Goal: Task Accomplishment & Management: Manage account settings

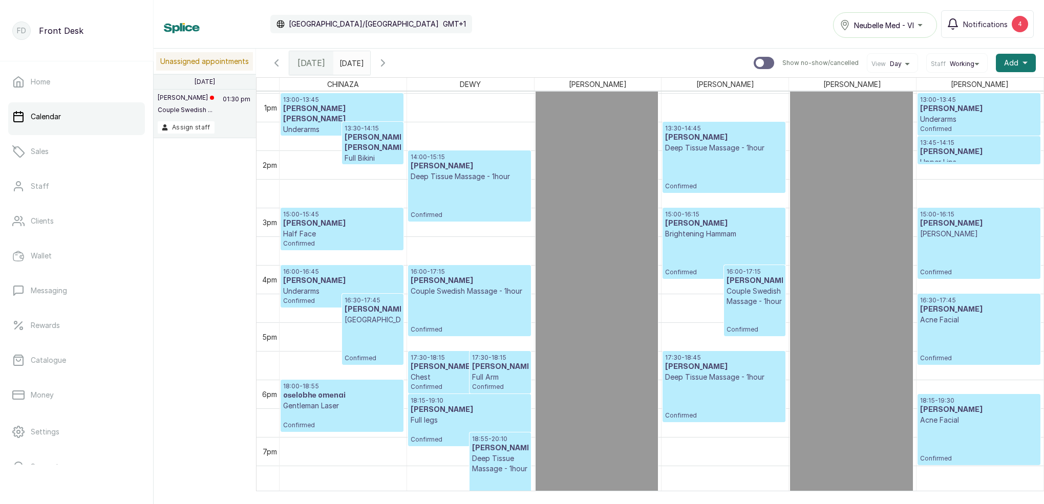
scroll to position [751, 0]
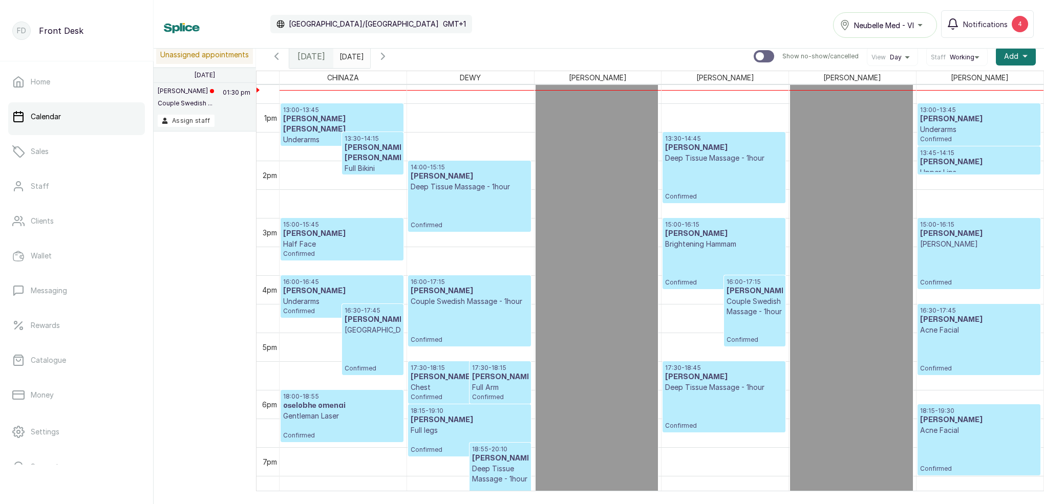
click at [317, 135] on p "Underarms" at bounding box center [342, 140] width 118 height 10
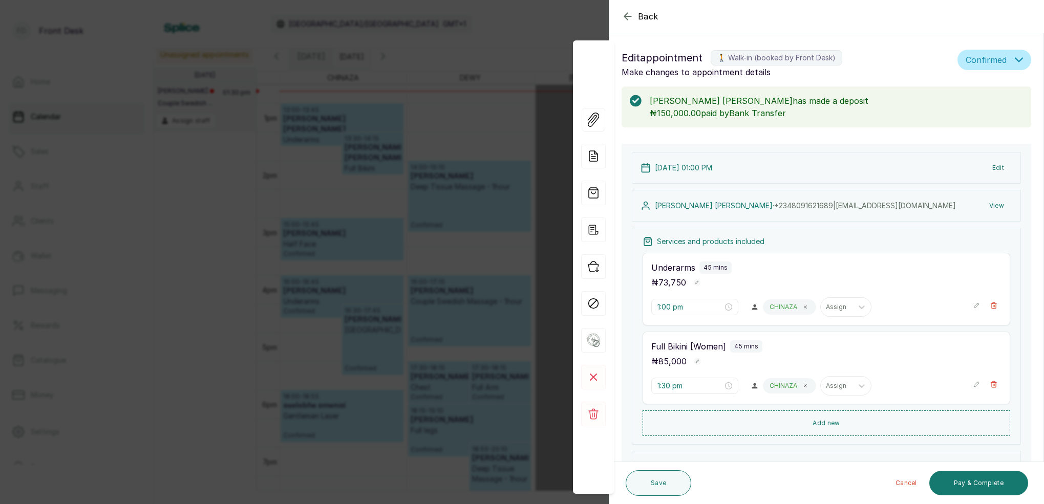
scroll to position [31, 0]
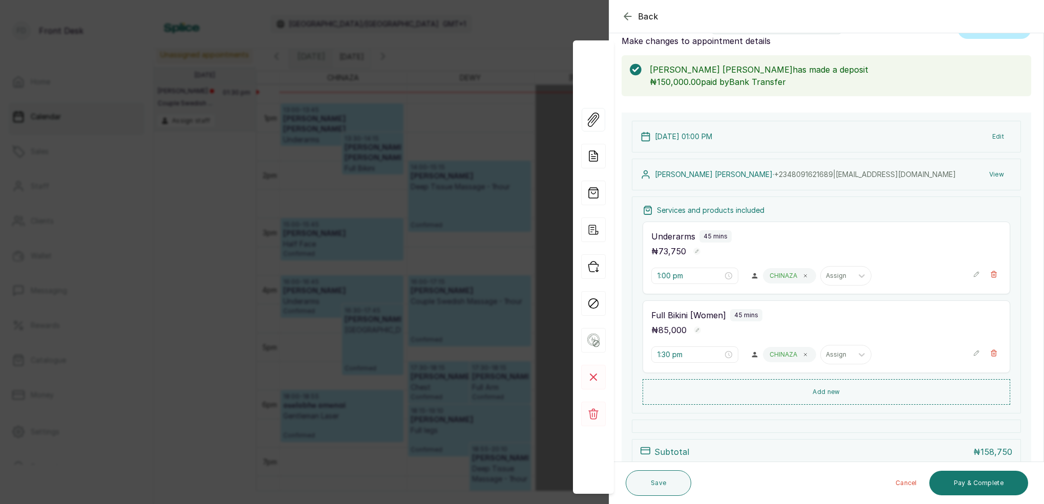
click at [632, 15] on icon "button" at bounding box center [628, 16] width 12 height 12
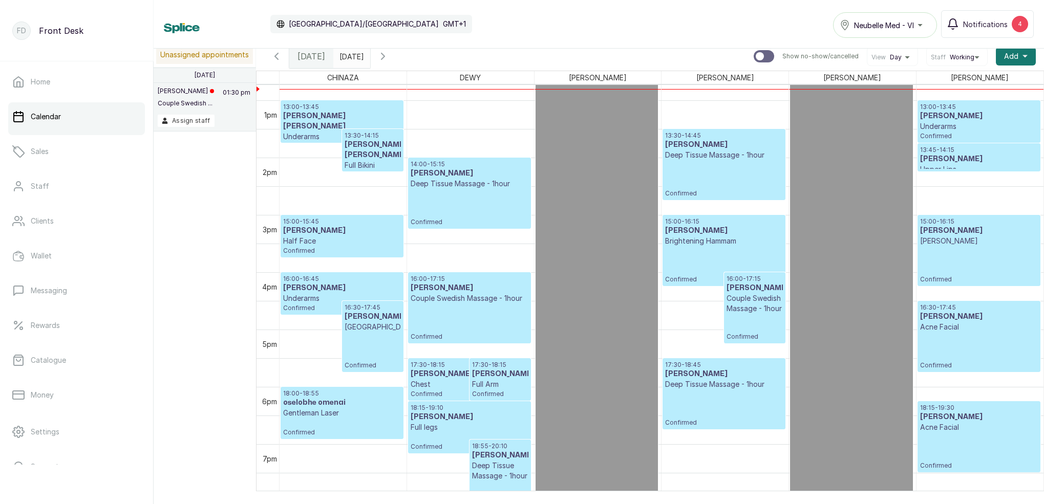
scroll to position [728, 0]
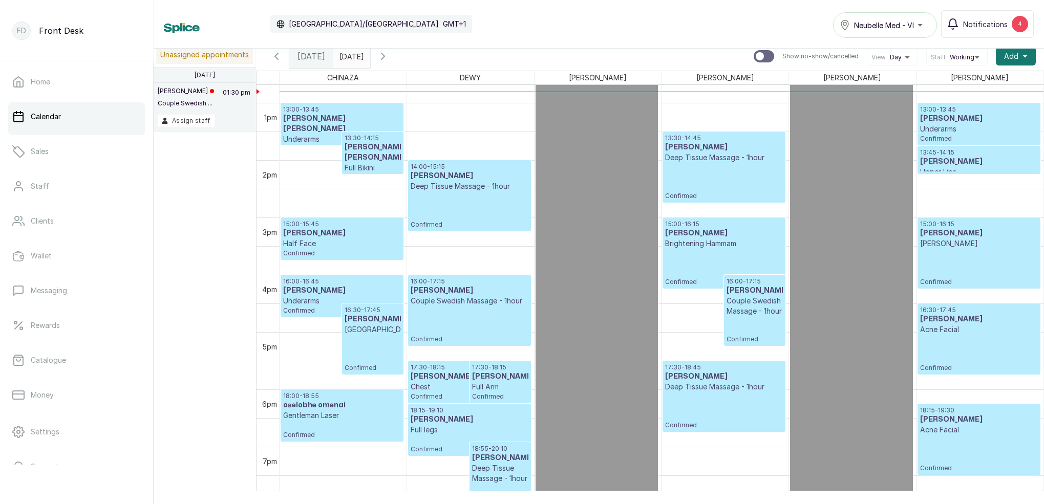
click at [951, 166] on h3 "[PERSON_NAME]" at bounding box center [979, 162] width 118 height 10
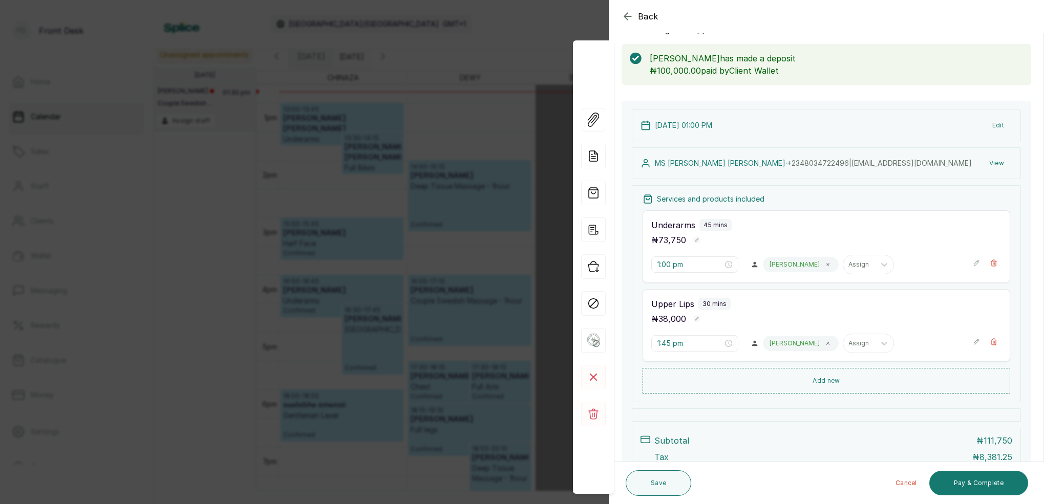
scroll to position [46, 0]
click at [629, 17] on icon "button" at bounding box center [628, 16] width 12 height 12
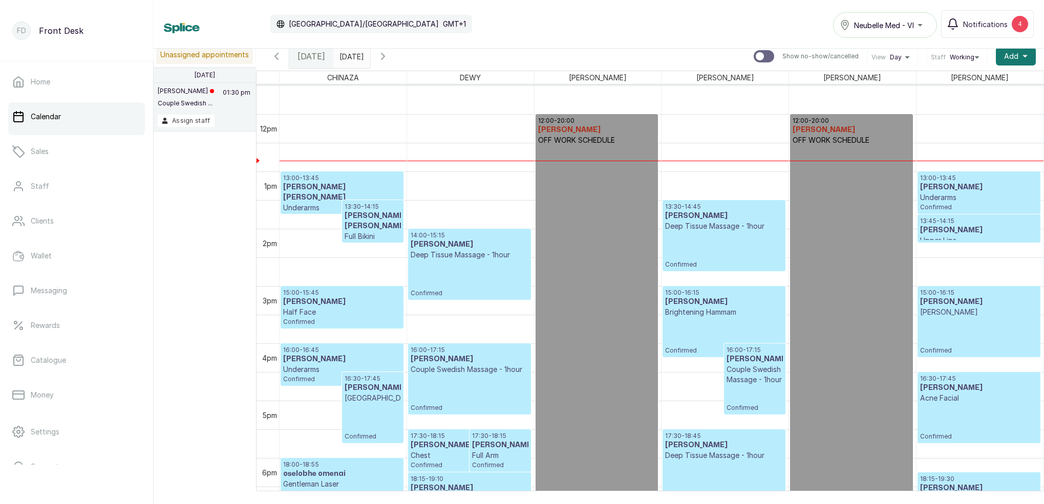
scroll to position [659, 0]
click at [939, 235] on h3 "[PERSON_NAME]" at bounding box center [979, 230] width 118 height 10
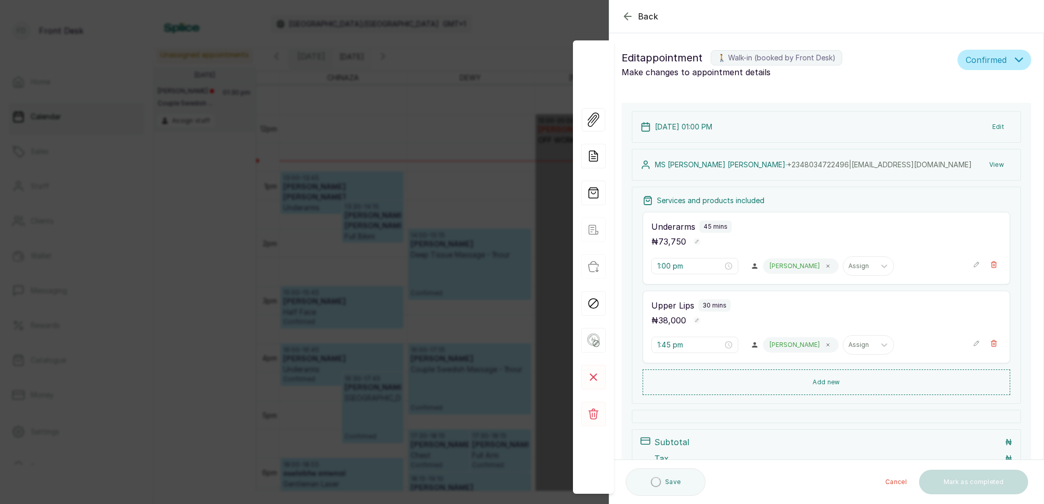
click at [622, 16] on icon "button" at bounding box center [628, 16] width 12 height 12
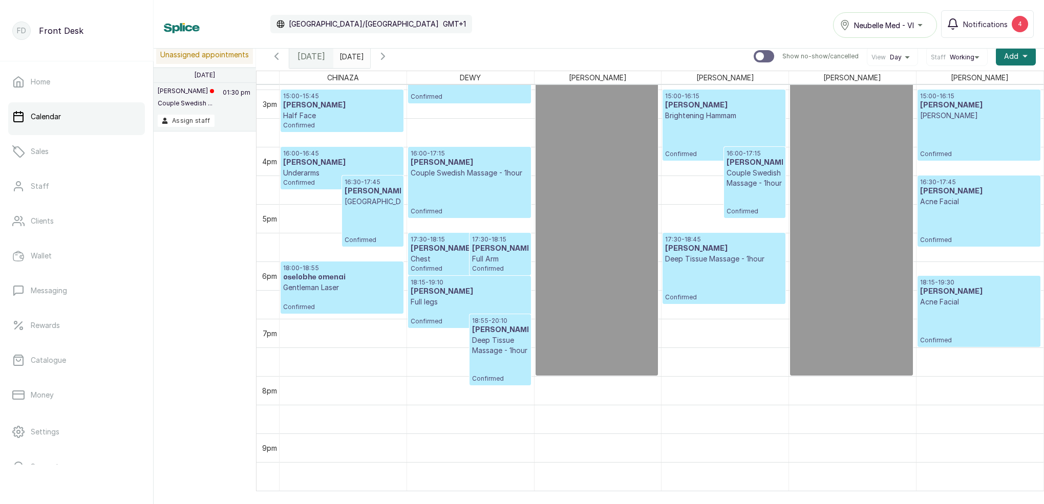
scroll to position [0, 2]
click at [489, 356] on p "Deep Tissue Massage - 1hour" at bounding box center [500, 345] width 56 height 20
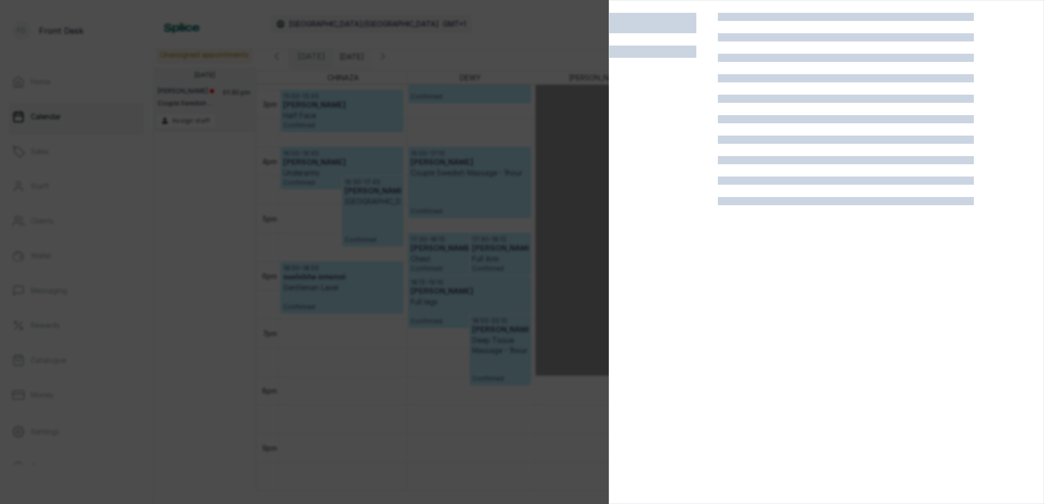
scroll to position [0, 0]
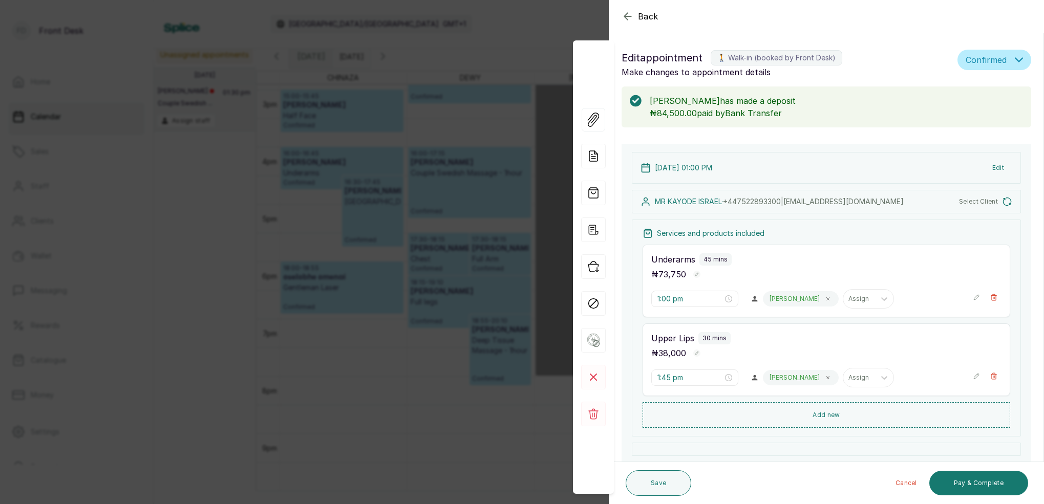
type input "5:30 pm"
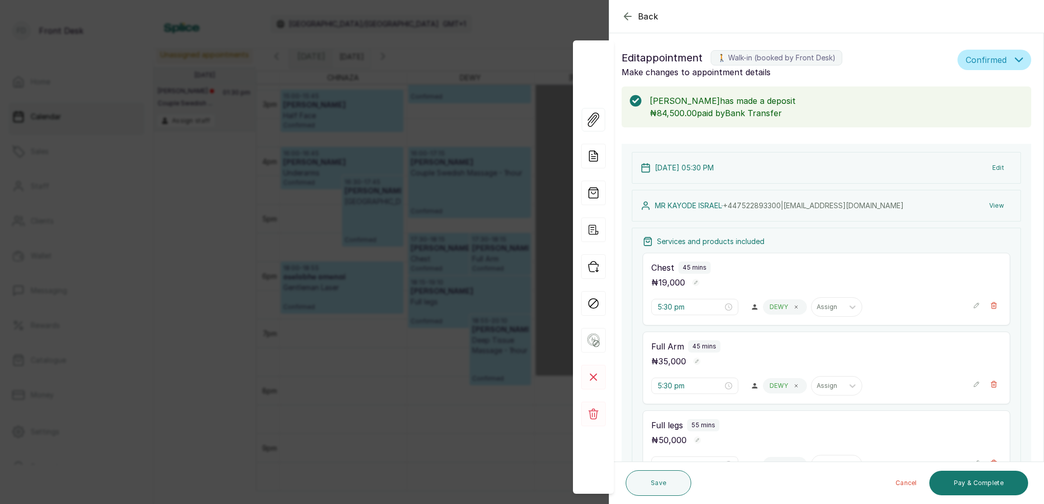
click at [624, 13] on icon "button" at bounding box center [628, 16] width 12 height 12
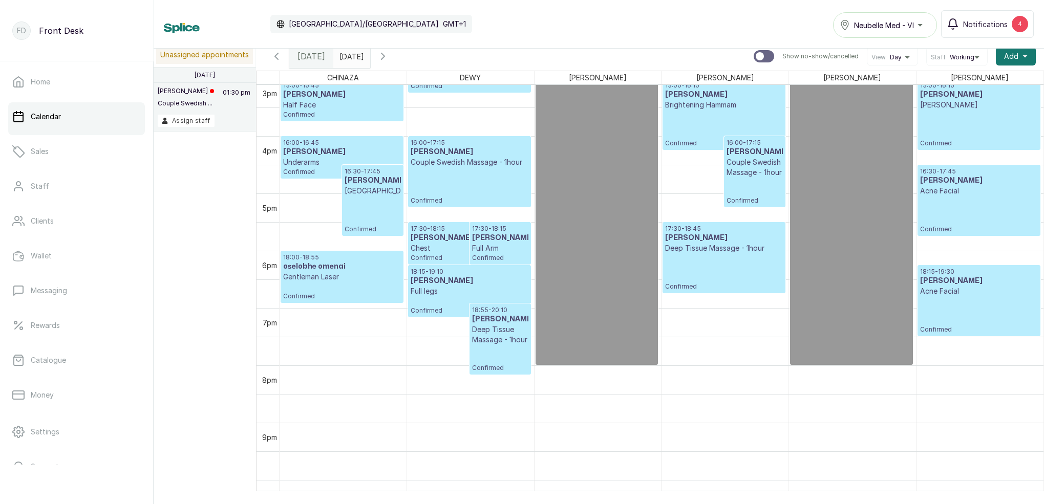
scroll to position [882, 0]
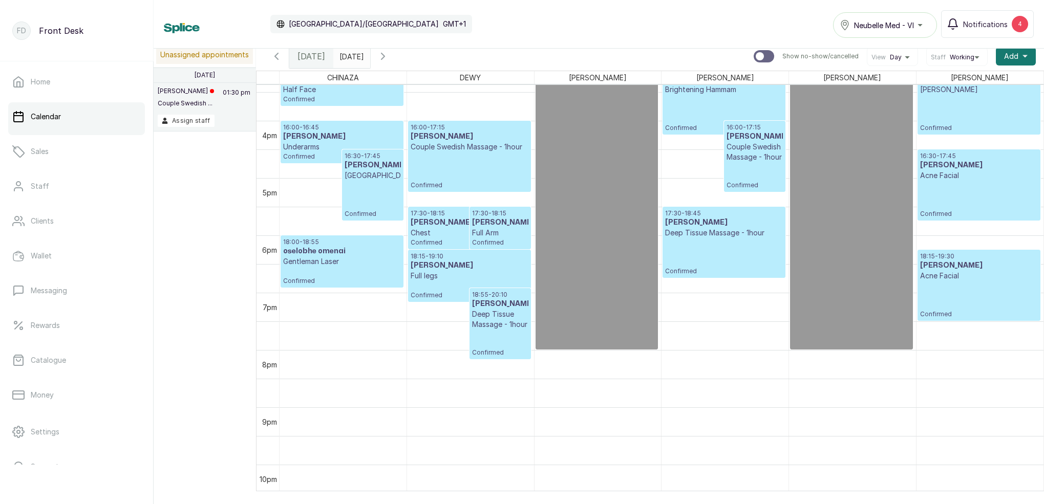
click at [475, 287] on div "18:15 - 19:10 [PERSON_NAME] Full legs Confirmed" at bounding box center [469, 275] width 117 height 47
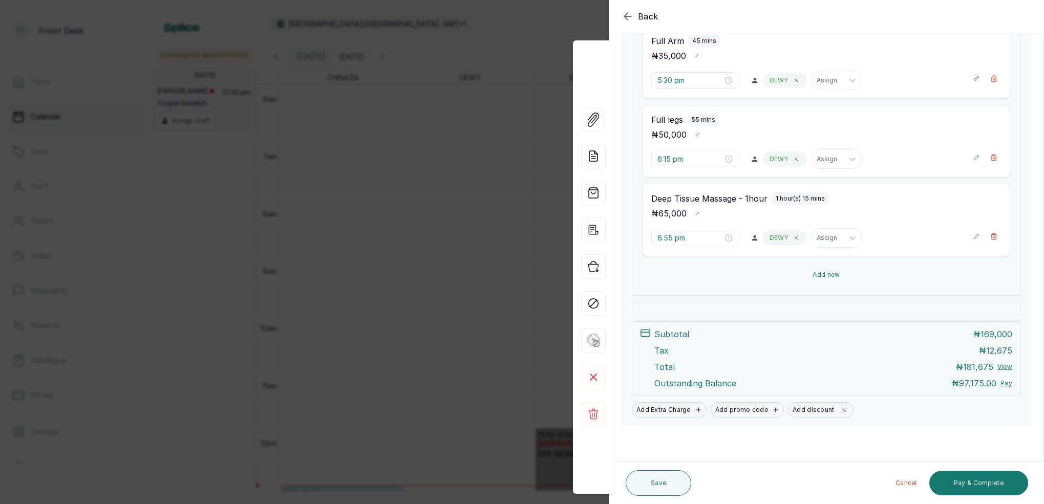
scroll to position [306, 0]
click at [631, 11] on icon "button" at bounding box center [628, 16] width 12 height 12
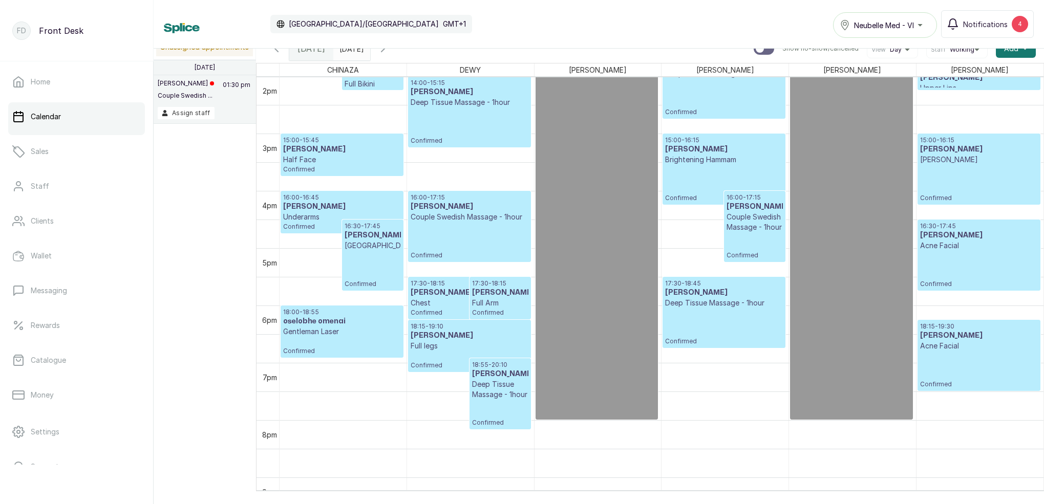
scroll to position [806, 0]
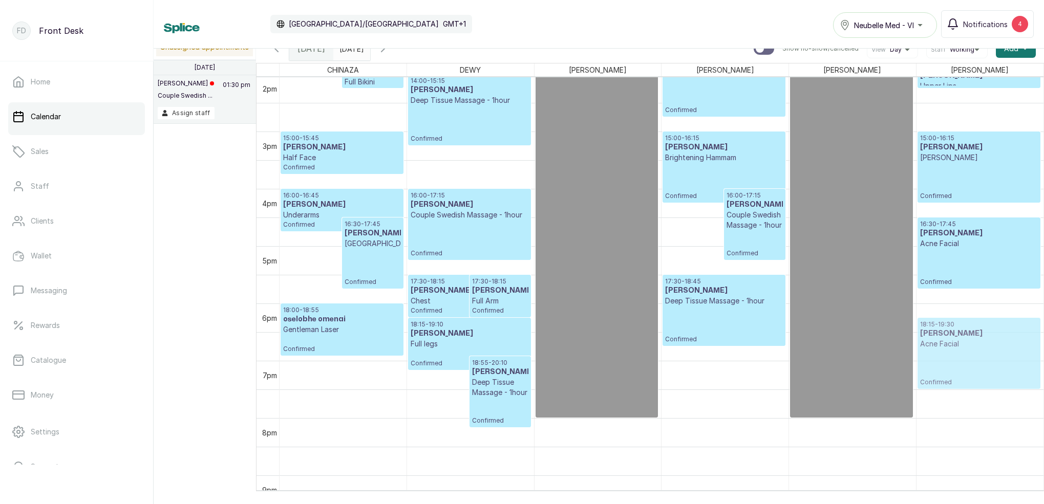
drag, startPoint x: 956, startPoint y: 337, endPoint x: 954, endPoint y: 329, distance: 7.8
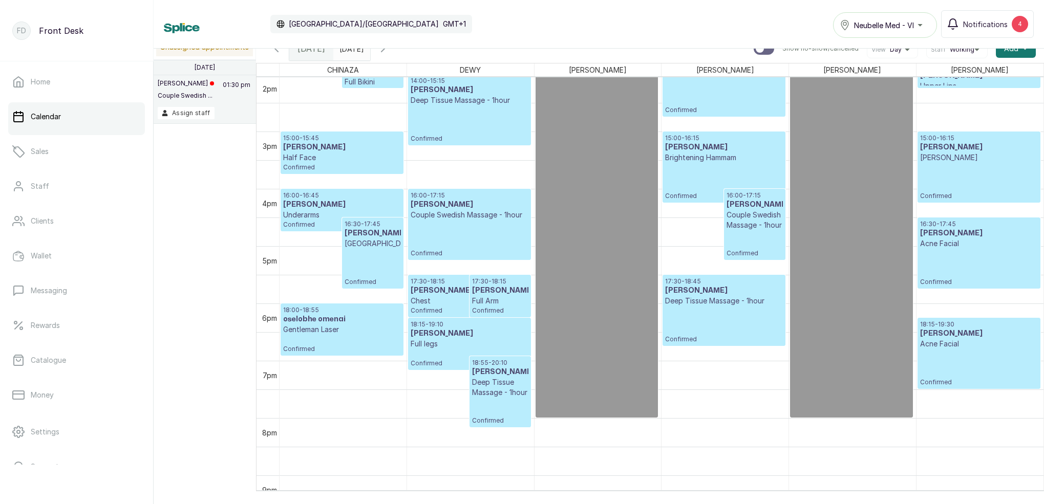
click at [954, 329] on h3 "[PERSON_NAME]" at bounding box center [979, 334] width 118 height 10
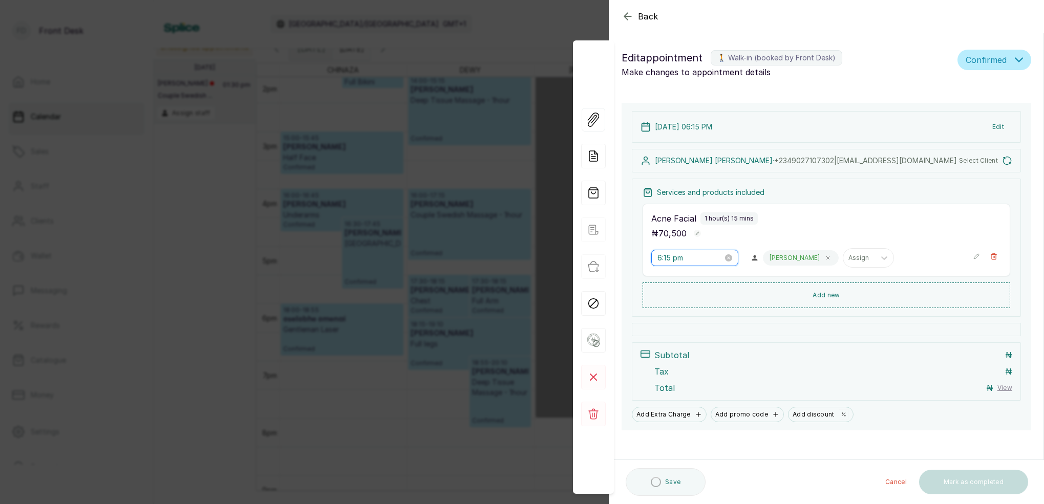
click at [670, 258] on input "6:15 pm" at bounding box center [691, 257] width 66 height 11
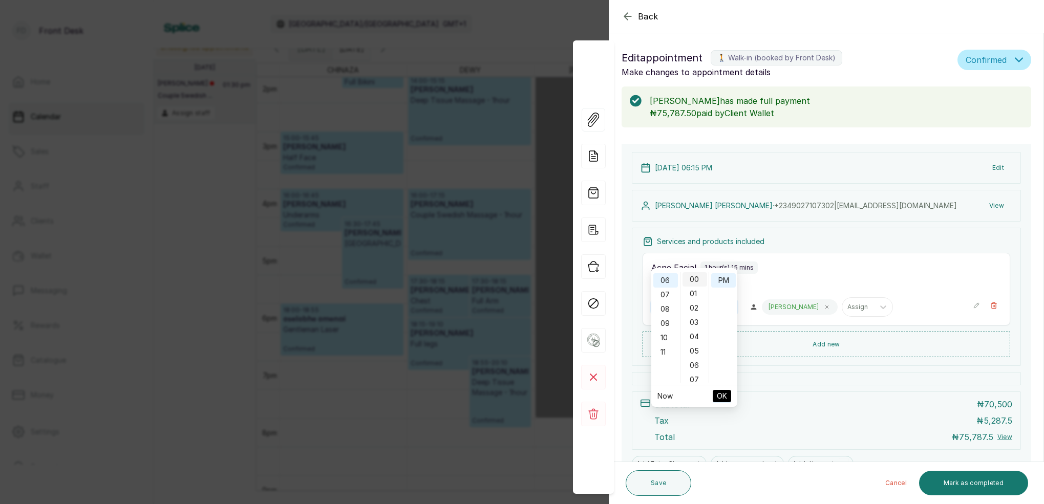
type input "6:00 pm"
click at [694, 279] on div "00" at bounding box center [695, 279] width 25 height 14
drag, startPoint x: 722, startPoint y: 279, endPoint x: 732, endPoint y: 285, distance: 11.5
click at [722, 279] on div "PM" at bounding box center [723, 280] width 25 height 14
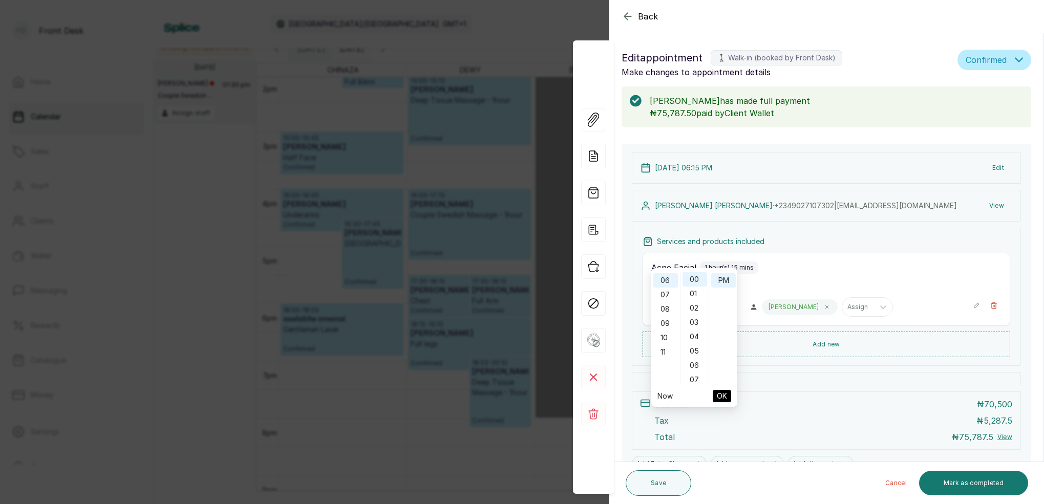
drag, startPoint x: 722, startPoint y: 394, endPoint x: 742, endPoint y: 383, distance: 22.9
click at [722, 394] on span "OK" at bounding box center [722, 396] width 10 height 19
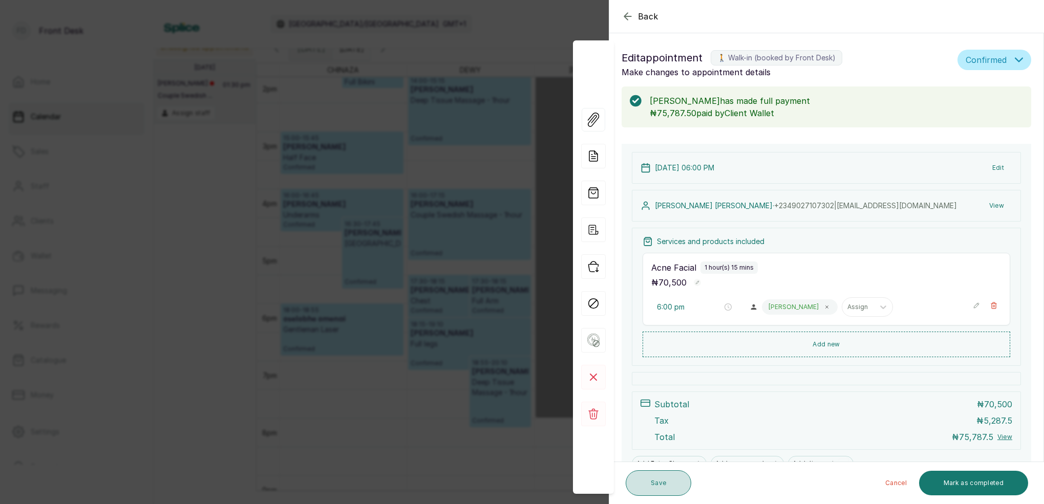
click at [662, 482] on button "Save" at bounding box center [659, 484] width 66 height 26
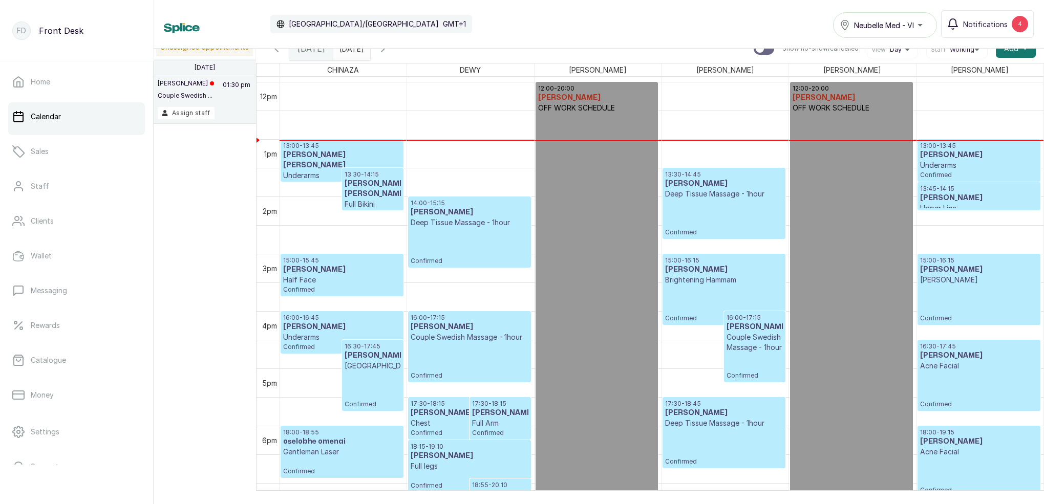
scroll to position [648, 0]
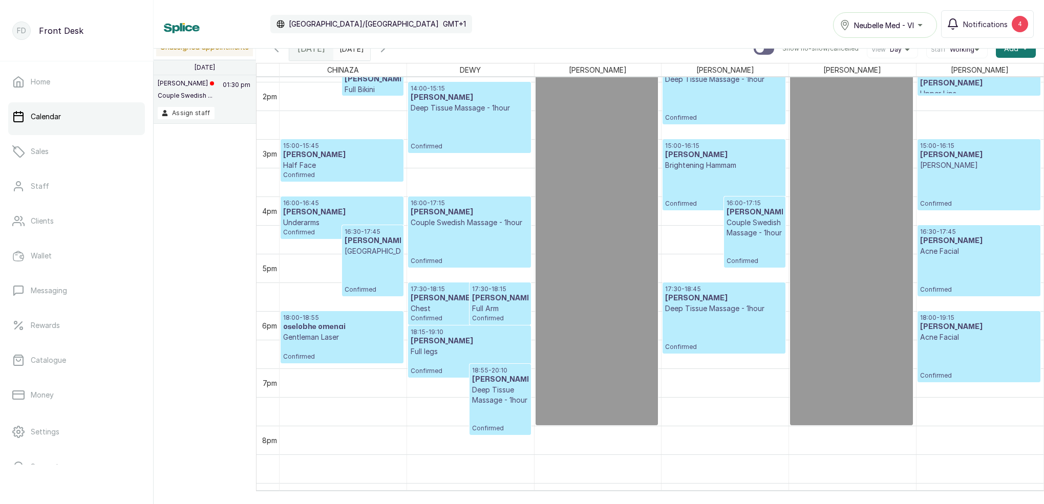
click at [275, 52] on icon "button" at bounding box center [276, 49] width 12 height 12
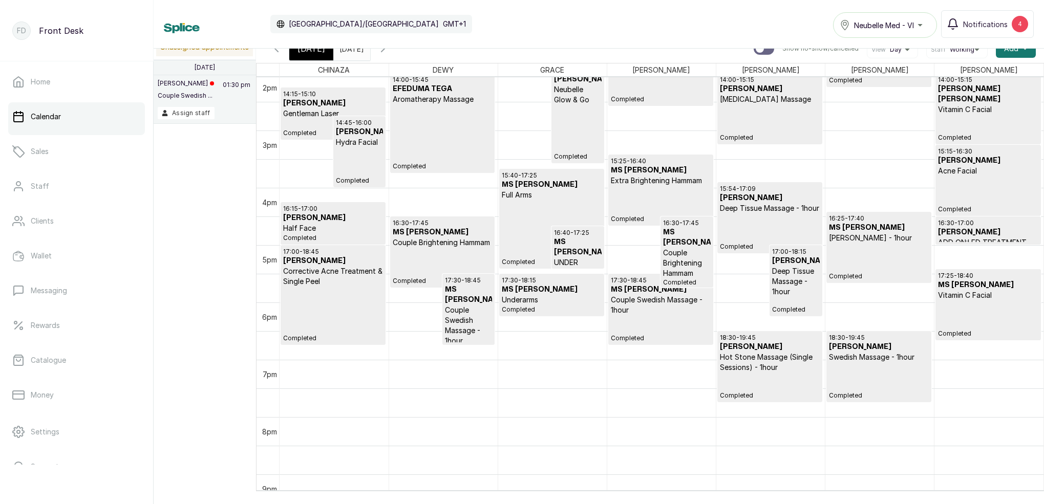
scroll to position [799, 0]
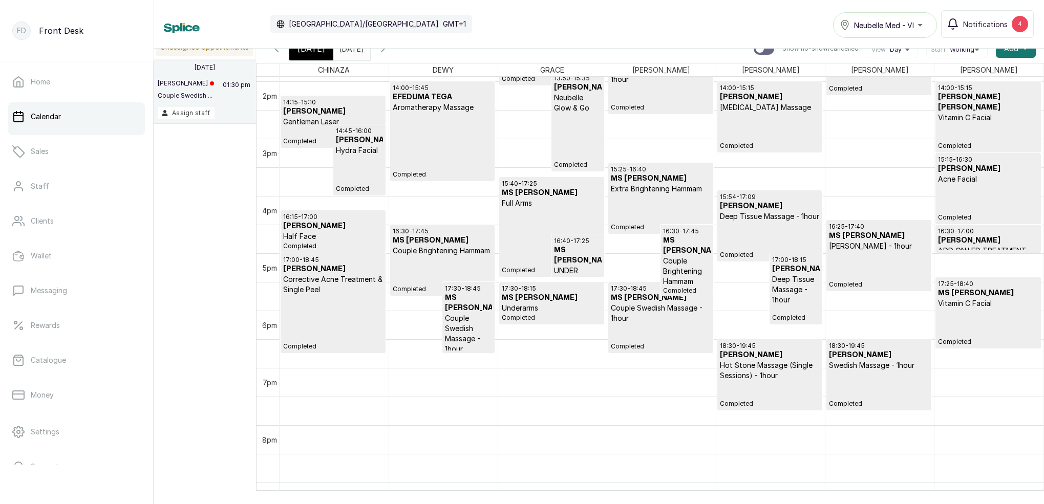
click at [954, 304] on p "Vitamin C Facial" at bounding box center [988, 304] width 100 height 10
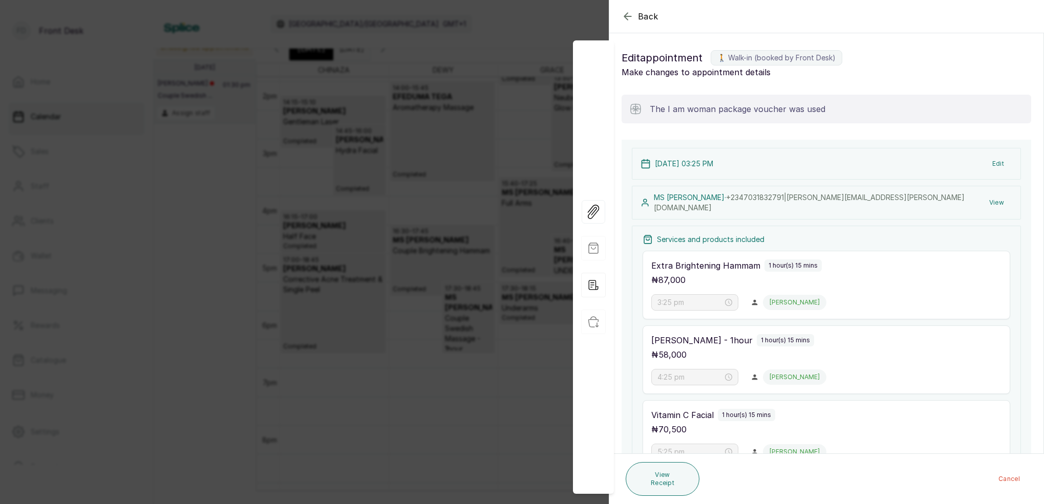
scroll to position [0, 0]
click at [995, 201] on button "View" at bounding box center [996, 203] width 31 height 18
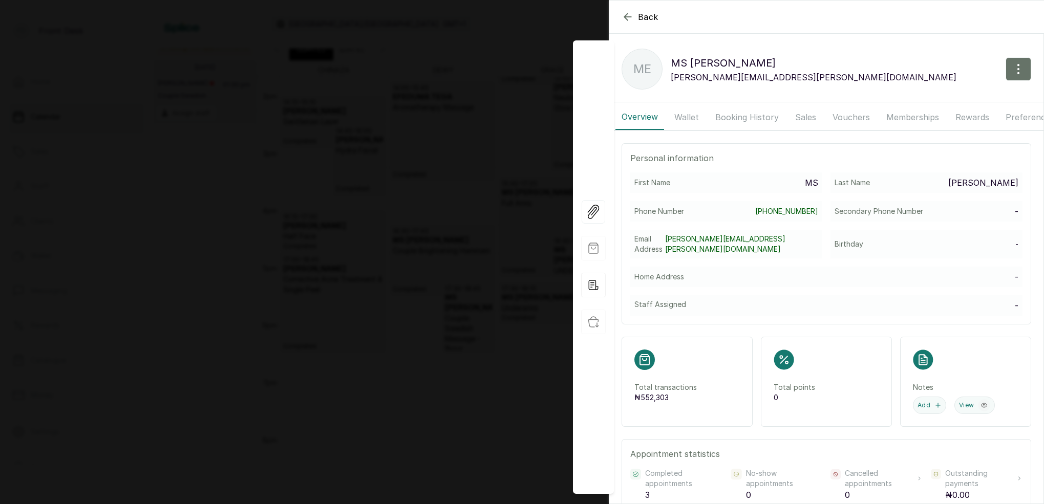
click at [692, 116] on button "Wallet" at bounding box center [686, 117] width 37 height 26
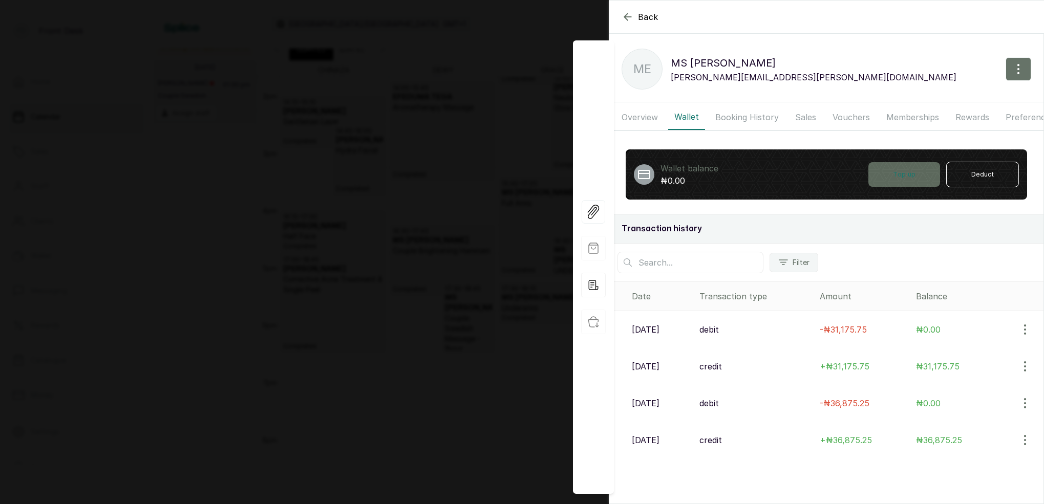
click at [909, 176] on button "Top up" at bounding box center [905, 174] width 72 height 25
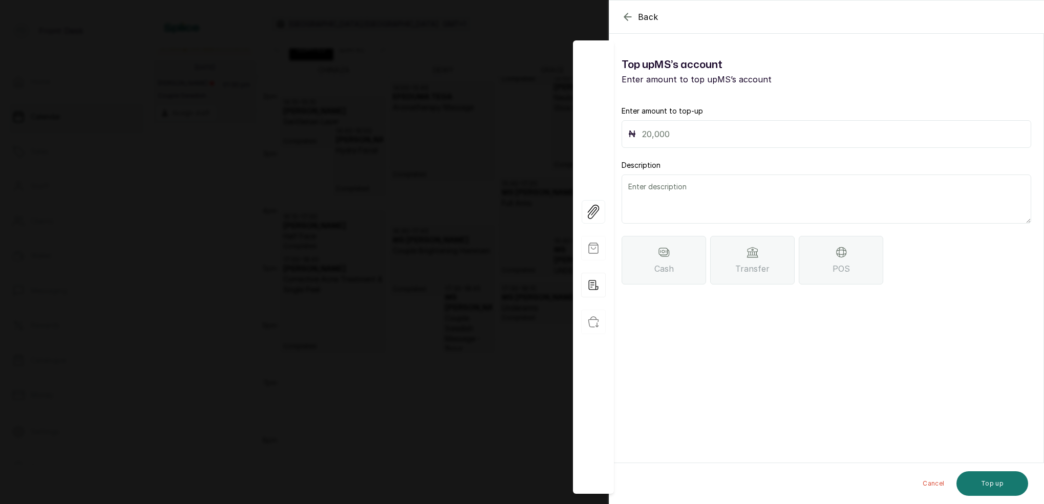
click at [694, 142] on div "₦" at bounding box center [827, 134] width 410 height 28
click at [687, 133] on input "text" at bounding box center [833, 134] width 383 height 14
type input "40,000"
click at [677, 194] on textarea at bounding box center [827, 199] width 410 height 49
type textarea "top-up"
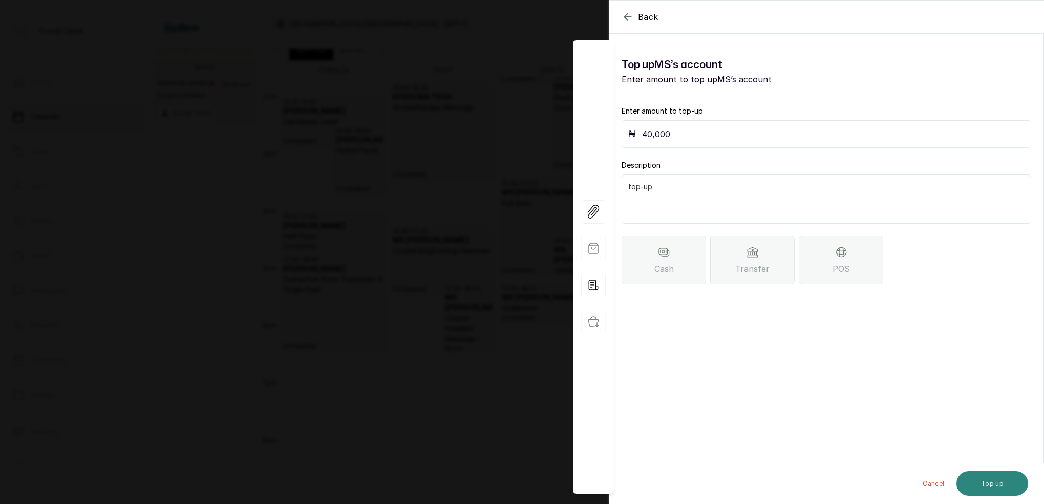
click at [1006, 487] on button "Top up" at bounding box center [993, 484] width 72 height 25
click at [993, 482] on button "Top up" at bounding box center [993, 484] width 72 height 25
click at [773, 249] on div "Transfer" at bounding box center [752, 260] width 85 height 49
click at [1007, 486] on button "Top up" at bounding box center [993, 484] width 72 height 25
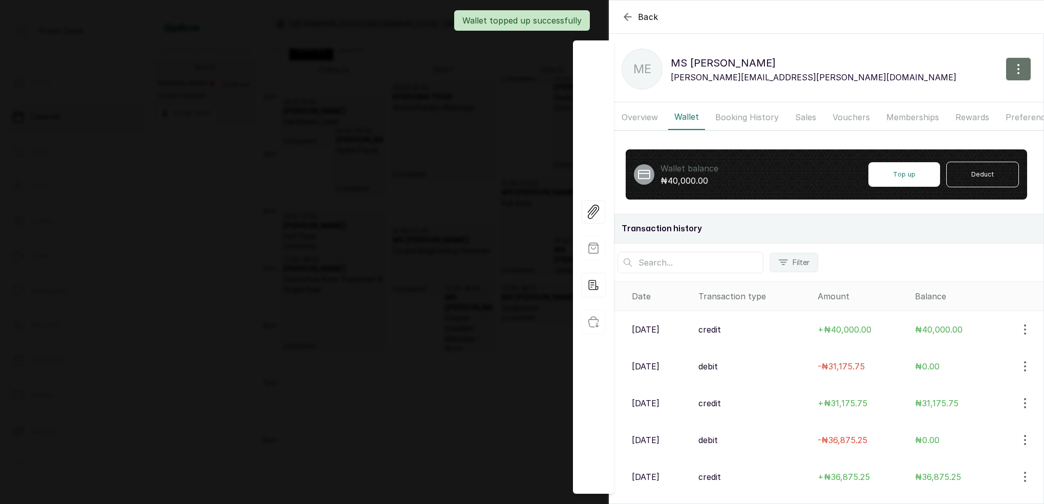
click at [630, 20] on div "Wallet topped up successfully" at bounding box center [522, 20] width 1044 height 20
click at [629, 13] on icon "button" at bounding box center [628, 17] width 12 height 12
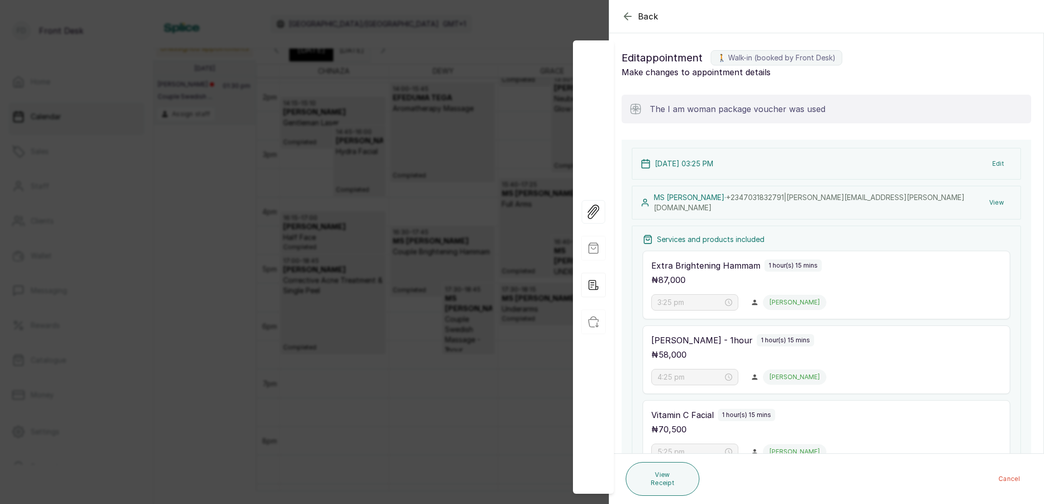
click at [627, 14] on icon "button" at bounding box center [628, 16] width 12 height 12
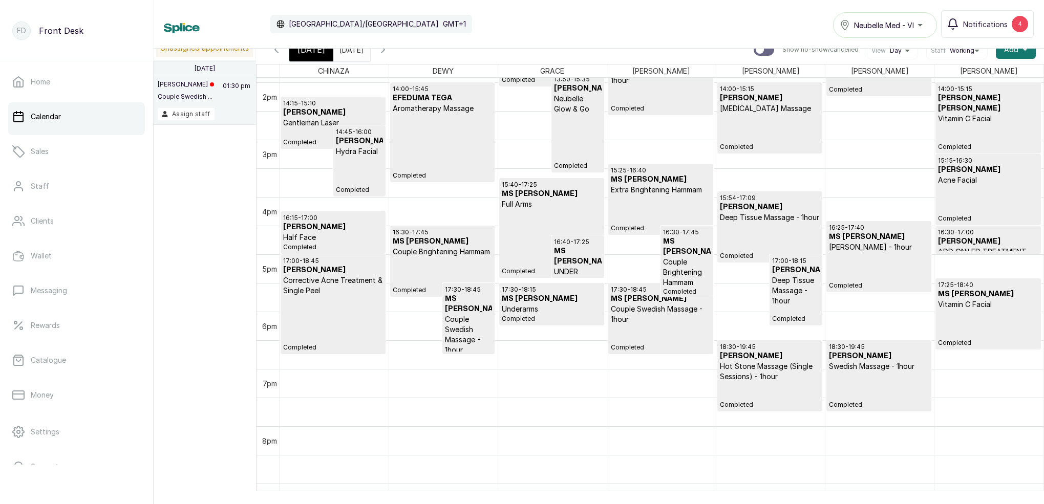
scroll to position [849, 0]
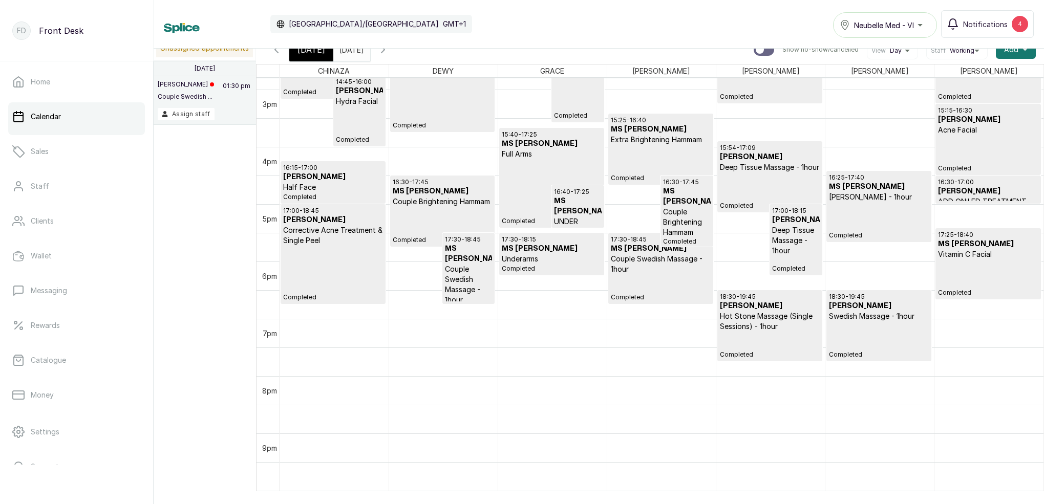
click at [308, 50] on span "[DATE]" at bounding box center [312, 50] width 28 height 12
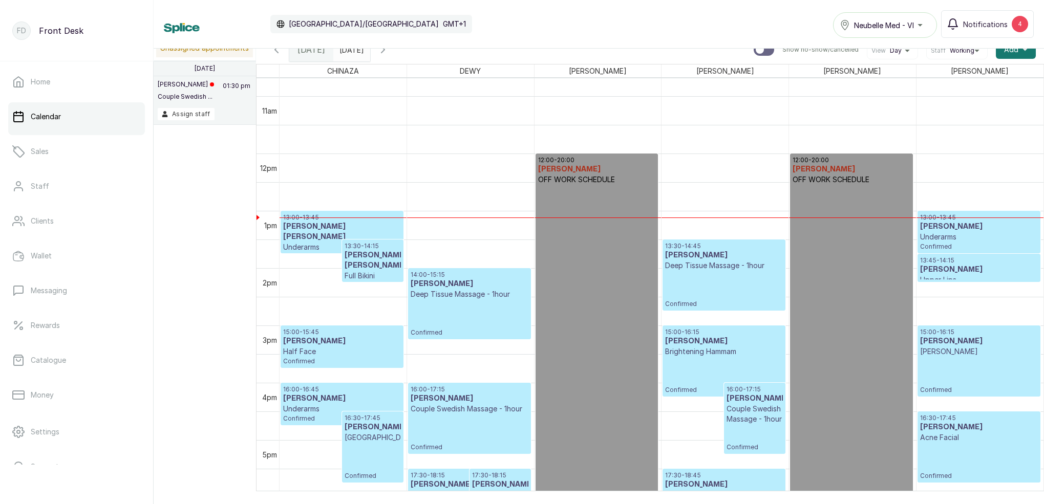
scroll to position [850, 0]
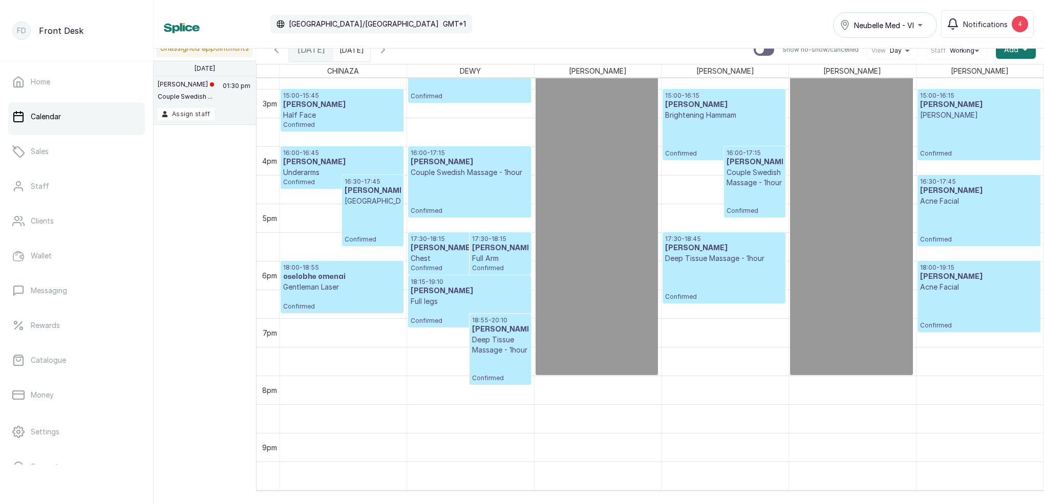
click at [355, 300] on div "18:00 - 18:55 oselobhe omenai Gentleman Laser Confirmed" at bounding box center [342, 287] width 118 height 47
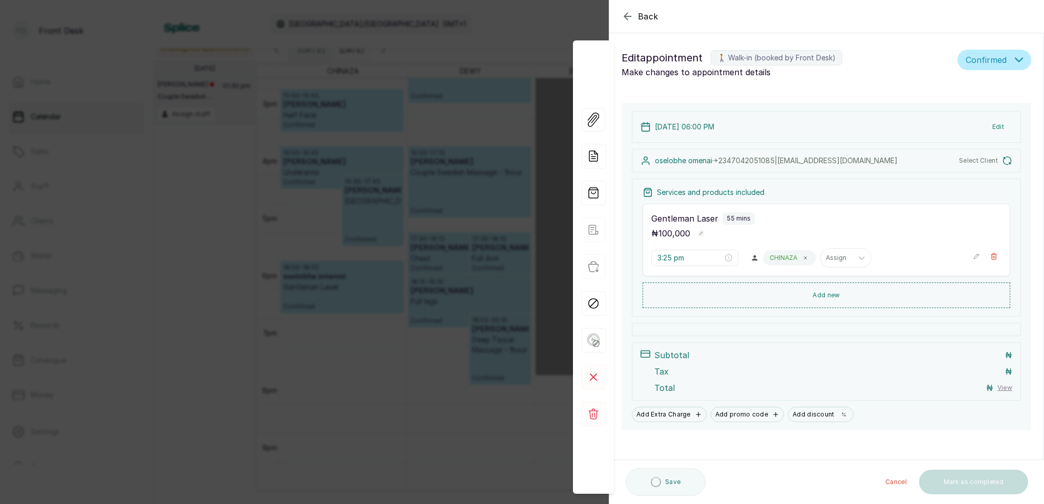
type input "6:00 pm"
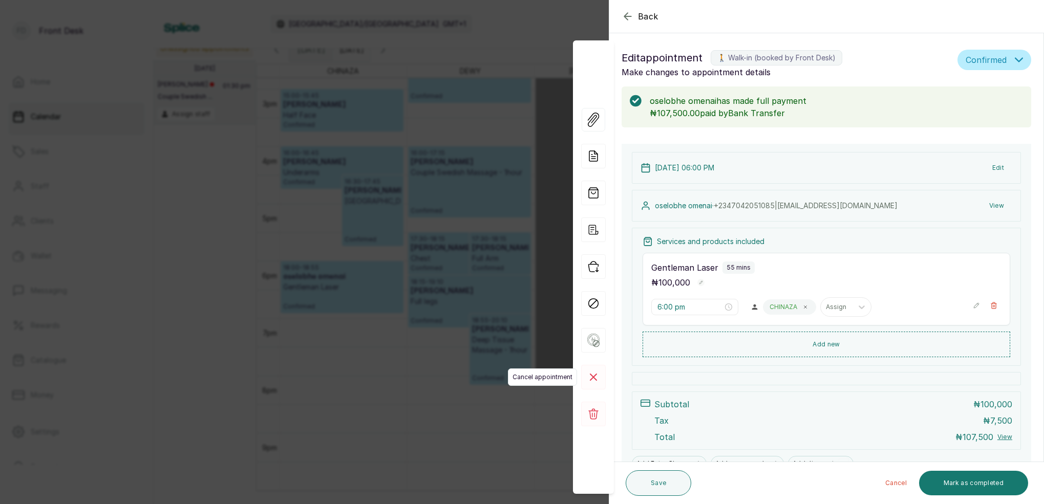
click at [593, 374] on rect at bounding box center [593, 377] width 25 height 25
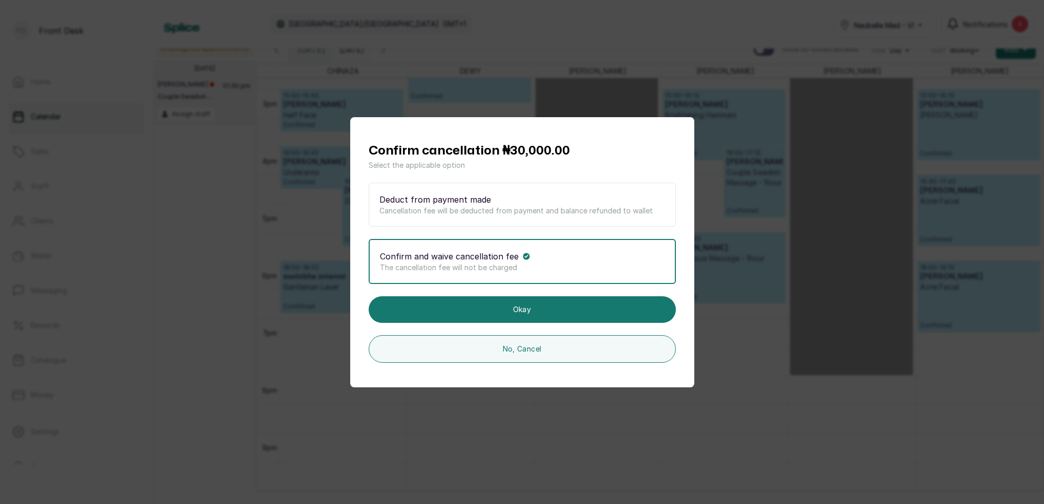
click at [541, 267] on p "The cancellation fee will not be charged" at bounding box center [522, 268] width 285 height 10
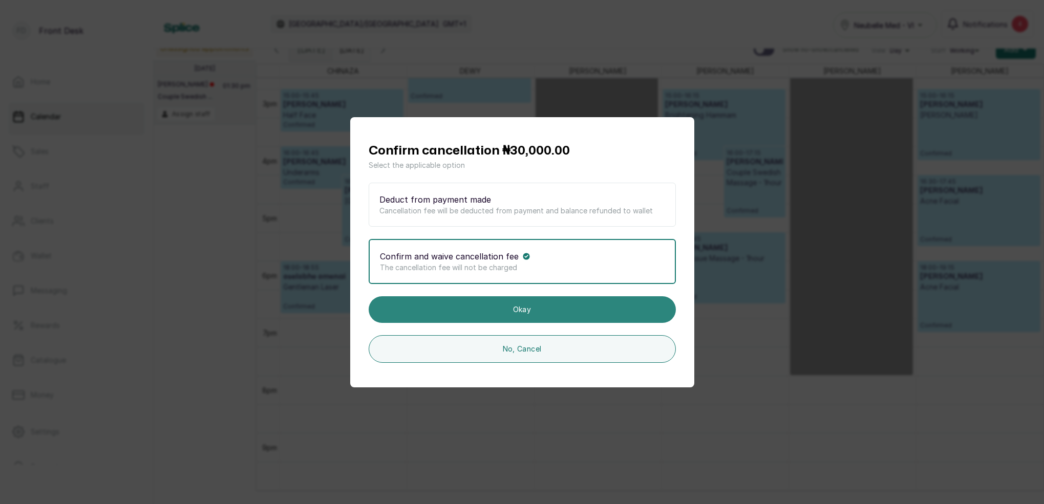
click at [533, 318] on button "Okay" at bounding box center [522, 310] width 307 height 27
click at [539, 310] on button "Okay" at bounding box center [522, 310] width 307 height 27
click at [545, 306] on button "Okay" at bounding box center [522, 310] width 307 height 27
click at [509, 309] on button "Okay" at bounding box center [522, 310] width 307 height 27
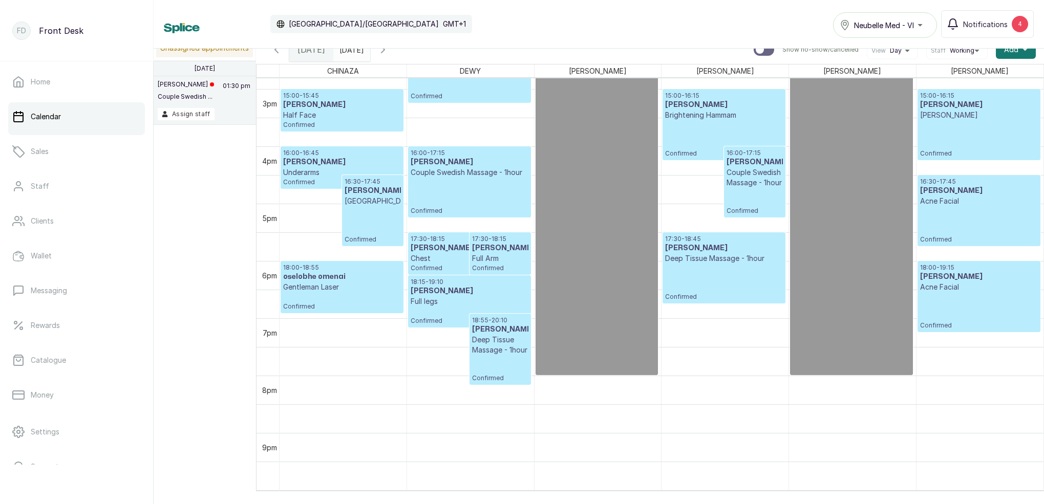
click at [550, 309] on div "12:00 - 20:00 [PERSON_NAME] L OFF WORK SCHEDULE" at bounding box center [596, 146] width 117 height 453
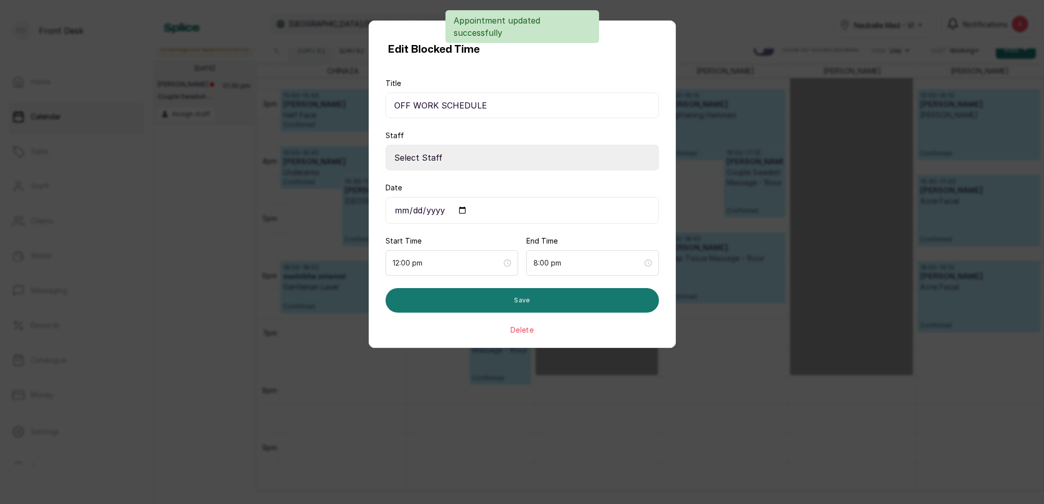
select select "3439cc87-c445-418d-9ecf-d109f3ed77bc"
click at [698, 14] on div "Appointment updated successfully" at bounding box center [522, 26] width 1044 height 33
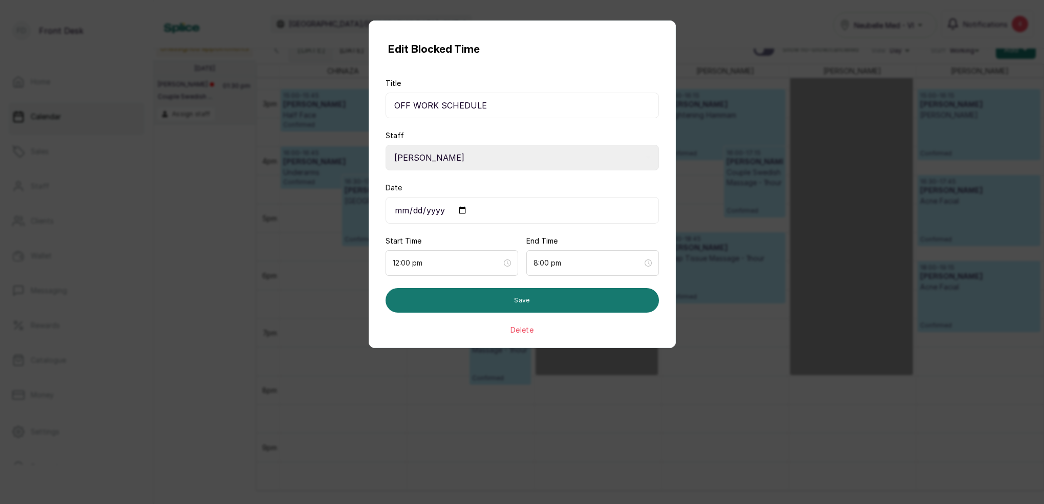
click at [209, 9] on div "Edit Blocked Time Title OFF WORK SCHEDULE Staff Select Staff [PERSON_NAME] - Ae…" at bounding box center [522, 252] width 1044 height 504
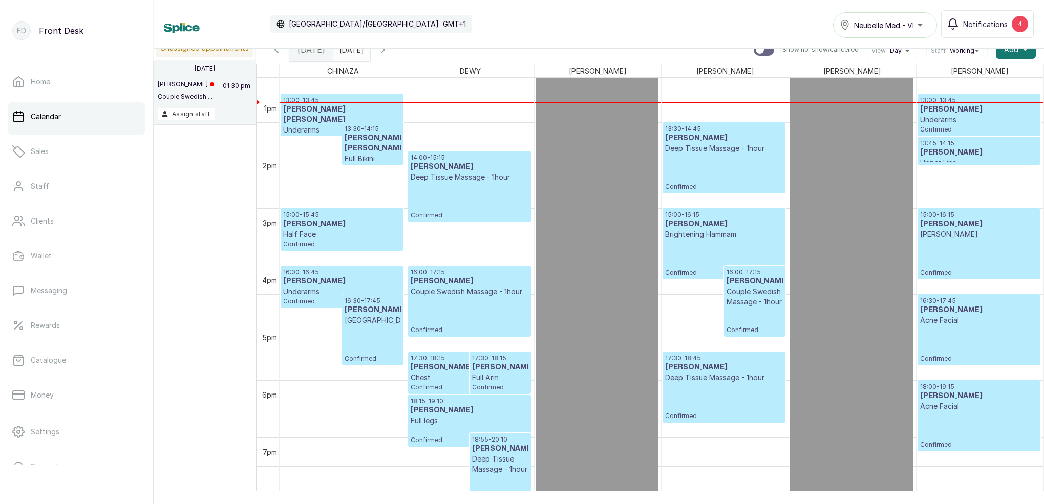
scroll to position [720, 0]
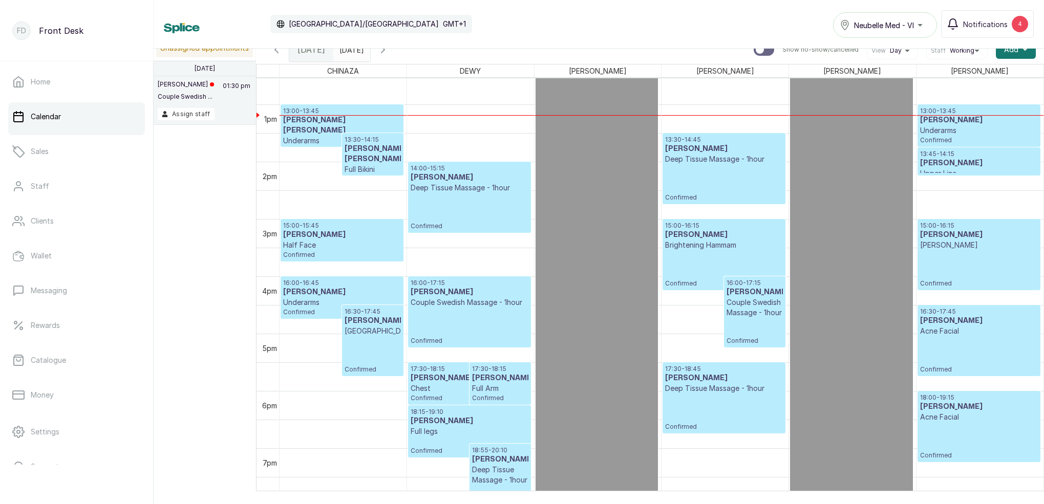
type input "dd/MM/yyyy"
click at [350, 54] on input "dd/MM/yyyy" at bounding box center [342, 46] width 16 height 17
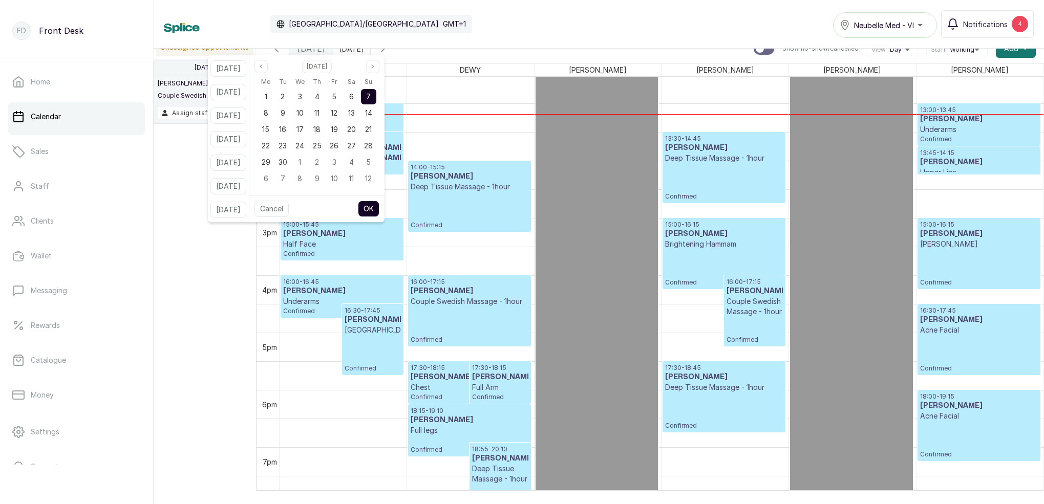
scroll to position [14, 0]
click at [304, 112] on span "10" at bounding box center [300, 113] width 7 height 9
click at [379, 211] on button "OK" at bounding box center [369, 209] width 22 height 16
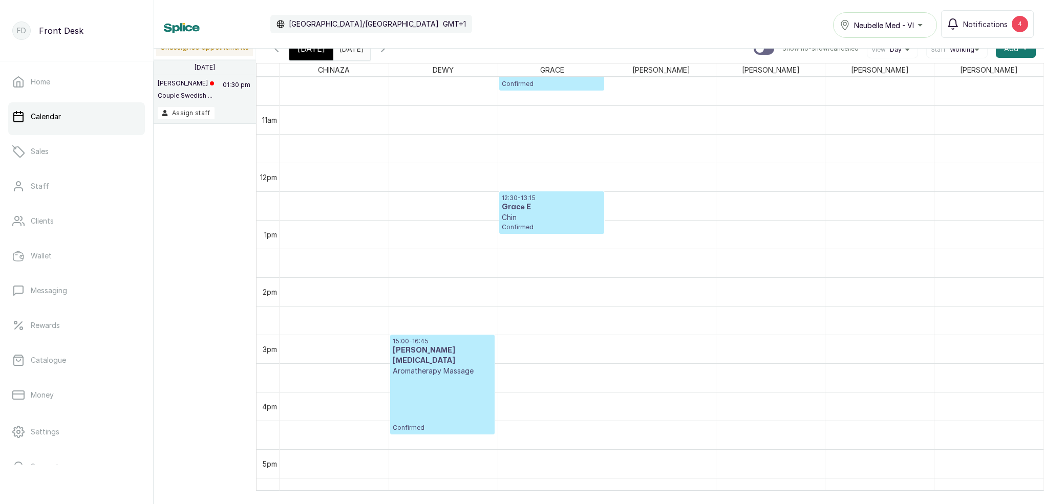
scroll to position [603, 0]
click at [1011, 14] on button "Notifications 4" at bounding box center [987, 24] width 93 height 28
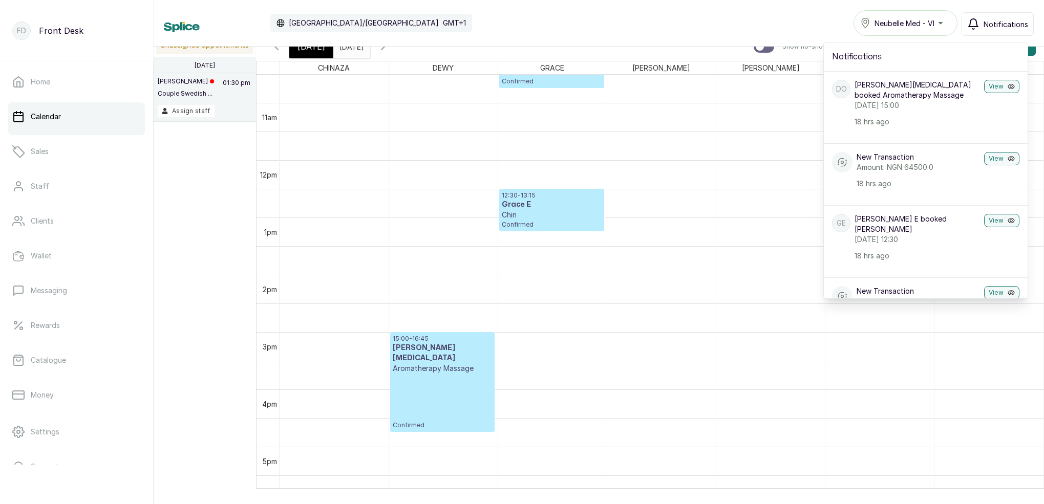
click at [350, 48] on input "[DATE]" at bounding box center [342, 43] width 16 height 17
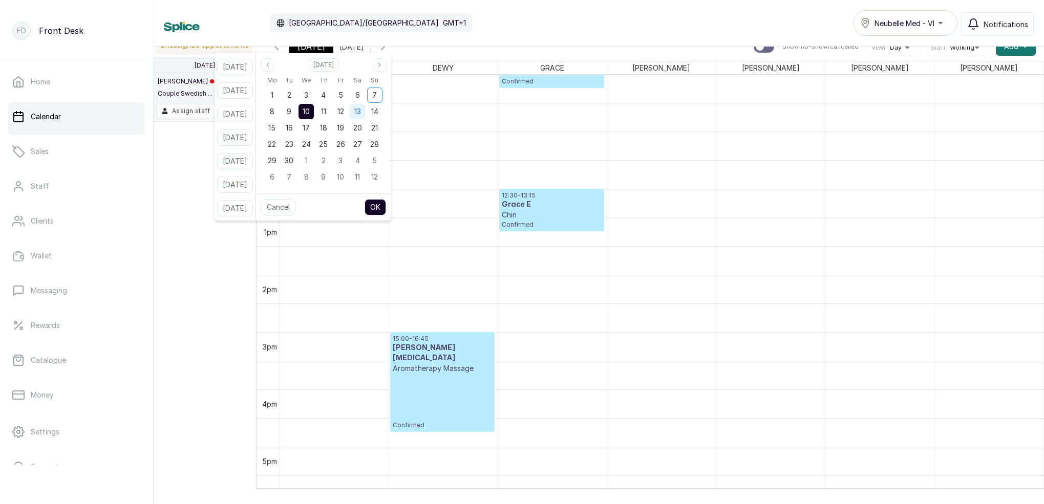
click at [365, 106] on div "13" at bounding box center [357, 111] width 15 height 15
click at [383, 205] on button "OK" at bounding box center [376, 207] width 22 height 16
type input "[DATE]"
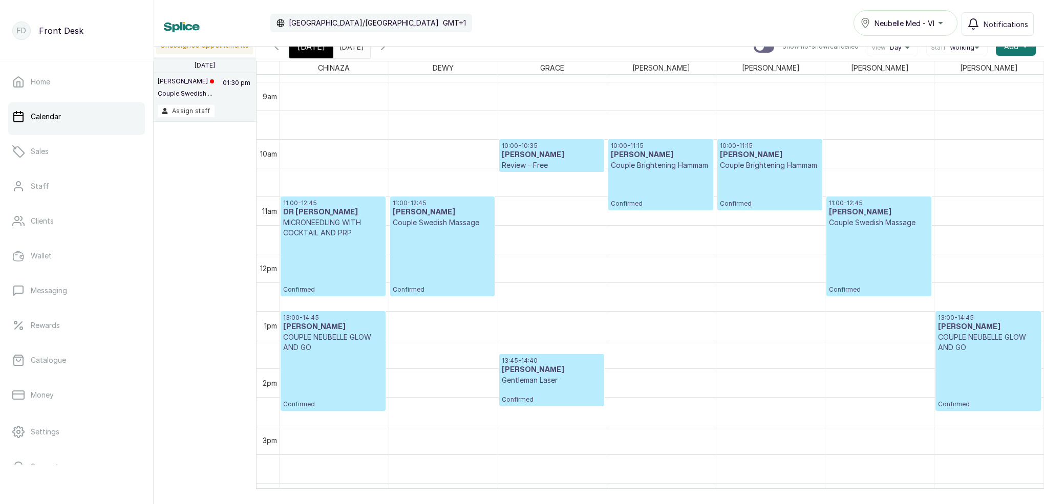
scroll to position [0, 0]
click at [317, 49] on span "[DATE]" at bounding box center [312, 46] width 28 height 12
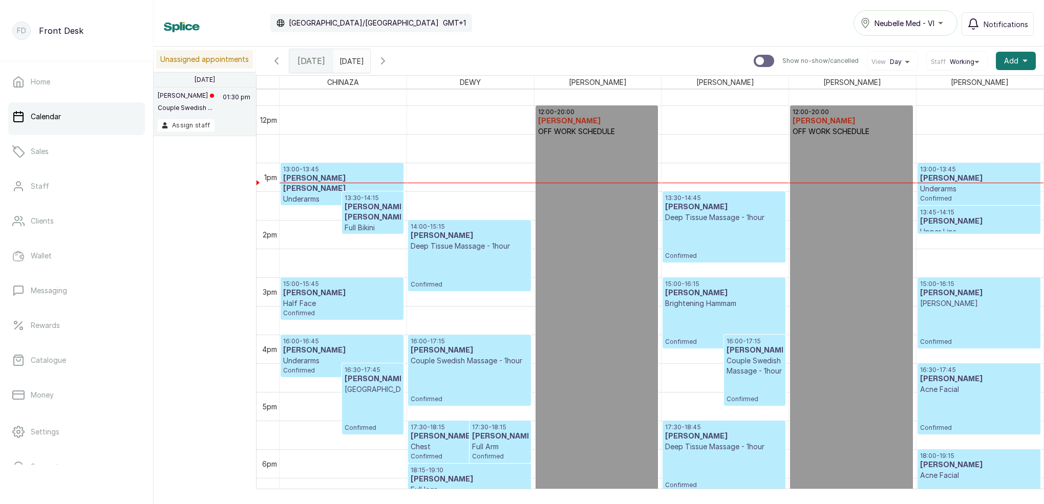
scroll to position [671, 0]
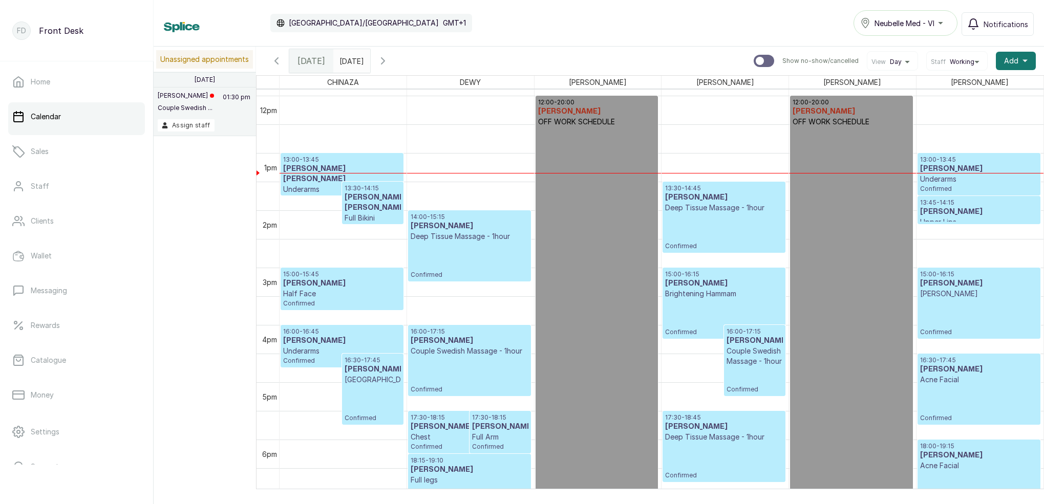
click at [331, 184] on div "13:00 - 13:45 [PERSON_NAME] [PERSON_NAME] Underarms Confirmed" at bounding box center [342, 174] width 118 height 37
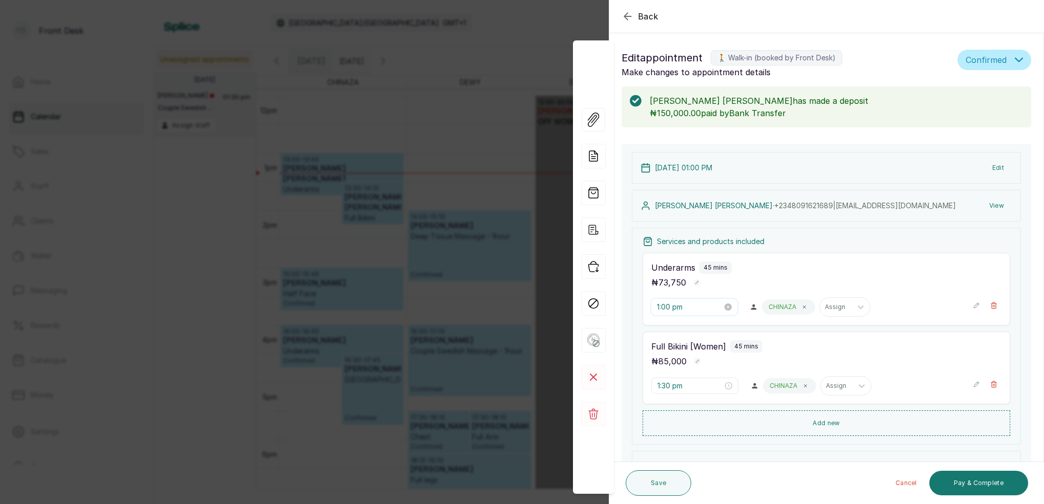
click at [665, 307] on input "1:00 pm" at bounding box center [690, 307] width 66 height 11
click at [694, 384] on div "21" at bounding box center [695, 386] width 25 height 14
type input "1:21 pm"
click at [721, 445] on span "OK" at bounding box center [722, 445] width 10 height 19
click at [666, 386] on input "1:30 pm" at bounding box center [691, 386] width 66 height 11
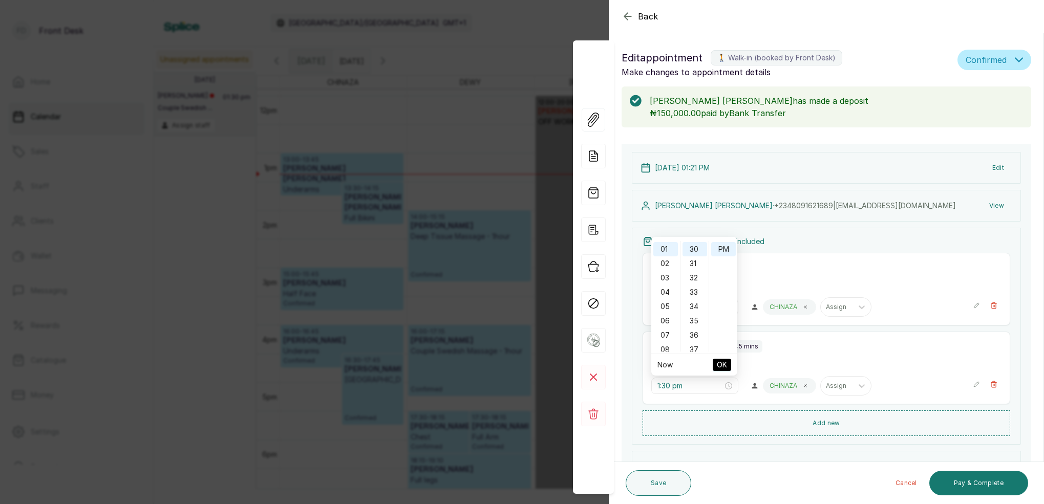
click at [792, 353] on div "Full Bikini [Women] 45 mins ₦ 85,000" at bounding box center [826, 355] width 350 height 28
click at [670, 385] on input "1:30 pm" at bounding box center [690, 386] width 66 height 11
drag, startPoint x: 668, startPoint y: 261, endPoint x: 699, endPoint y: 267, distance: 31.2
click at [668, 261] on div "02" at bounding box center [665, 264] width 25 height 14
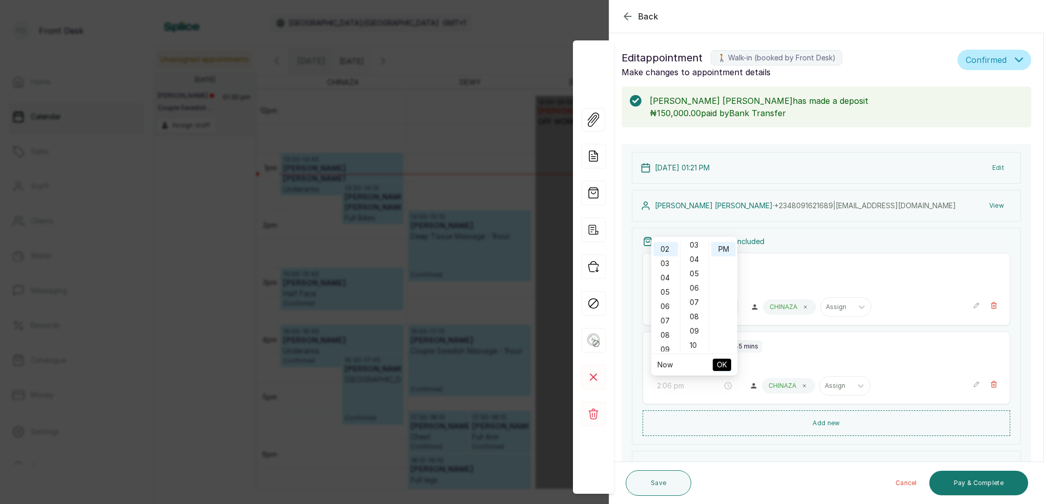
drag, startPoint x: 693, startPoint y: 288, endPoint x: 710, endPoint y: 289, distance: 16.4
click at [693, 287] on div "06" at bounding box center [695, 288] width 25 height 14
type input "2:06 pm"
click at [719, 362] on span "OK" at bounding box center [722, 364] width 10 height 19
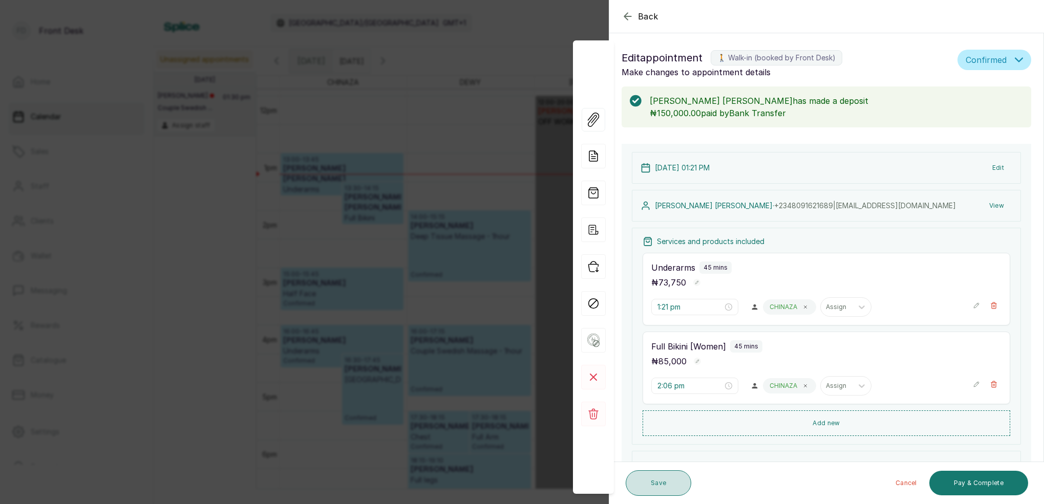
click at [661, 486] on button "Save" at bounding box center [659, 484] width 66 height 26
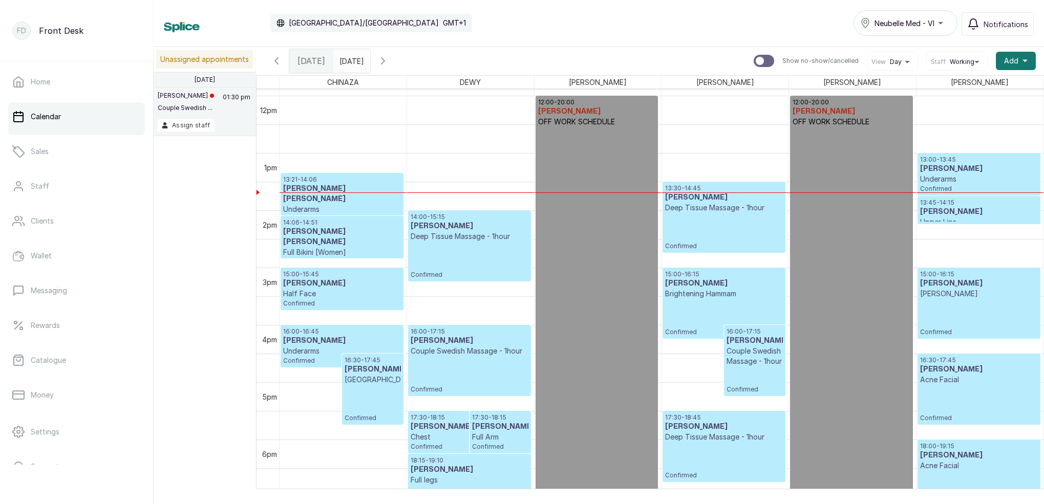
click at [370, 57] on span at bounding box center [359, 58] width 19 height 17
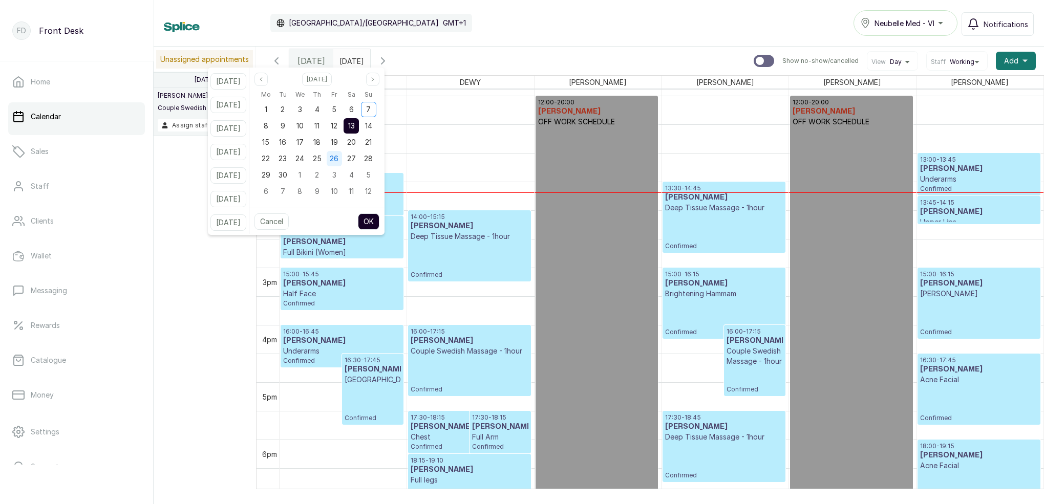
drag, startPoint x: 291, startPoint y: 123, endPoint x: 348, endPoint y: 166, distance: 72.0
click at [290, 123] on div "9" at bounding box center [282, 125] width 15 height 15
click at [379, 217] on button "OK" at bounding box center [369, 222] width 22 height 16
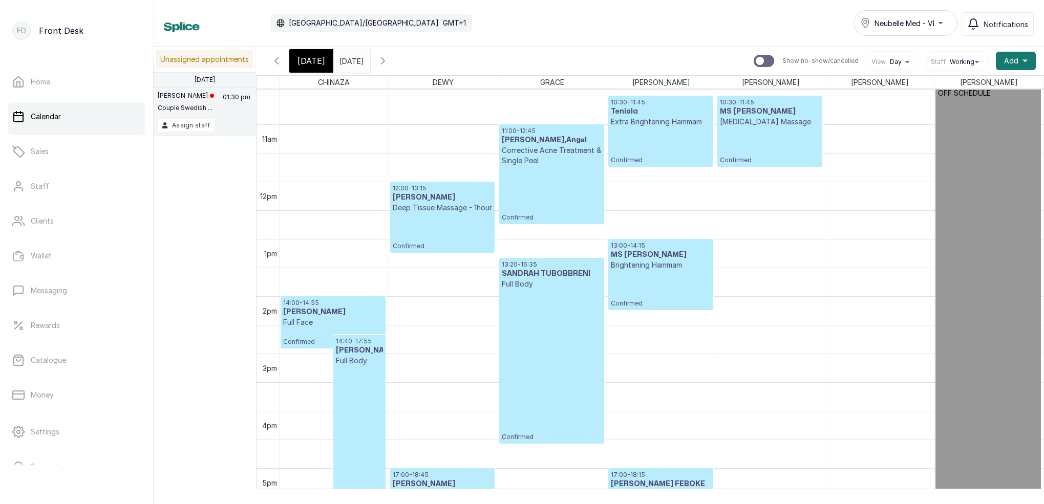
scroll to position [576, 0]
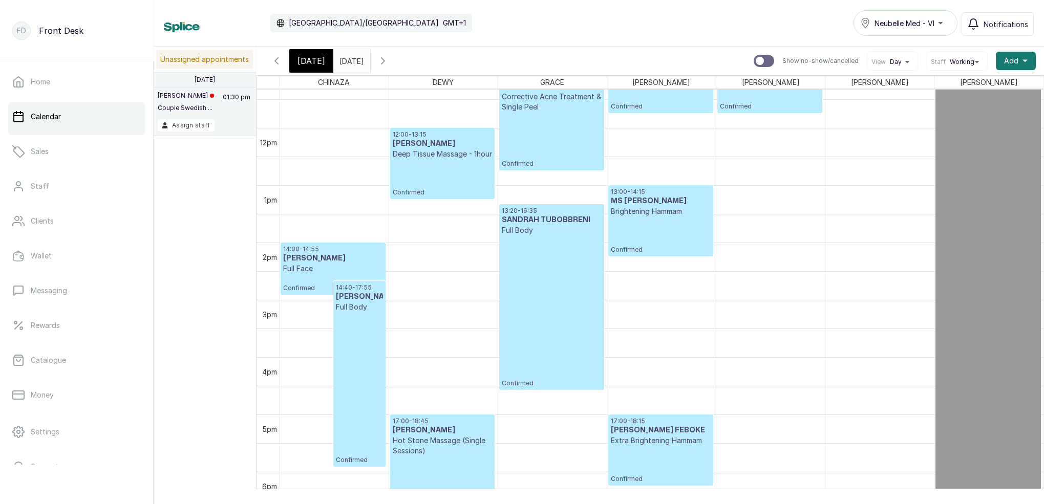
click at [389, 62] on icon "button" at bounding box center [383, 61] width 12 height 12
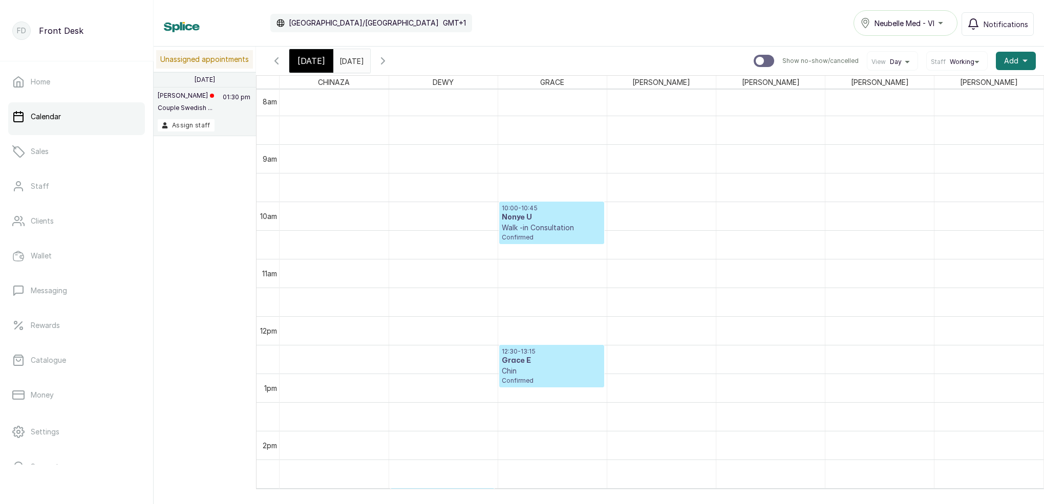
scroll to position [456, 0]
click at [299, 60] on span "[DATE]" at bounding box center [312, 61] width 28 height 12
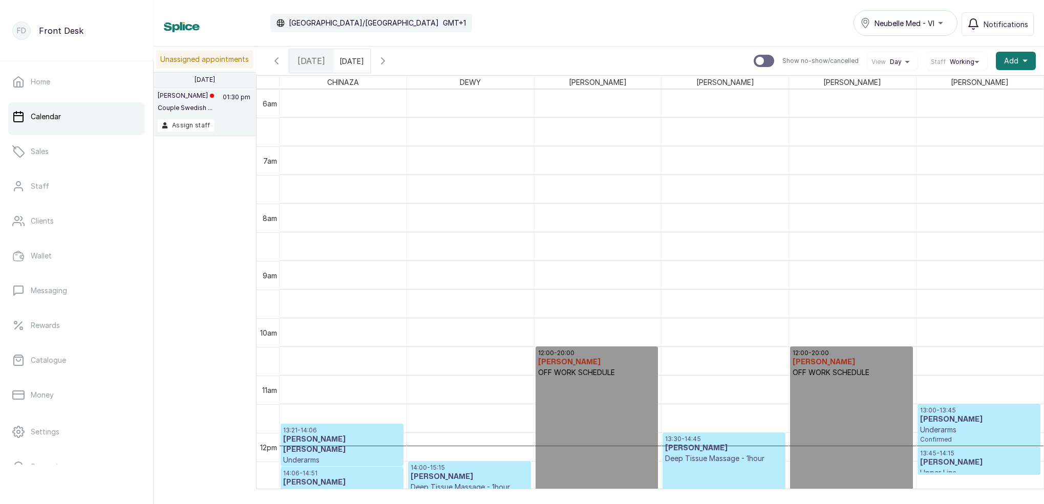
scroll to position [672, 0]
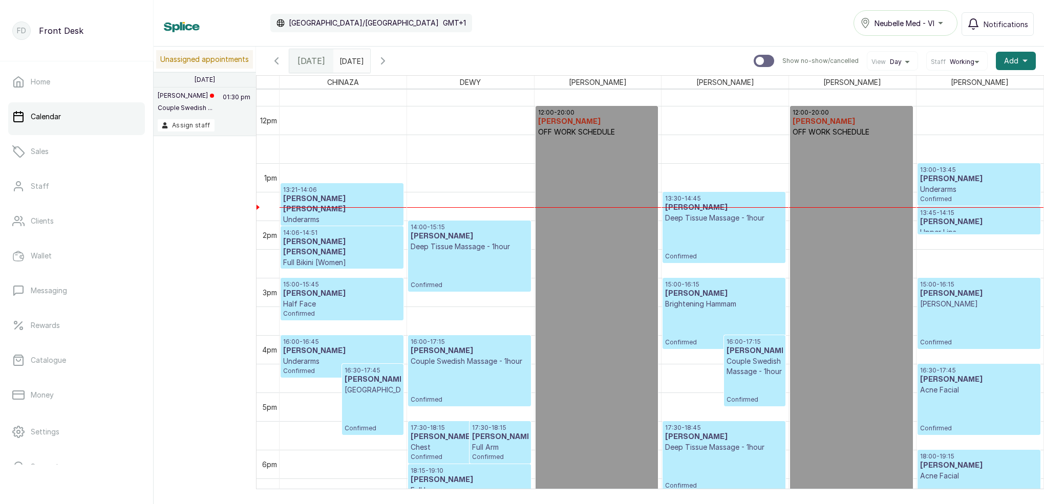
click at [704, 249] on div "13:30 - 14:45 [PERSON_NAME] Deep Tissue Massage - 1hour Confirmed" at bounding box center [723, 228] width 117 height 66
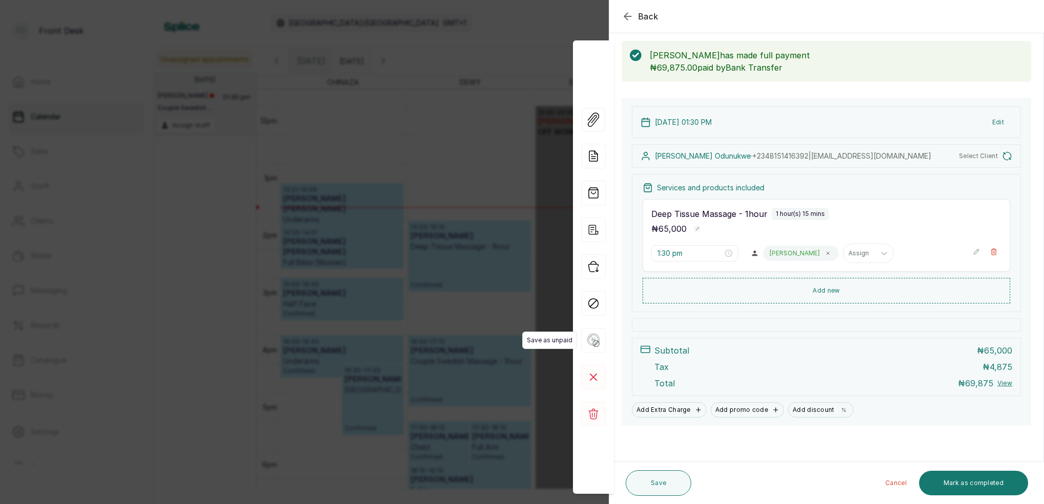
scroll to position [46, 0]
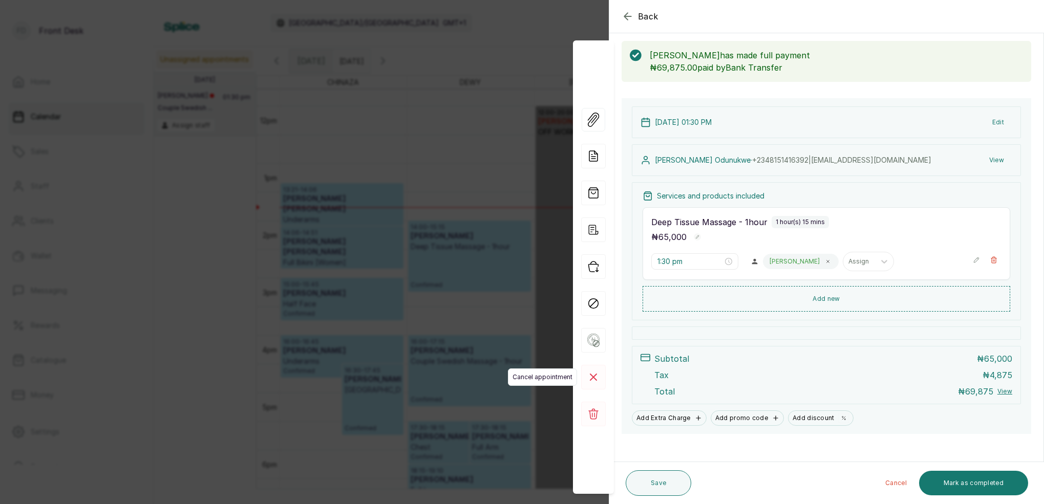
click at [592, 378] on icon at bounding box center [593, 377] width 6 height 6
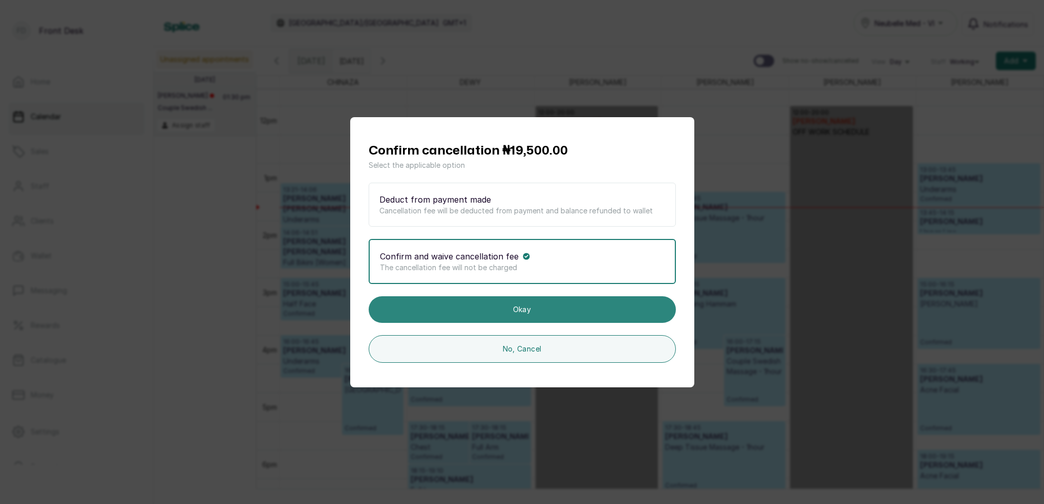
click at [521, 309] on button "Okay" at bounding box center [522, 310] width 307 height 27
click at [520, 308] on button "Okay" at bounding box center [522, 310] width 307 height 27
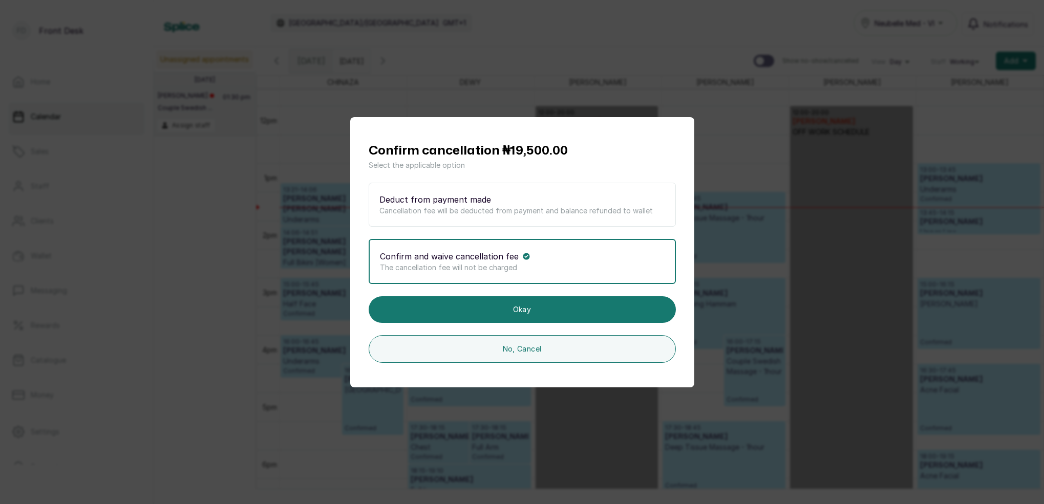
click at [517, 265] on p "The cancellation fee will not be charged" at bounding box center [522, 268] width 285 height 10
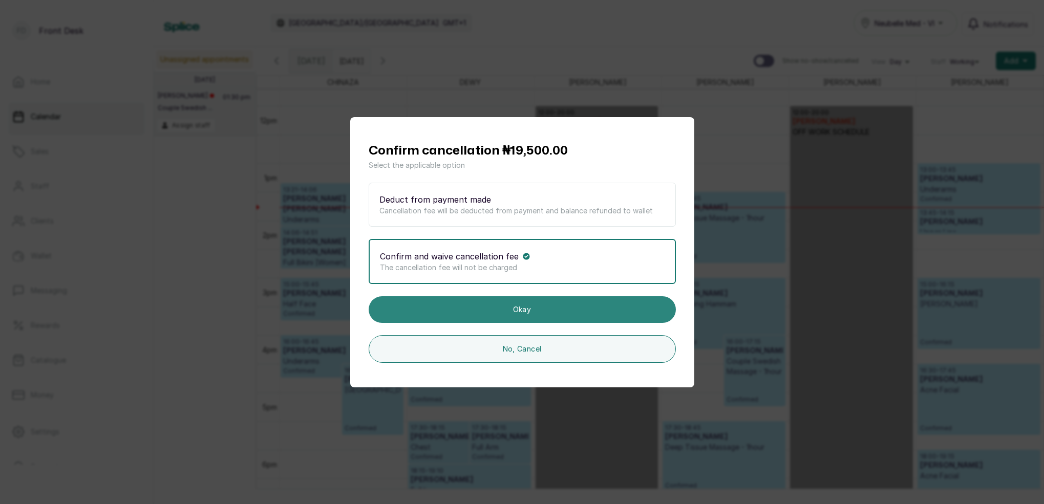
click at [534, 311] on button "Okay" at bounding box center [522, 310] width 307 height 27
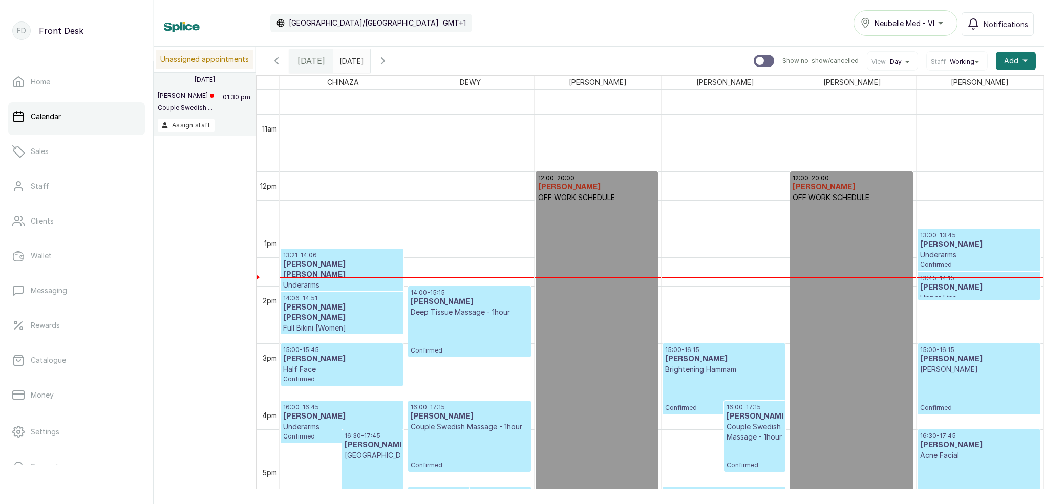
scroll to position [613, 0]
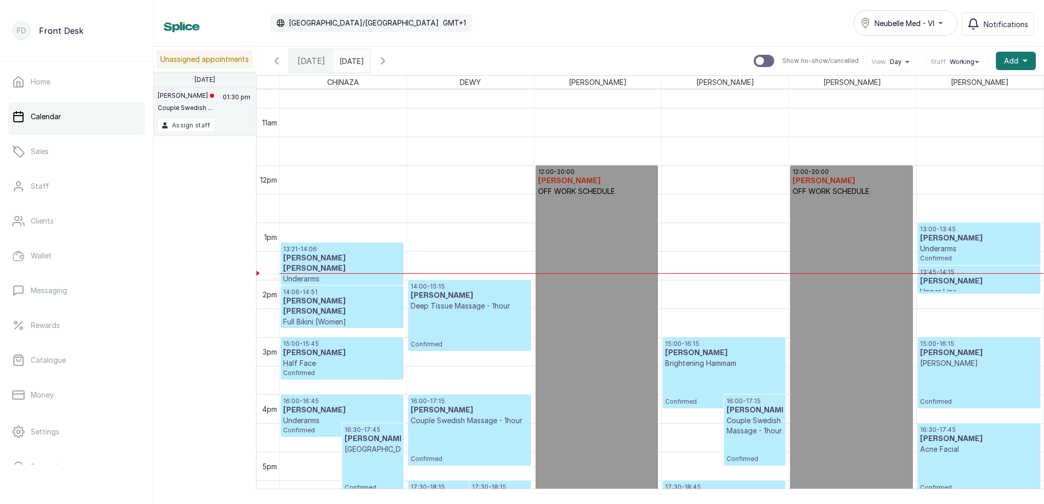
click at [350, 62] on input "[DATE]" at bounding box center [342, 58] width 16 height 17
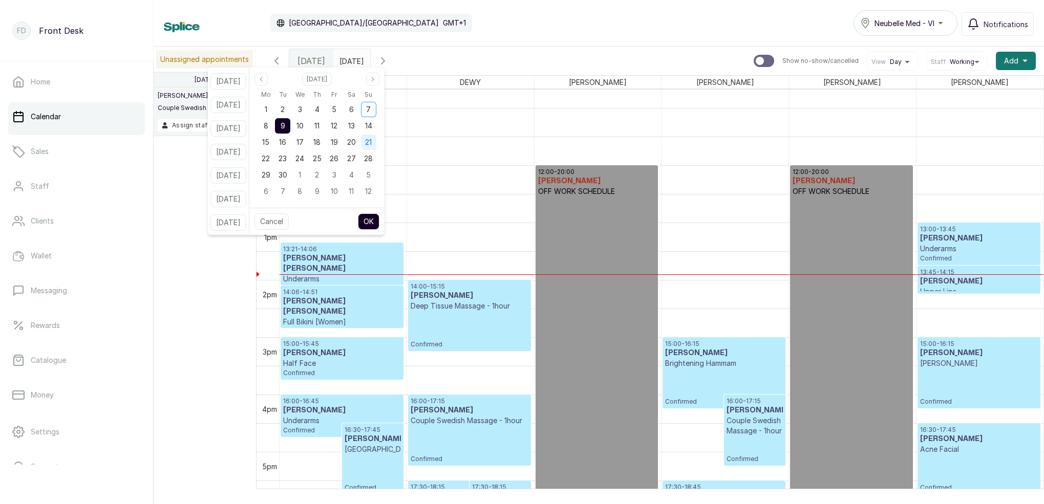
drag, startPoint x: 347, startPoint y: 108, endPoint x: 378, endPoint y: 144, distance: 48.3
click at [336, 108] on span "5" at bounding box center [334, 109] width 5 height 9
click at [374, 220] on button "OK" at bounding box center [369, 222] width 22 height 16
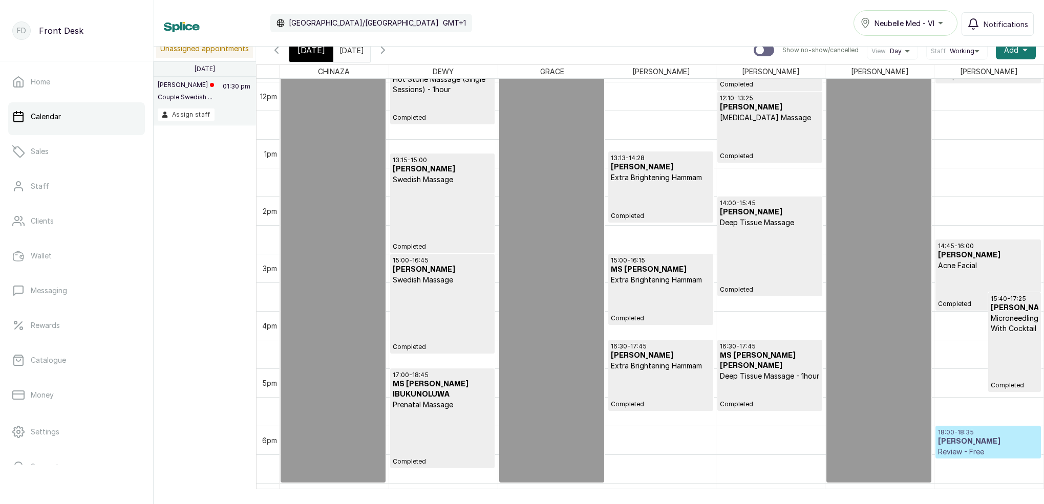
scroll to position [688, 0]
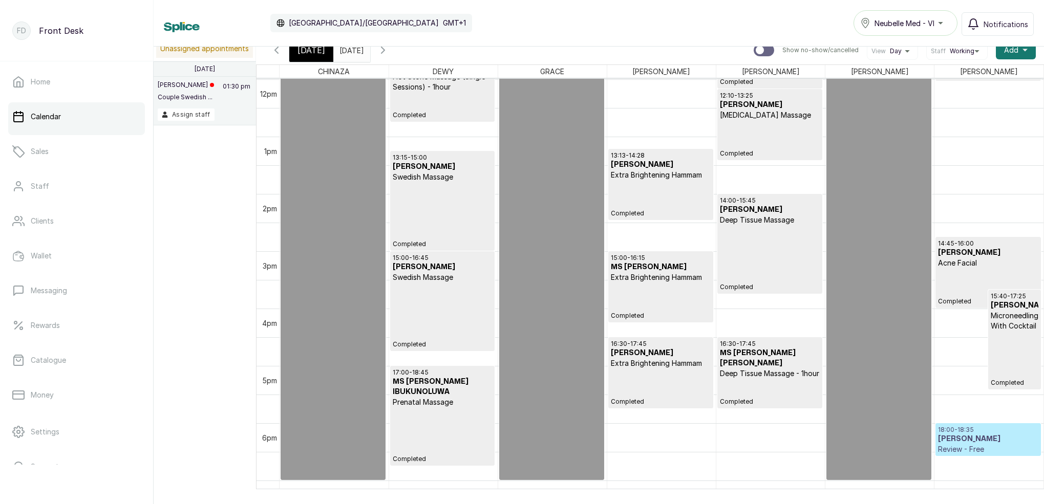
click at [362, 46] on div "Calendar [GEOGRAPHIC_DATA]/[GEOGRAPHIC_DATA] GMT+1 Neubelle Med - VI Notificati…" at bounding box center [599, 23] width 891 height 47
click at [350, 48] on input "[DATE]" at bounding box center [342, 47] width 16 height 17
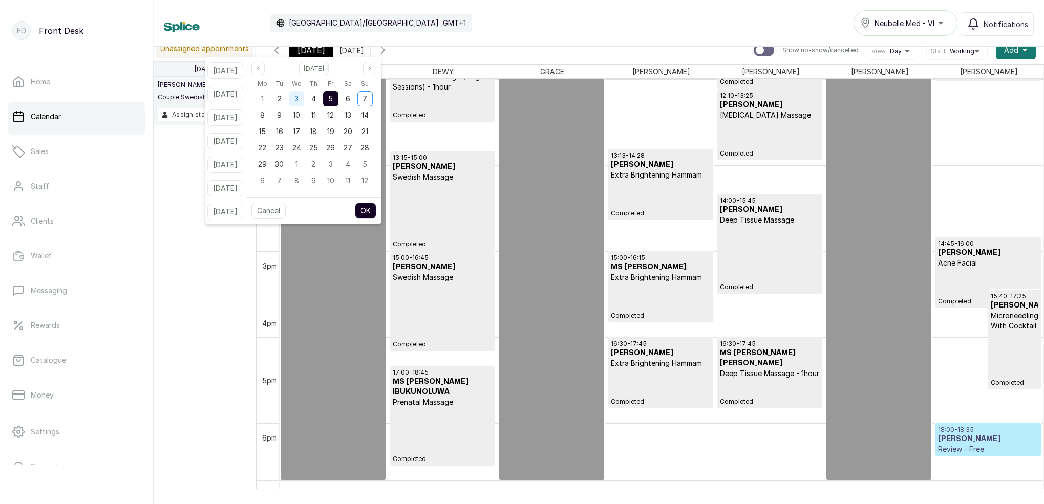
scroll to position [1, 0]
click at [304, 99] on div "3" at bounding box center [296, 98] width 15 height 15
click at [376, 208] on button "OK" at bounding box center [366, 211] width 22 height 16
type input "[DATE]"
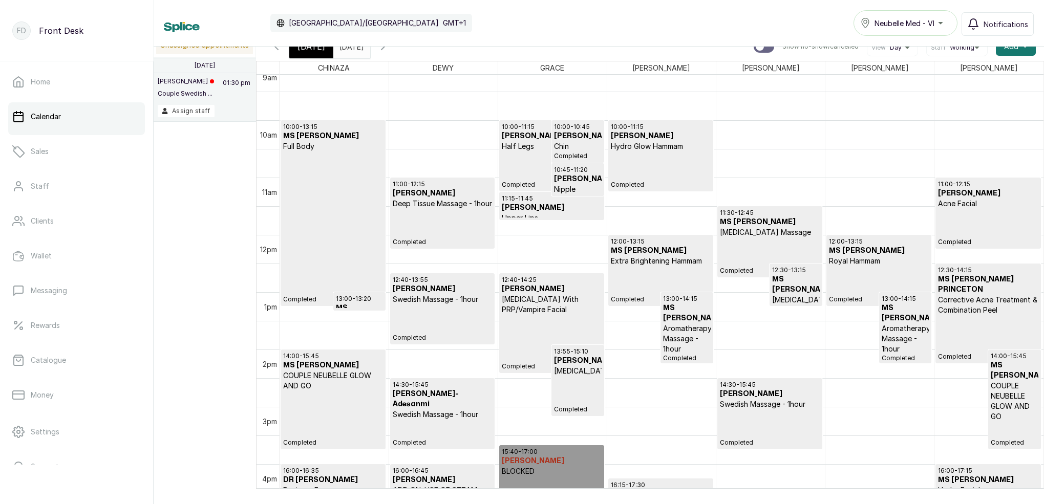
scroll to position [546, 0]
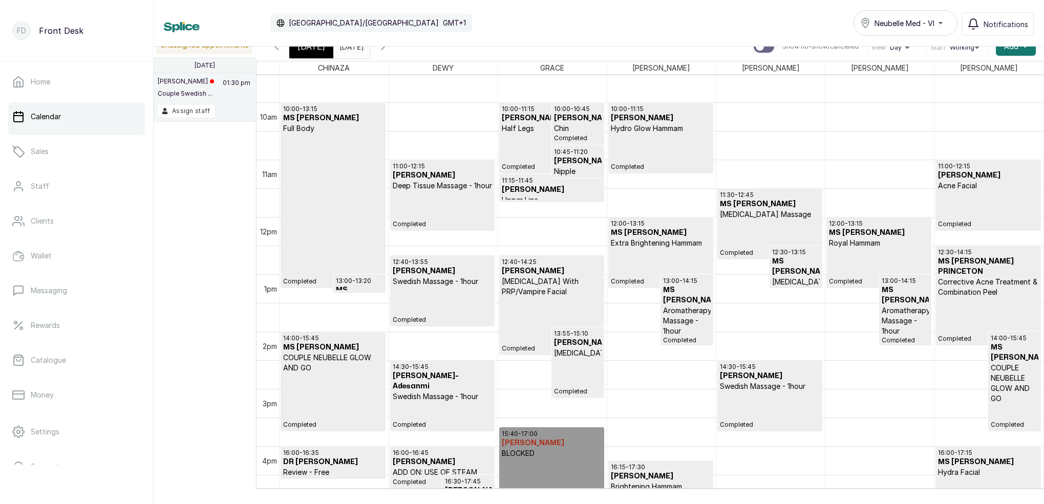
click at [389, 49] on icon "button" at bounding box center [383, 46] width 12 height 12
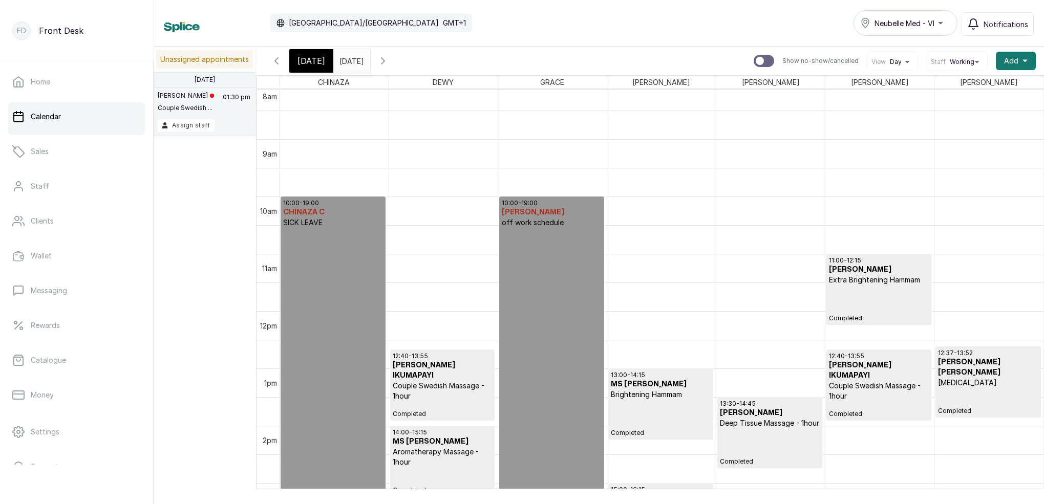
scroll to position [0, 0]
click at [274, 62] on icon "button" at bounding box center [276, 61] width 12 height 12
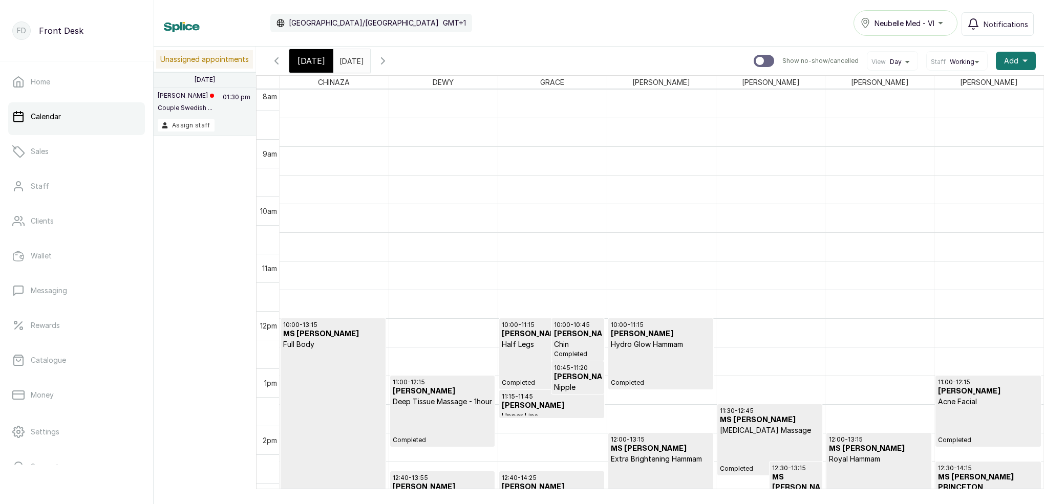
scroll to position [345, 0]
click at [389, 59] on icon "button" at bounding box center [383, 61] width 12 height 12
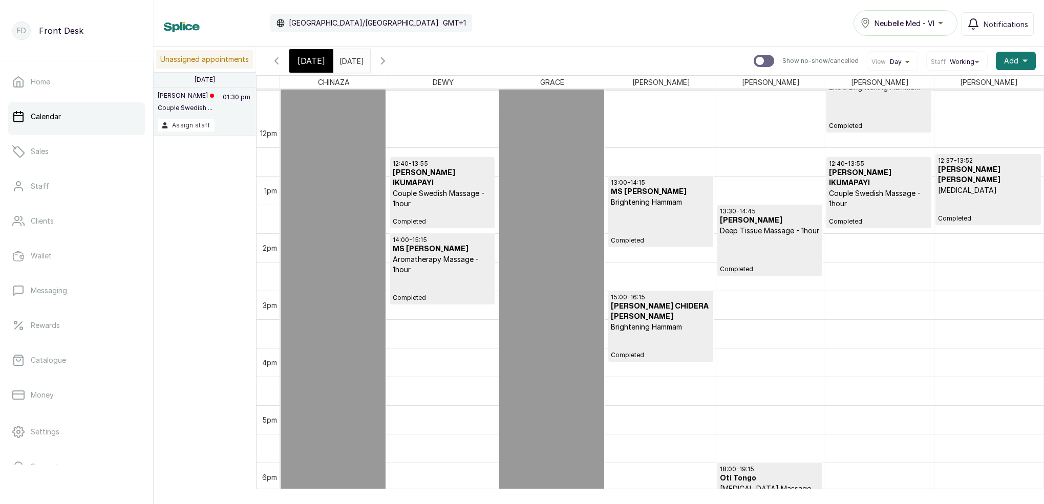
scroll to position [604, 0]
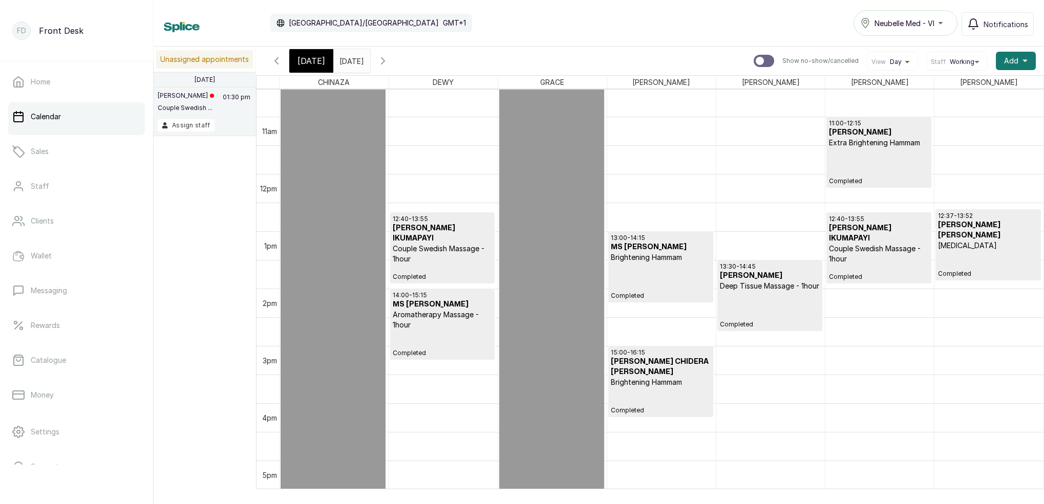
click at [858, 166] on div "11:00 - 12:15 MS UJU Extra Brightening Hammam Completed" at bounding box center [879, 152] width 100 height 66
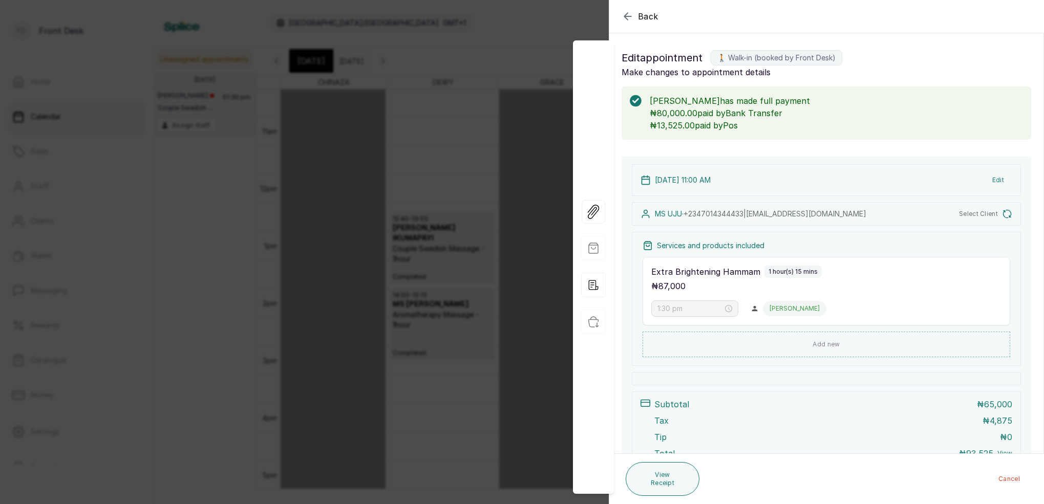
type input "11:00 am"
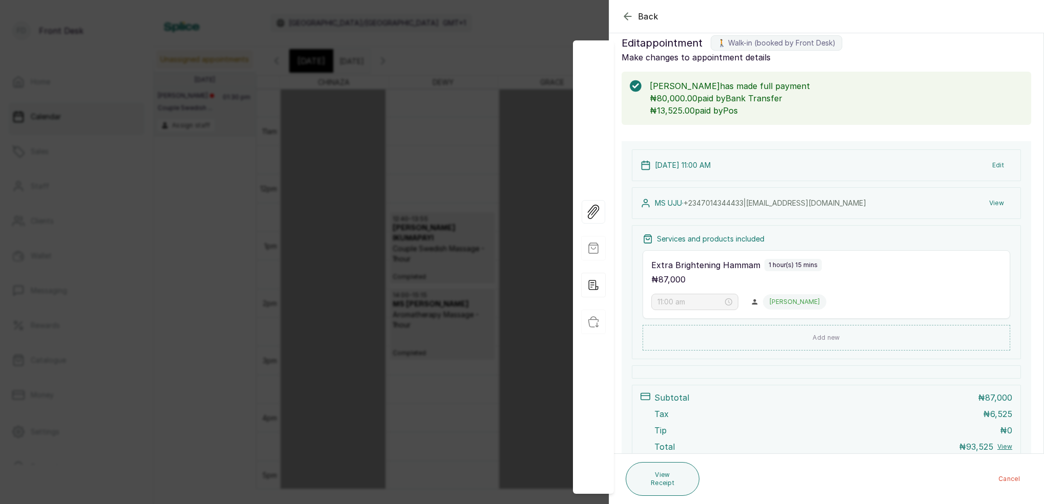
click at [623, 15] on icon "button" at bounding box center [628, 16] width 12 height 12
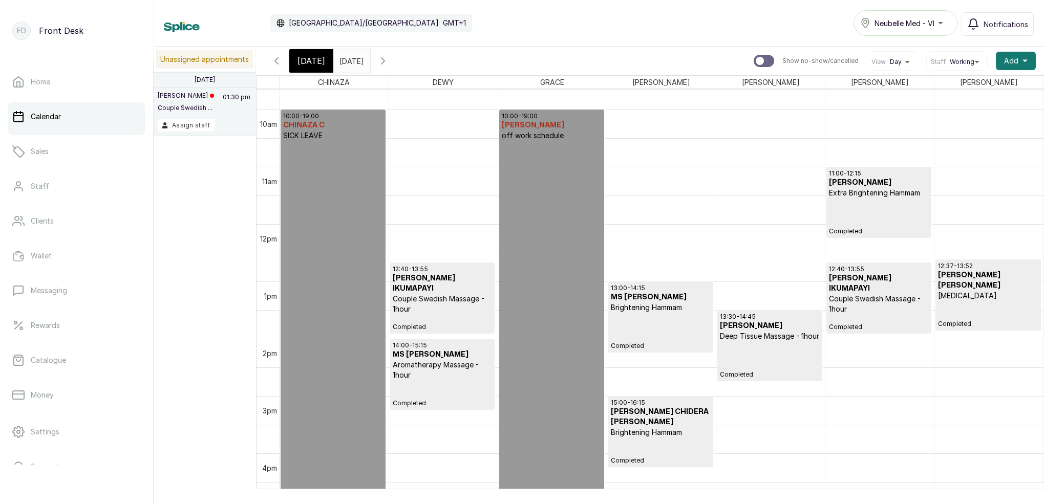
click at [883, 182] on h3 "[PERSON_NAME]" at bounding box center [879, 183] width 100 height 10
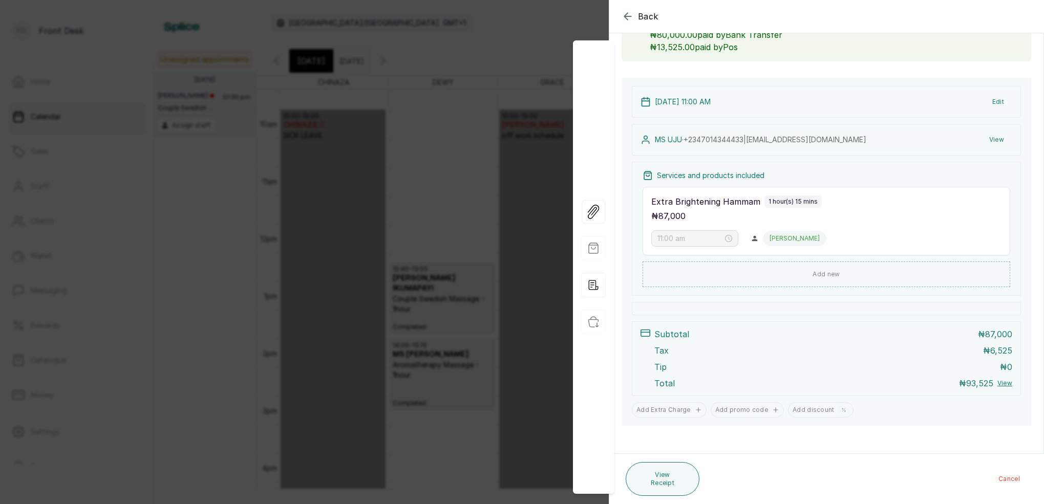
scroll to position [78, 0]
click at [627, 18] on icon "button" at bounding box center [627, 16] width 7 height 7
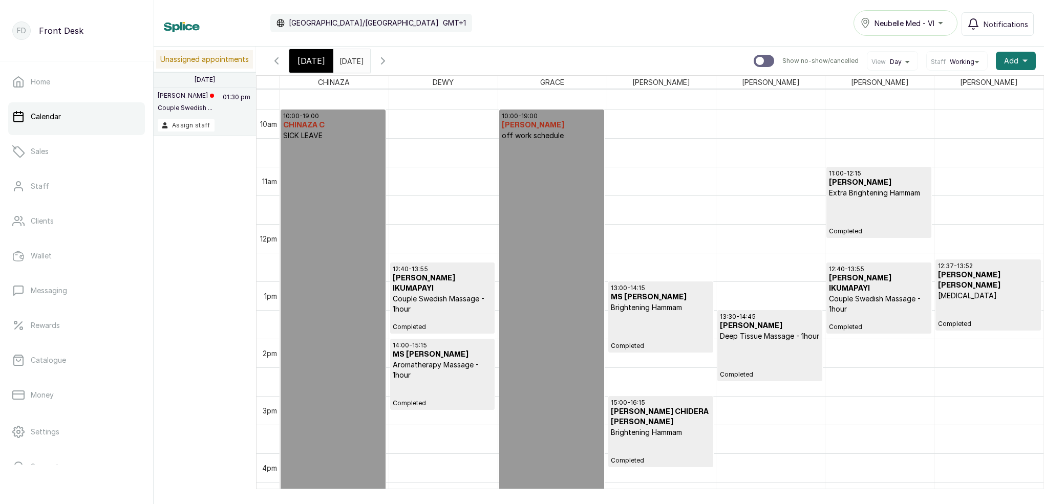
click at [871, 226] on div "11:00 - 12:15 MS UJU Extra Brightening Hammam Completed" at bounding box center [879, 203] width 100 height 66
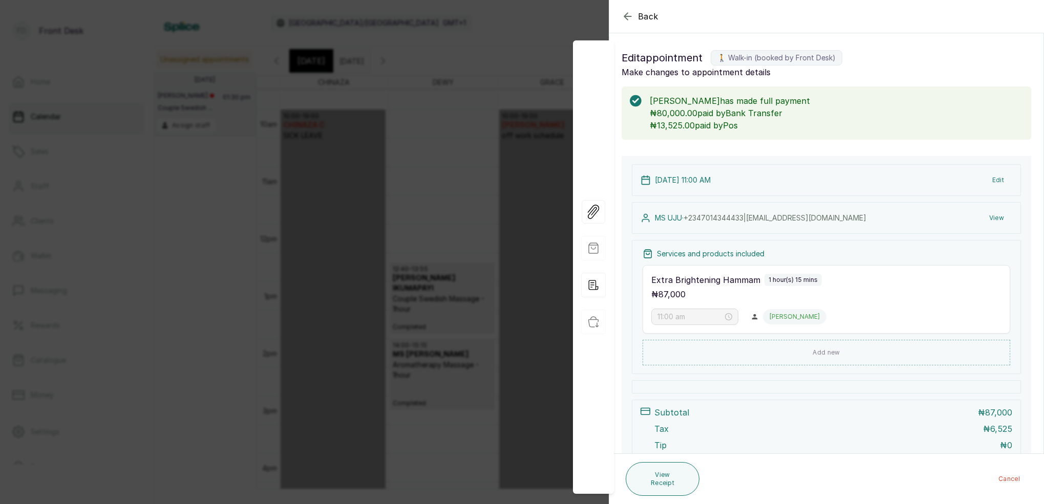
click at [631, 17] on icon "button" at bounding box center [628, 16] width 12 height 12
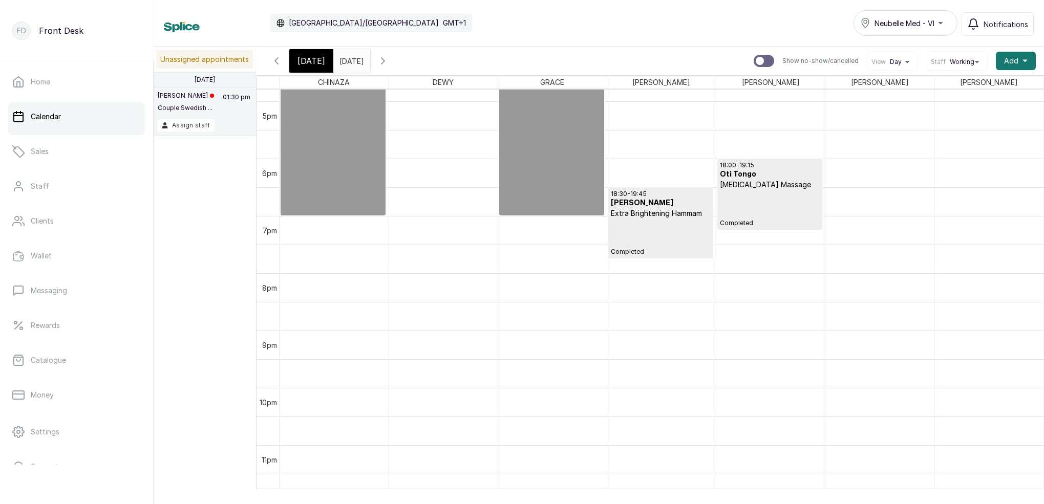
scroll to position [963, 0]
click at [318, 62] on span "[DATE]" at bounding box center [312, 61] width 28 height 12
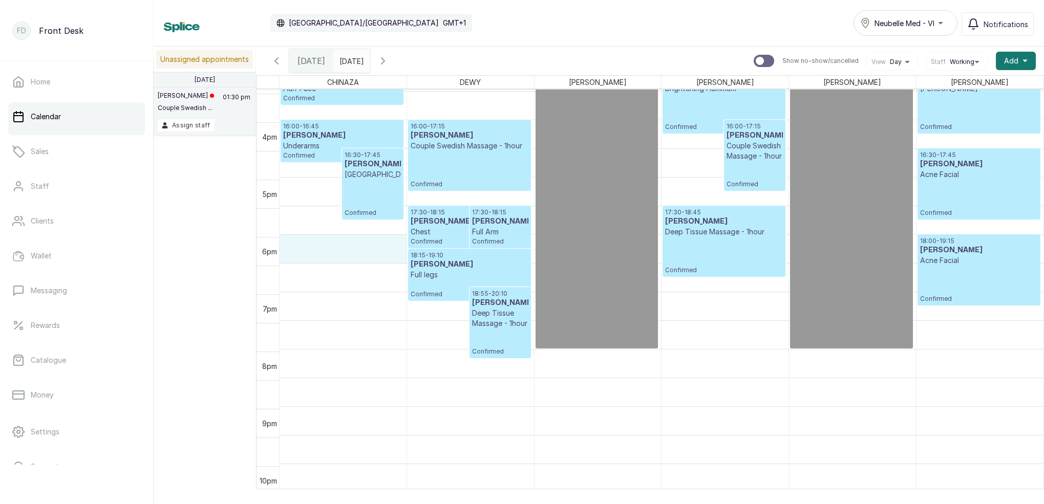
scroll to position [888, 0]
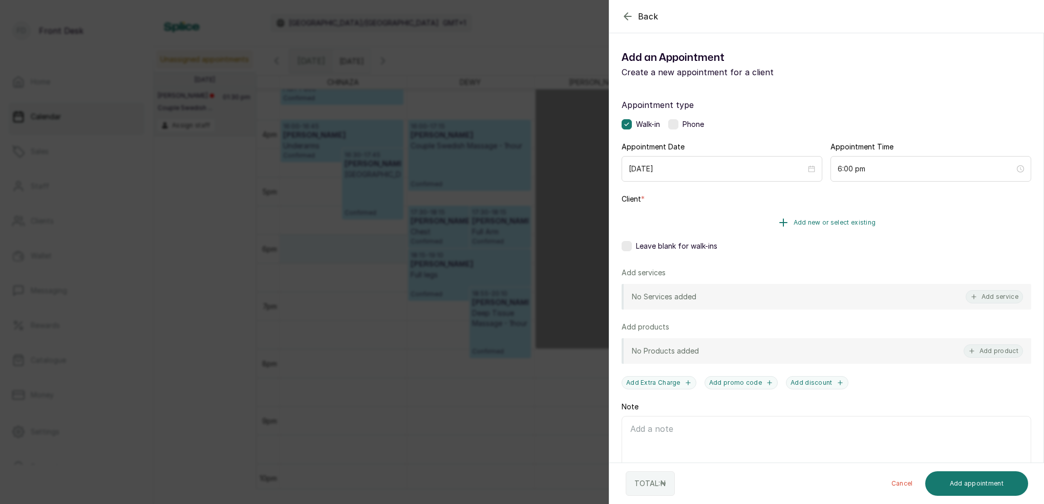
click at [819, 224] on span "Add new or select existing" at bounding box center [835, 223] width 82 height 8
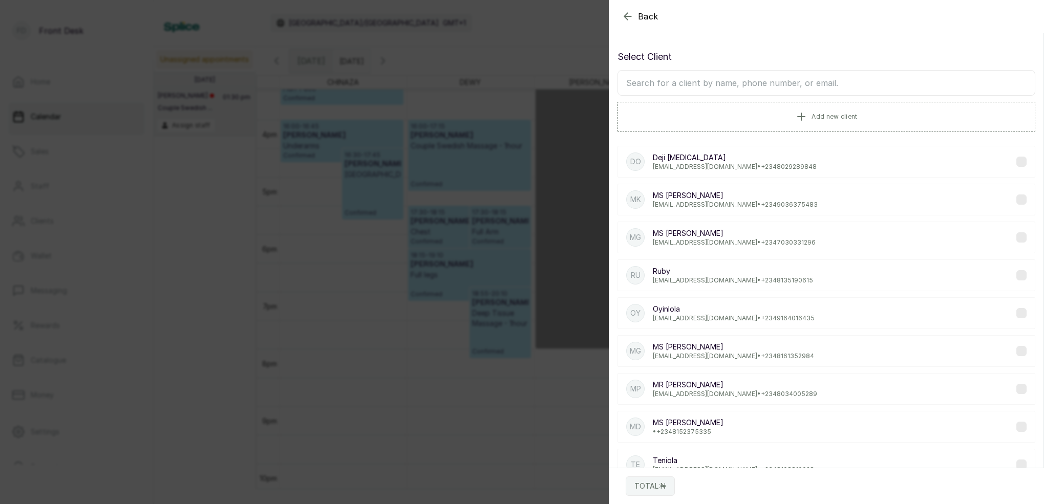
click at [785, 91] on input "text" at bounding box center [827, 83] width 418 height 26
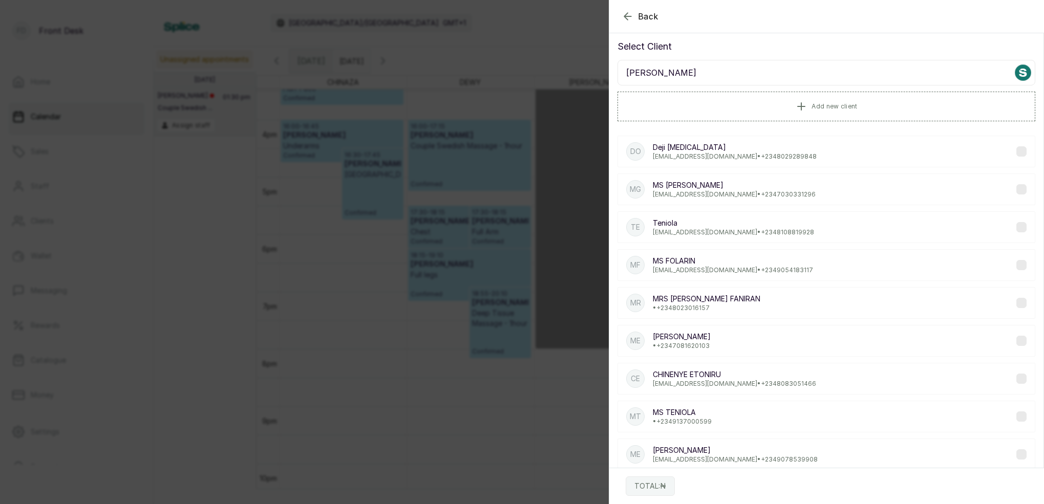
scroll to position [0, 0]
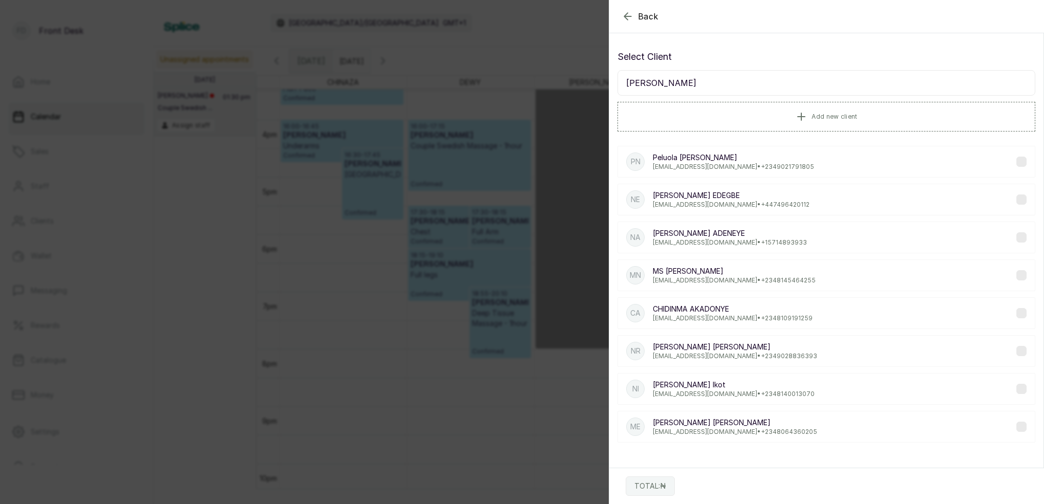
type input "[PERSON_NAME]"
click at [694, 389] on p "[PERSON_NAME]" at bounding box center [734, 385] width 162 height 10
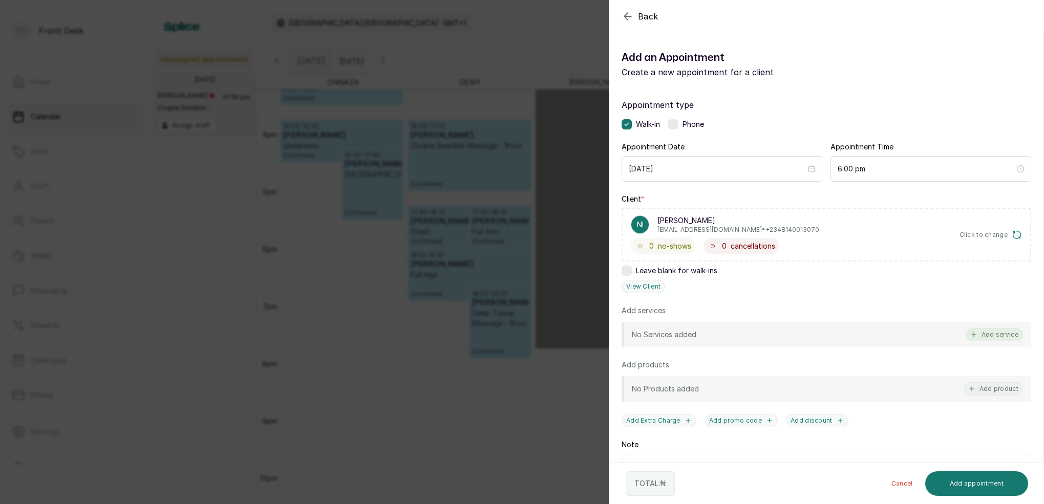
click at [1007, 328] on button "Add service" at bounding box center [994, 334] width 57 height 13
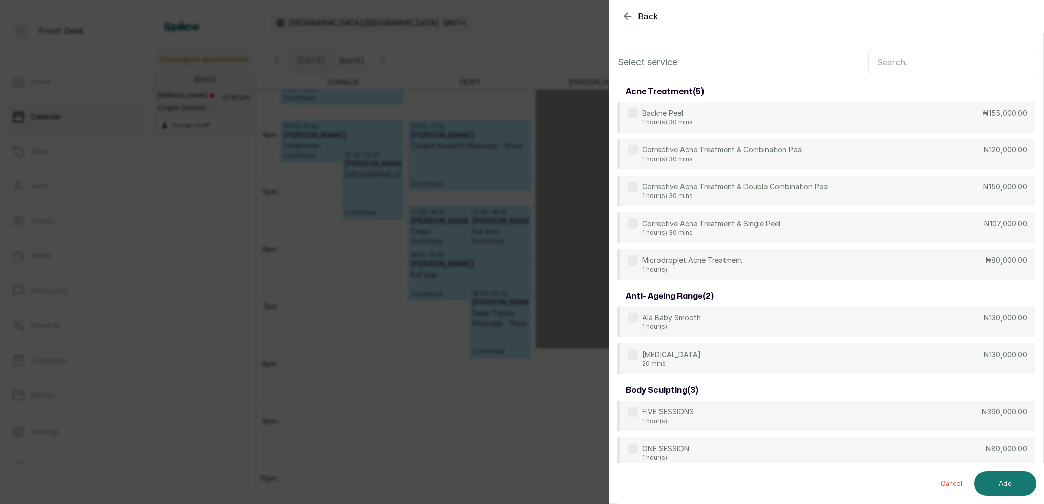
click at [934, 66] on input "text" at bounding box center [952, 63] width 167 height 26
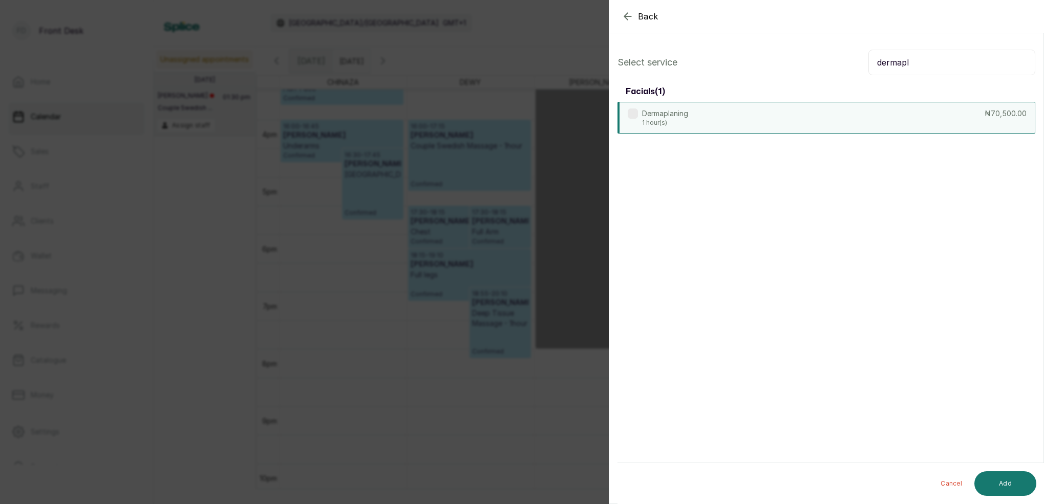
type input "dermapl"
click at [742, 118] on div "Dermaplaning 1 hour(s) ₦70,500.00" at bounding box center [827, 118] width 418 height 32
click at [1016, 490] on button "Add" at bounding box center [1006, 484] width 62 height 25
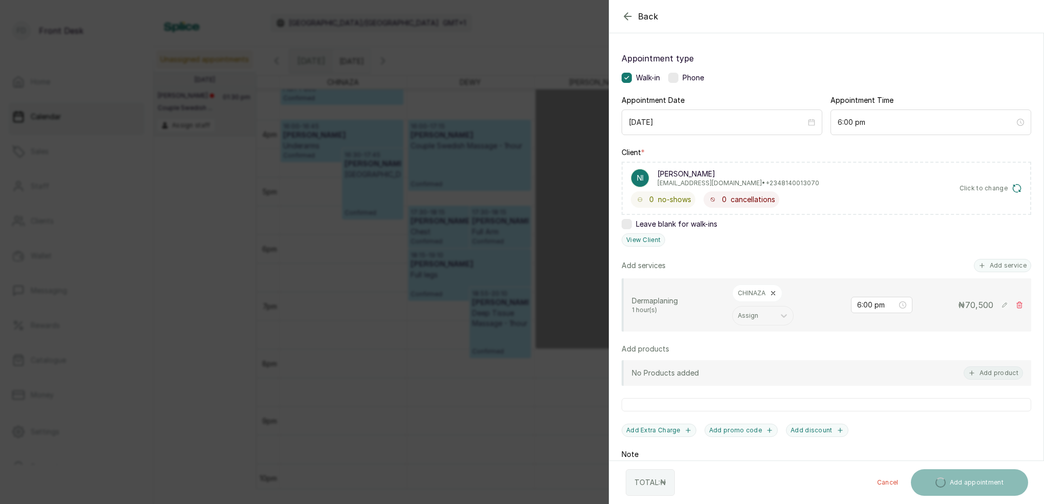
scroll to position [69, 0]
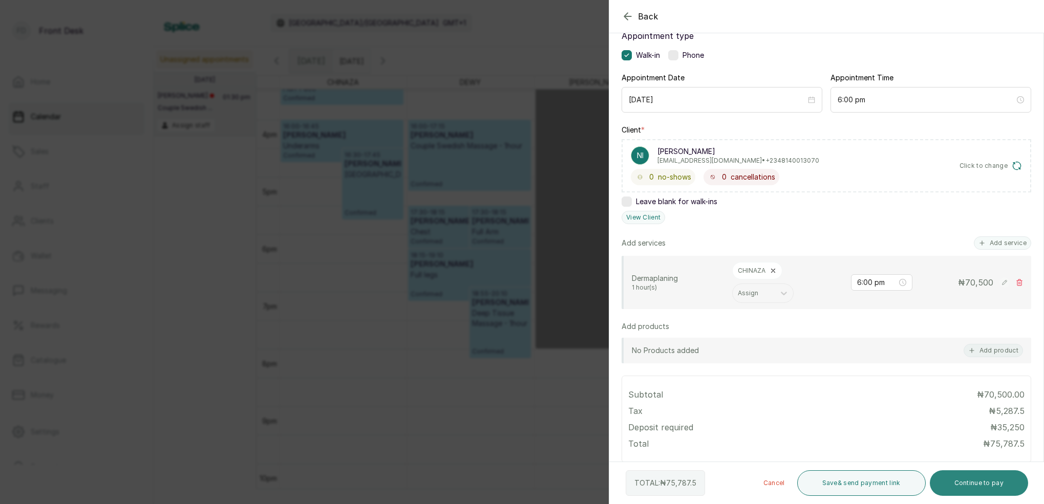
click at [986, 480] on button "Continue to pay" at bounding box center [979, 484] width 99 height 26
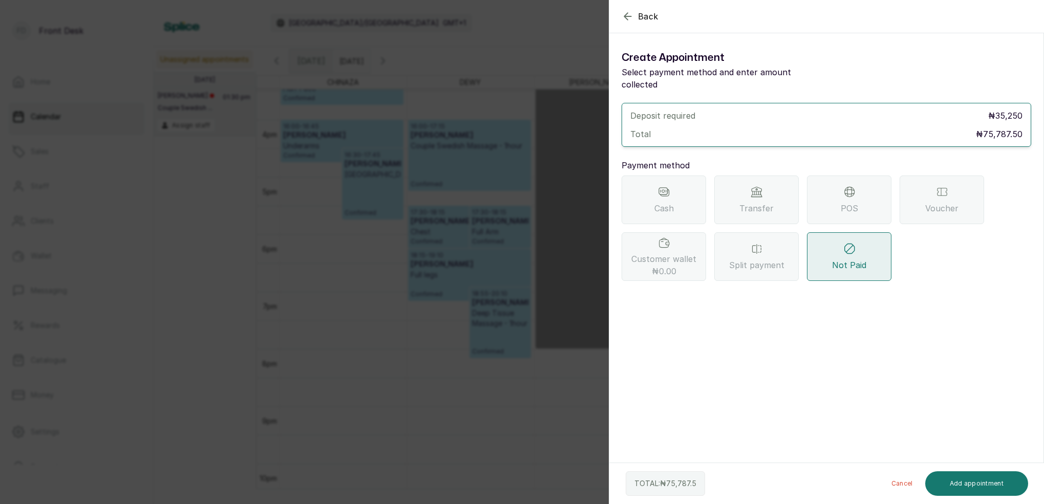
drag, startPoint x: 757, startPoint y: 182, endPoint x: 772, endPoint y: 186, distance: 15.8
click at [757, 187] on icon at bounding box center [757, 192] width 10 height 10
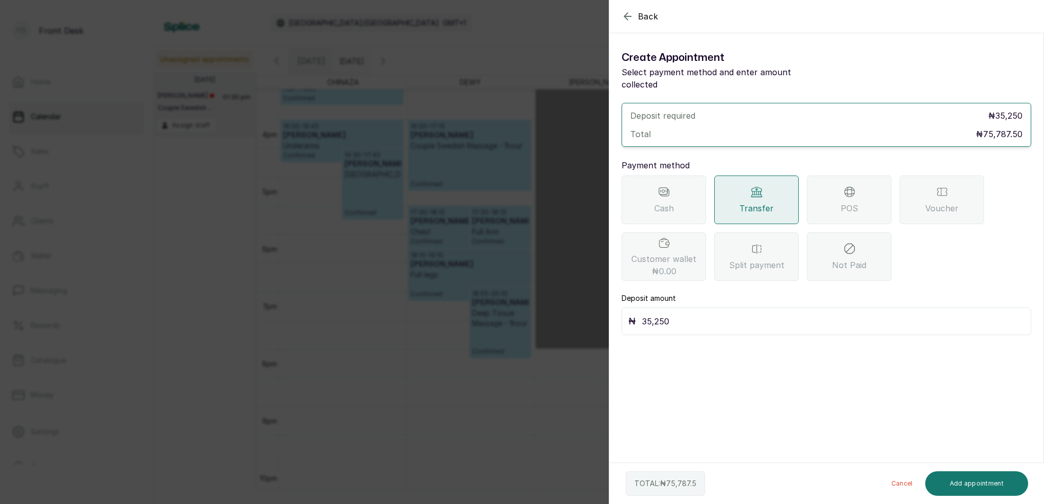
click at [699, 314] on input "35,250" at bounding box center [833, 321] width 383 height 14
type input "3"
type input "75,787.50"
click at [981, 484] on button "Add appointment" at bounding box center [976, 484] width 103 height 25
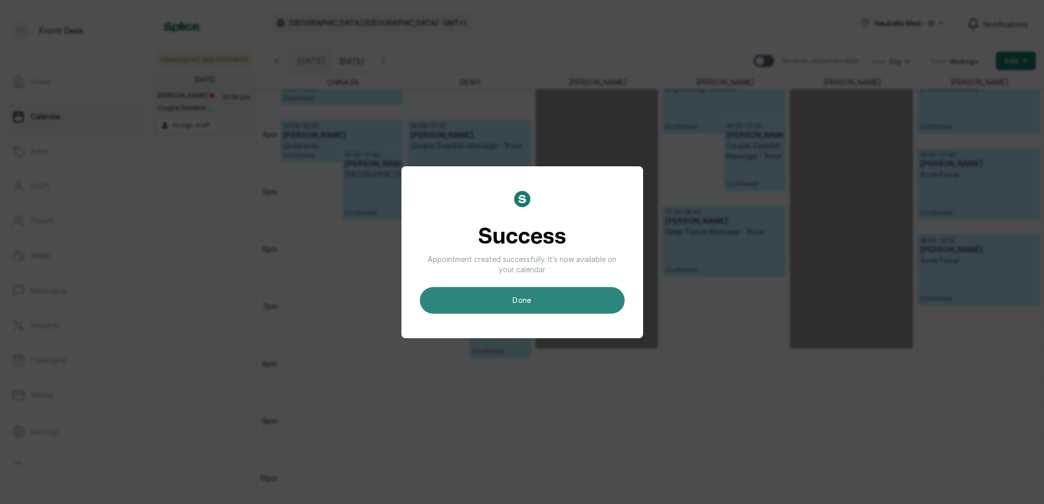
click at [522, 309] on button "done" at bounding box center [522, 300] width 205 height 27
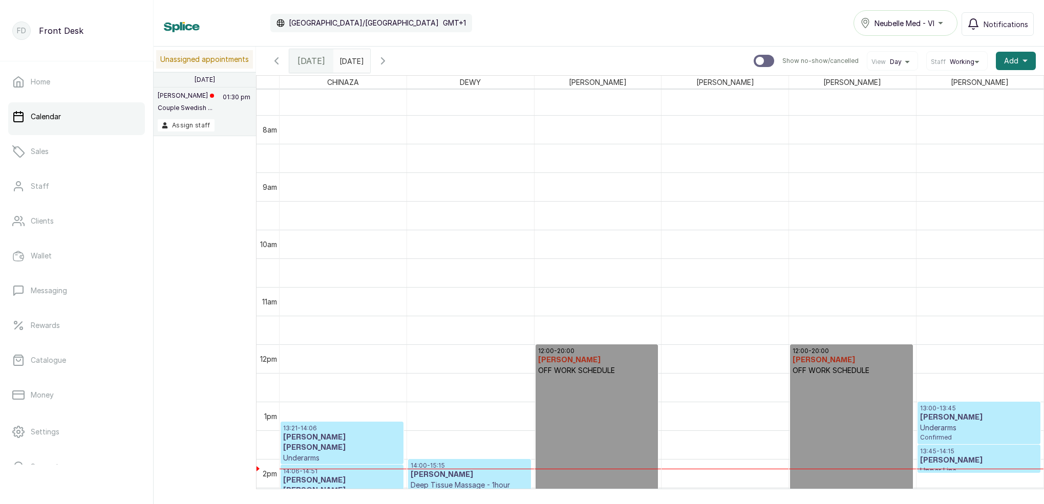
scroll to position [564, 0]
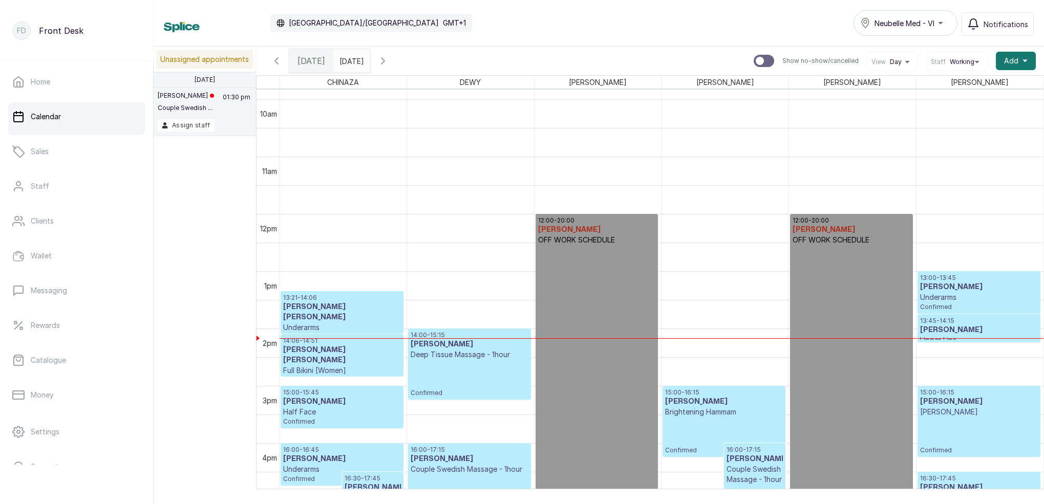
click at [972, 287] on h3 "[PERSON_NAME]" at bounding box center [979, 287] width 118 height 10
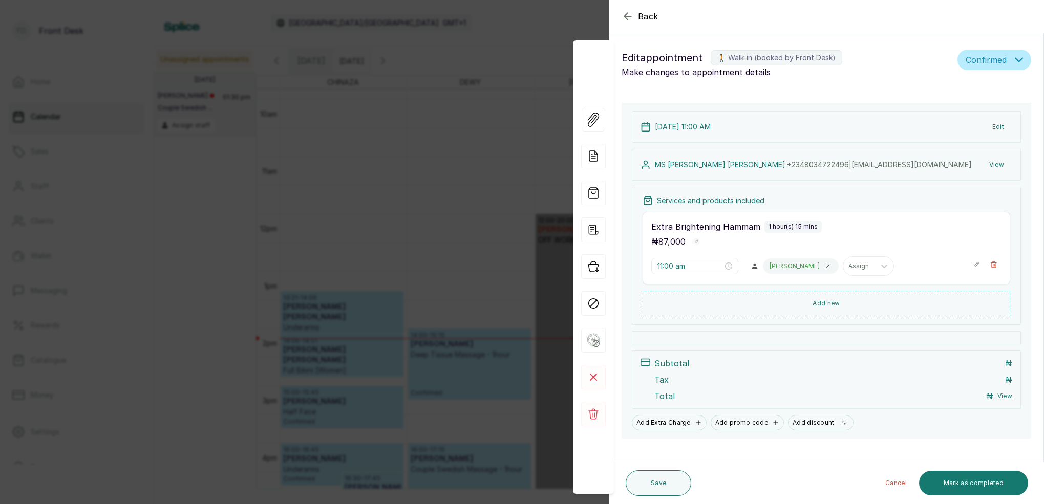
type input "1:00 pm"
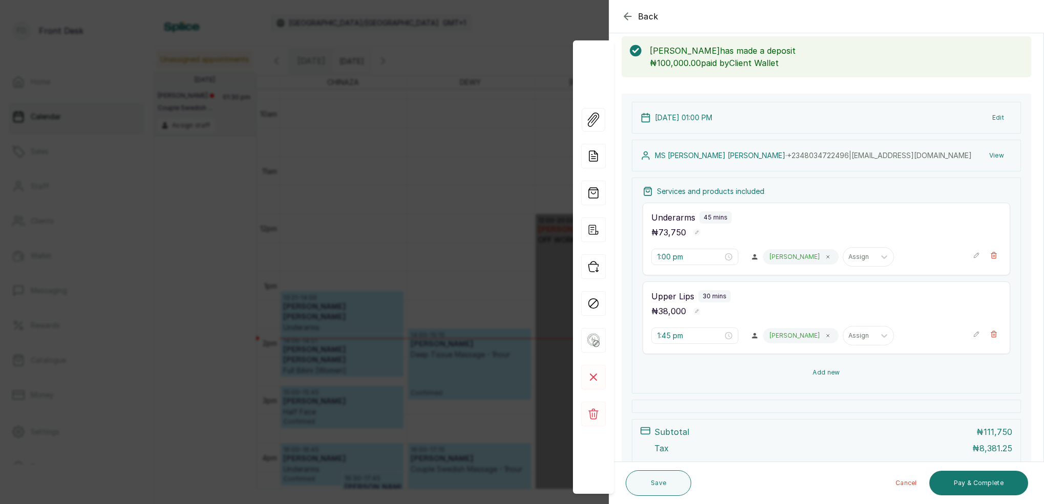
click at [824, 377] on button "Add new" at bounding box center [827, 373] width 368 height 25
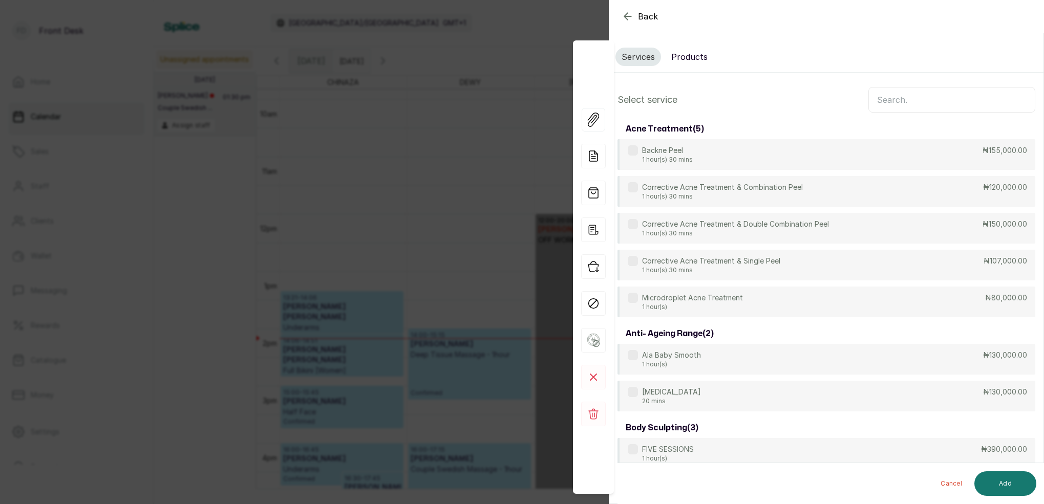
scroll to position [0, 0]
click at [922, 101] on input "text" at bounding box center [952, 100] width 167 height 26
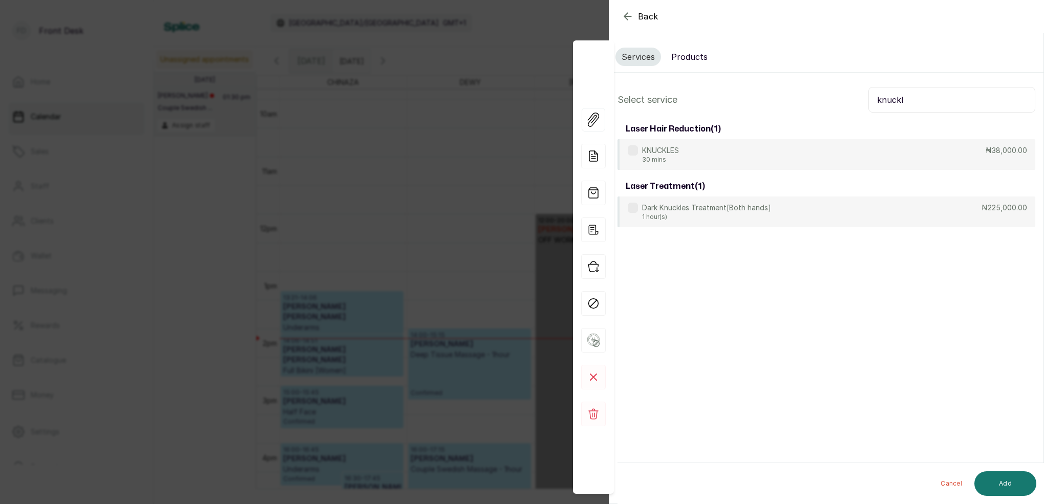
type input "[MEDICAL_DATA]"
drag, startPoint x: 870, startPoint y: 110, endPoint x: 664, endPoint y: 154, distance: 210.9
click at [664, 153] on p "KNUCKLES" at bounding box center [660, 151] width 37 height 10
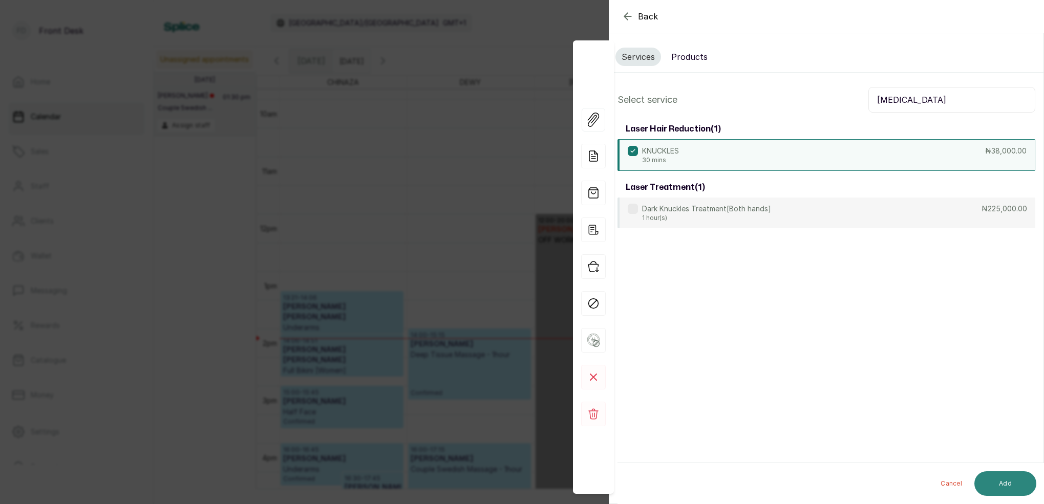
click at [1011, 480] on button "Add" at bounding box center [1006, 484] width 62 height 25
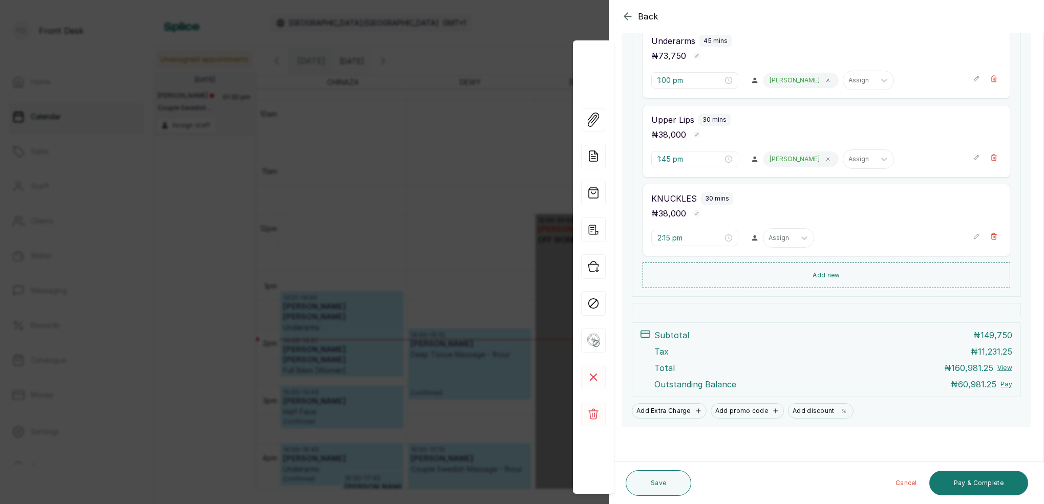
scroll to position [227, 0]
click at [661, 482] on button "Save" at bounding box center [659, 484] width 66 height 26
click at [662, 480] on button "Save" at bounding box center [659, 484] width 66 height 26
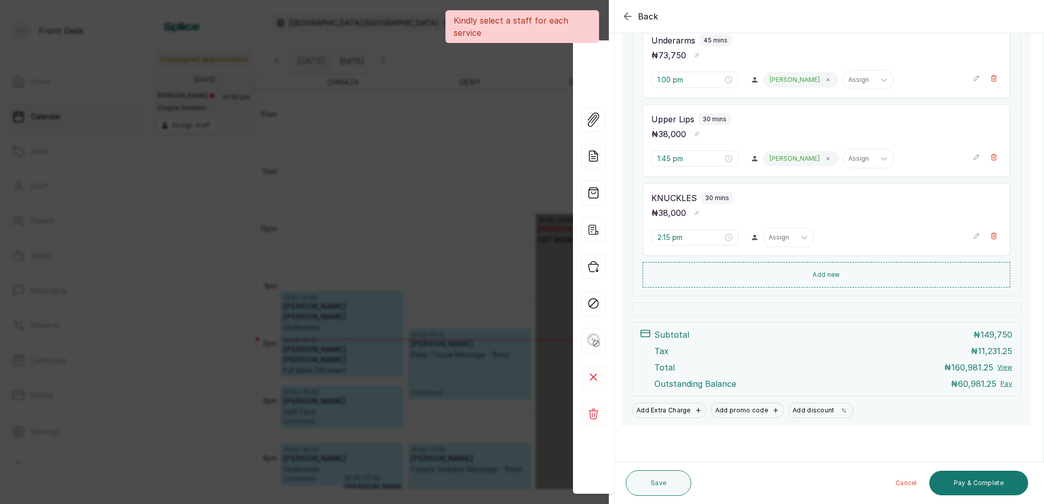
scroll to position [227, 0]
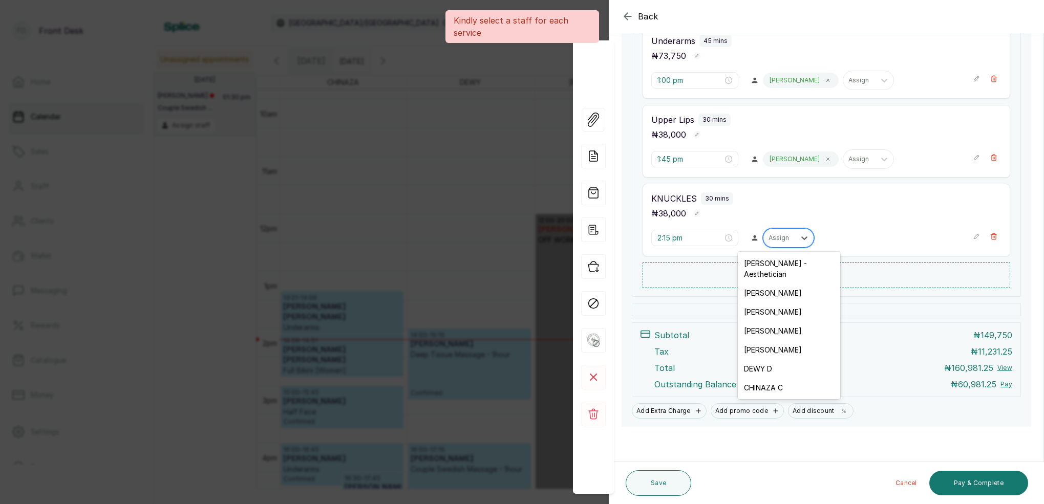
click at [783, 236] on div "Assign" at bounding box center [780, 238] width 22 height 7
drag, startPoint x: 768, startPoint y: 268, endPoint x: 778, endPoint y: 274, distance: 12.4
click at [768, 268] on div "[PERSON_NAME] - Aesthetician" at bounding box center [789, 269] width 102 height 30
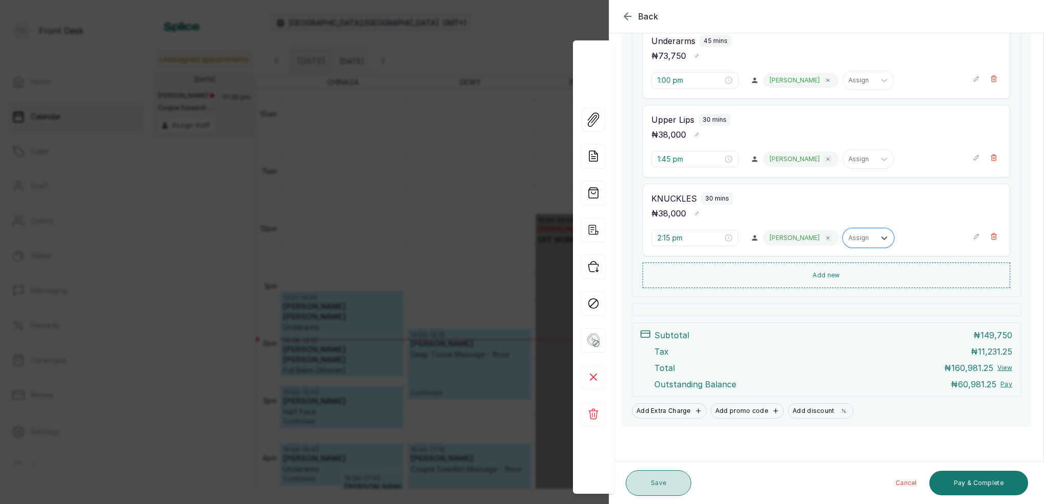
click at [676, 484] on button "Save" at bounding box center [659, 484] width 66 height 26
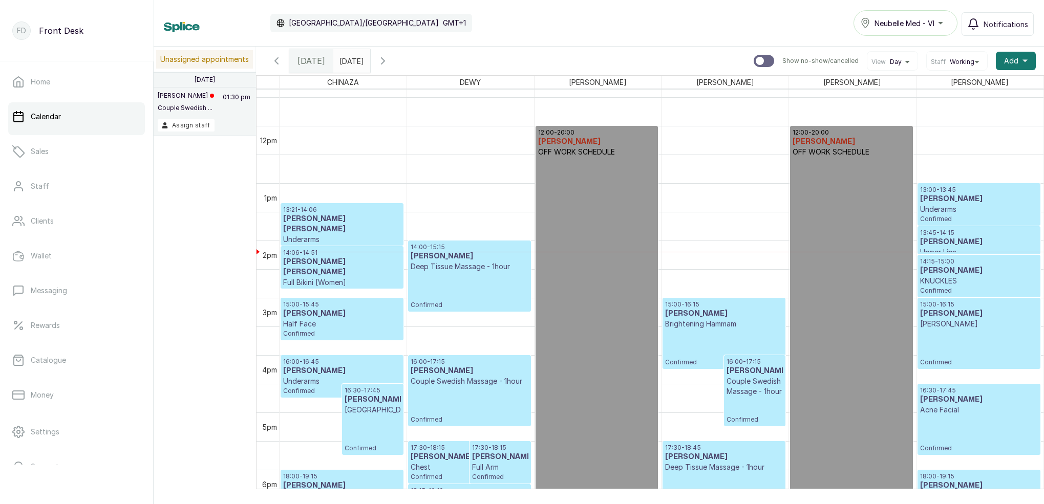
scroll to position [653, 0]
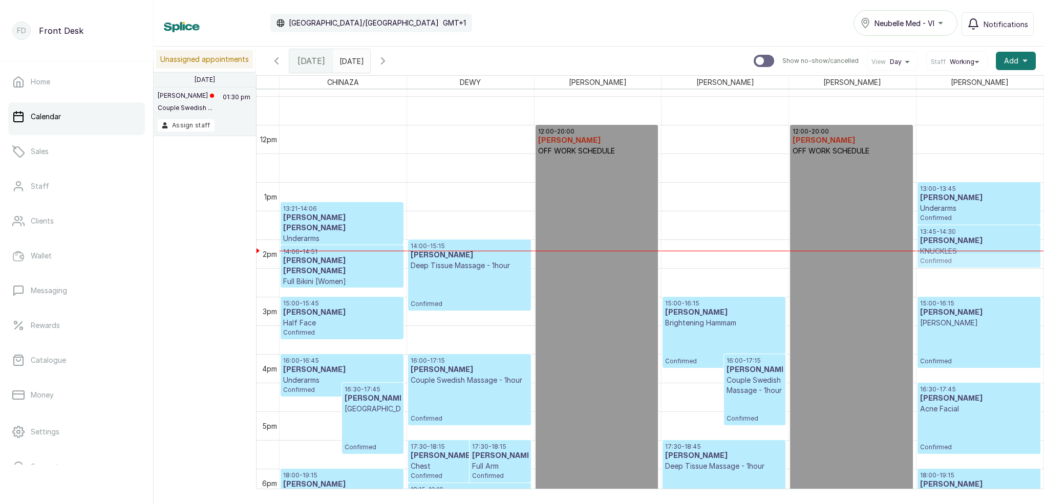
drag, startPoint x: 970, startPoint y: 273, endPoint x: 1002, endPoint y: 289, distance: 34.8
click at [968, 239] on div "13:00 - 13:45 [PERSON_NAME] Confirmed 13:45 - 14:15 [PERSON_NAME] Upper Lips Co…" at bounding box center [980, 125] width 127 height 1377
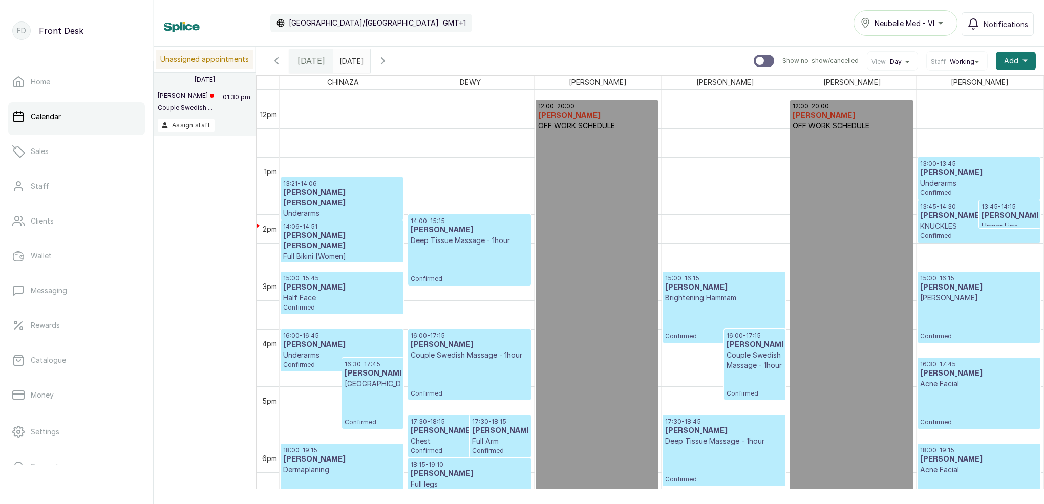
scroll to position [675, 0]
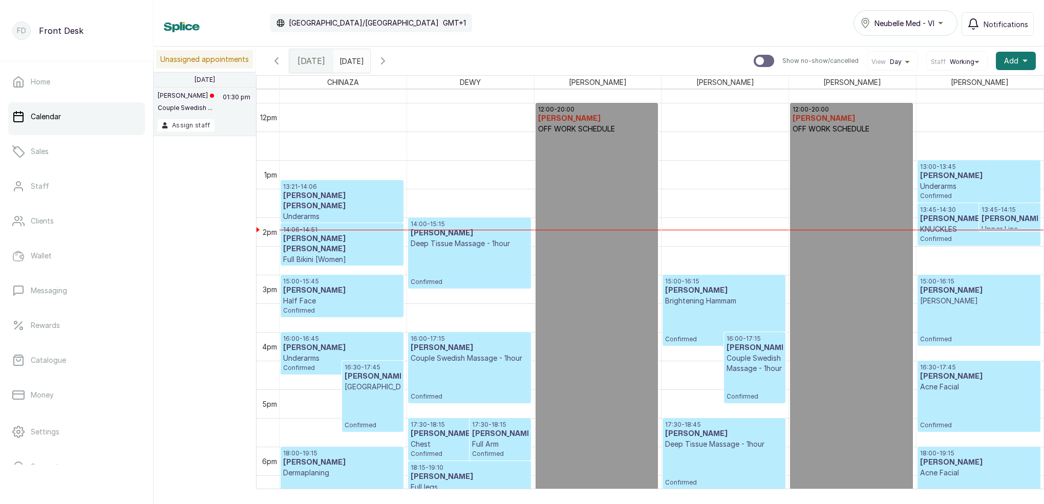
click at [350, 237] on h3 "[PERSON_NAME] [PERSON_NAME]" at bounding box center [342, 244] width 118 height 20
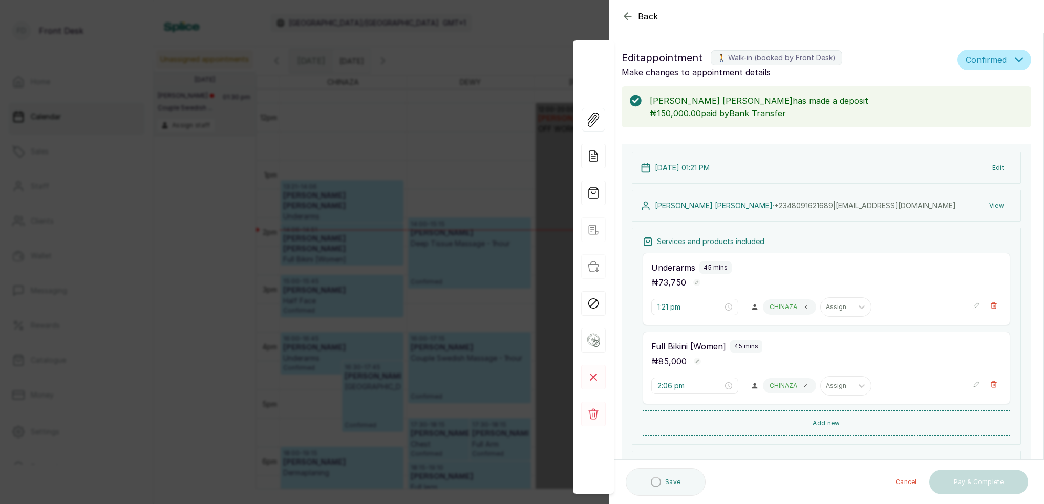
click at [818, 421] on button "Add new" at bounding box center [827, 424] width 368 height 26
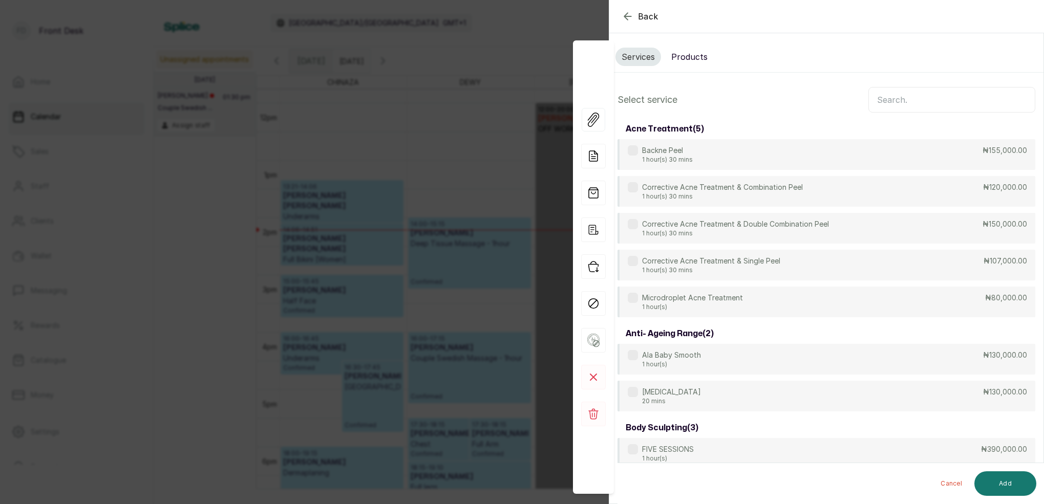
click at [893, 98] on input "text" at bounding box center [952, 100] width 167 height 26
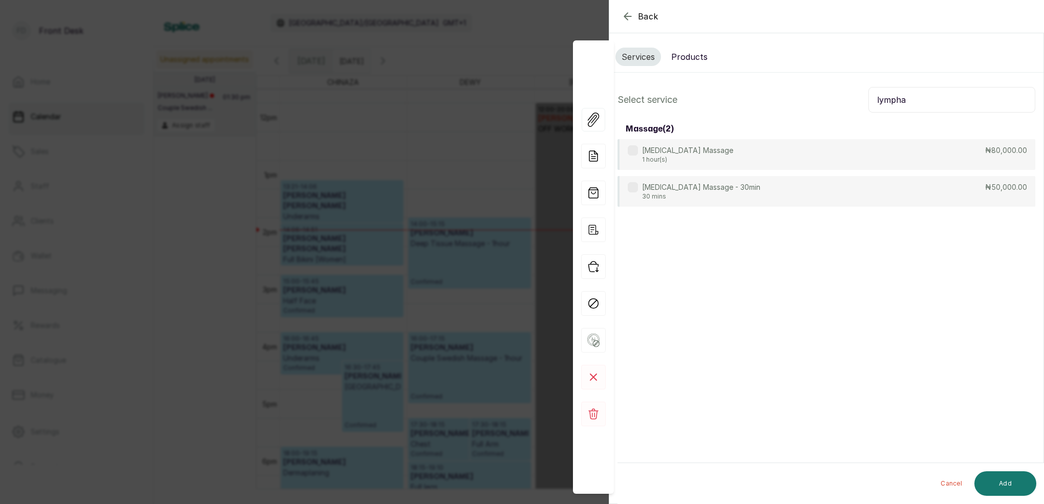
type input "lymph"
drag, startPoint x: 870, startPoint y: 112, endPoint x: 680, endPoint y: 190, distance: 205.3
click at [680, 190] on p "[MEDICAL_DATA] Massage - 30min" at bounding box center [701, 188] width 118 height 10
click at [1026, 480] on button "Add" at bounding box center [1006, 484] width 62 height 25
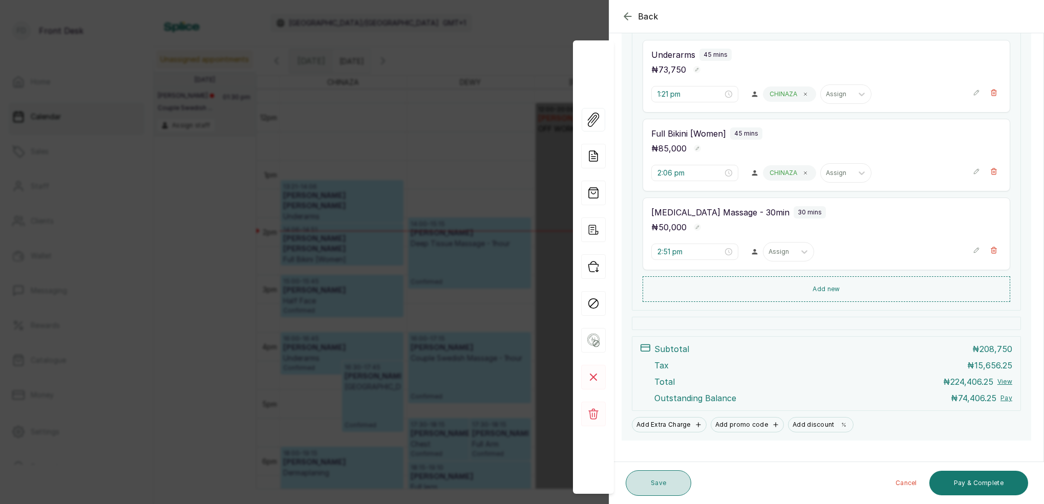
scroll to position [214, 0]
click at [662, 480] on button "Save" at bounding box center [659, 484] width 66 height 26
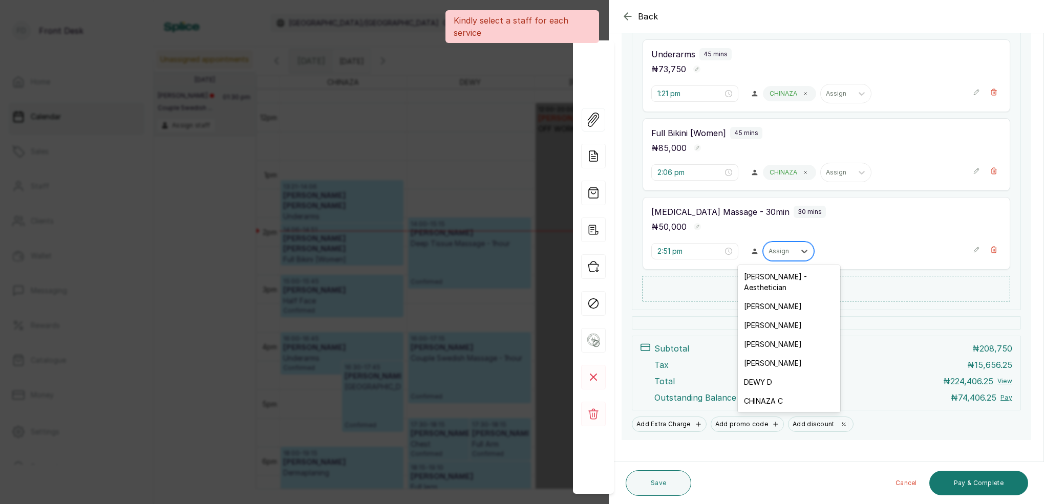
click at [791, 249] on div "Assign" at bounding box center [780, 251] width 32 height 13
click at [764, 316] on div "[PERSON_NAME]" at bounding box center [789, 325] width 102 height 19
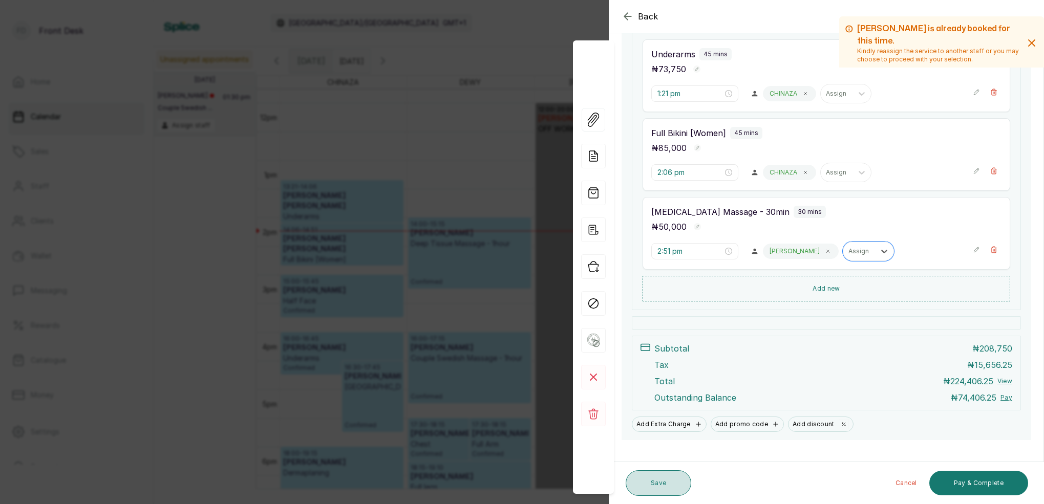
click at [664, 482] on button "Save" at bounding box center [659, 484] width 66 height 26
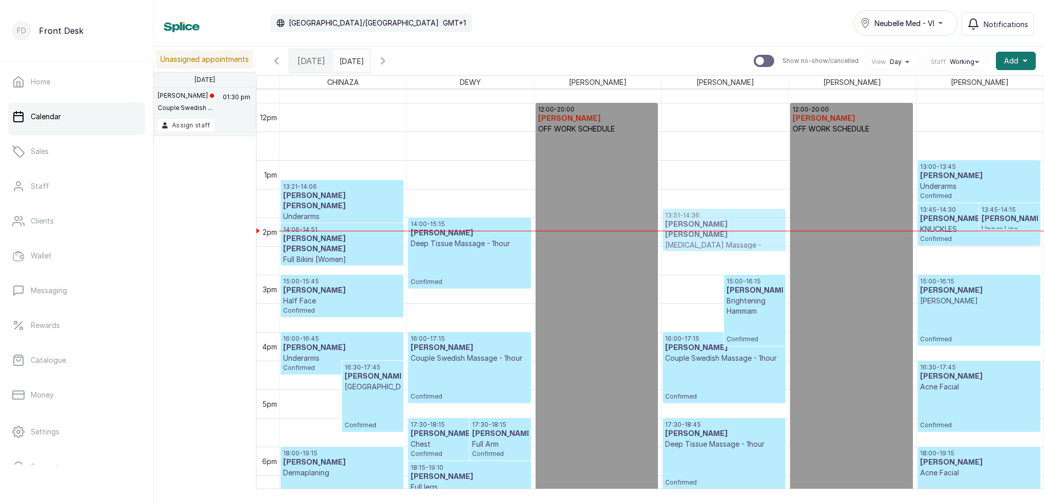
drag, startPoint x: 689, startPoint y: 293, endPoint x: 695, endPoint y: 249, distance: 45.1
click at [695, 247] on div "14:51 - 15:36 [PERSON_NAME] [PERSON_NAME] [MEDICAL_DATA] Massage - 30min Confir…" at bounding box center [725, 103] width 127 height 1377
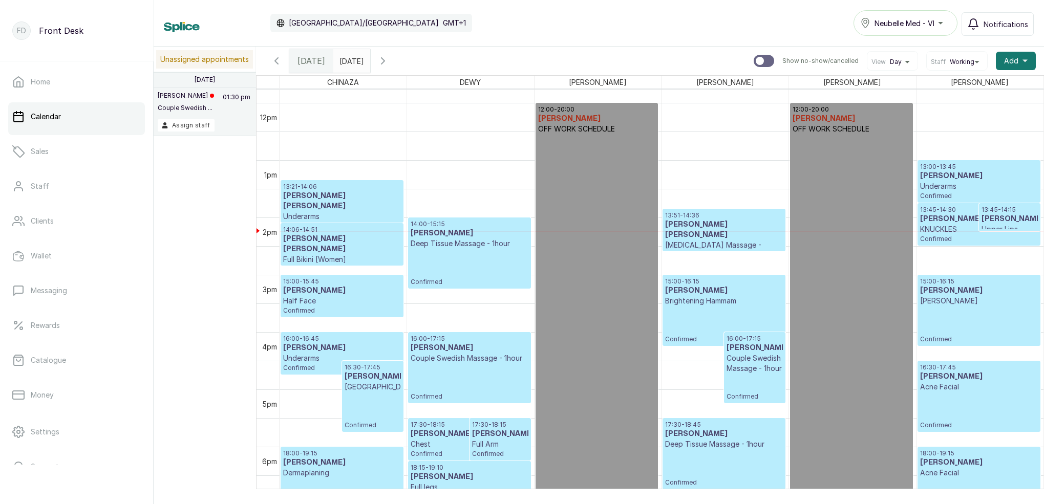
click at [712, 240] on p "[MEDICAL_DATA] Massage - 30min" at bounding box center [723, 250] width 117 height 20
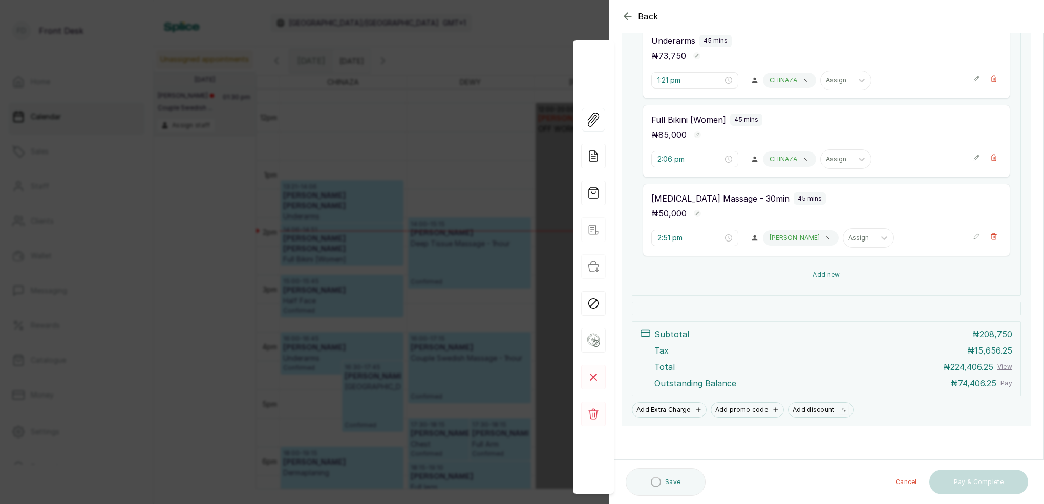
scroll to position [227, 0]
type input "1:51 pm"
type input "2:06 pm"
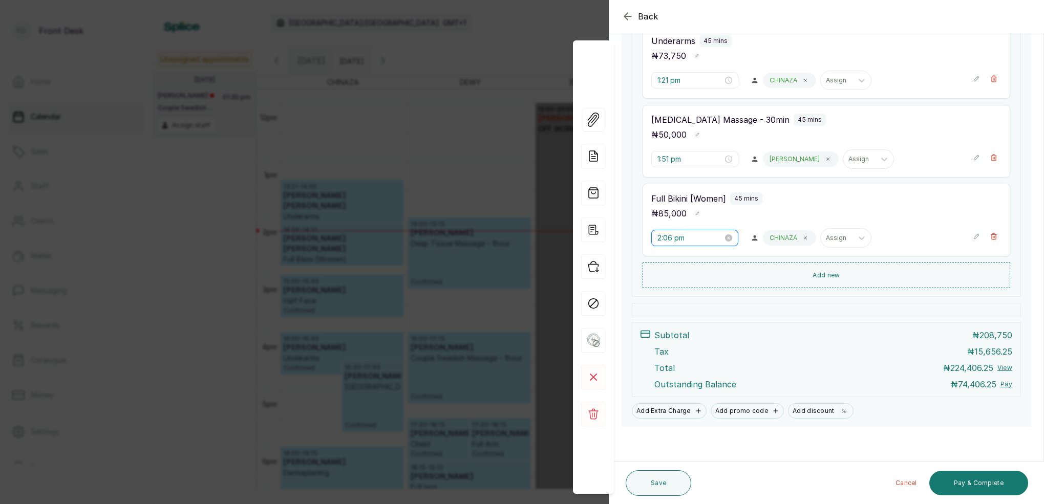
click at [687, 239] on input "2:06 pm" at bounding box center [691, 238] width 66 height 11
click at [686, 160] on input "1:51 pm" at bounding box center [690, 159] width 66 height 11
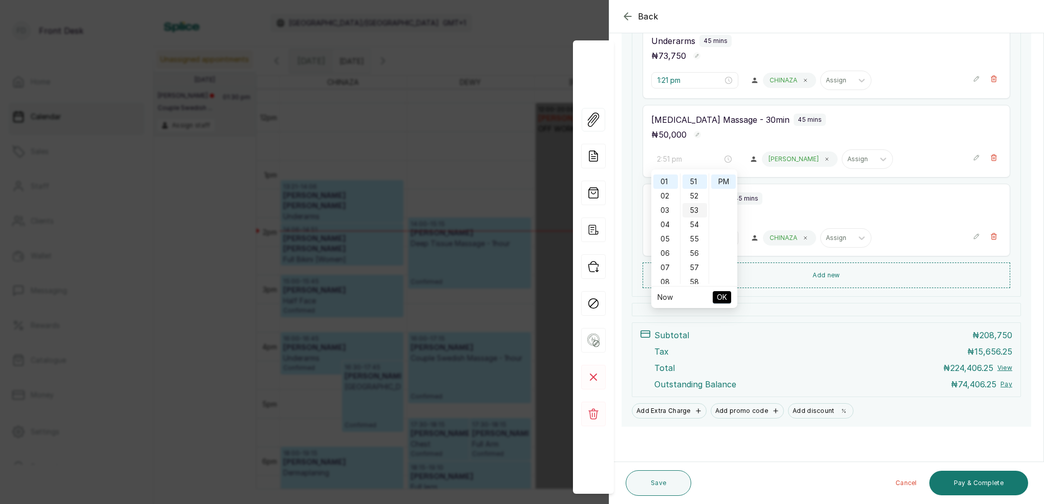
drag, startPoint x: 664, startPoint y: 195, endPoint x: 702, endPoint y: 206, distance: 39.7
click at [664, 195] on div "02" at bounding box center [665, 196] width 25 height 14
click at [697, 181] on div "15" at bounding box center [695, 181] width 25 height 14
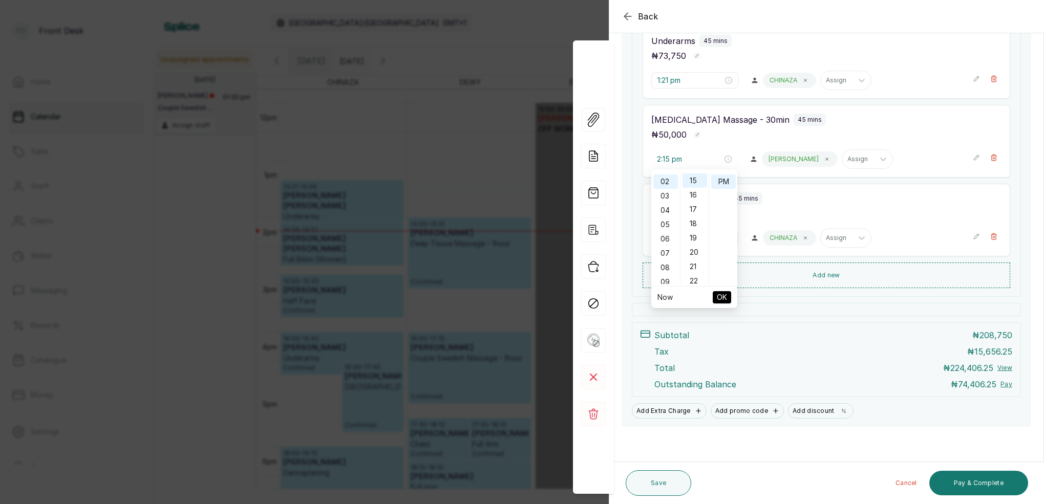
click at [723, 300] on span "OK" at bounding box center [722, 297] width 10 height 19
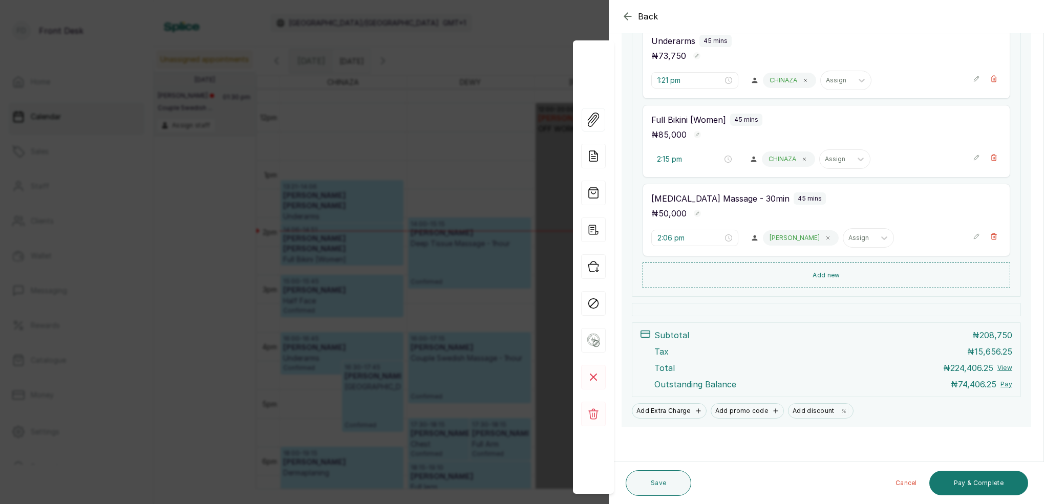
type input "2:06 pm"
type input "2:15 pm"
click at [670, 480] on button "Save" at bounding box center [659, 484] width 66 height 26
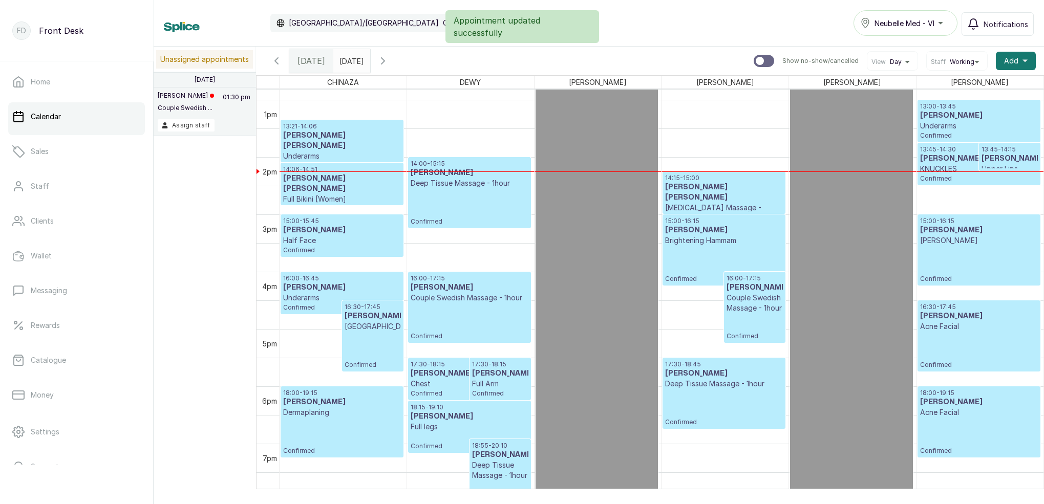
scroll to position [703, 0]
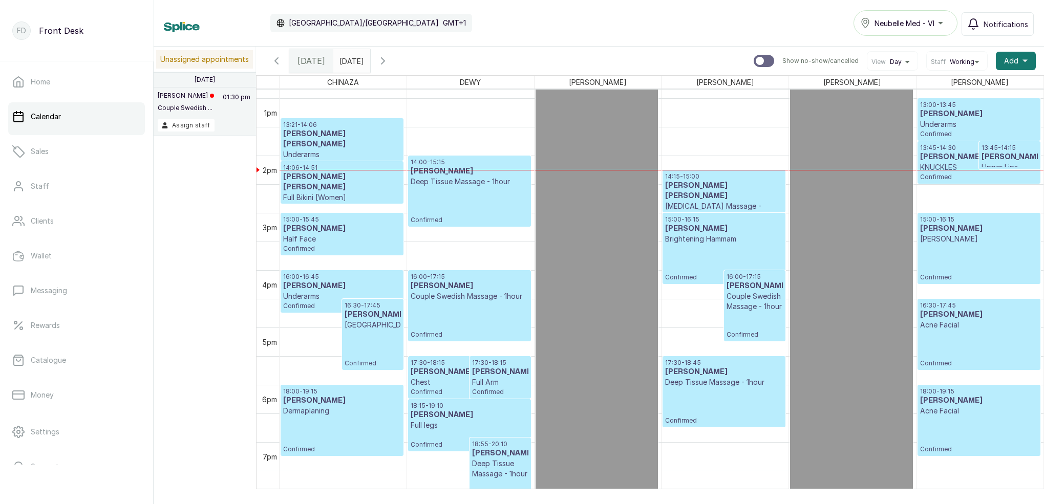
click at [956, 155] on h3 "[PERSON_NAME]" at bounding box center [979, 157] width 118 height 10
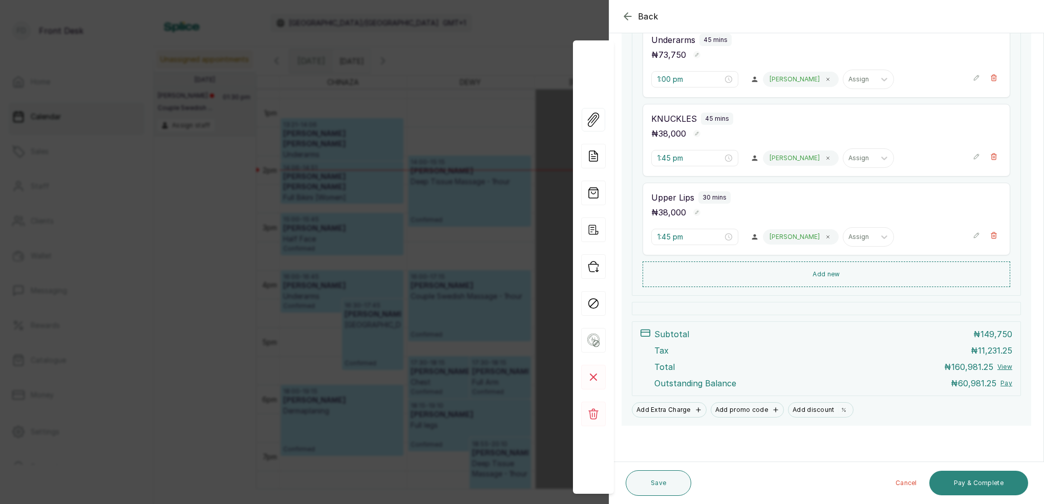
click at [995, 484] on button "Pay & Complete" at bounding box center [979, 483] width 99 height 25
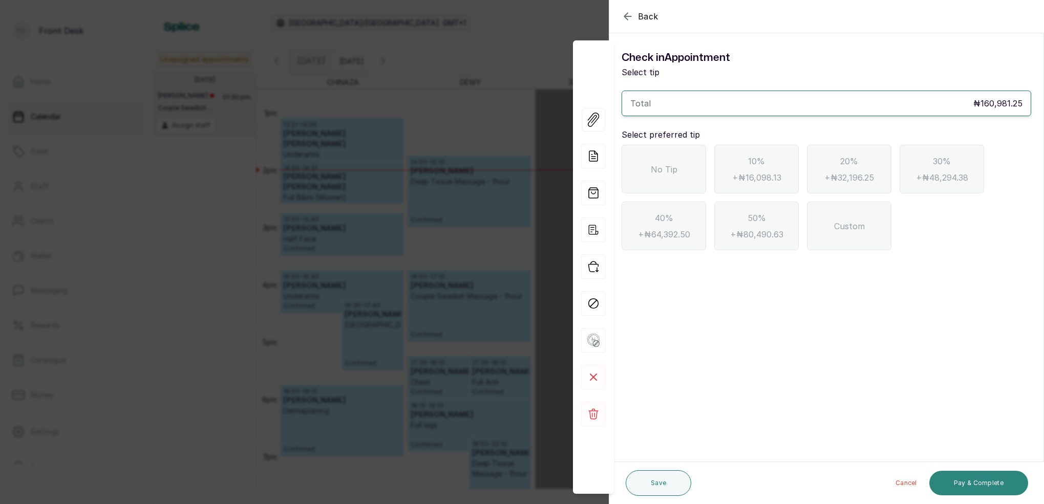
scroll to position [0, 0]
drag, startPoint x: 694, startPoint y: 169, endPoint x: 786, endPoint y: 233, distance: 111.5
click at [694, 168] on div "No Tip" at bounding box center [664, 169] width 85 height 49
click at [991, 492] on button "Pay & Complete" at bounding box center [979, 483] width 99 height 25
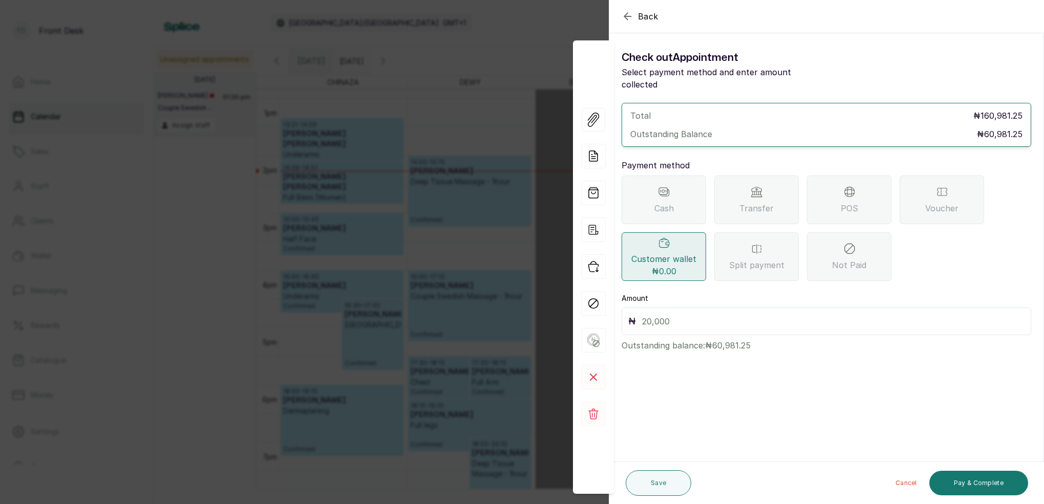
click at [690, 314] on input "text" at bounding box center [833, 321] width 383 height 14
type input "60,981.25"
click at [667, 478] on button "Save" at bounding box center [659, 484] width 66 height 26
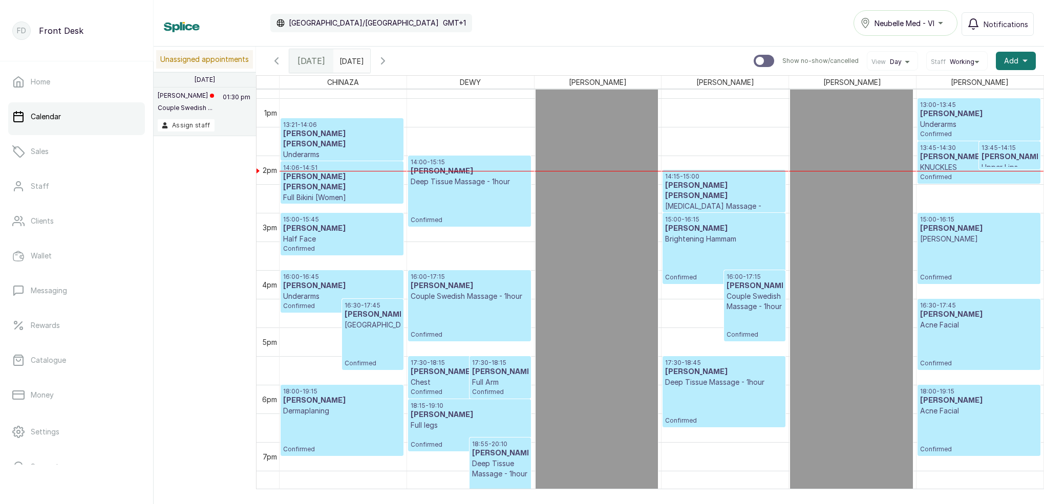
click at [693, 201] on p "[MEDICAL_DATA] Massage - 30min" at bounding box center [723, 211] width 117 height 20
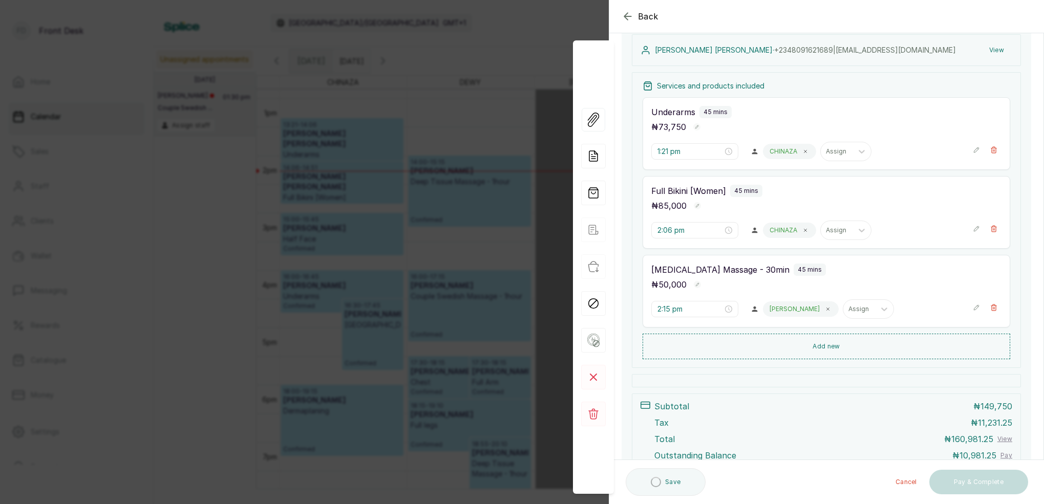
scroll to position [185, 0]
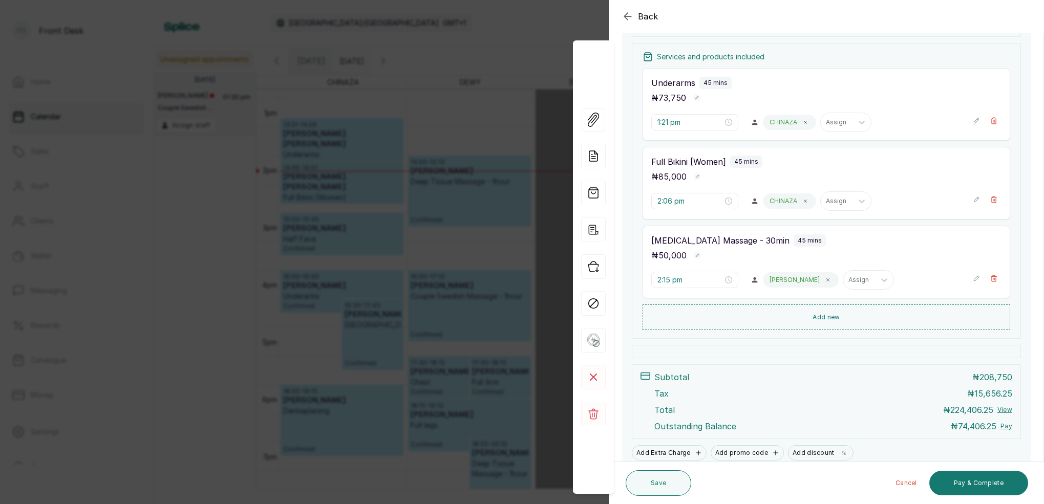
click at [626, 21] on icon "button" at bounding box center [628, 16] width 12 height 12
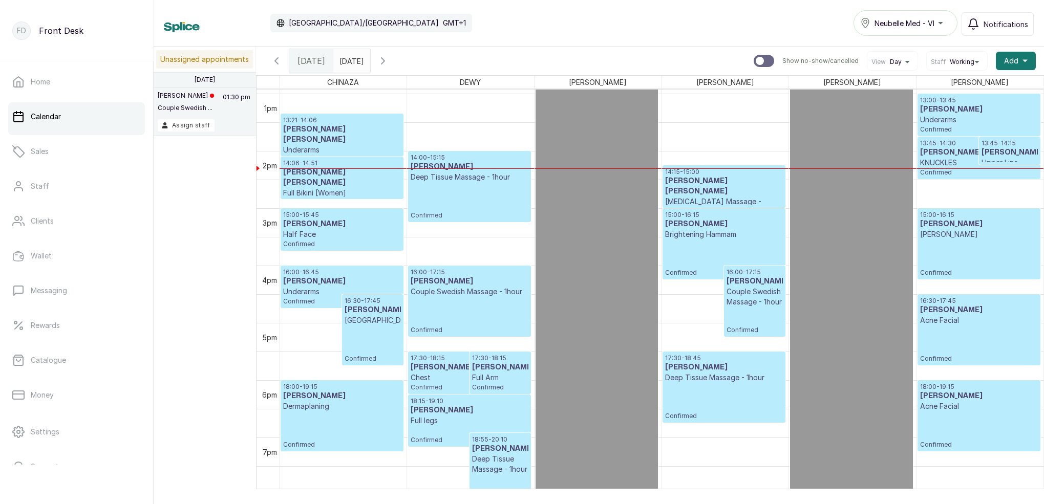
scroll to position [0, 0]
click at [459, 188] on div "14:00 - 15:15 [PERSON_NAME] Deep Tissue Massage - 1hour Confirmed" at bounding box center [469, 187] width 117 height 66
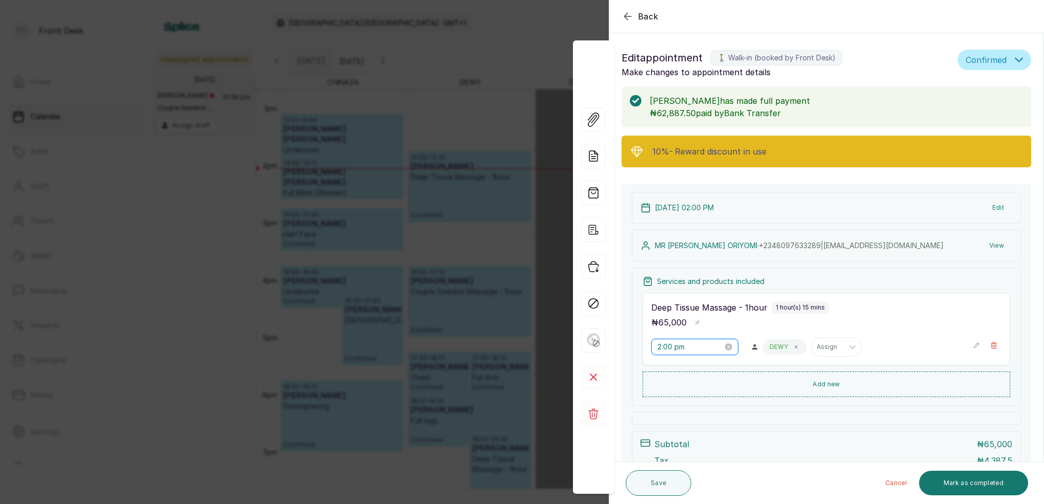
click at [672, 348] on input "2:00 pm" at bounding box center [691, 347] width 66 height 11
click at [673, 349] on input "2:00 pm" at bounding box center [690, 347] width 66 height 11
click at [693, 382] on div "19" at bounding box center [695, 385] width 25 height 14
type input "2:19 pm"
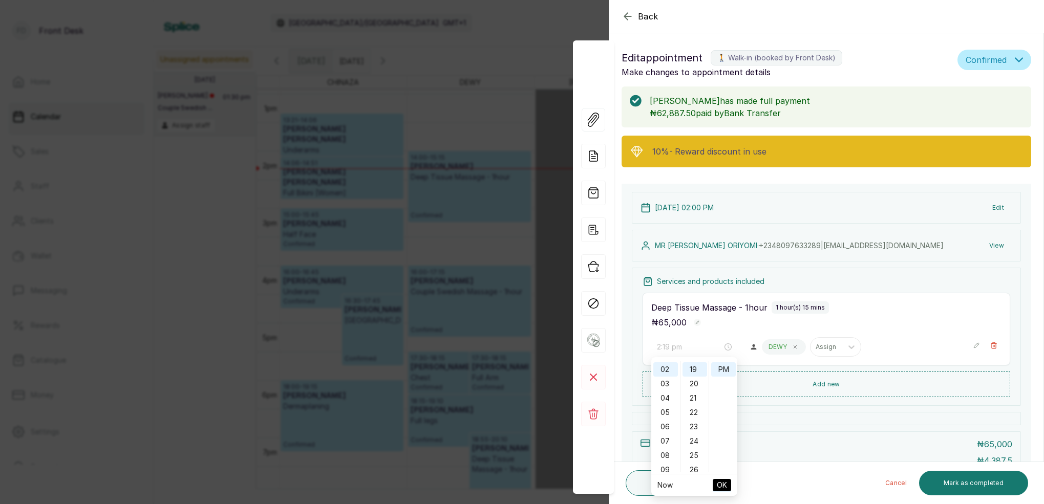
scroll to position [271, 0]
click at [721, 486] on span "OK" at bounding box center [722, 485] width 10 height 19
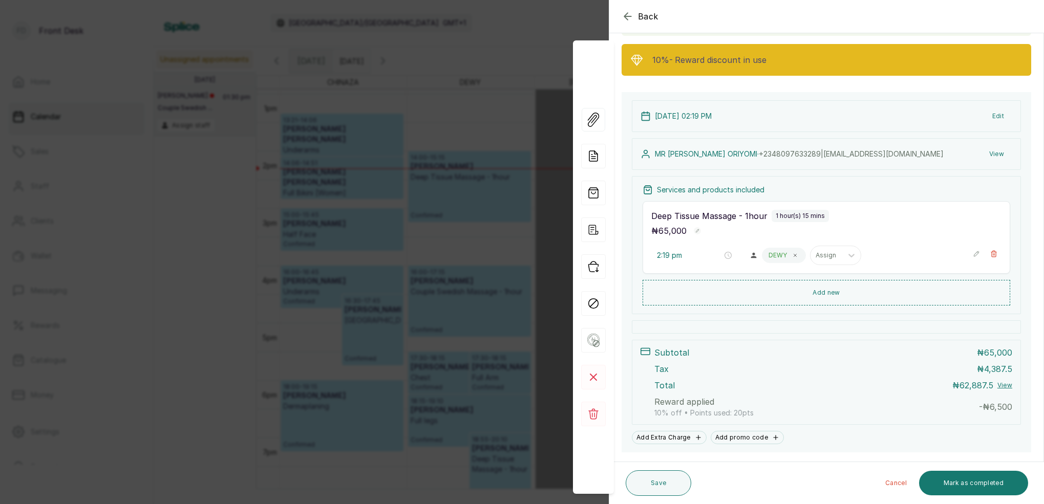
scroll to position [91, 0]
click at [665, 484] on button "Save" at bounding box center [659, 484] width 66 height 26
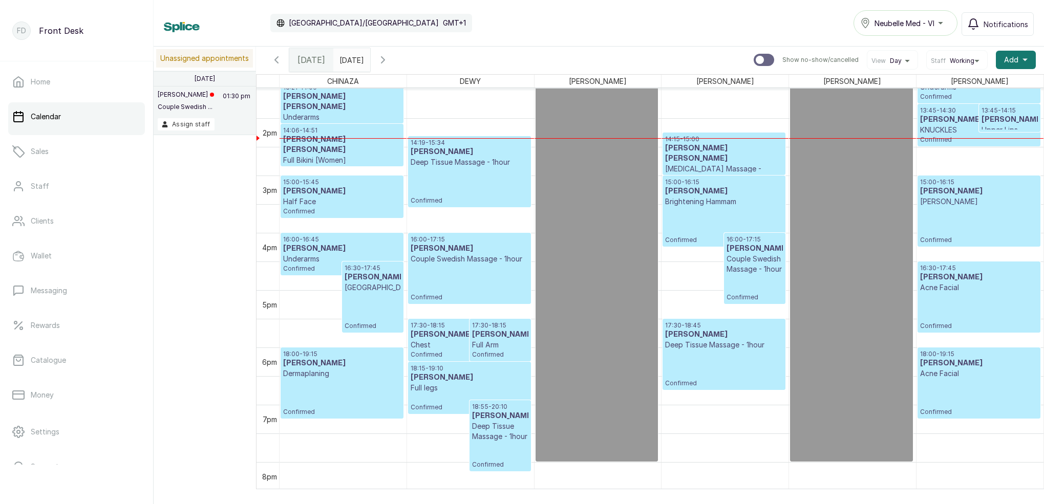
scroll to position [1, 0]
click at [350, 64] on input "[DATE]" at bounding box center [342, 57] width 16 height 17
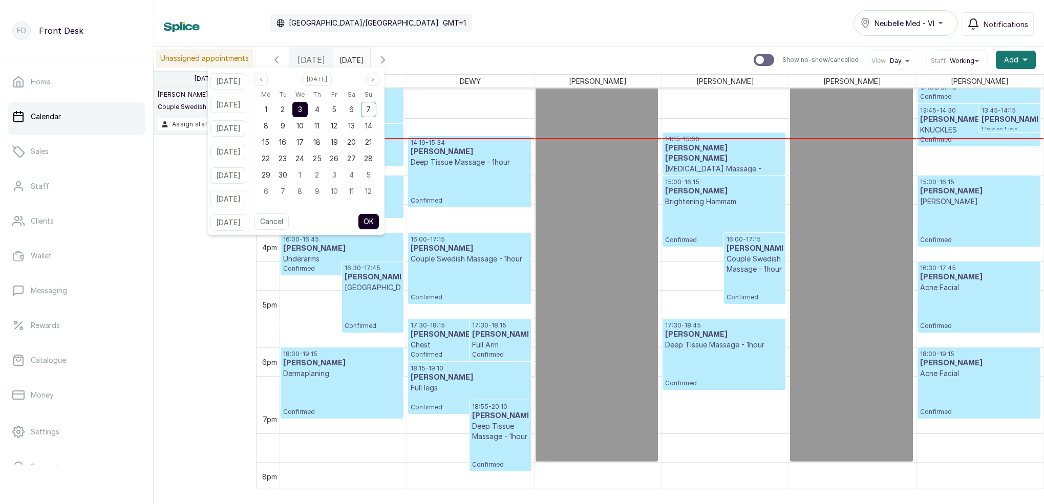
scroll to position [0, 0]
click at [320, 105] on span "4" at bounding box center [317, 109] width 5 height 9
click at [308, 107] on div "3" at bounding box center [299, 109] width 15 height 15
click at [379, 221] on button "OK" at bounding box center [369, 222] width 22 height 16
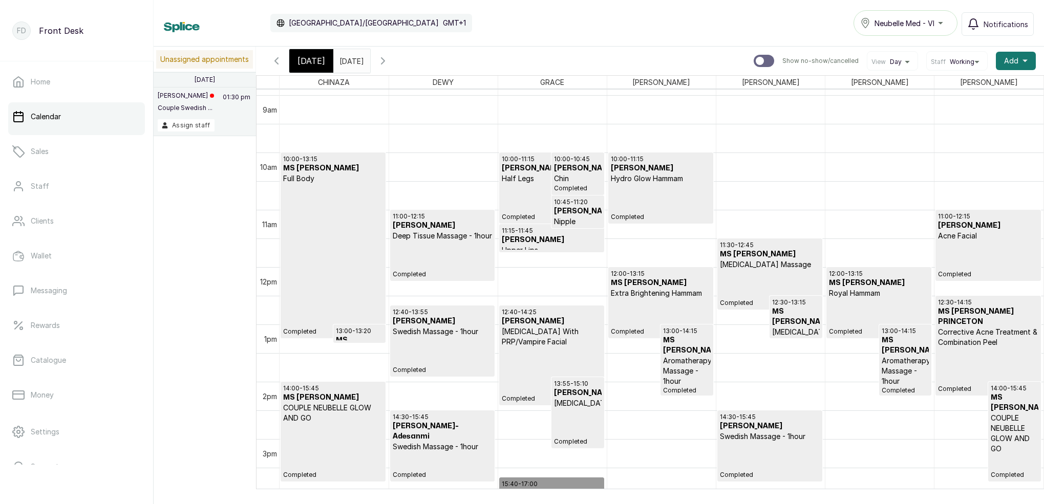
scroll to position [550, 0]
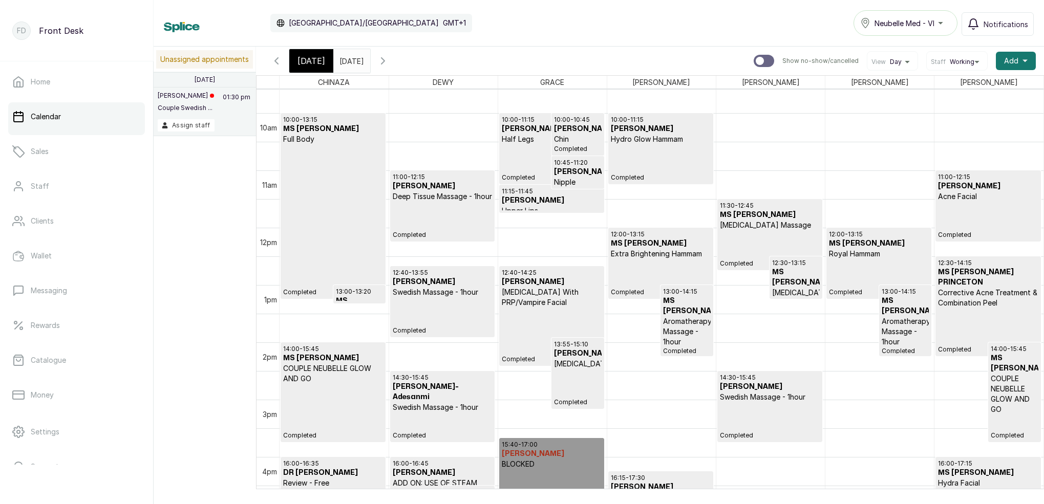
click at [389, 60] on icon "button" at bounding box center [383, 61] width 12 height 12
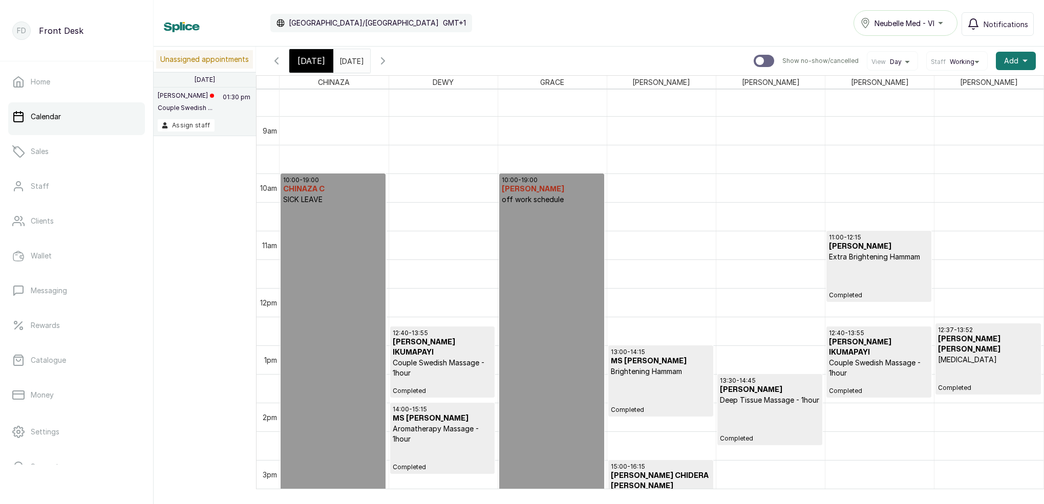
scroll to position [501, 0]
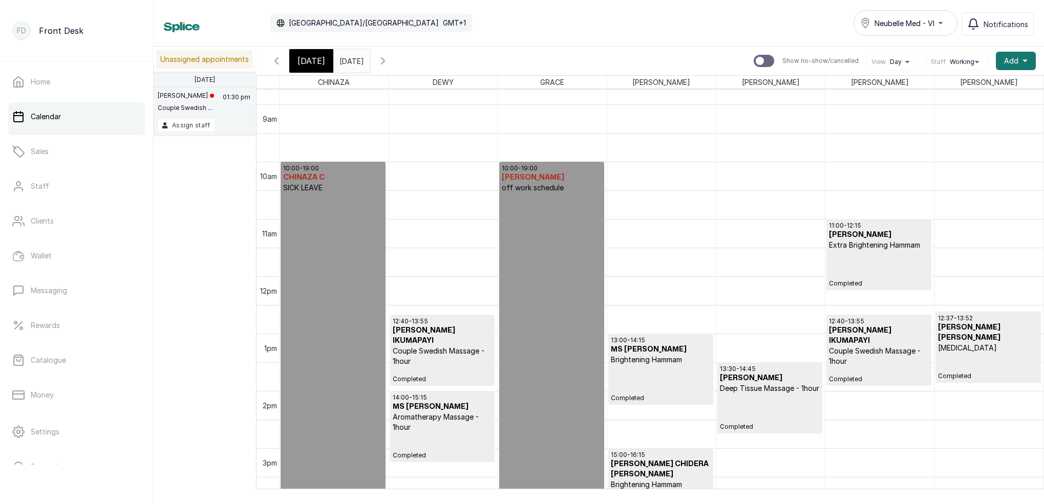
click at [865, 235] on h3 "[PERSON_NAME]" at bounding box center [879, 235] width 100 height 10
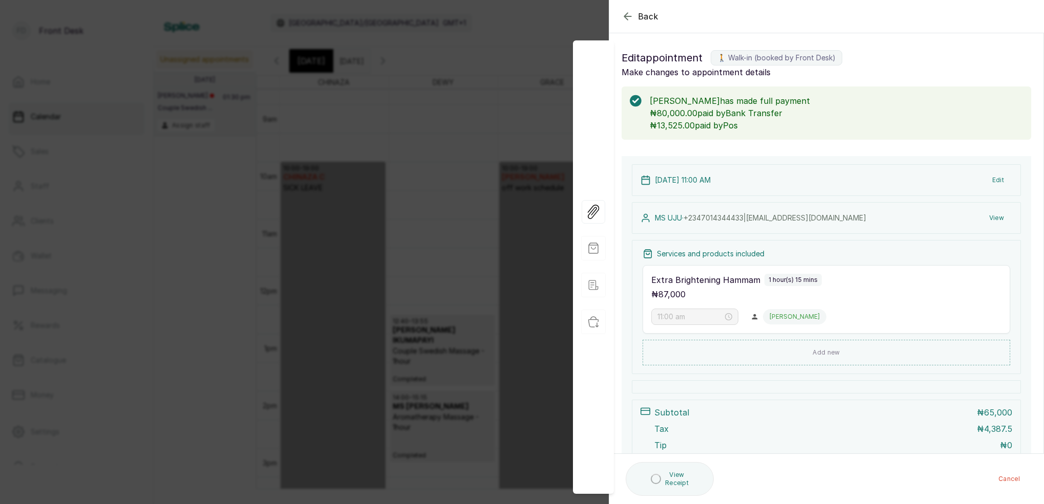
click at [995, 220] on button "View" at bounding box center [996, 218] width 31 height 18
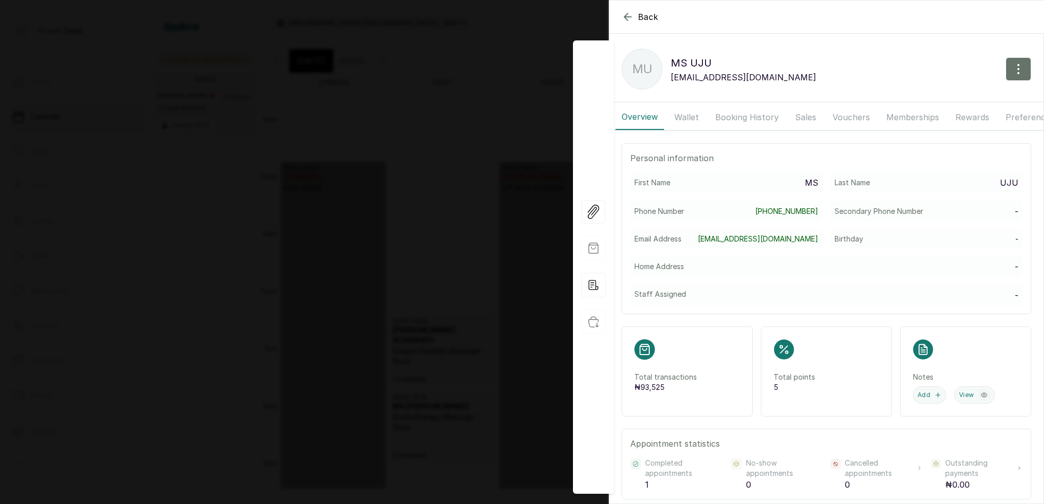
click at [746, 116] on button "Booking History" at bounding box center [747, 117] width 76 height 26
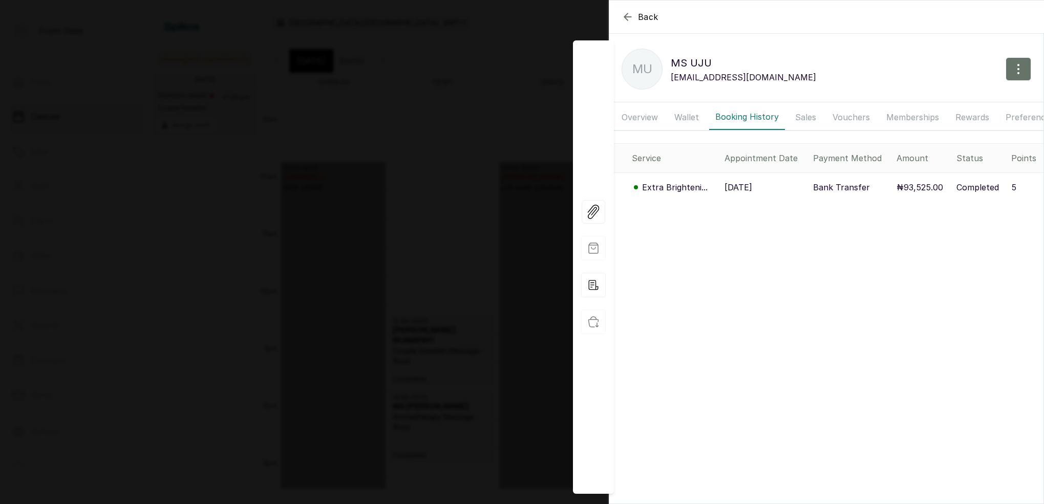
click at [625, 12] on icon "button" at bounding box center [628, 17] width 12 height 12
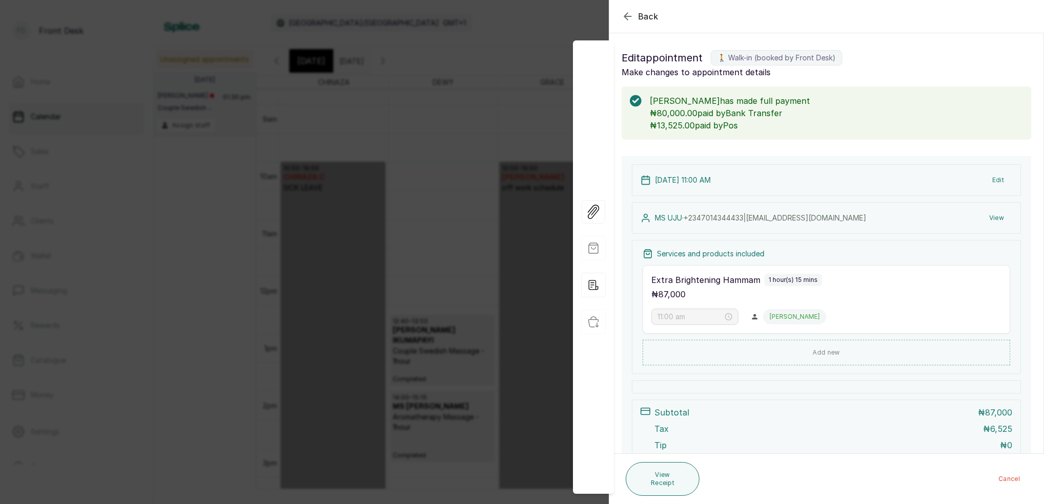
click at [627, 18] on icon "button" at bounding box center [628, 16] width 12 height 12
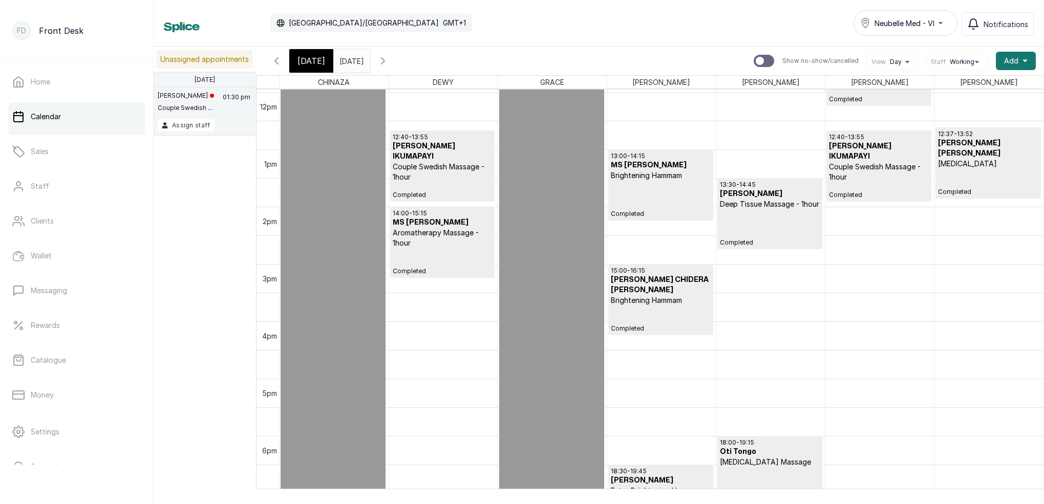
scroll to position [682, 0]
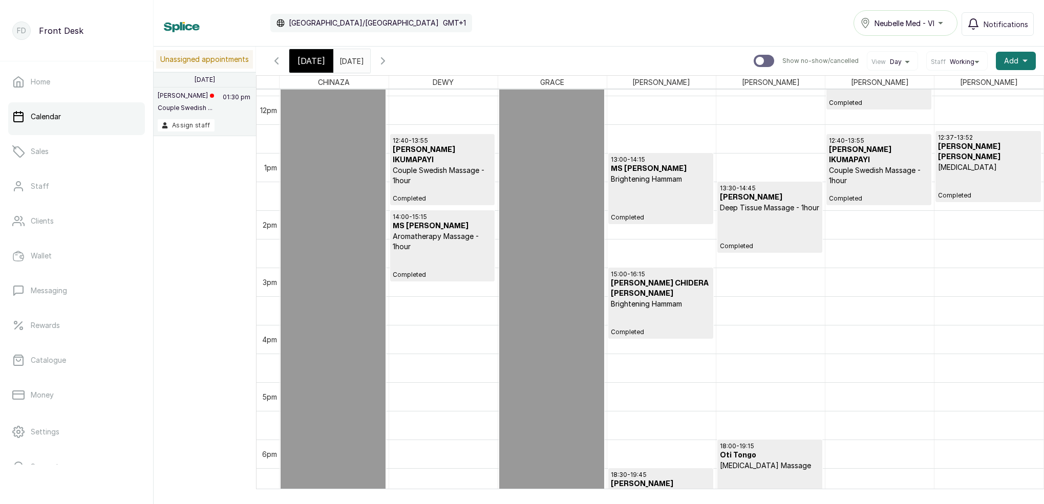
click at [308, 60] on span "[DATE]" at bounding box center [312, 61] width 28 height 12
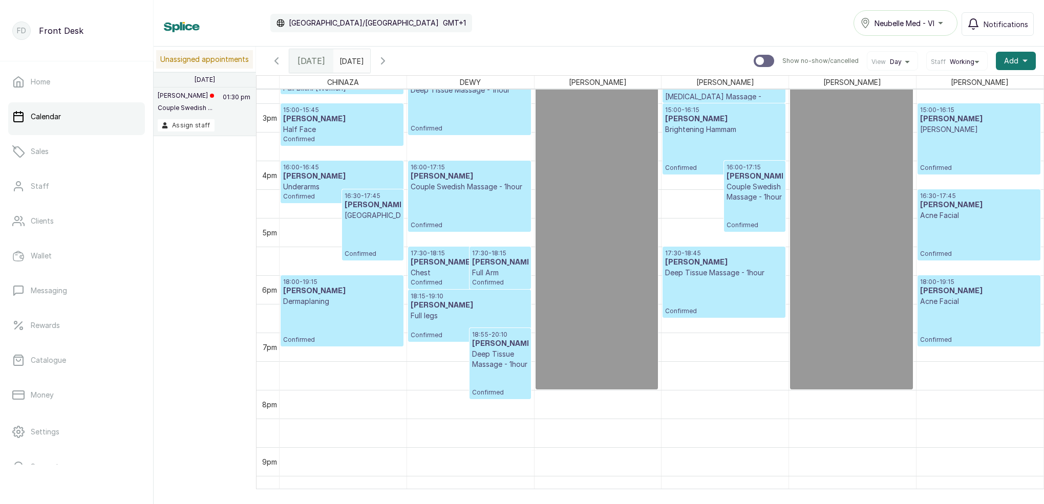
scroll to position [859, 0]
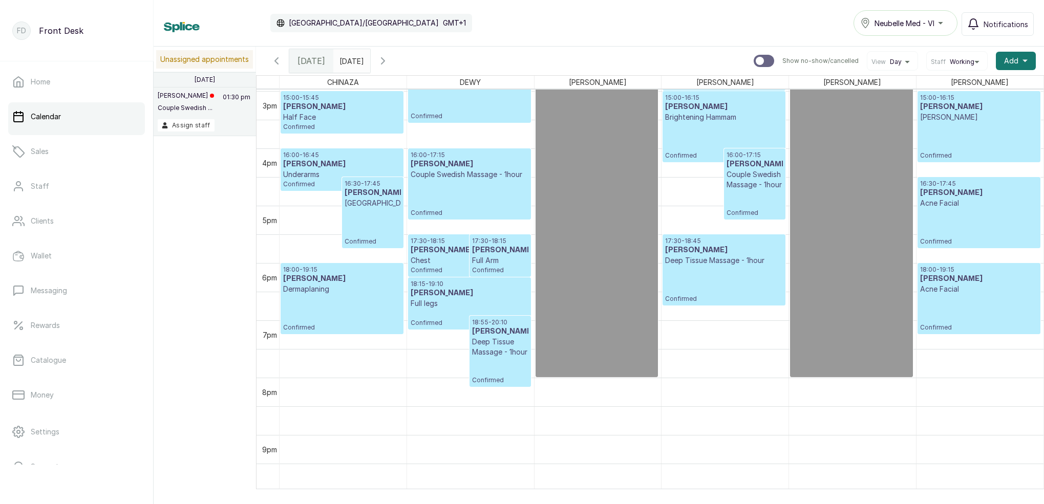
click at [350, 61] on input "[DATE]" at bounding box center [342, 58] width 16 height 17
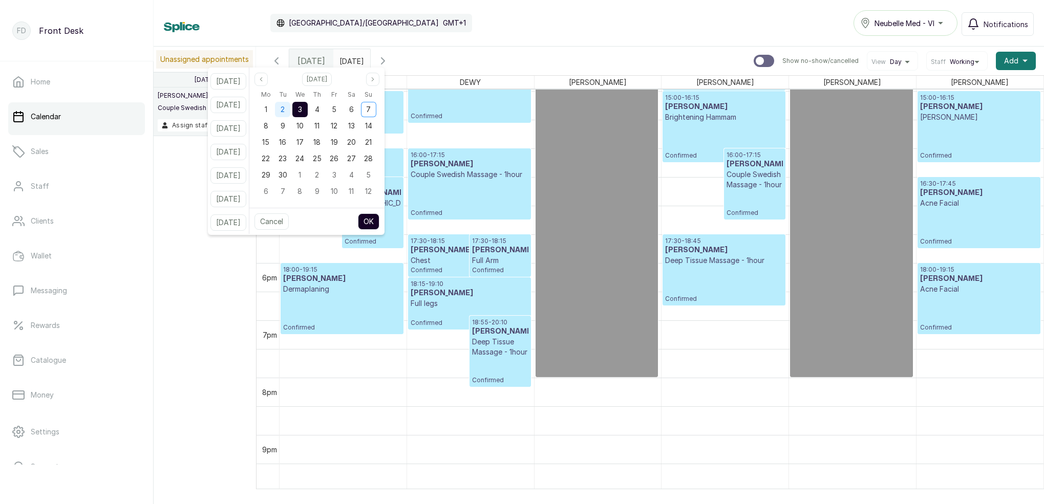
click at [285, 109] on span "2" at bounding box center [283, 109] width 4 height 9
click at [306, 109] on div "3" at bounding box center [299, 109] width 15 height 15
click at [379, 222] on button "OK" at bounding box center [369, 222] width 22 height 16
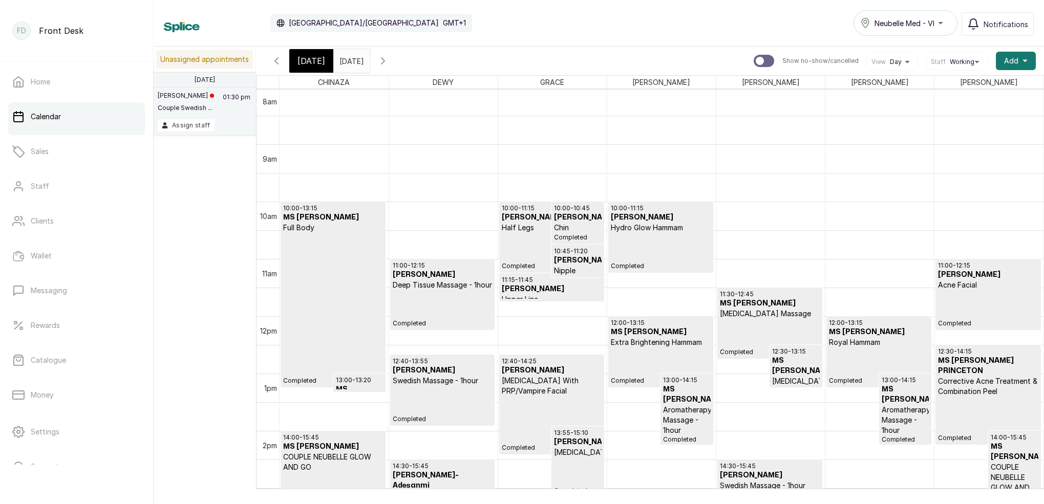
scroll to position [465, 0]
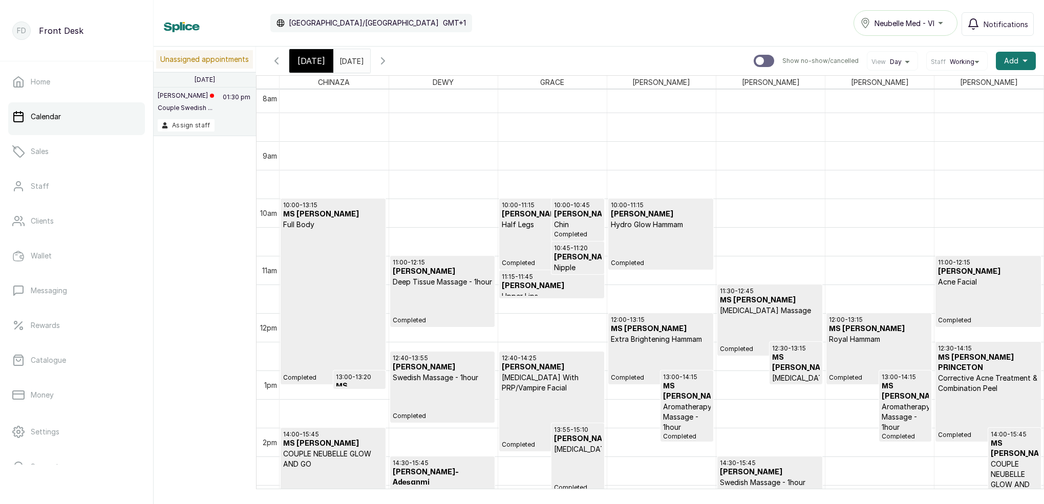
click at [385, 60] on icon "button" at bounding box center [383, 61] width 3 height 6
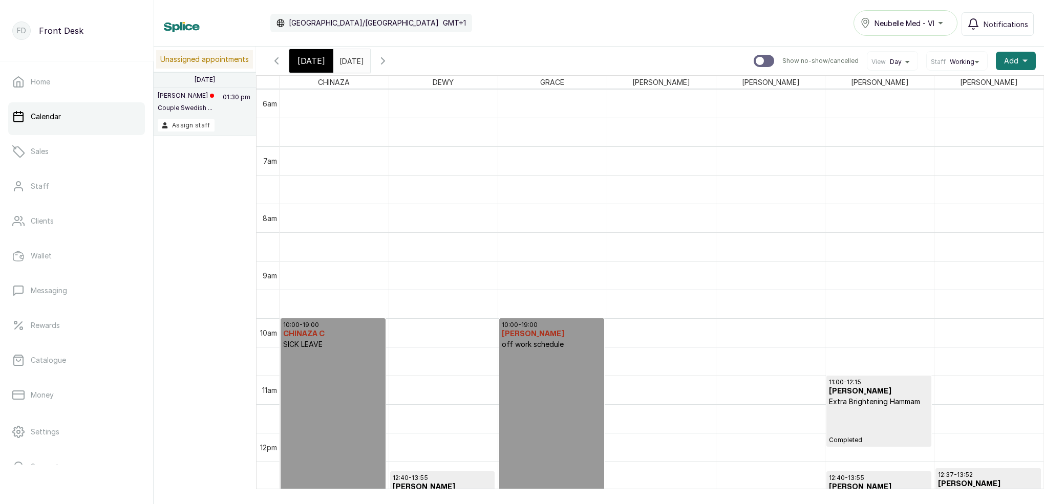
scroll to position [0, 1]
click at [389, 64] on icon "button" at bounding box center [383, 61] width 12 height 12
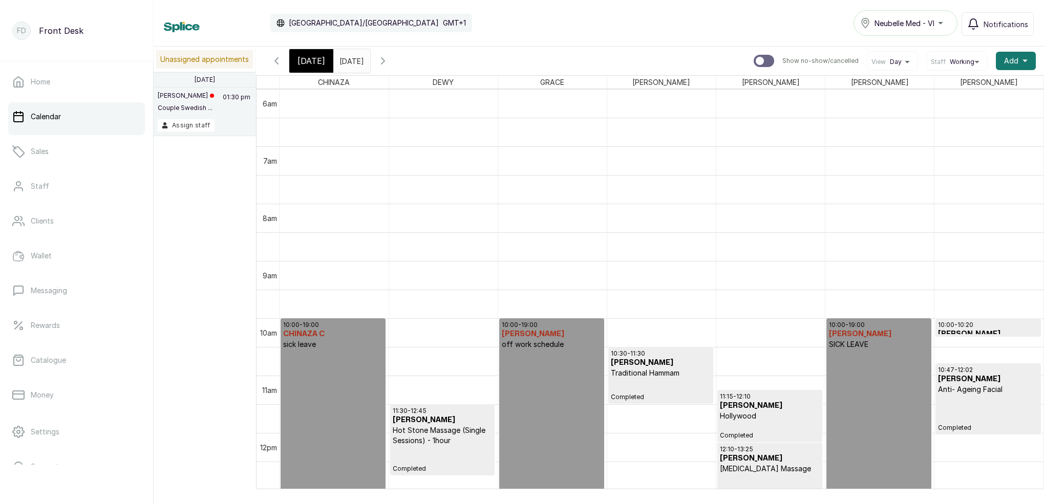
click at [278, 62] on icon "button" at bounding box center [276, 61] width 12 height 12
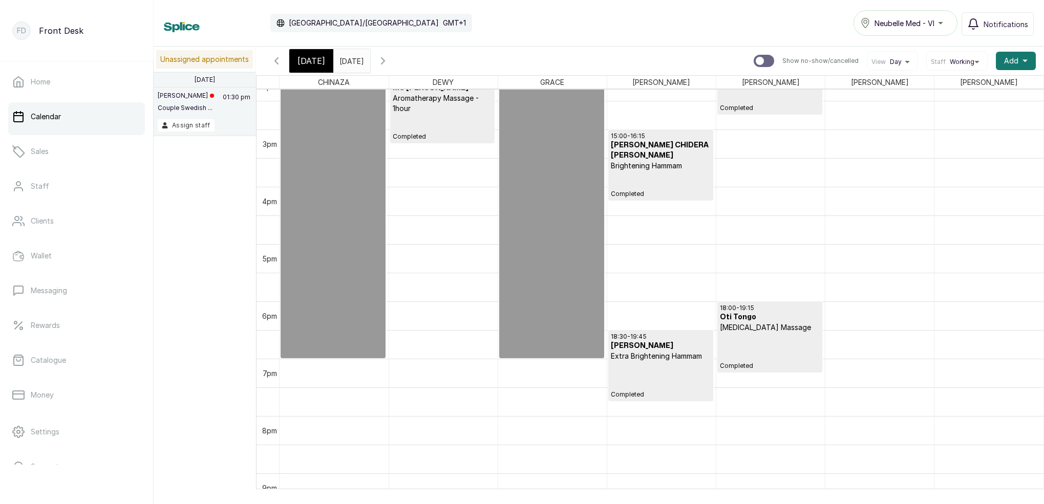
click at [389, 62] on icon "button" at bounding box center [383, 61] width 12 height 12
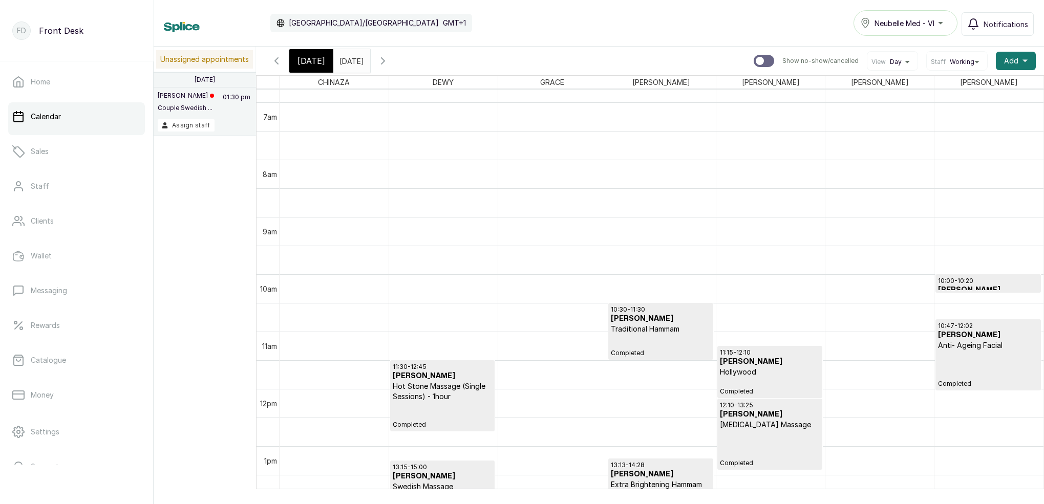
scroll to position [405, 0]
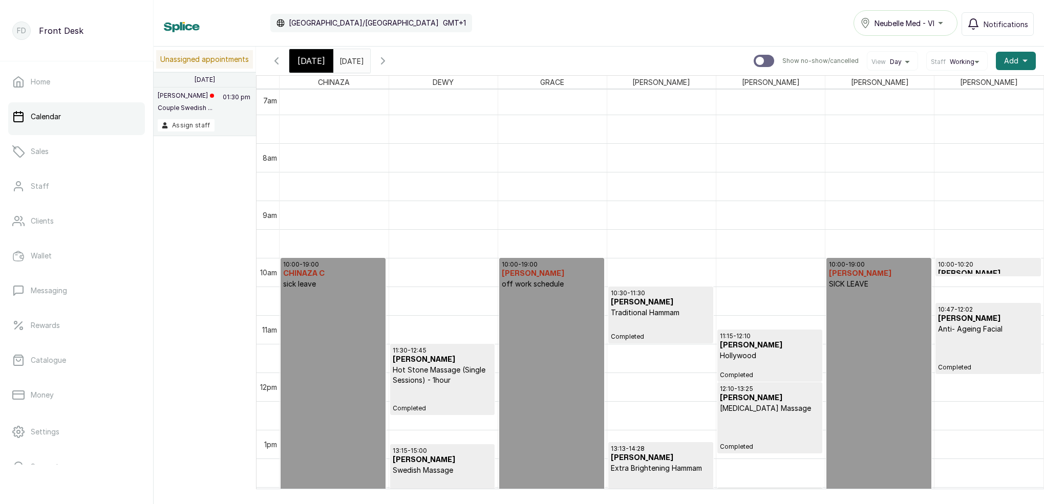
click at [664, 303] on h3 "[PERSON_NAME]" at bounding box center [661, 303] width 100 height 10
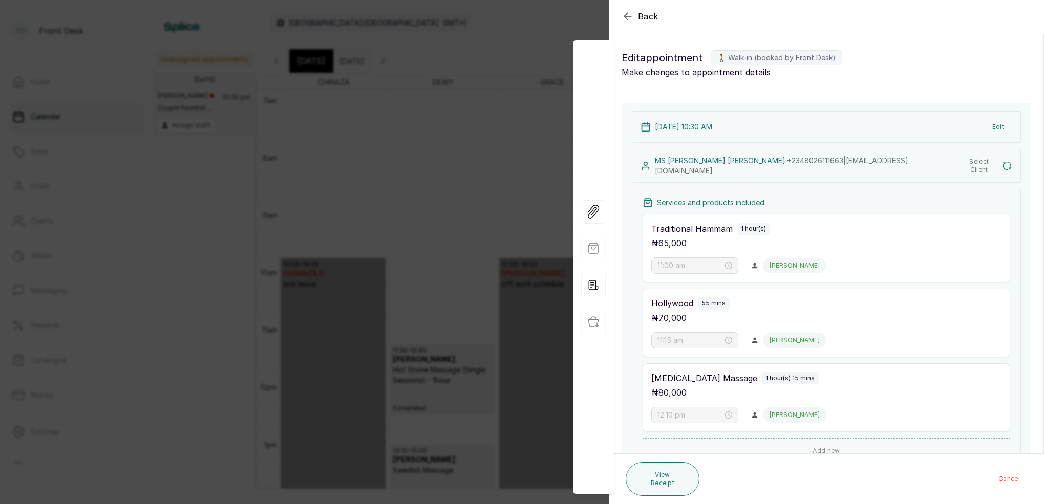
type input "10:30 am"
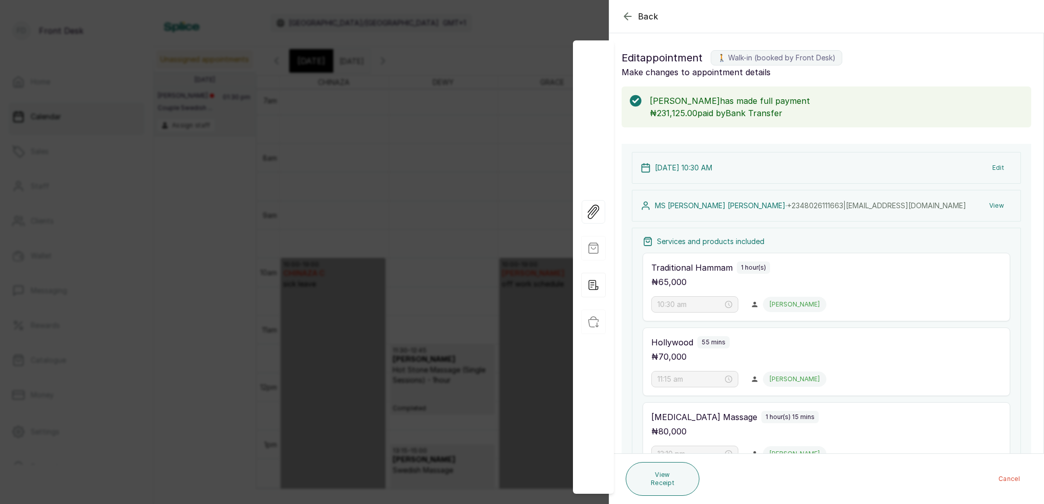
click at [632, 11] on icon "button" at bounding box center [628, 16] width 12 height 12
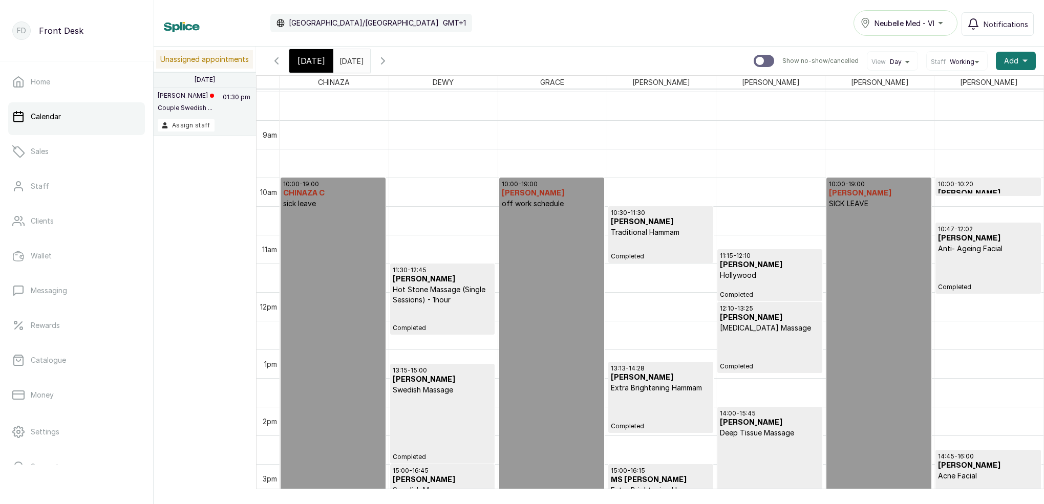
scroll to position [487, 0]
click at [314, 64] on span "[DATE]" at bounding box center [312, 61] width 28 height 12
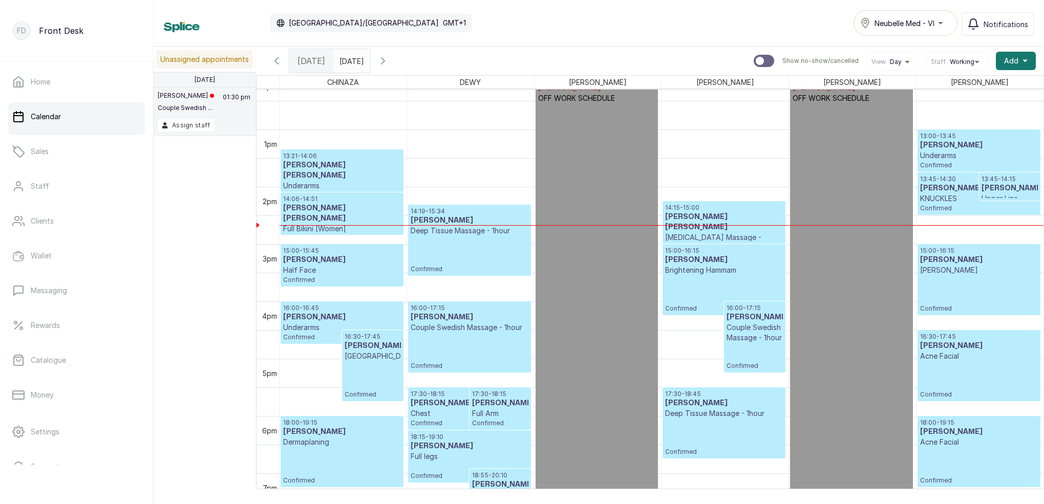
scroll to position [699, 0]
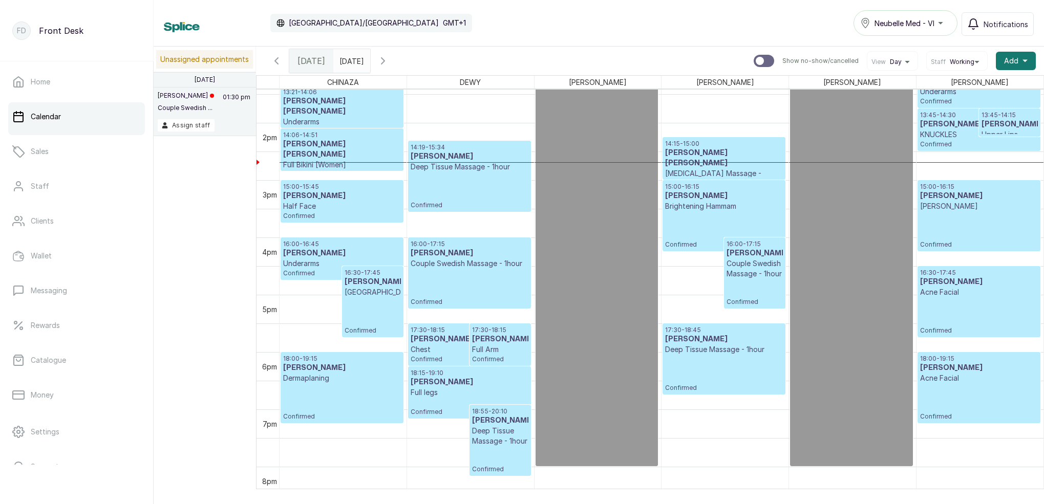
click at [935, 223] on div "15:00 - 16:15 [PERSON_NAME] Confirmed" at bounding box center [979, 216] width 118 height 66
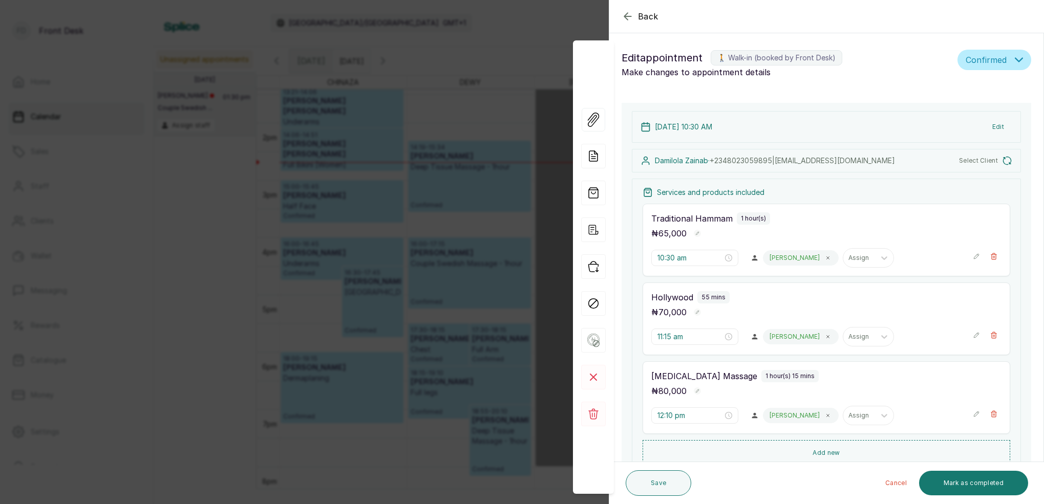
type input "3:00 pm"
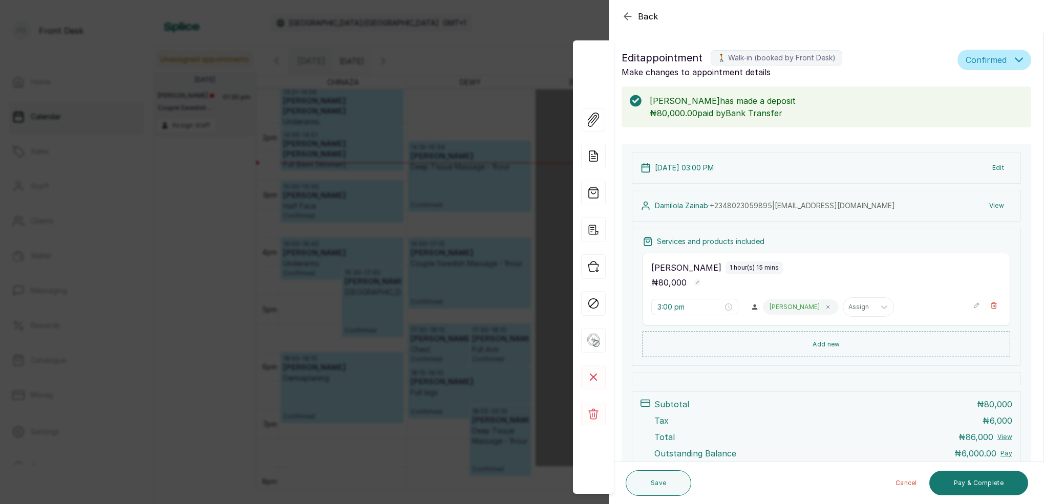
scroll to position [71, 0]
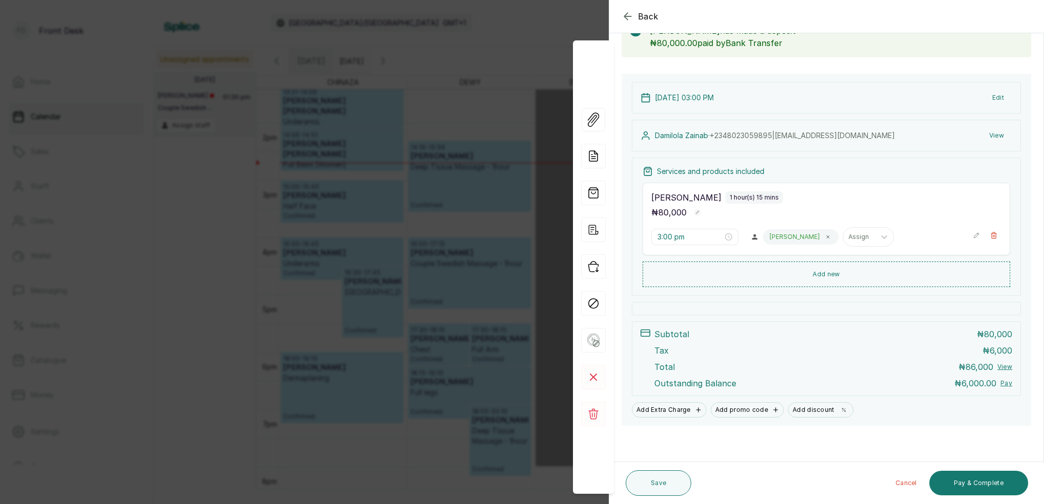
click at [625, 13] on icon "button" at bounding box center [628, 16] width 12 height 12
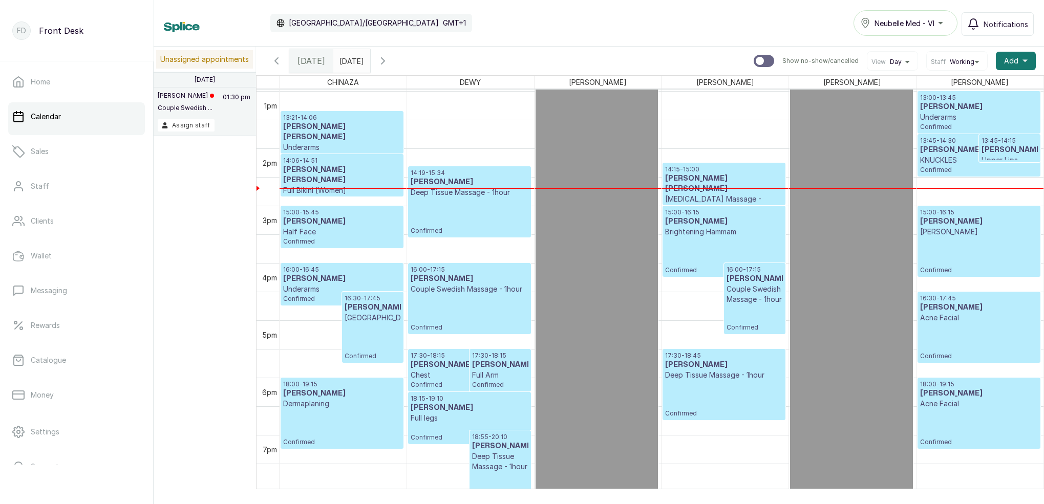
scroll to position [733, 0]
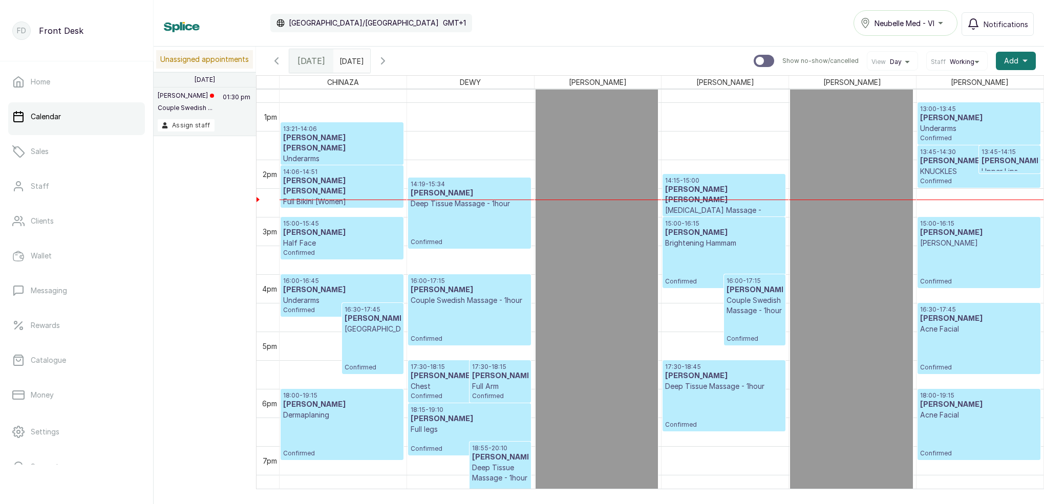
click at [960, 272] on div "15:00 - 16:15 [PERSON_NAME] Confirmed" at bounding box center [979, 253] width 118 height 66
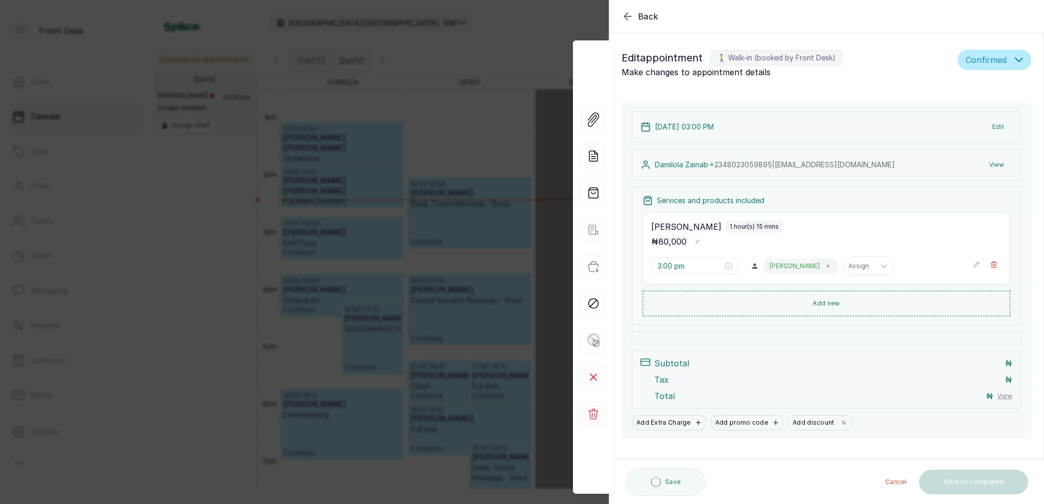
click at [1000, 162] on button "View" at bounding box center [996, 165] width 31 height 18
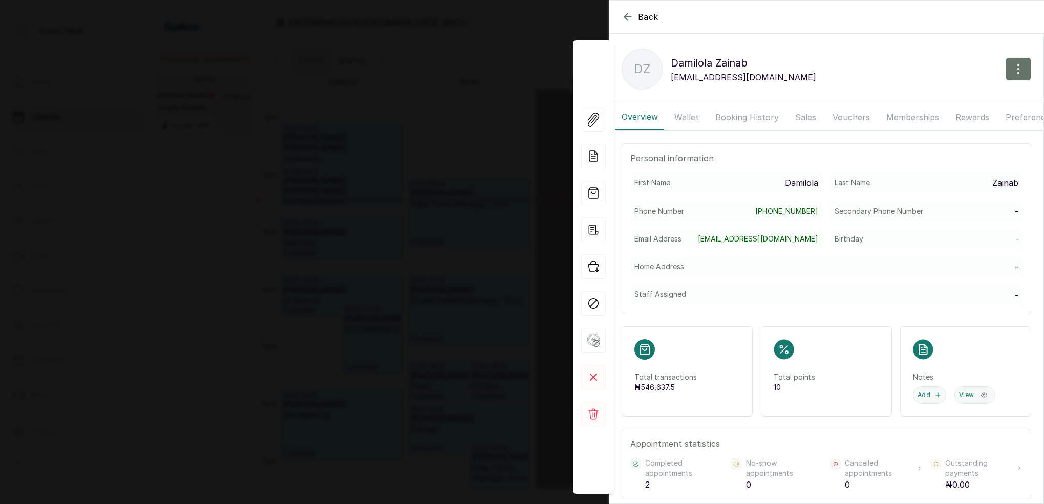
click at [750, 115] on button "Booking History" at bounding box center [747, 117] width 76 height 26
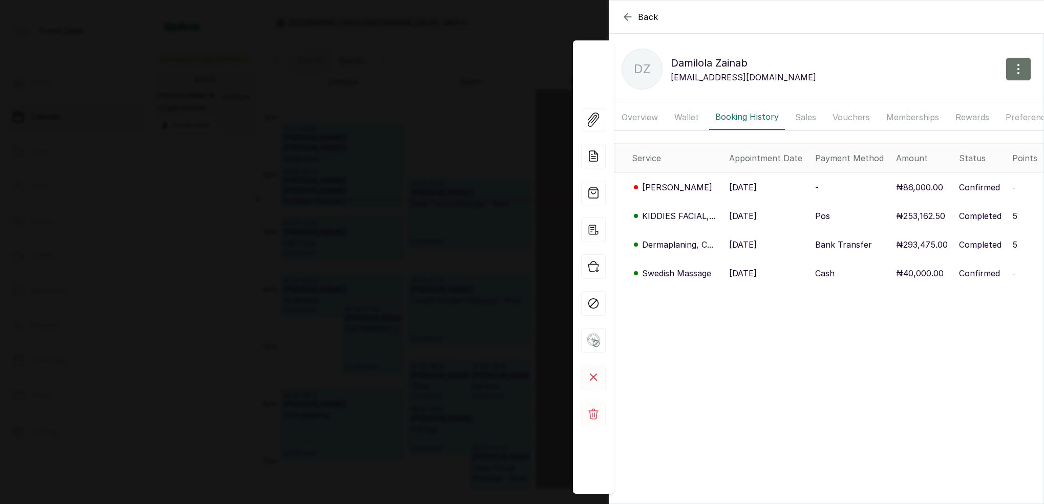
click at [688, 241] on p "Dermaplaning, C..." at bounding box center [677, 245] width 71 height 12
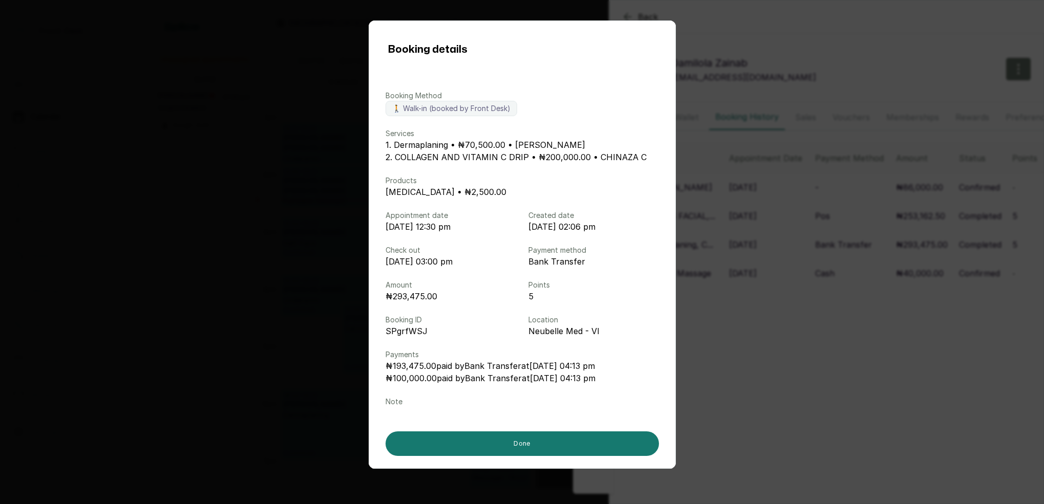
click at [818, 22] on div "Booking details Booking Method 🚶 Walk-in (booked by Front Desk) Services 1. Der…" at bounding box center [522, 252] width 1044 height 504
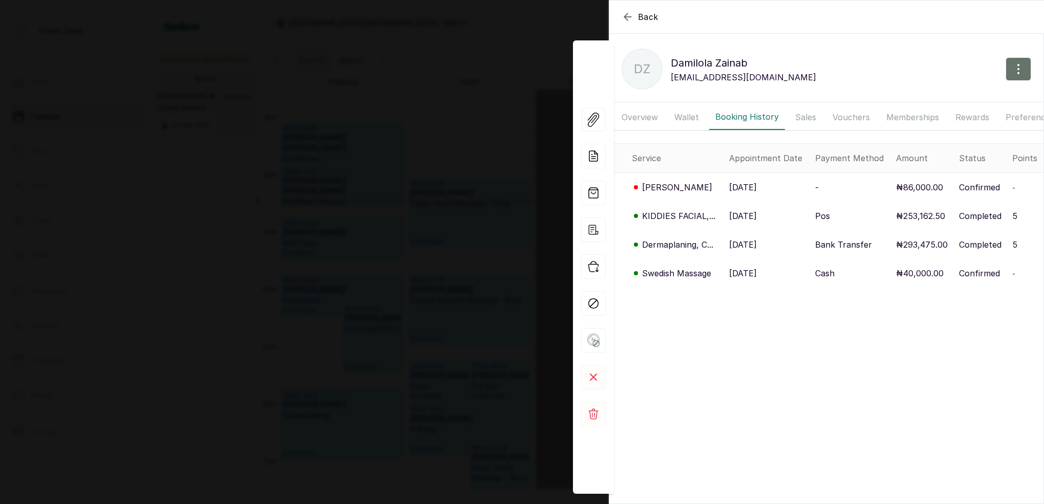
click at [746, 239] on p "[DATE]" at bounding box center [743, 245] width 28 height 12
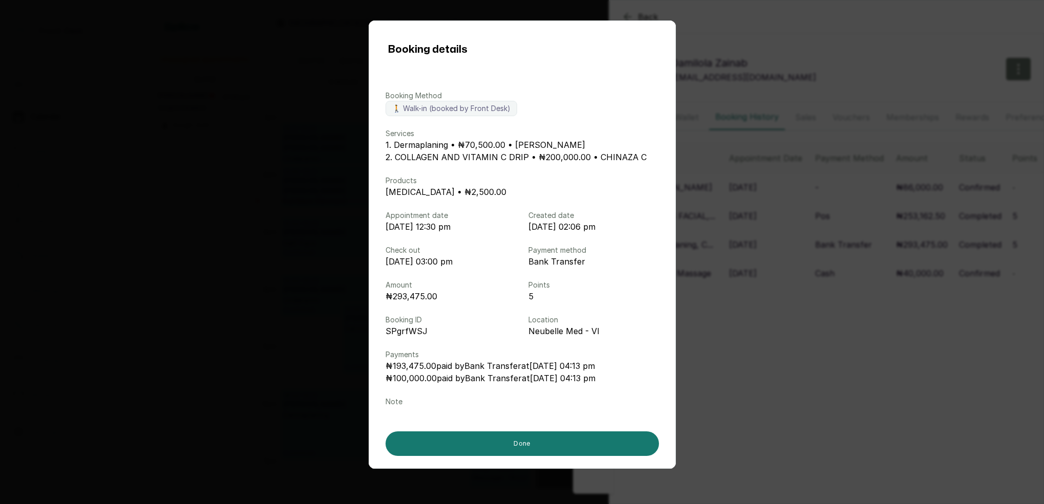
drag, startPoint x: 772, startPoint y: 48, endPoint x: 761, endPoint y: 44, distance: 11.7
click at [772, 46] on div "Booking details Booking Method 🚶 Walk-in (booked by Front Desk) Services 1. Der…" at bounding box center [522, 252] width 1044 height 504
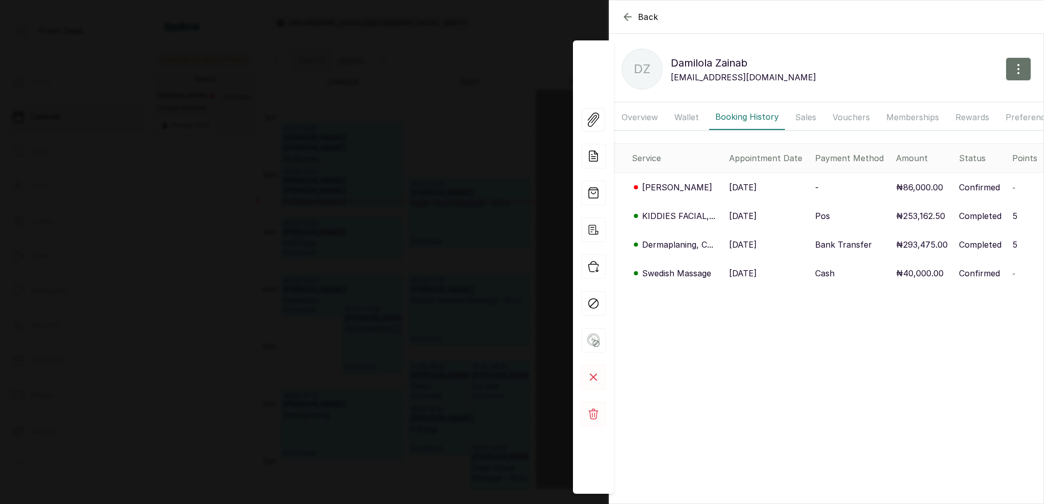
click at [676, 242] on p "Dermaplaning, C..." at bounding box center [677, 245] width 71 height 12
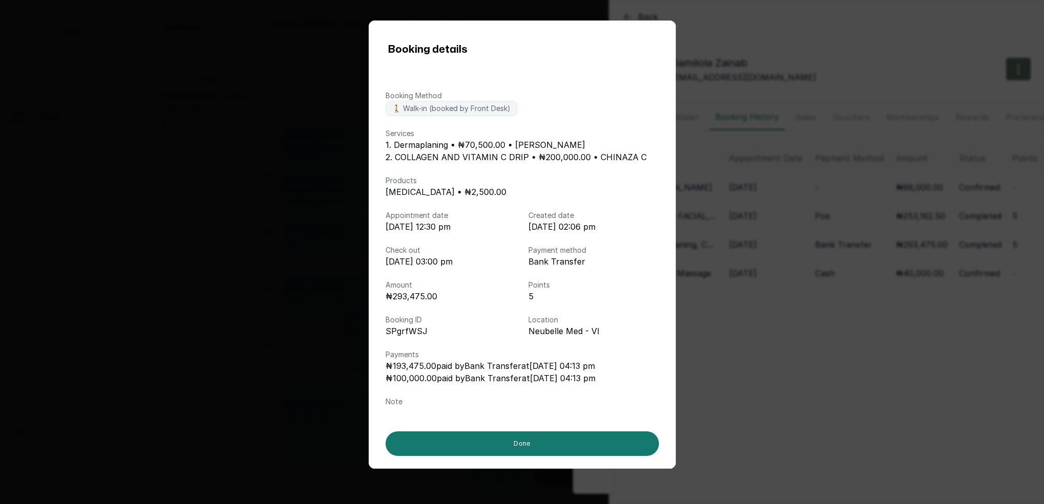
click at [774, 31] on div "Booking details Booking Method 🚶 Walk-in (booked by Front Desk) Services 1. Der…" at bounding box center [522, 252] width 1044 height 504
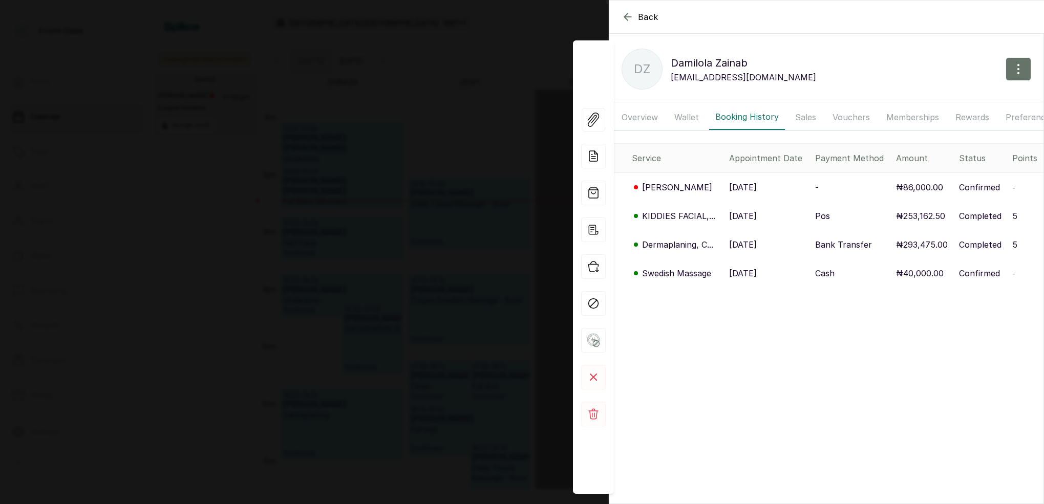
click at [673, 214] on p "KIDDIES FACIAL,..." at bounding box center [678, 216] width 73 height 12
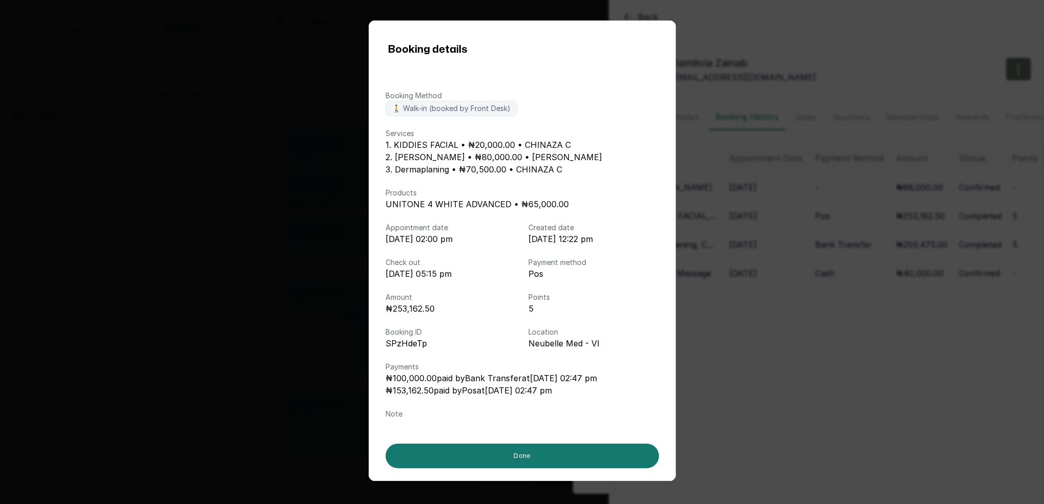
click at [853, 24] on div "Booking details Booking Method 🚶 Walk-in (booked by Front Desk) Services 1. KID…" at bounding box center [522, 252] width 1044 height 504
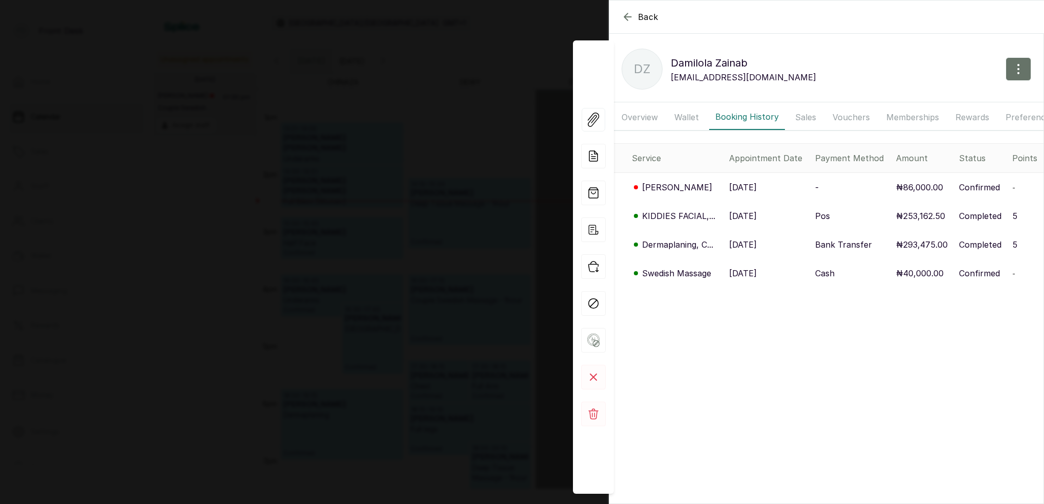
click at [622, 16] on icon "button" at bounding box center [628, 17] width 12 height 12
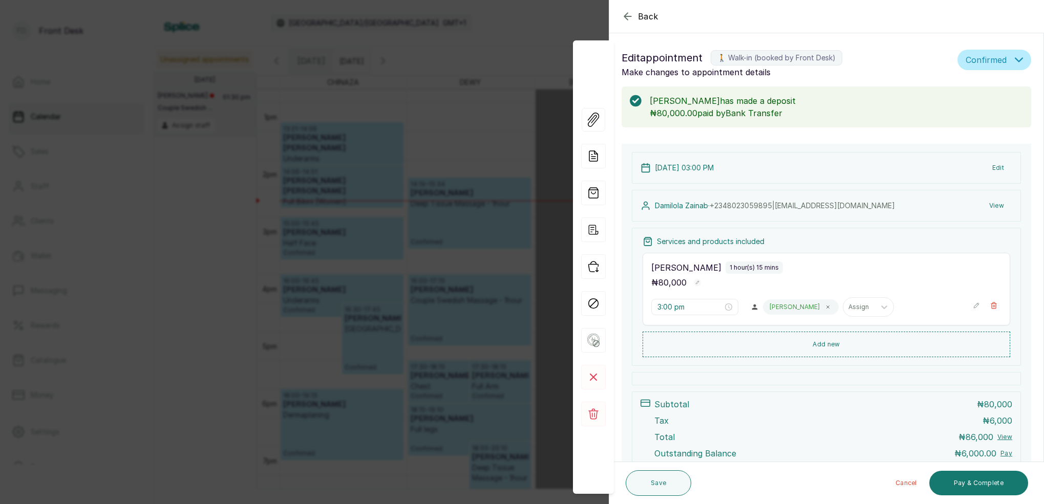
click at [997, 208] on button "View" at bounding box center [996, 206] width 31 height 18
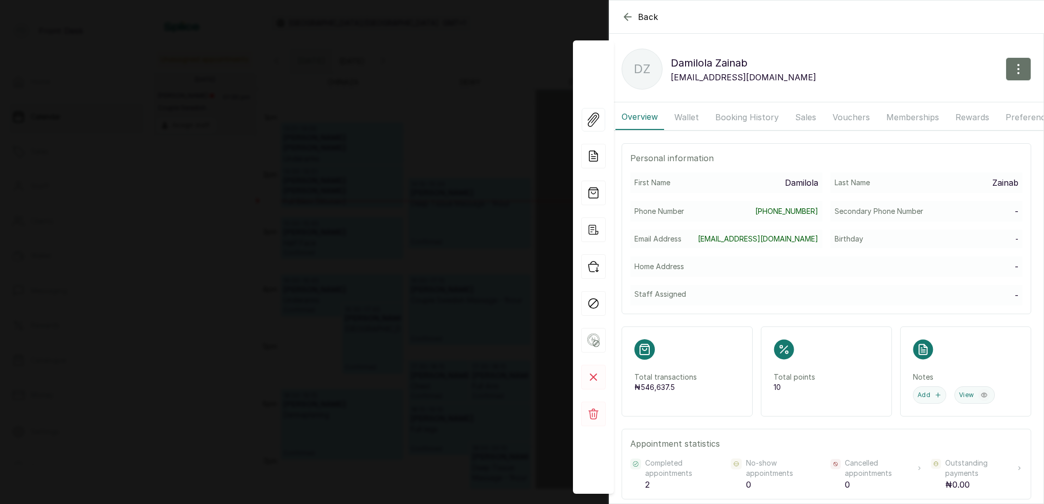
click at [750, 114] on button "Booking History" at bounding box center [747, 117] width 76 height 26
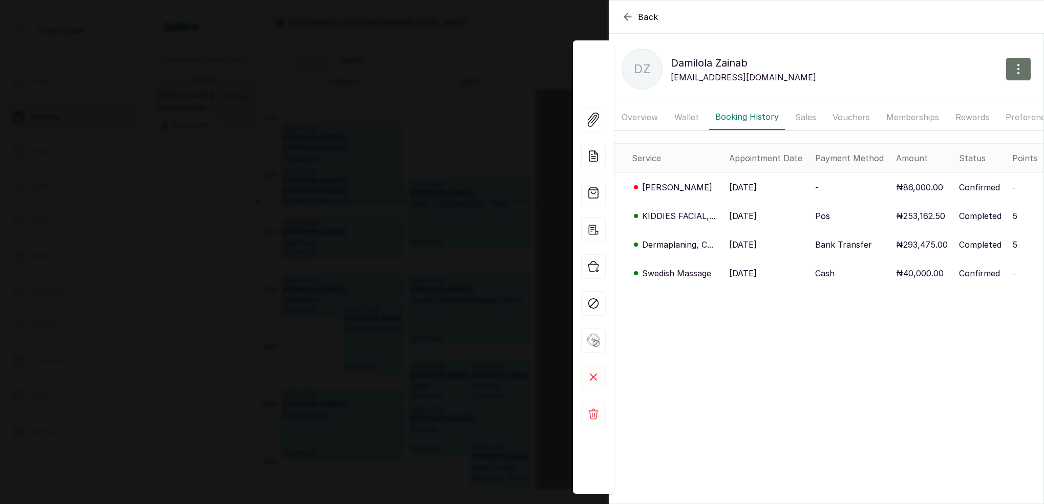
click at [674, 216] on p "KIDDIES FACIAL,..." at bounding box center [678, 216] width 73 height 12
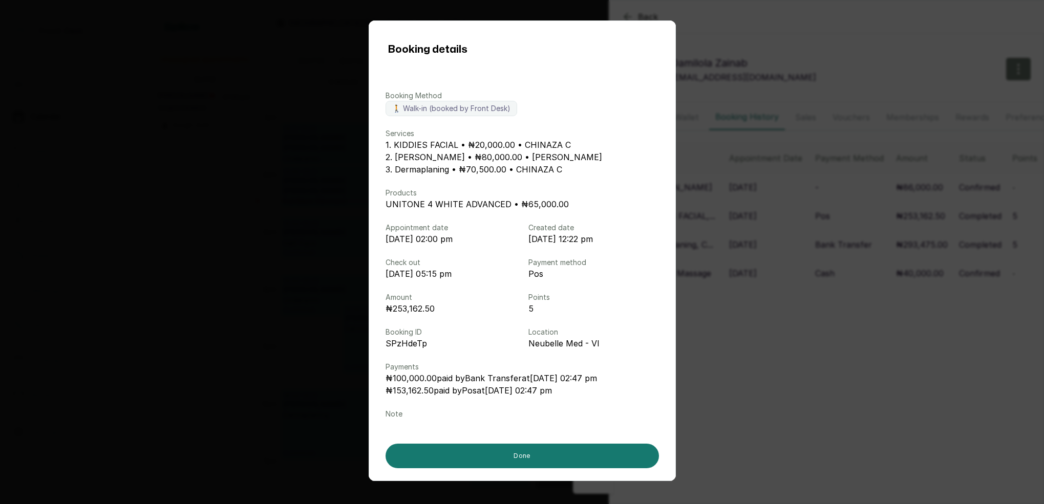
click at [808, 30] on div "Booking details Booking Method 🚶 Walk-in (booked by Front Desk) Services 1. KID…" at bounding box center [522, 252] width 1044 height 504
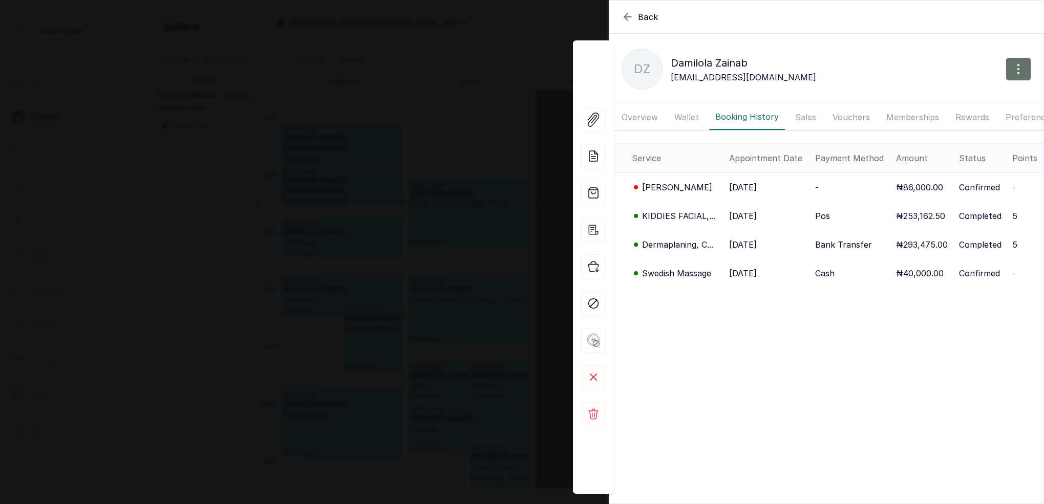
click at [628, 15] on icon "button" at bounding box center [628, 17] width 12 height 12
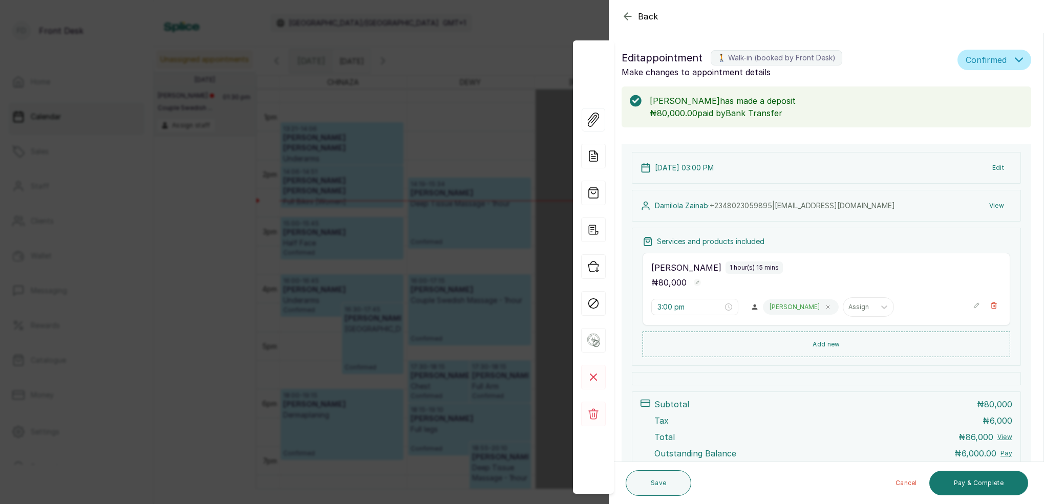
click at [626, 16] on icon "button" at bounding box center [627, 16] width 7 height 7
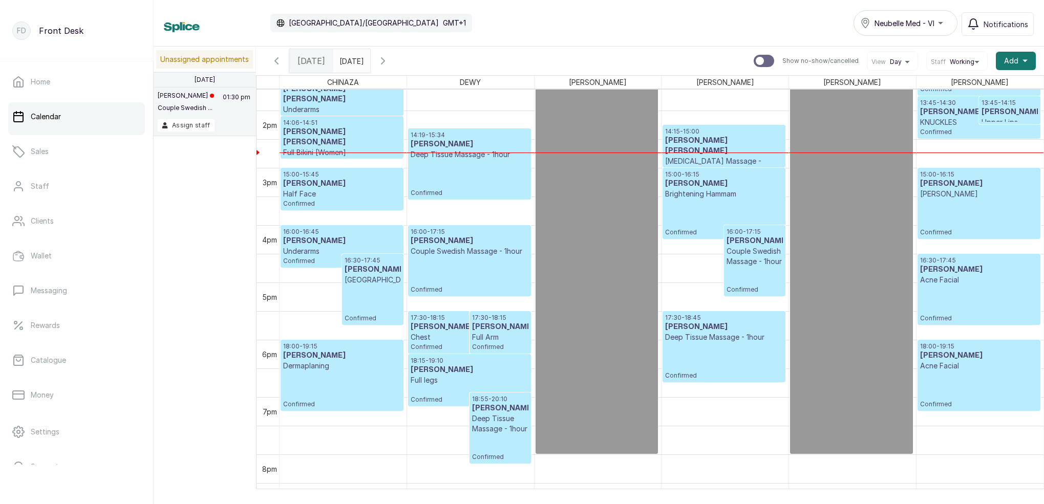
scroll to position [787, 0]
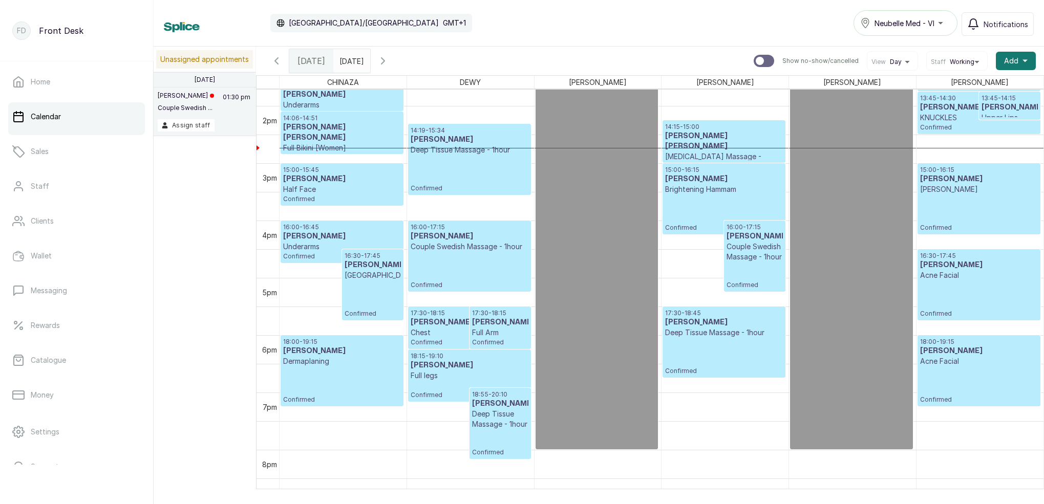
click at [350, 61] on input "[DATE]" at bounding box center [342, 58] width 16 height 17
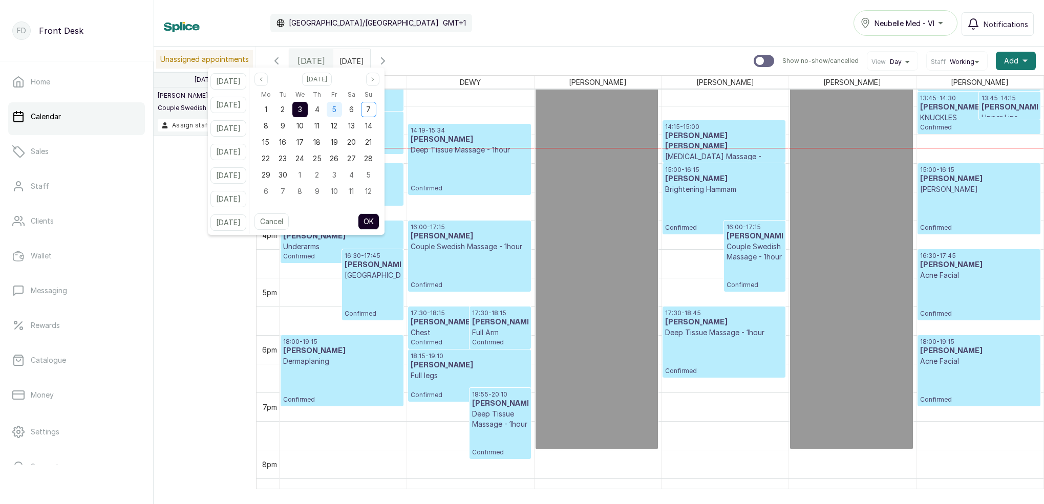
click at [336, 112] on span "5" at bounding box center [334, 109] width 5 height 9
click at [379, 219] on button "OK" at bounding box center [369, 222] width 22 height 16
type input "[DATE]"
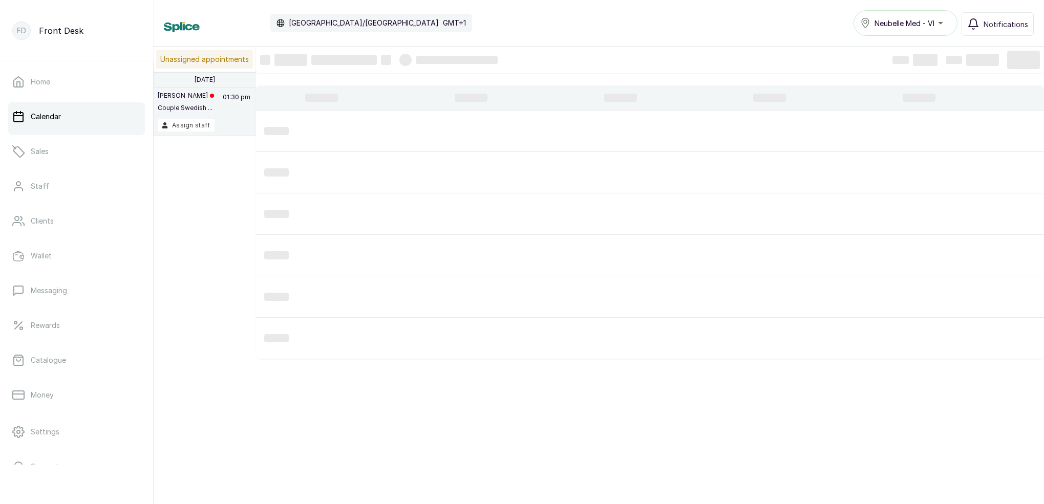
scroll to position [345, 0]
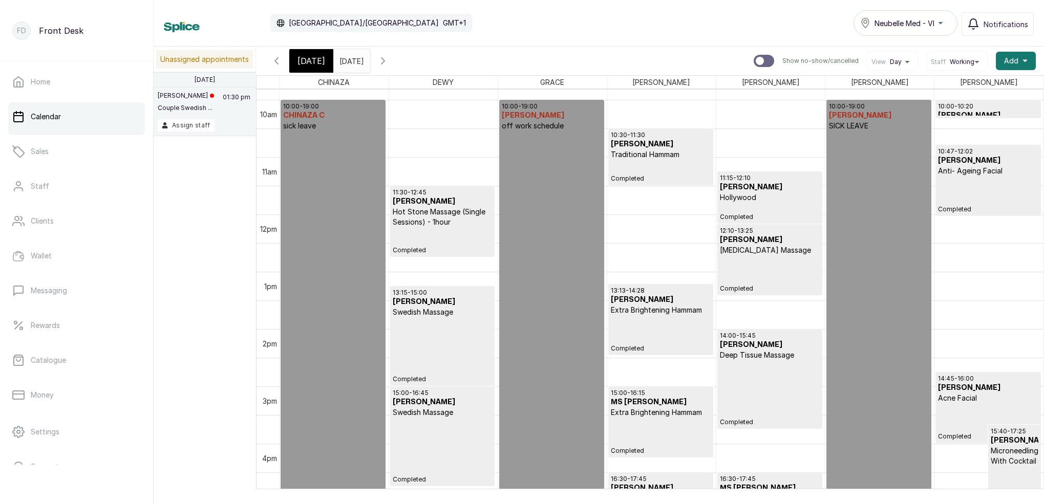
click at [440, 217] on p "Hot Stone Massage (Single Sessions) - 1hour" at bounding box center [443, 217] width 100 height 20
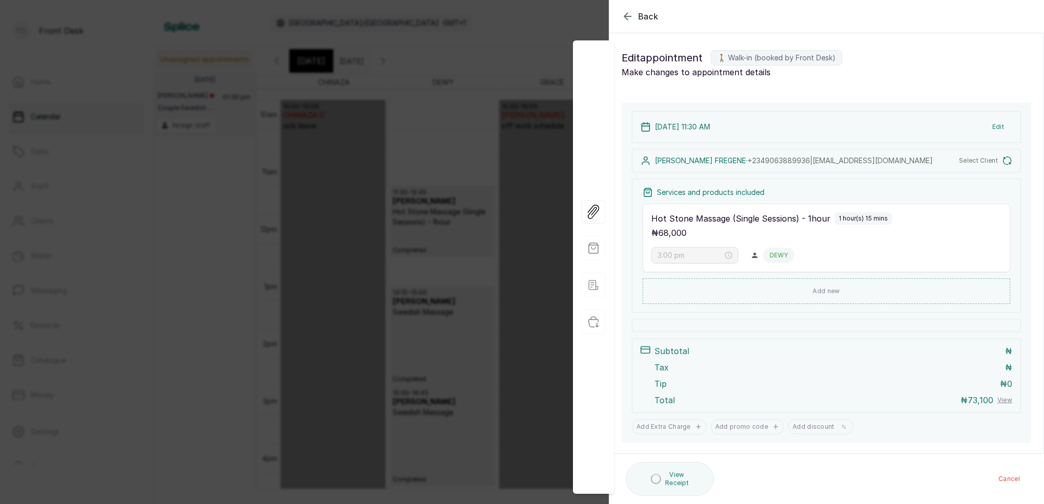
type input "11:30 am"
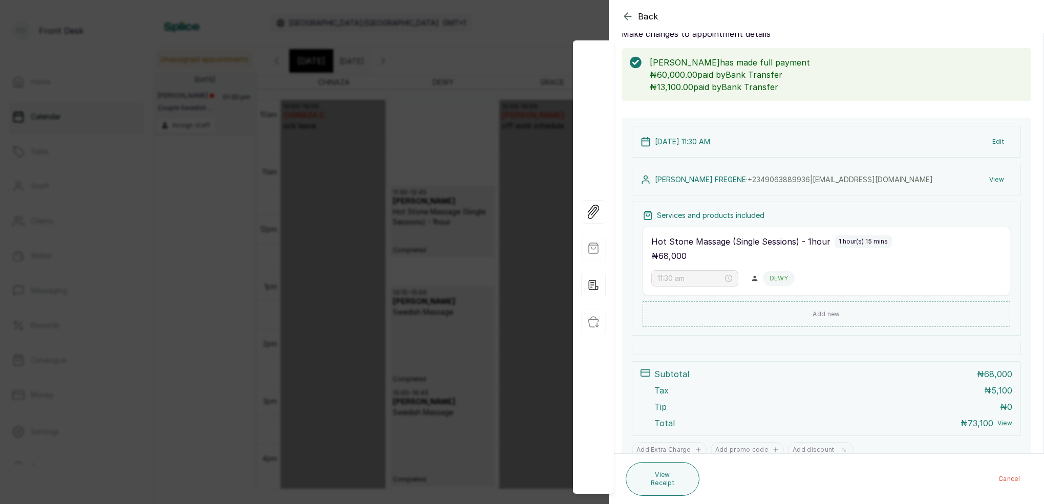
scroll to position [39, 0]
click at [625, 16] on icon "button" at bounding box center [627, 16] width 7 height 7
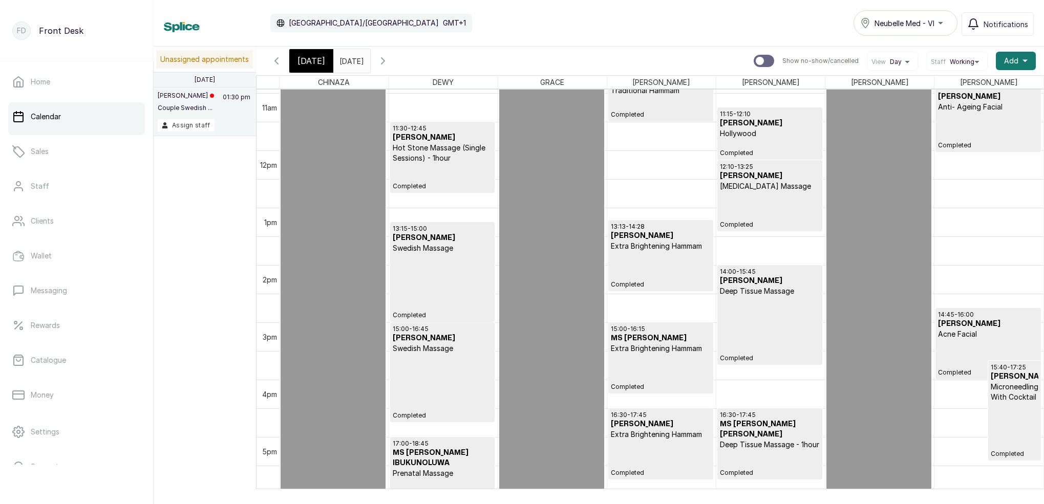
scroll to position [627, 0]
click at [461, 368] on div "15:00 - 16:45 [PERSON_NAME] Swedish Massage Completed" at bounding box center [443, 372] width 100 height 95
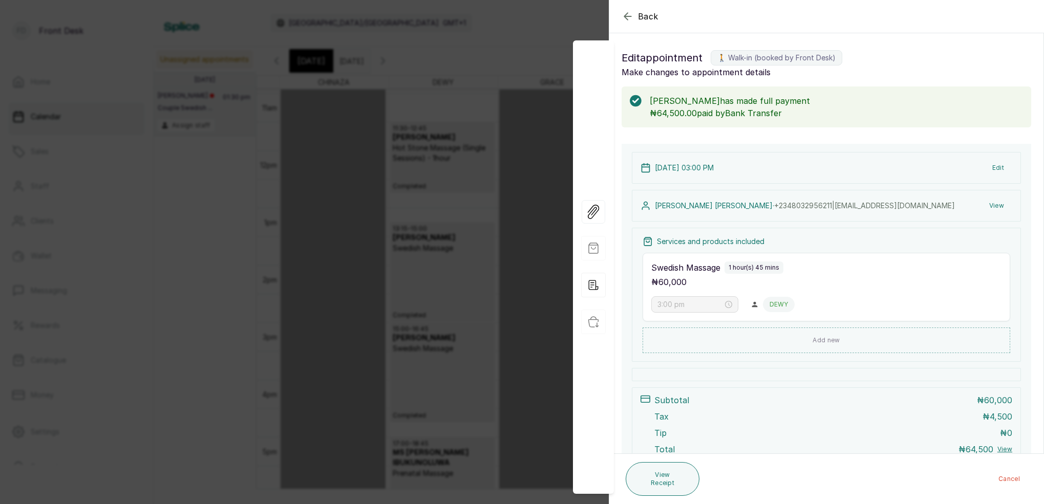
click at [630, 12] on icon "button" at bounding box center [628, 16] width 12 height 12
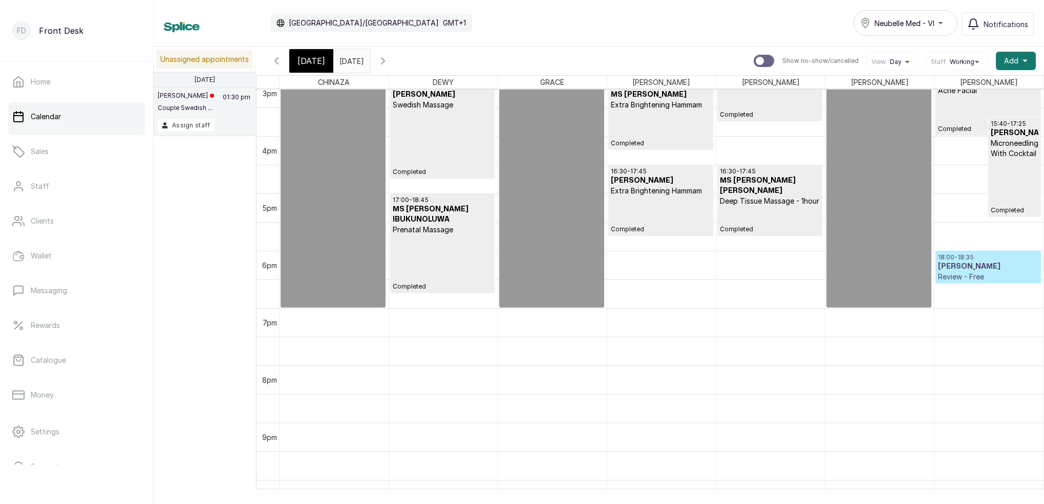
scroll to position [885, 0]
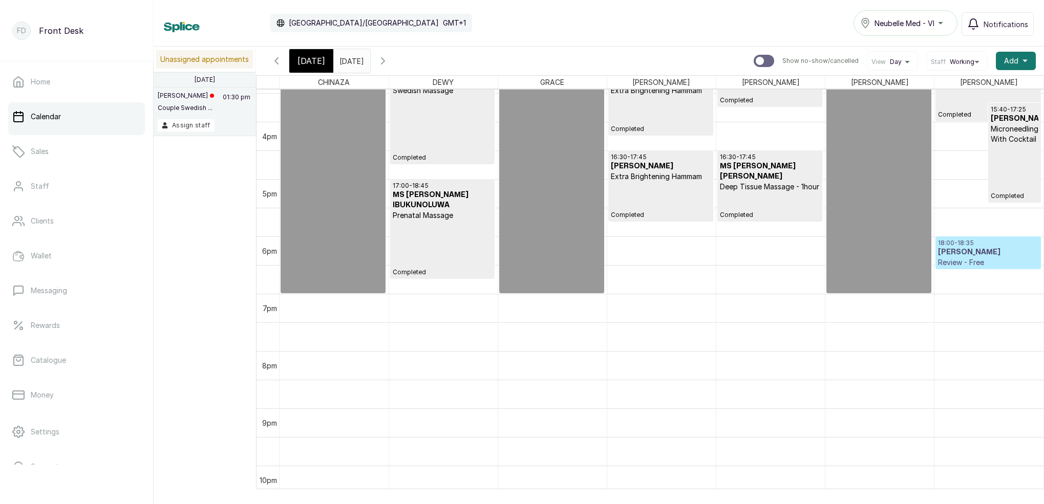
click at [973, 253] on h3 "[PERSON_NAME]" at bounding box center [988, 252] width 100 height 10
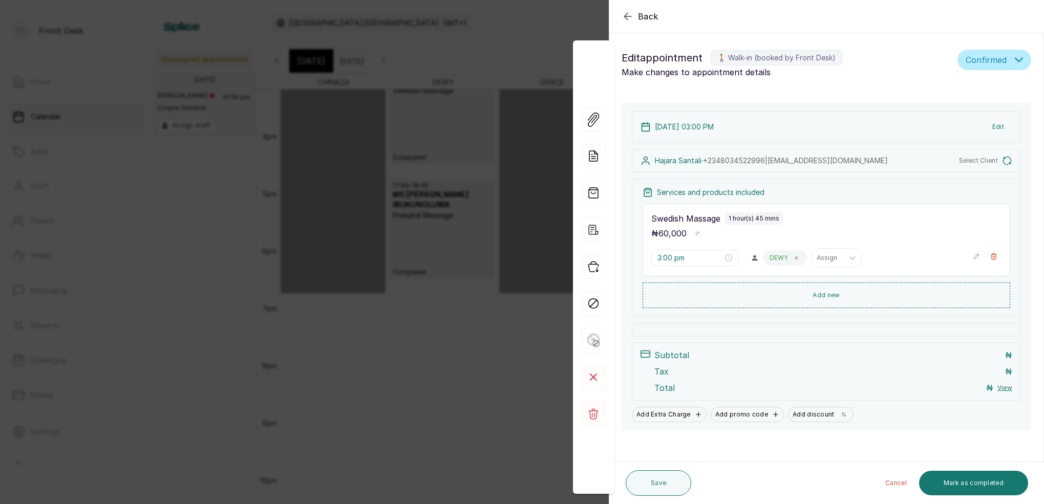
type input "6:00 pm"
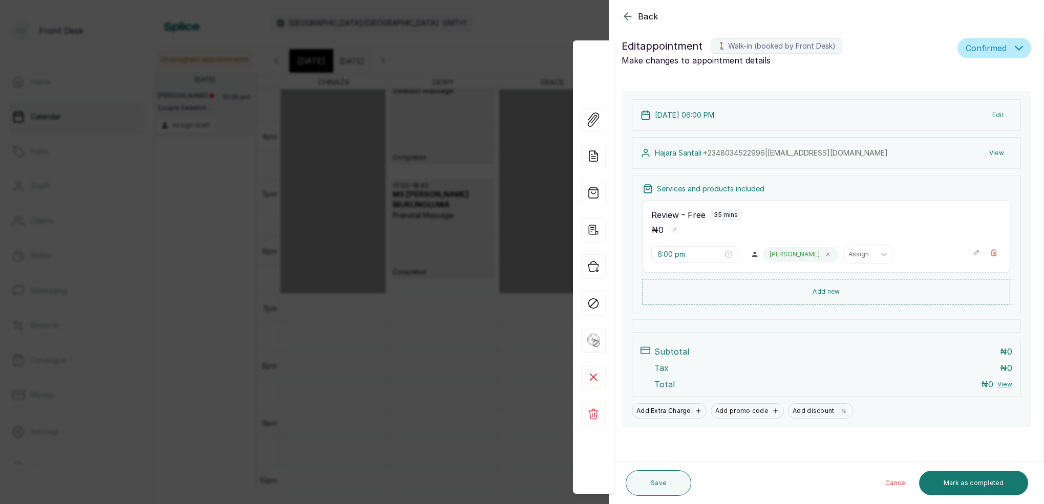
scroll to position [13, 0]
click at [999, 149] on button "View" at bounding box center [996, 152] width 31 height 18
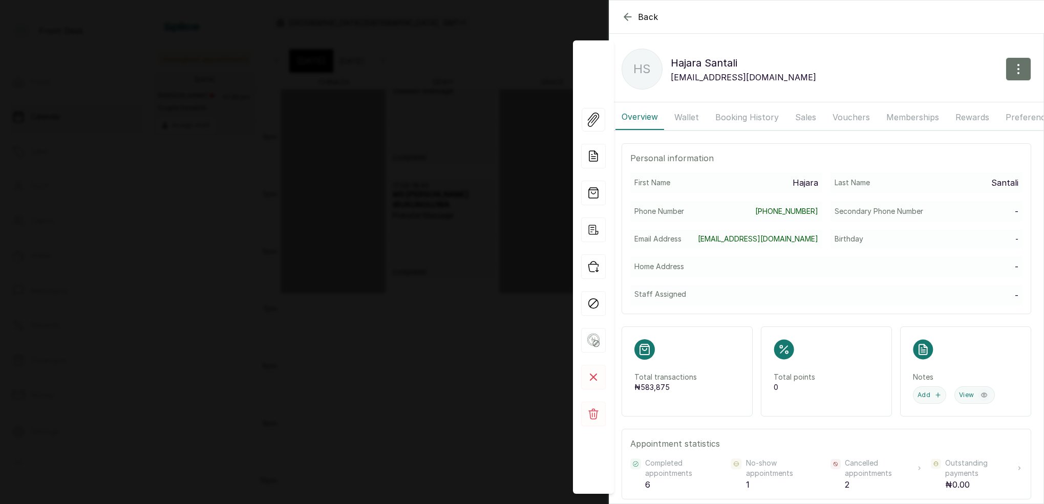
click at [769, 116] on button "Booking History" at bounding box center [747, 117] width 76 height 26
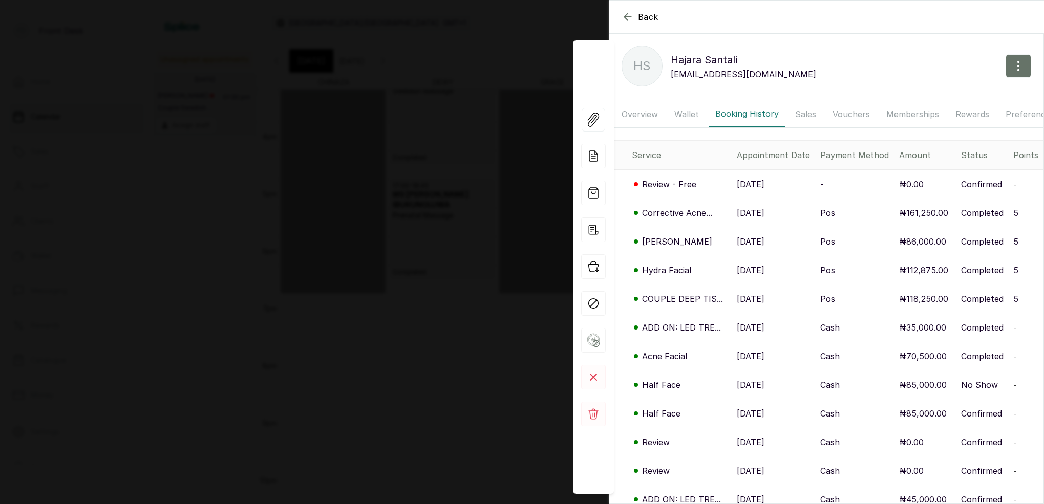
scroll to position [4, 0]
click at [629, 16] on icon "button" at bounding box center [628, 17] width 12 height 12
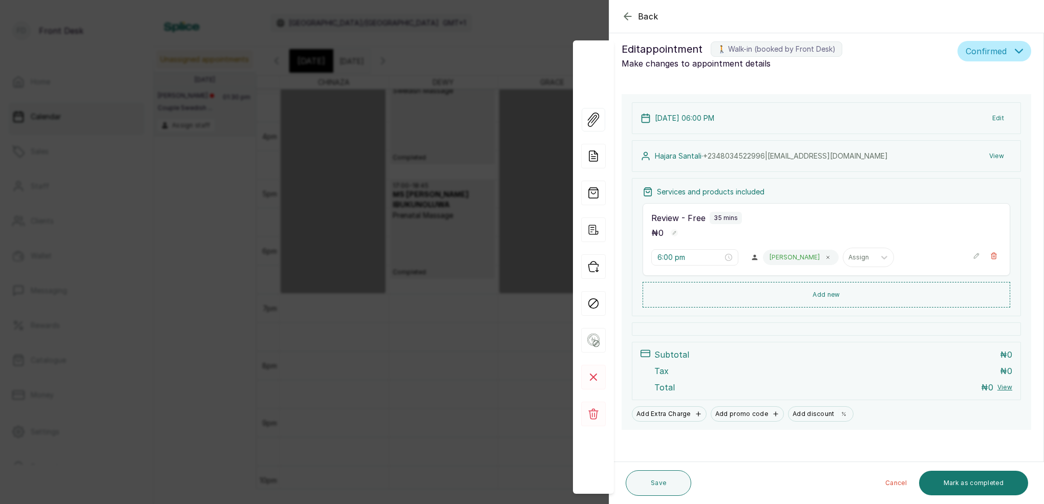
scroll to position [0, 1]
click at [626, 14] on icon "button" at bounding box center [628, 16] width 12 height 12
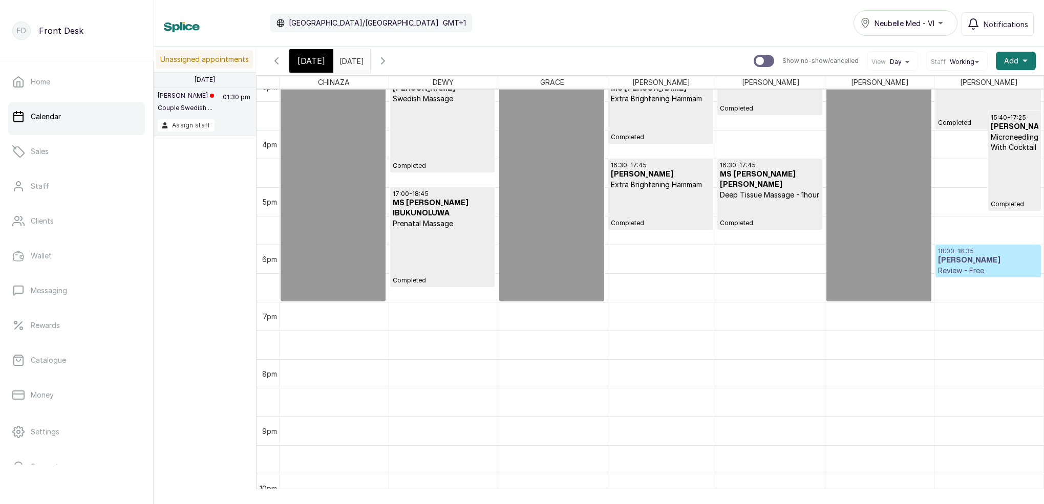
scroll to position [876, 0]
click at [1004, 195] on div "15:40 - 17:25 [PERSON_NAME] Microneedling With Cocktail Completed" at bounding box center [1015, 162] width 48 height 95
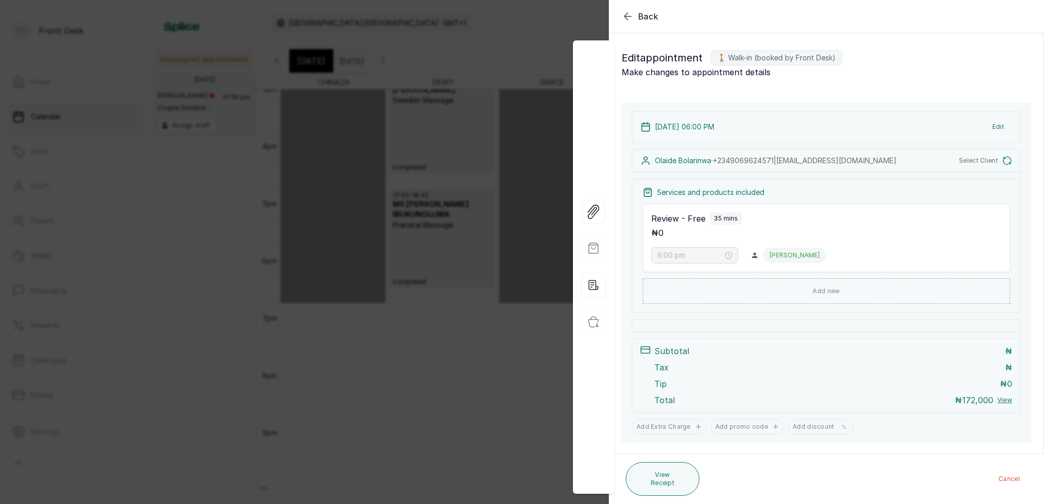
type input "3:40 pm"
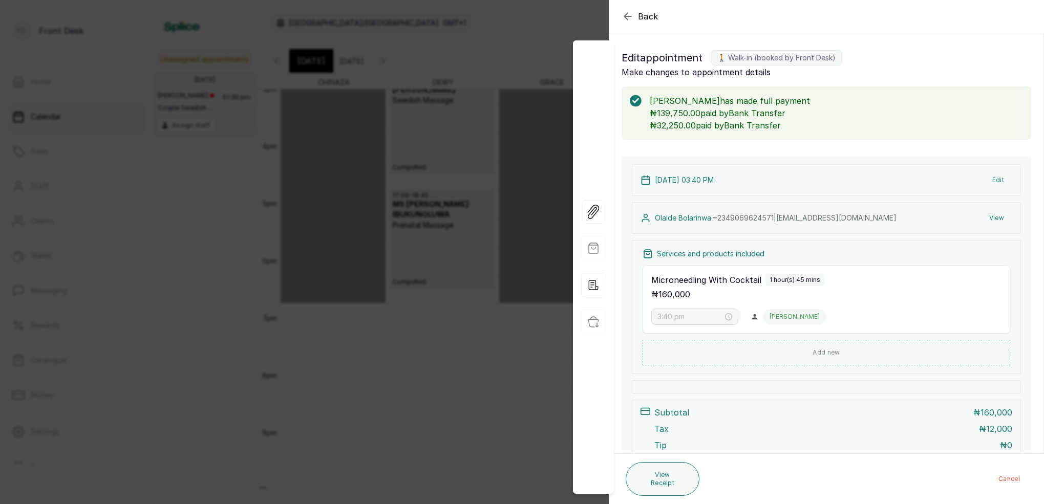
click at [998, 217] on button "View" at bounding box center [996, 218] width 31 height 18
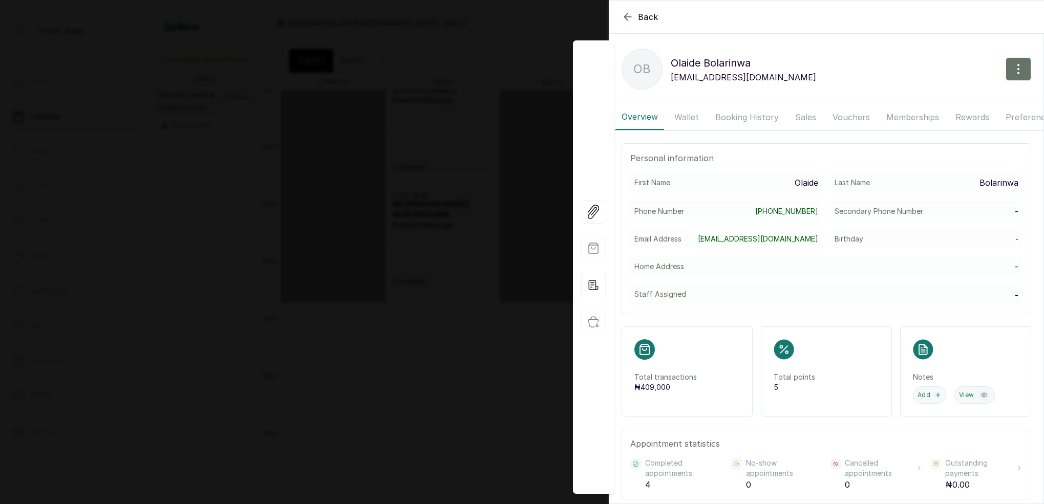
click at [756, 114] on button "Booking History" at bounding box center [747, 117] width 76 height 26
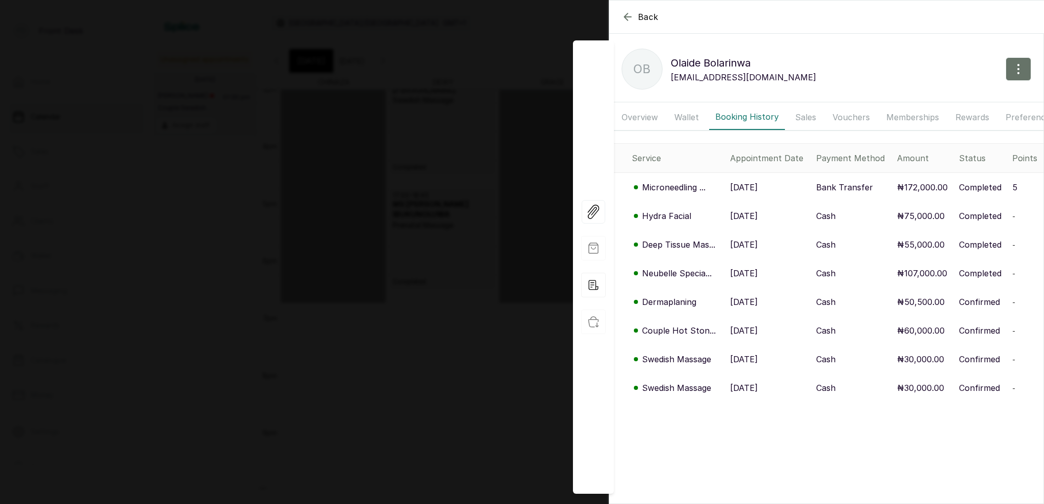
click at [622, 15] on icon "button" at bounding box center [628, 17] width 12 height 12
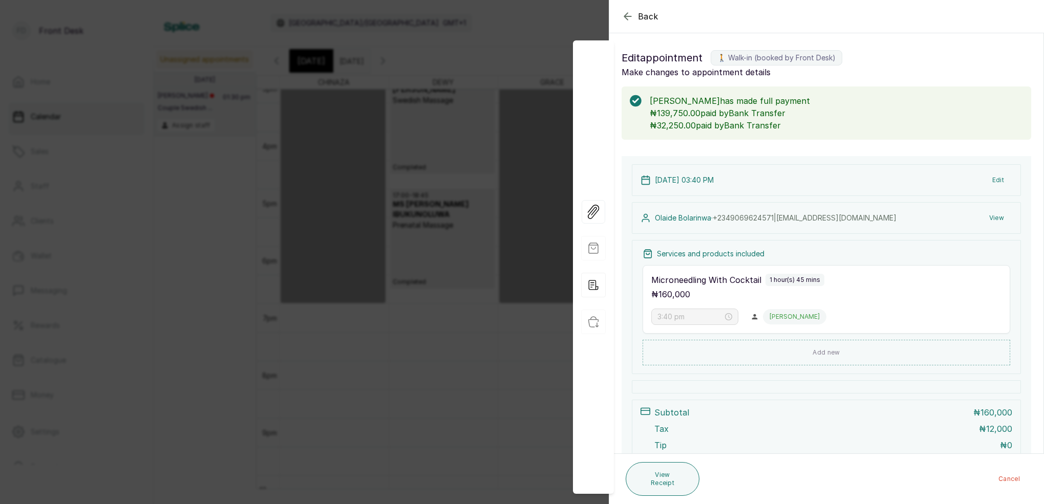
click at [629, 15] on icon "button" at bounding box center [628, 16] width 12 height 12
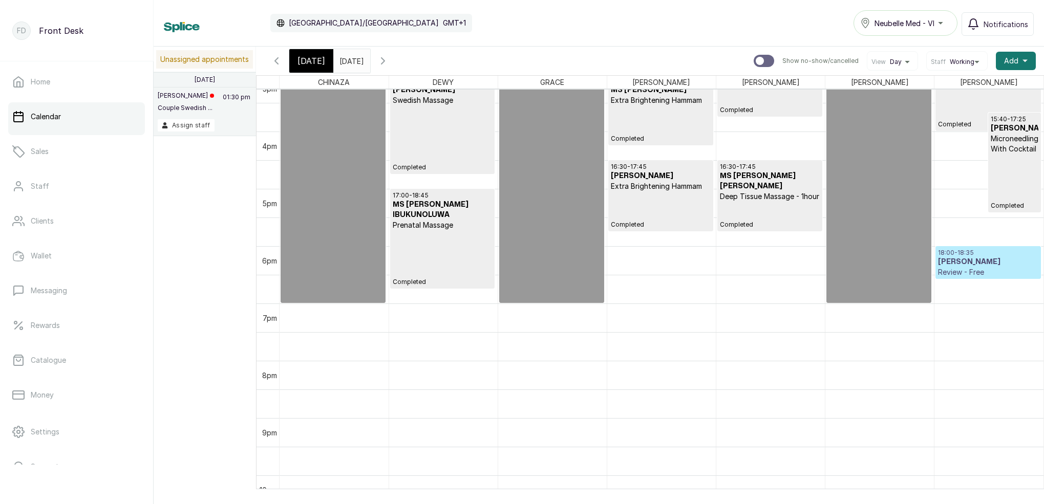
click at [350, 57] on input "[DATE]" at bounding box center [342, 58] width 16 height 17
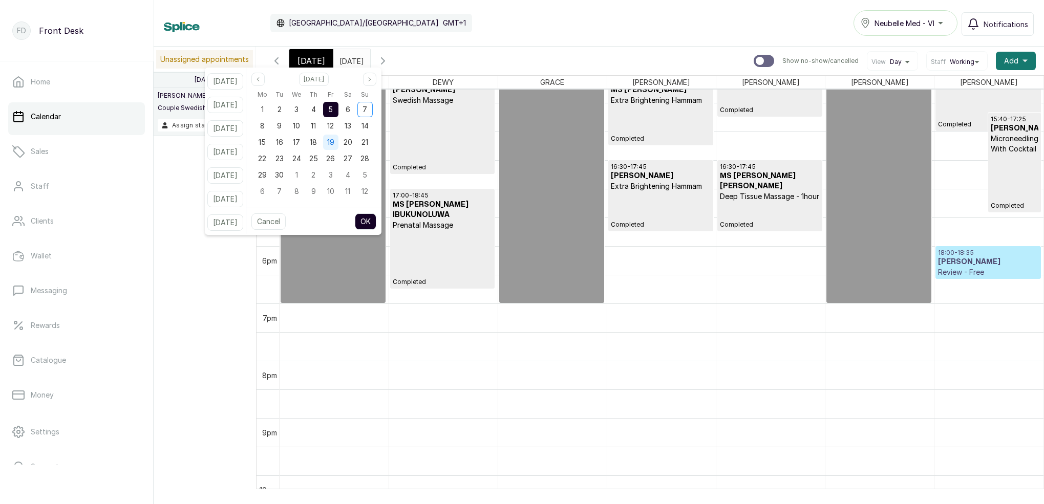
drag, startPoint x: 344, startPoint y: 140, endPoint x: 350, endPoint y: 142, distance: 6.0
click at [334, 140] on span "19" at bounding box center [330, 142] width 7 height 9
click at [376, 226] on button "OK" at bounding box center [366, 222] width 22 height 16
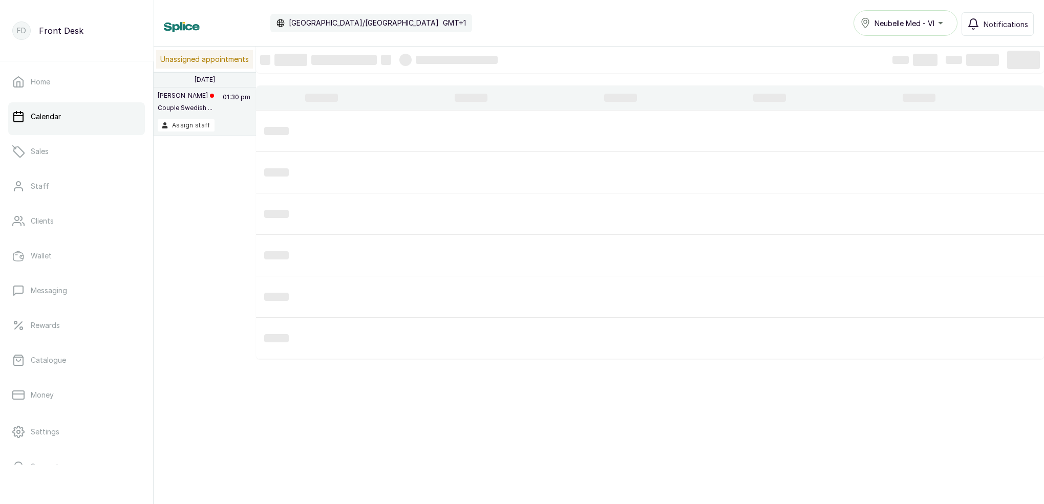
type input "[DATE]"
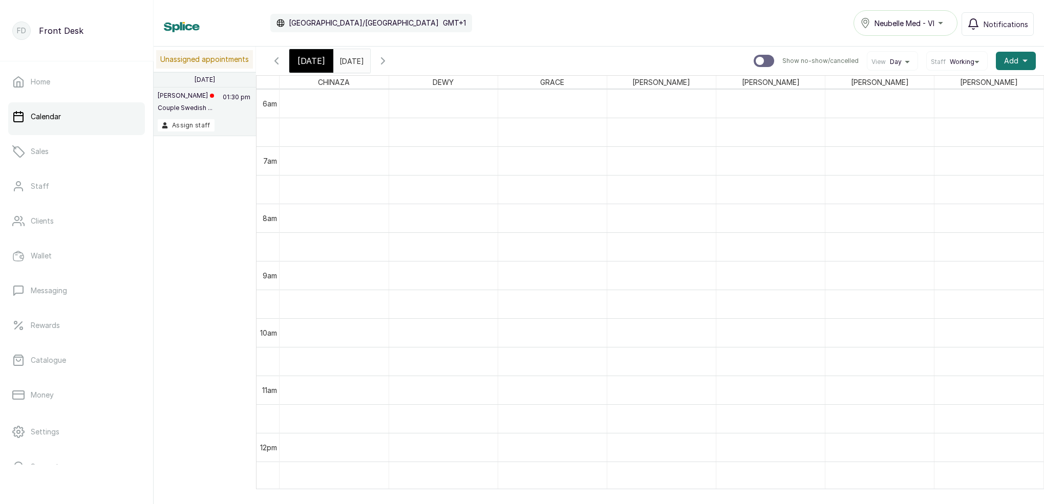
click at [389, 56] on icon "button" at bounding box center [383, 61] width 12 height 12
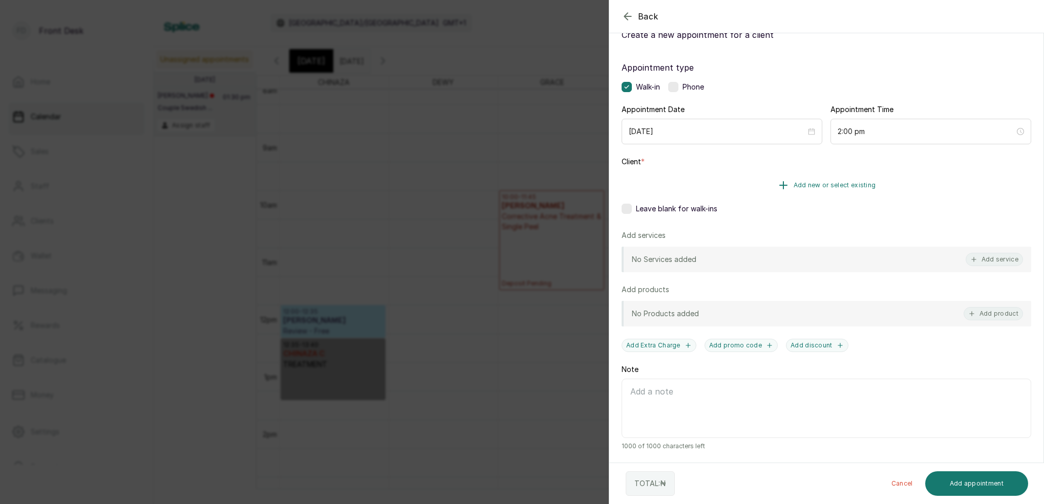
scroll to position [37, 0]
click at [849, 185] on span "Add new or select existing" at bounding box center [835, 185] width 82 height 8
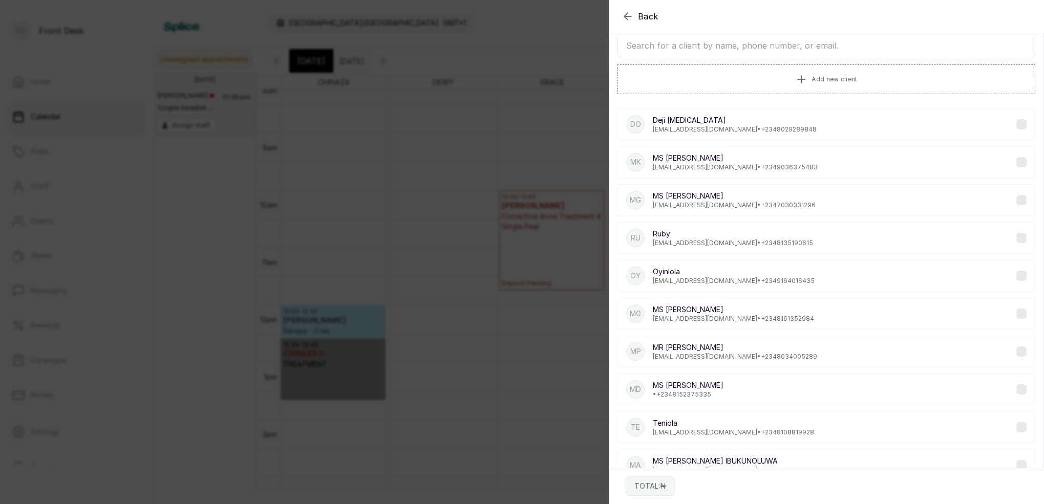
click at [816, 43] on input "text" at bounding box center [827, 46] width 418 height 26
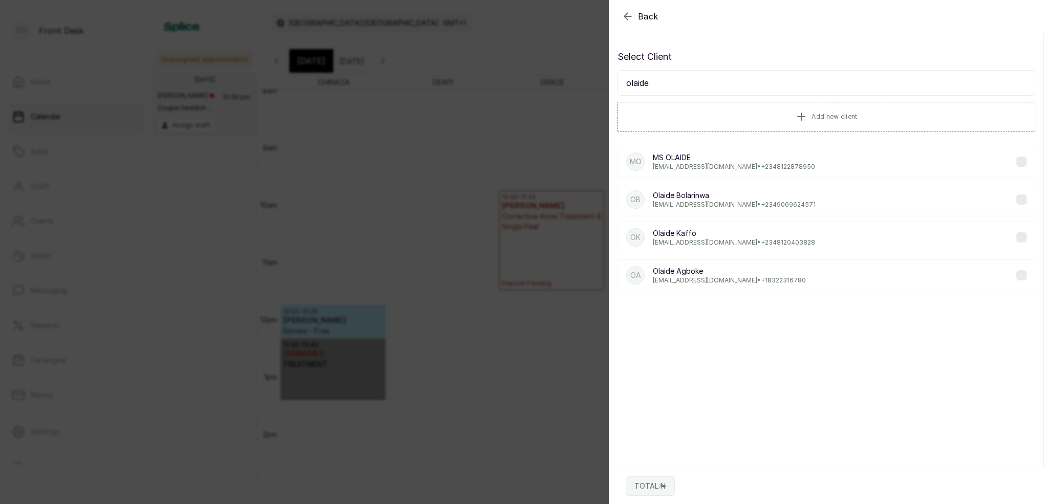
scroll to position [0, 0]
type input "Olaide"
click at [754, 205] on p "[EMAIL_ADDRESS][DOMAIN_NAME] • [PHONE_NUMBER]" at bounding box center [734, 205] width 163 height 8
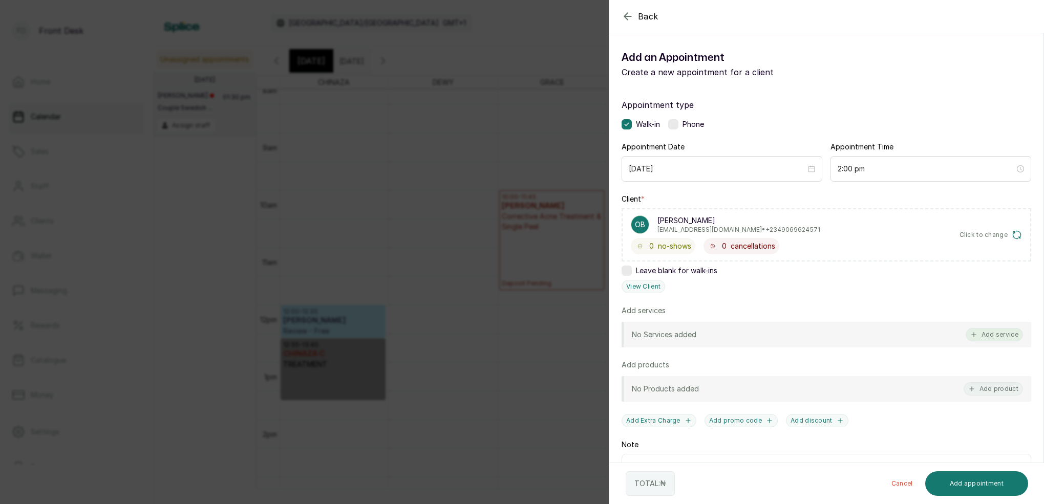
drag, startPoint x: 1002, startPoint y: 344, endPoint x: 1007, endPoint y: 334, distance: 11.2
click at [1002, 344] on div "No Services added Add service" at bounding box center [827, 335] width 410 height 26
click at [1003, 335] on button "Add service" at bounding box center [994, 334] width 57 height 13
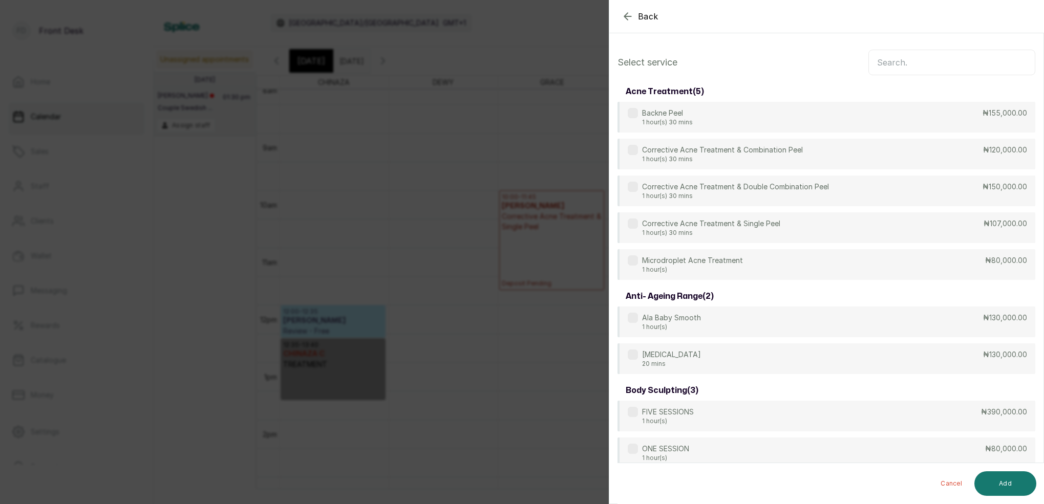
click at [959, 65] on input "text" at bounding box center [952, 63] width 167 height 26
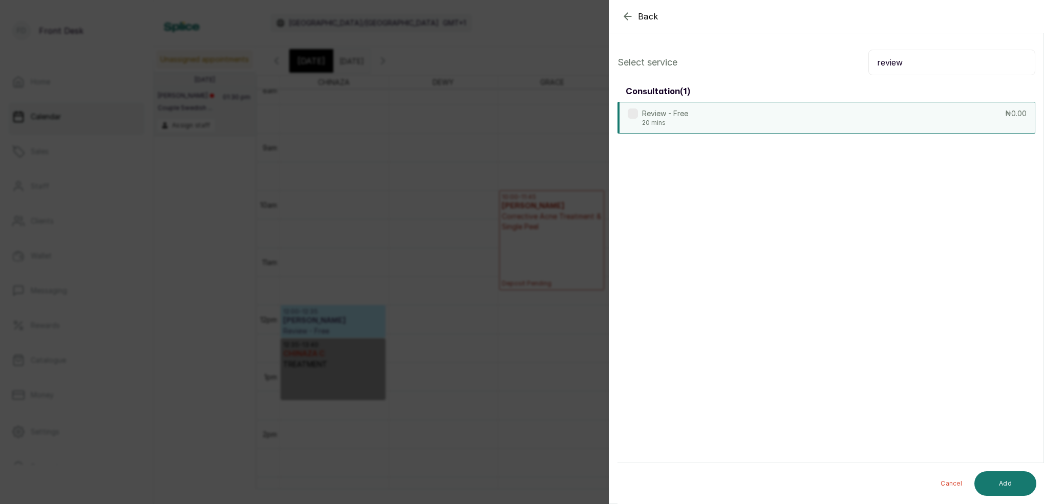
type input "review"
drag, startPoint x: 781, startPoint y: 115, endPoint x: 866, endPoint y: 164, distance: 97.8
click at [782, 115] on div "Review - Free 20 mins ₦0.00" at bounding box center [827, 117] width 418 height 31
click at [1017, 479] on button "Add" at bounding box center [1006, 484] width 62 height 25
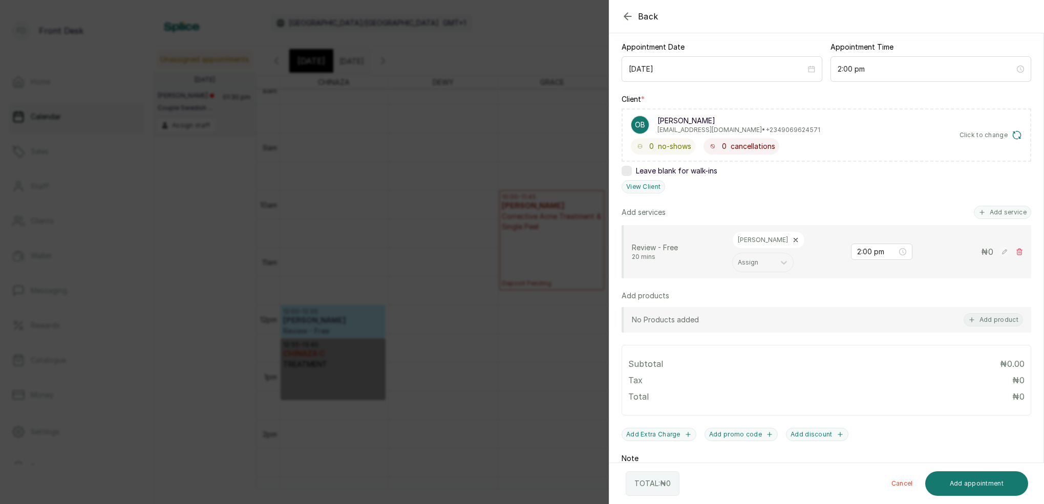
scroll to position [155, 0]
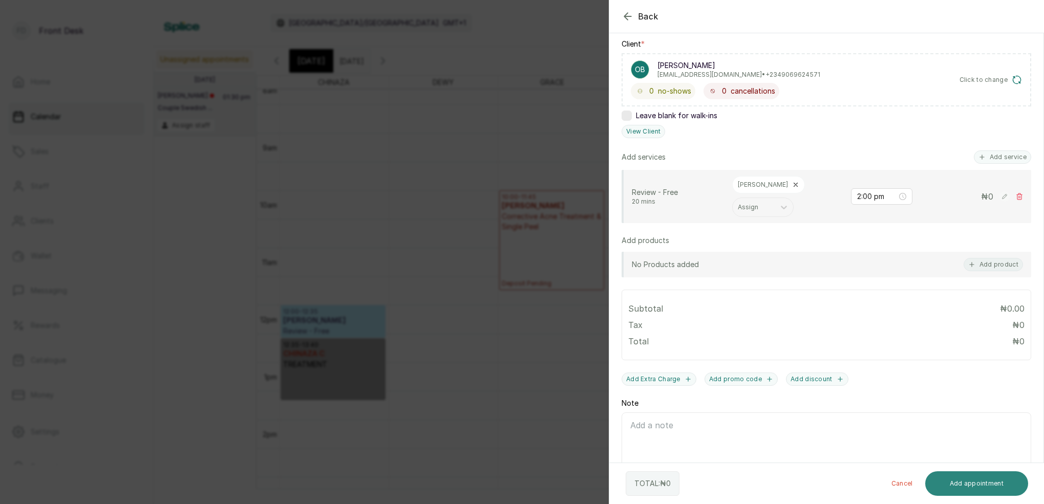
click at [986, 485] on button "Add appointment" at bounding box center [976, 484] width 103 height 25
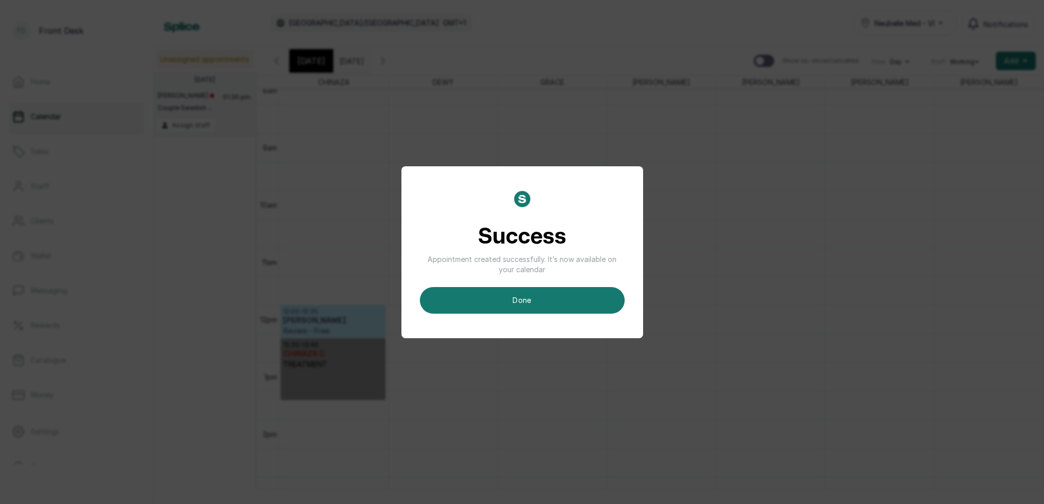
click at [522, 297] on button "done" at bounding box center [522, 300] width 205 height 27
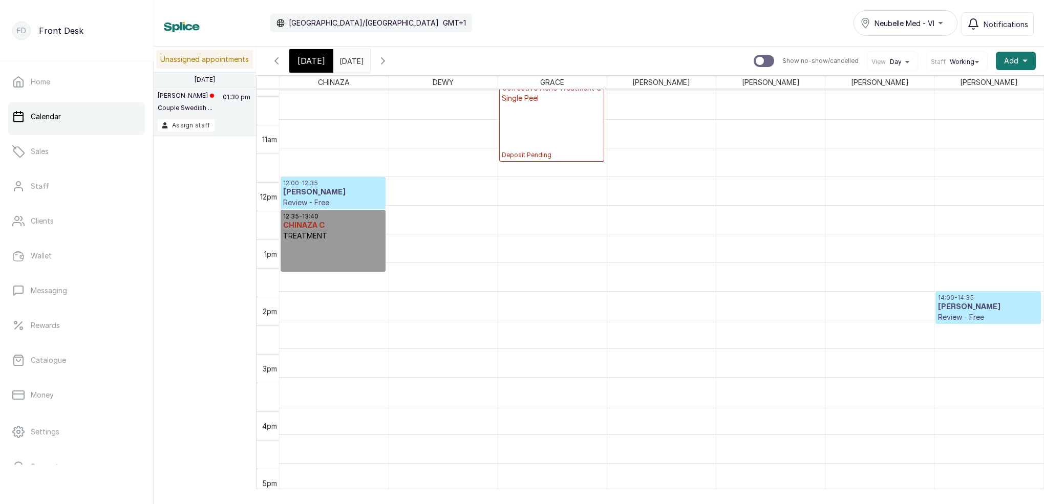
scroll to position [601, 0]
click at [348, 62] on input "[DATE]" at bounding box center [342, 58] width 16 height 17
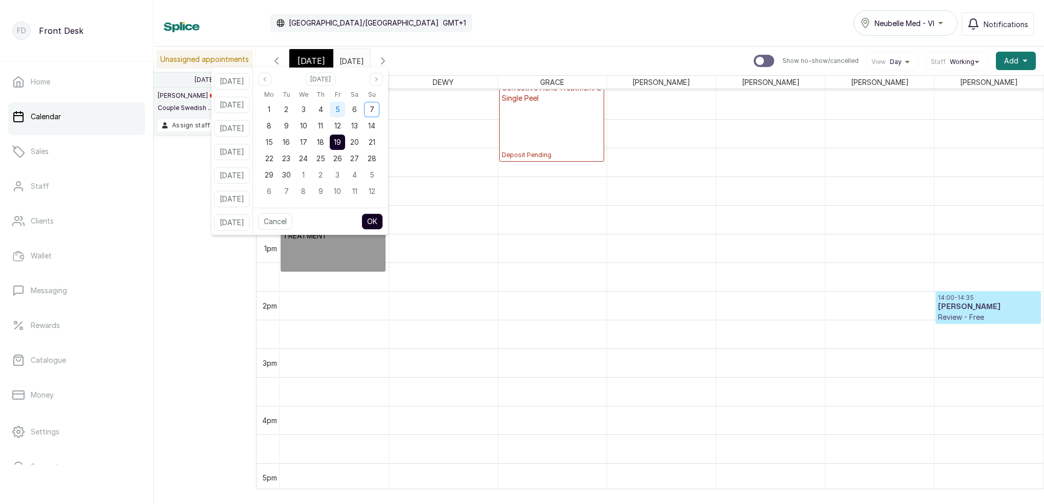
drag, startPoint x: 346, startPoint y: 109, endPoint x: 350, endPoint y: 114, distance: 5.8
click at [345, 109] on div "5" at bounding box center [337, 109] width 15 height 15
click at [383, 217] on button "OK" at bounding box center [373, 222] width 22 height 16
type input "[DATE]"
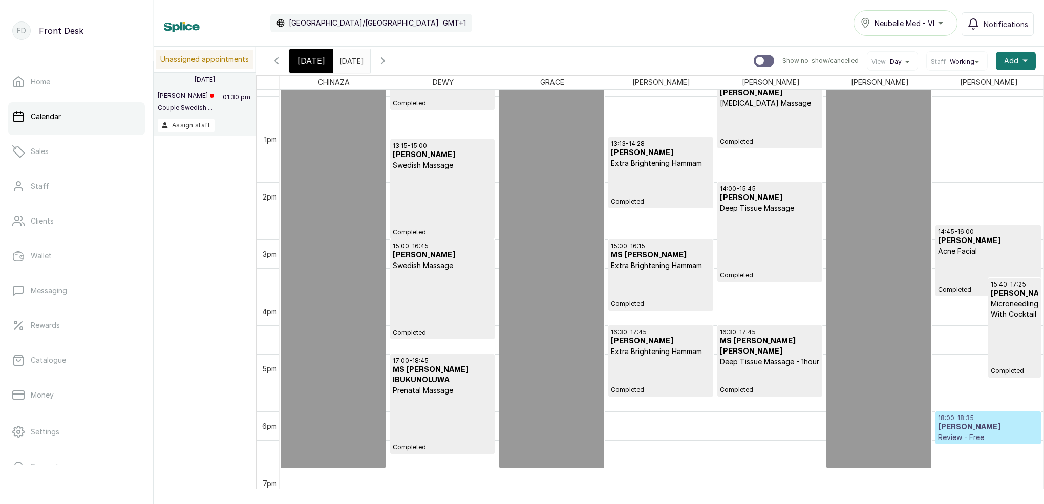
scroll to position [714, 0]
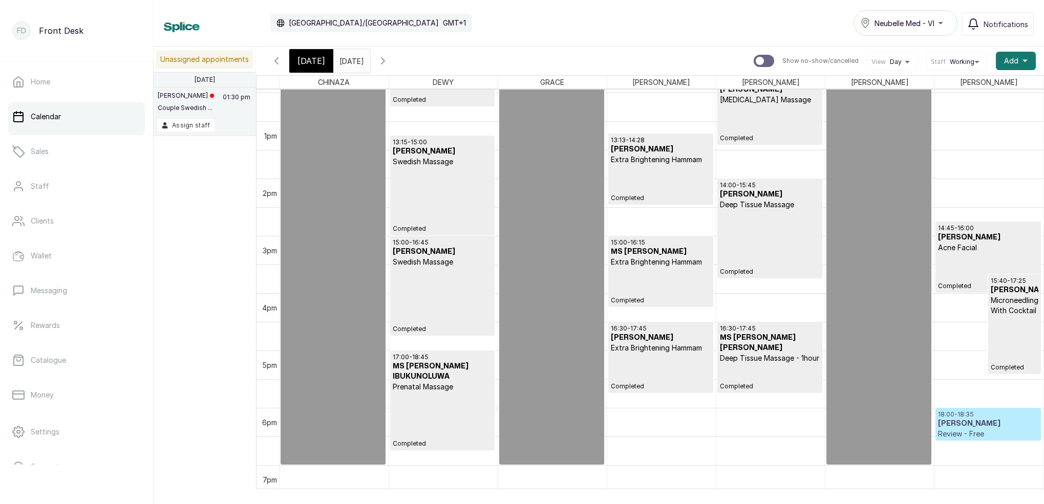
click at [309, 61] on span "[DATE]" at bounding box center [312, 61] width 28 height 12
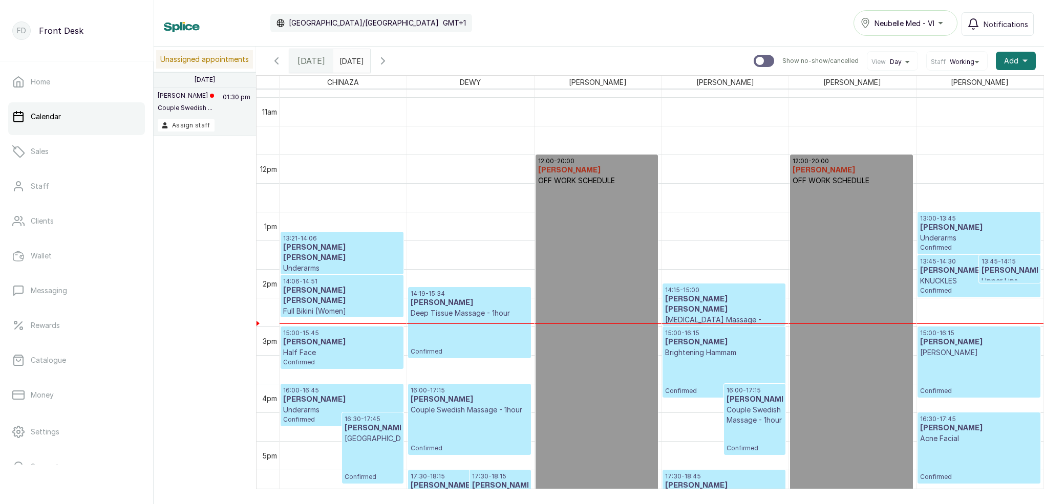
scroll to position [827, 0]
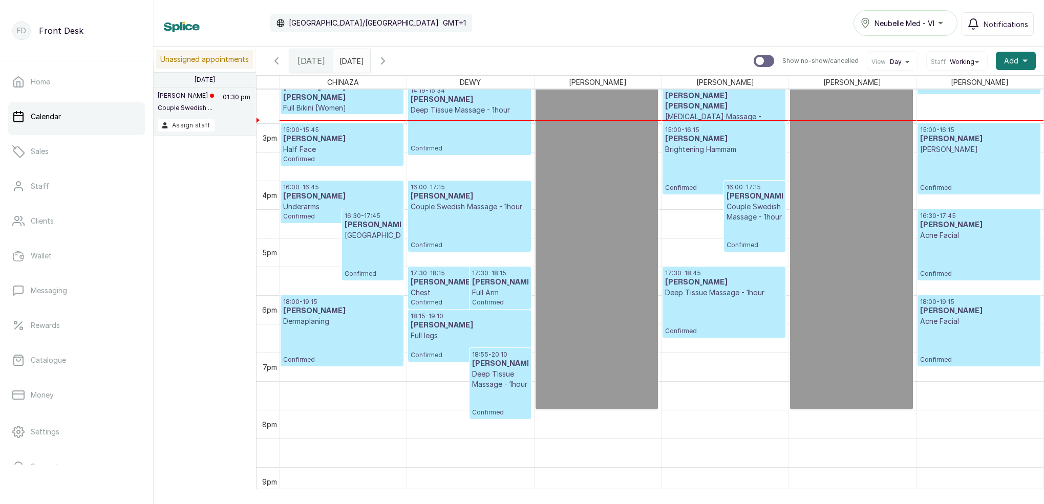
drag, startPoint x: 305, startPoint y: 61, endPoint x: 309, endPoint y: 67, distance: 7.3
click at [305, 61] on span "[DATE]" at bounding box center [312, 61] width 28 height 12
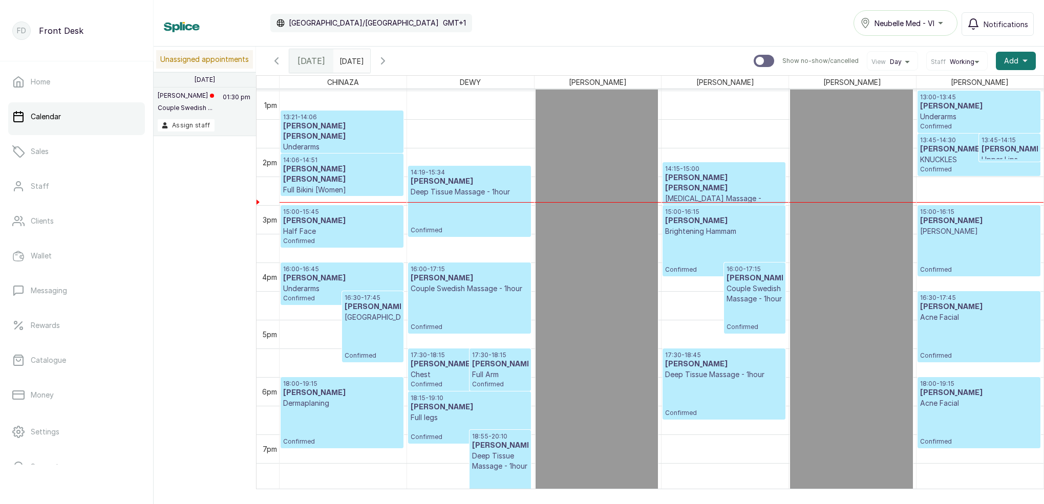
scroll to position [747, 0]
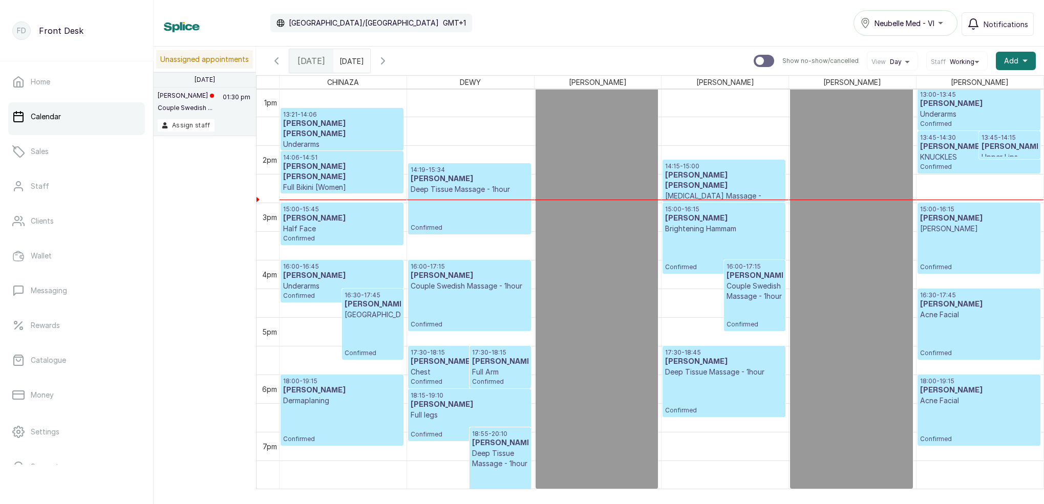
click at [350, 58] on input "[DATE]" at bounding box center [342, 58] width 16 height 17
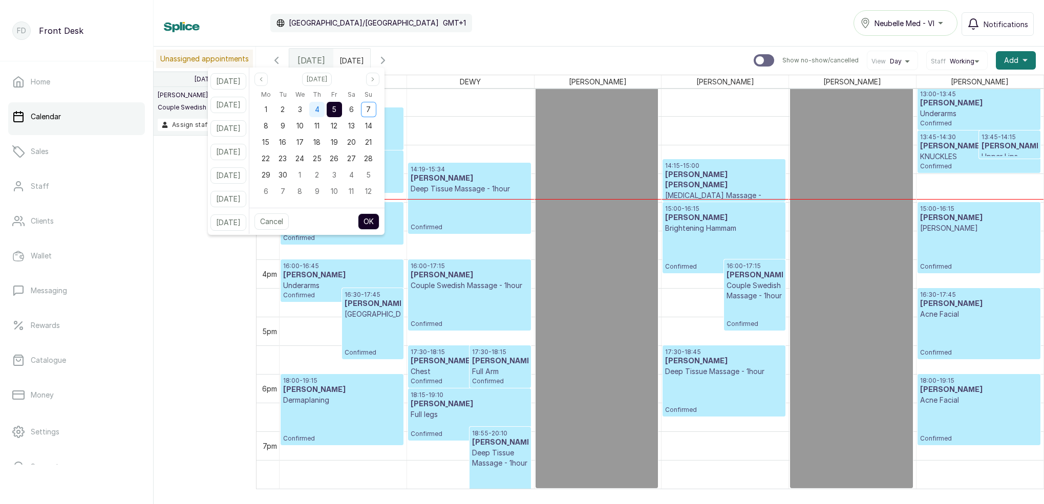
click at [320, 108] on span "4" at bounding box center [317, 109] width 5 height 9
drag, startPoint x: 346, startPoint y: 108, endPoint x: 367, endPoint y: 141, distance: 39.1
click at [336, 108] on span "5" at bounding box center [334, 109] width 5 height 9
click at [379, 215] on button "OK" at bounding box center [369, 222] width 22 height 16
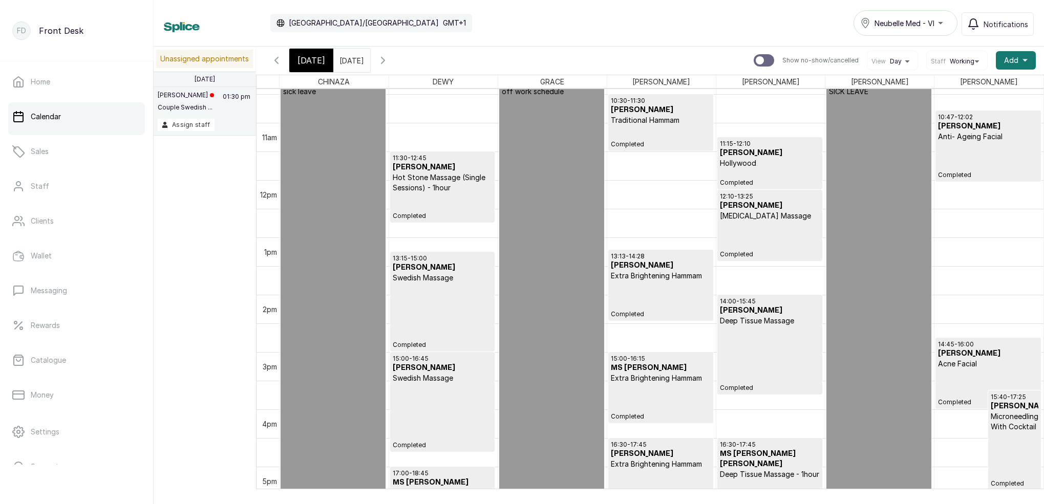
scroll to position [667, 0]
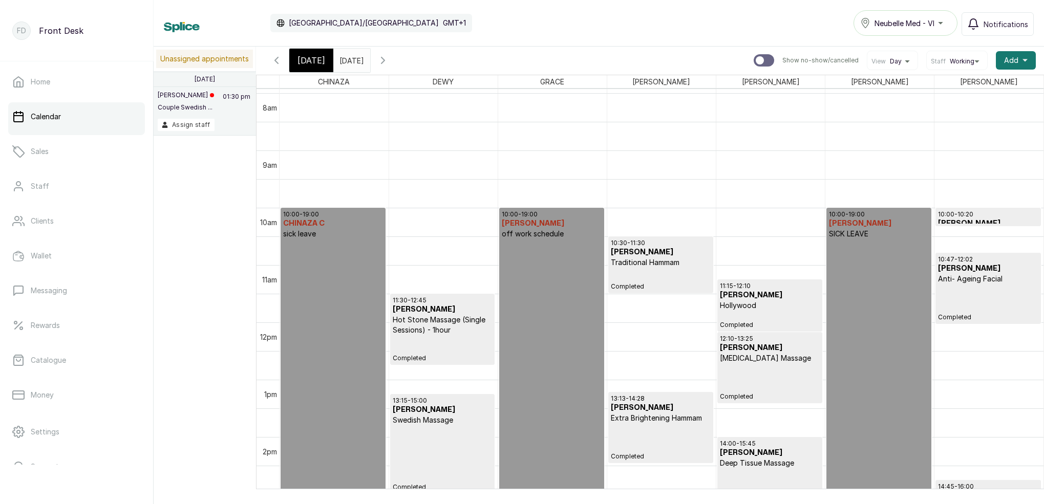
click at [969, 317] on span "Completed" at bounding box center [988, 317] width 100 height 8
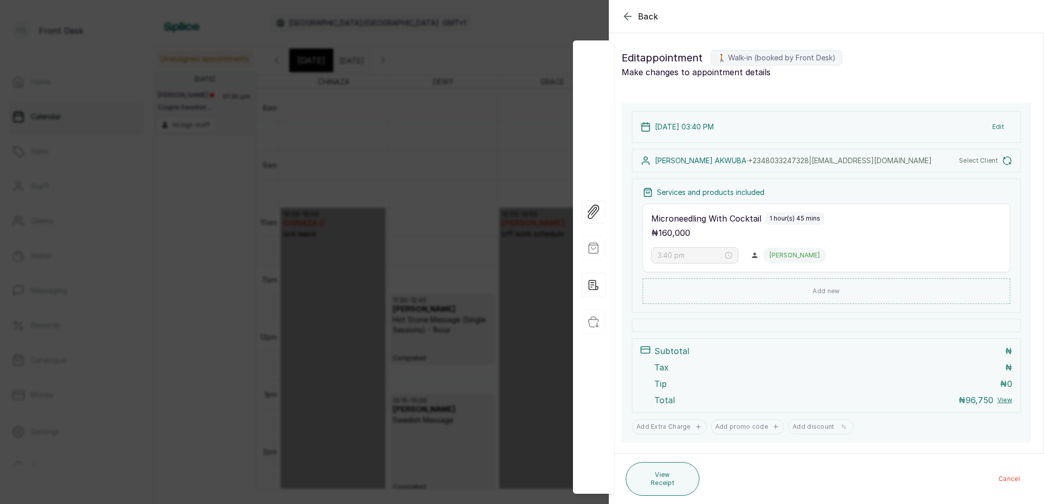
type input "10:47 am"
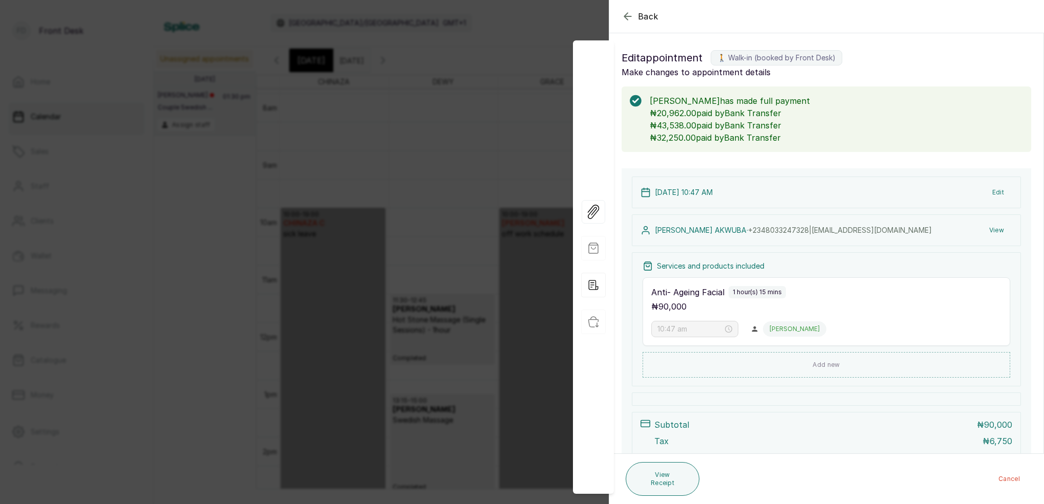
click at [631, 18] on icon "button" at bounding box center [628, 16] width 12 height 12
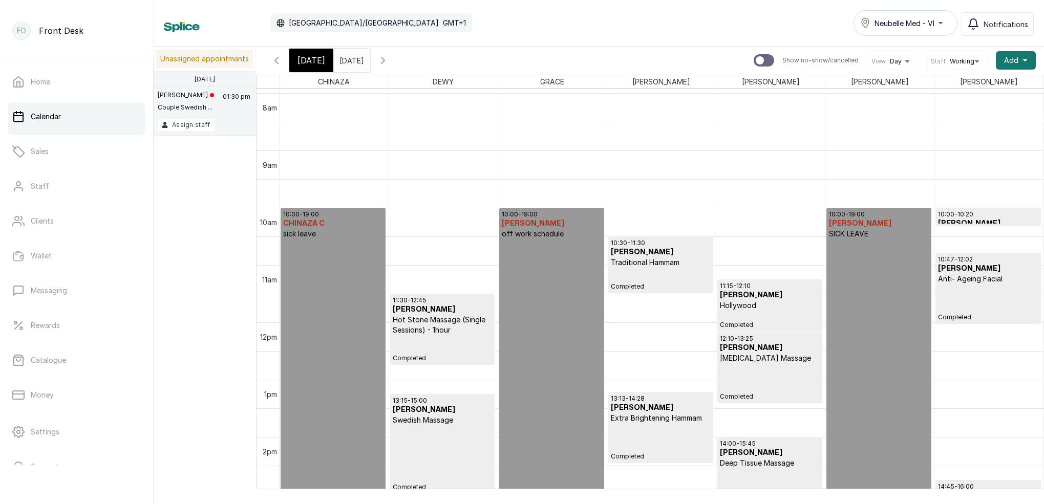
click at [994, 225] on div at bounding box center [988, 226] width 104 height 4
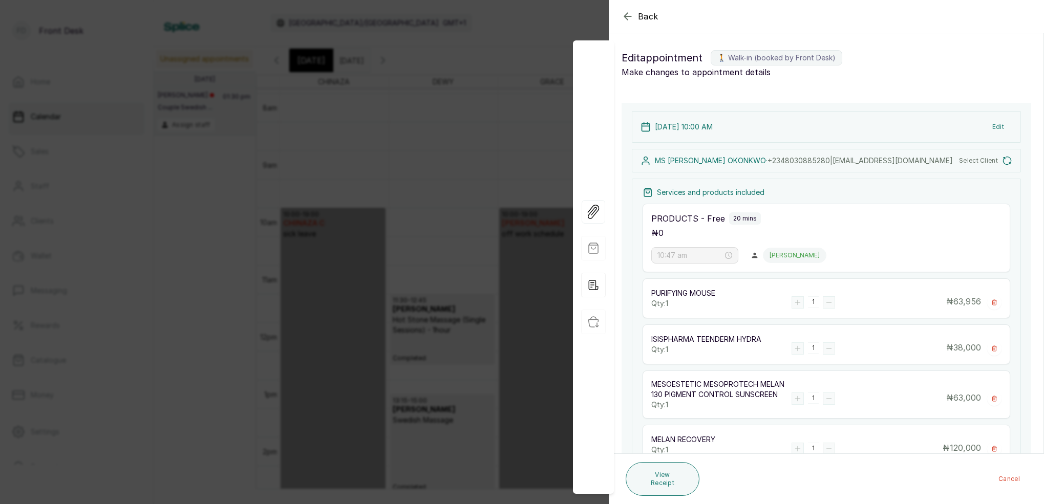
type input "10:00 am"
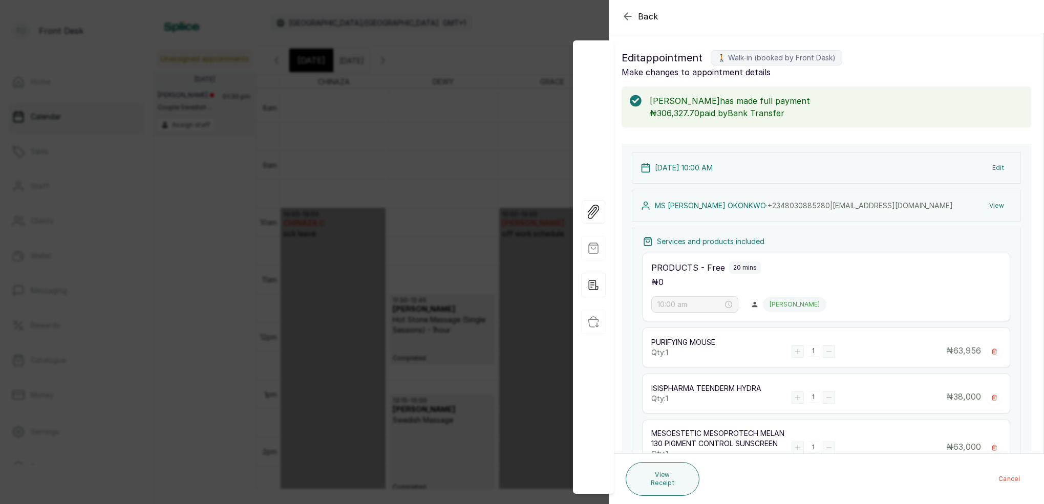
click at [628, 16] on icon "button" at bounding box center [628, 16] width 12 height 12
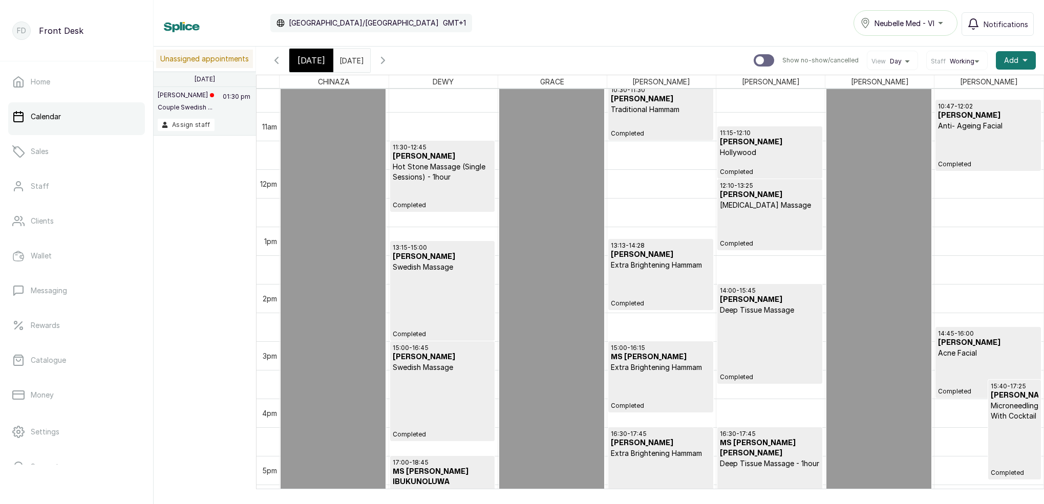
scroll to position [573, 0]
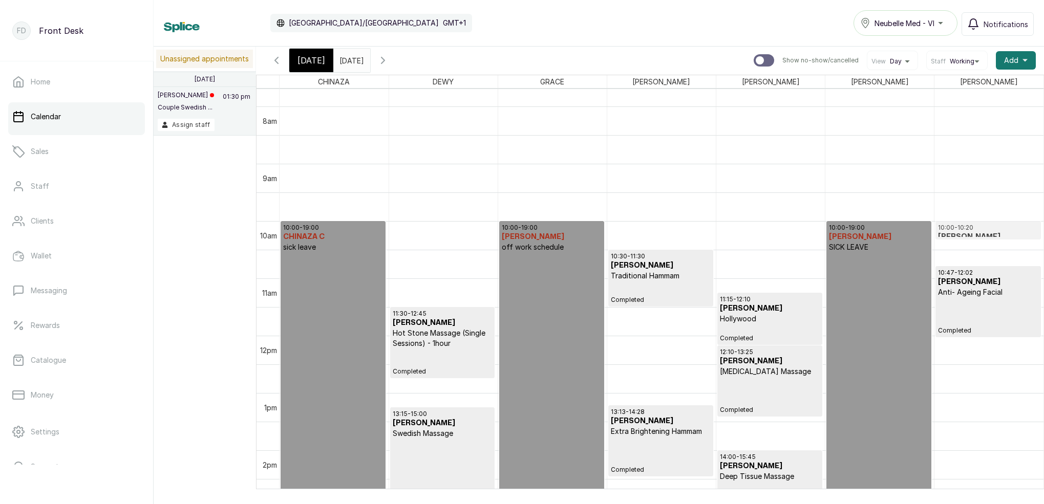
drag, startPoint x: 974, startPoint y: 229, endPoint x: 919, endPoint y: 233, distance: 55.4
click at [923, 229] on tr "10:00 - 19:00 CHINAZA C sick leave 11:30 - 12:45 [PERSON_NAME] Hot [PERSON_NAME…" at bounding box center [662, 336] width 764 height 1377
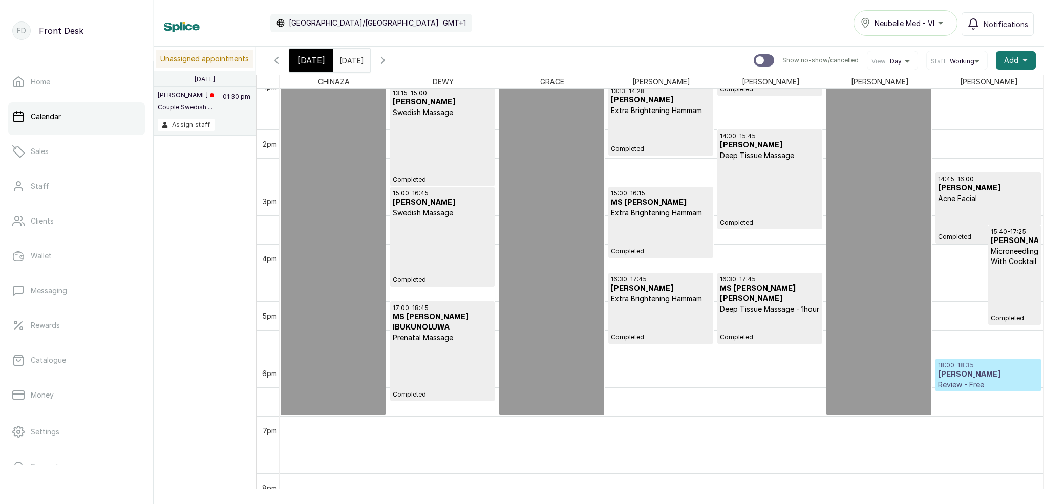
click at [311, 61] on span "[DATE]" at bounding box center [312, 60] width 28 height 12
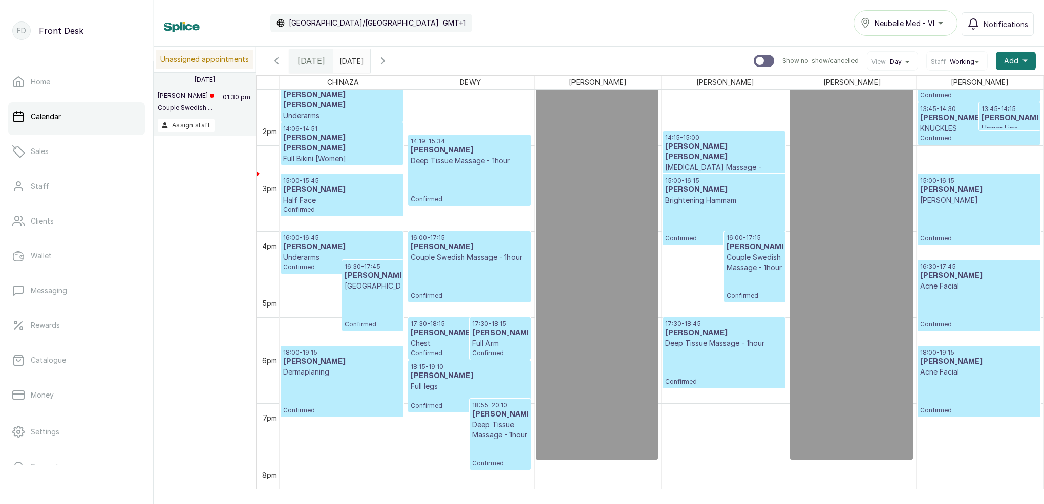
click at [371, 201] on p "Half Face" at bounding box center [342, 200] width 118 height 10
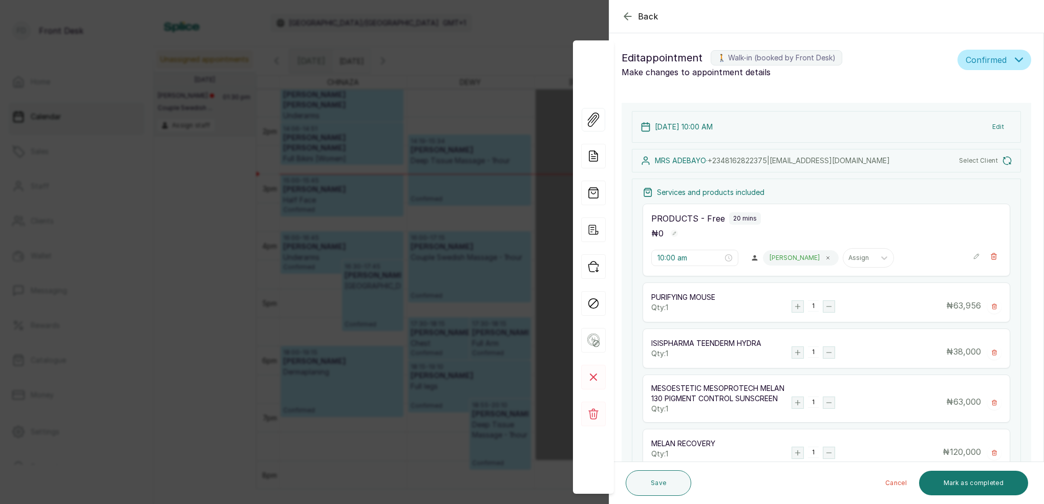
type input "3:00 pm"
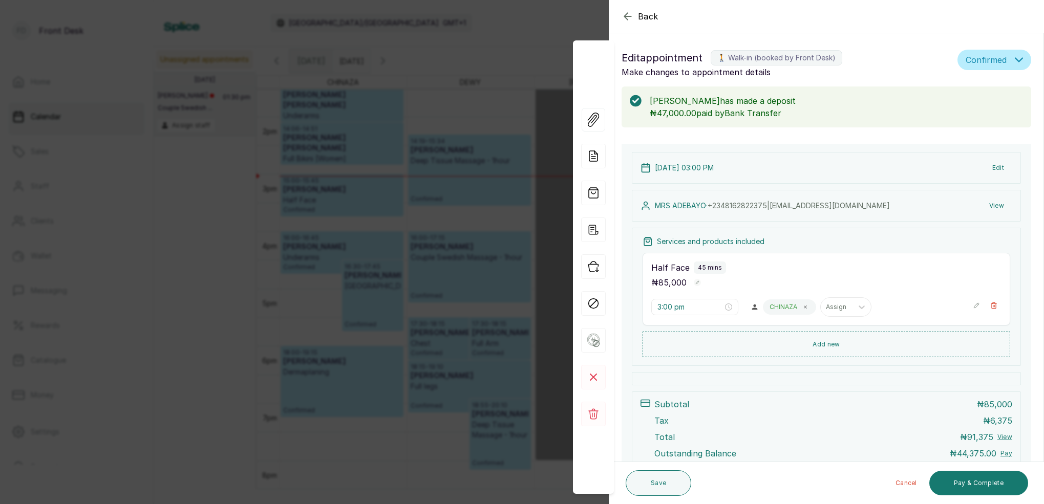
click at [626, 18] on icon "button" at bounding box center [627, 16] width 7 height 7
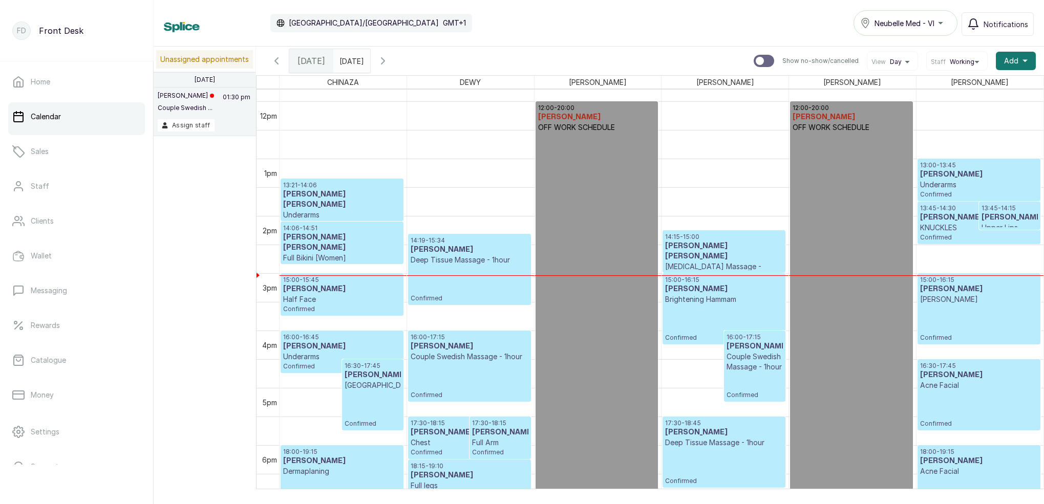
scroll to position [660, 0]
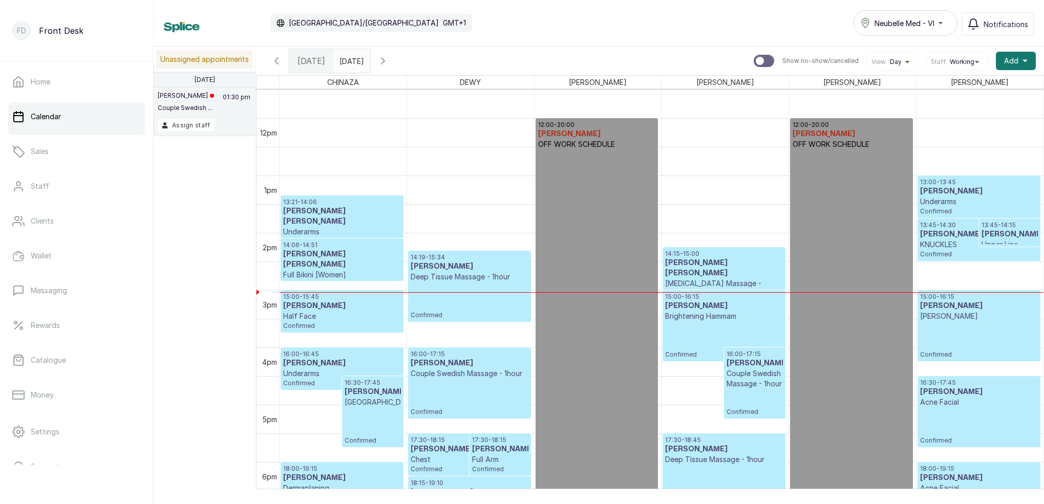
click at [703, 281] on p "[MEDICAL_DATA] Massage - 30min" at bounding box center [723, 289] width 117 height 20
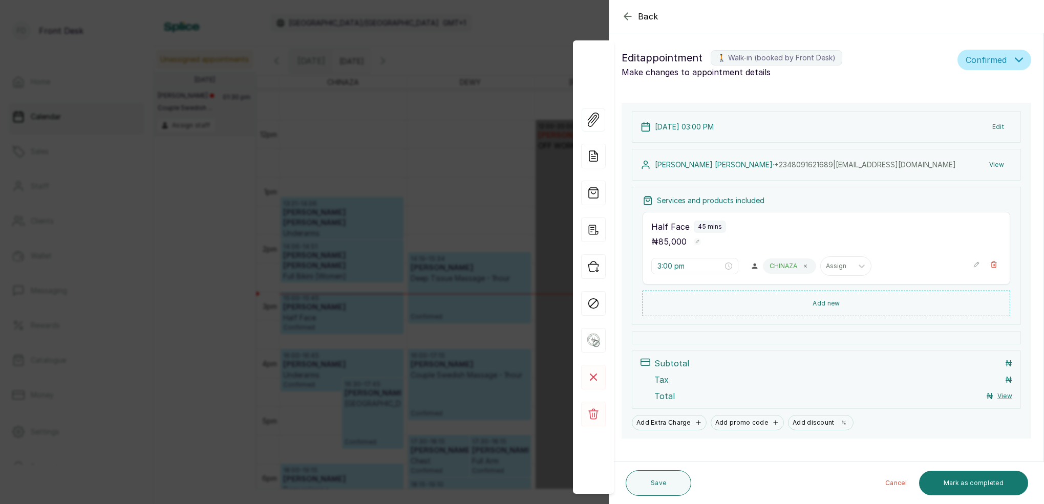
type input "1:21 pm"
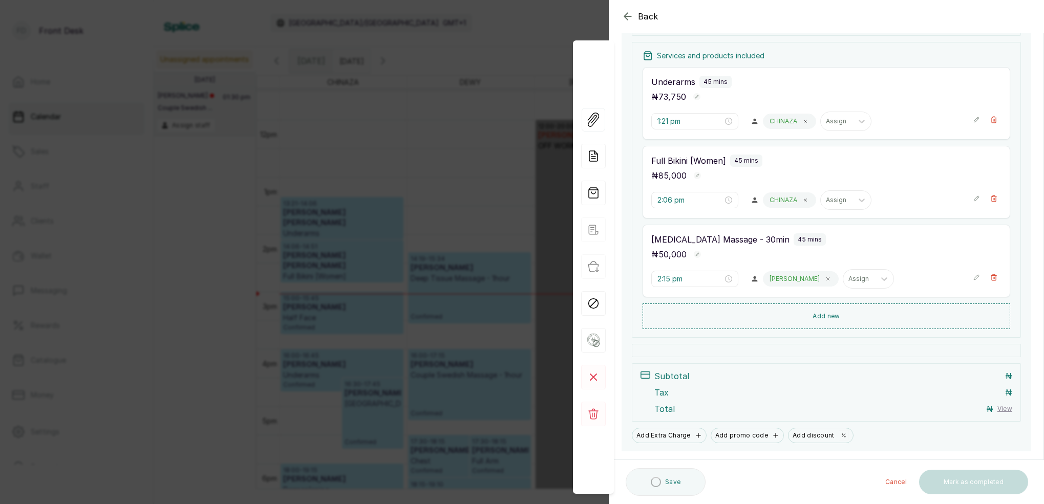
scroll to position [160, 0]
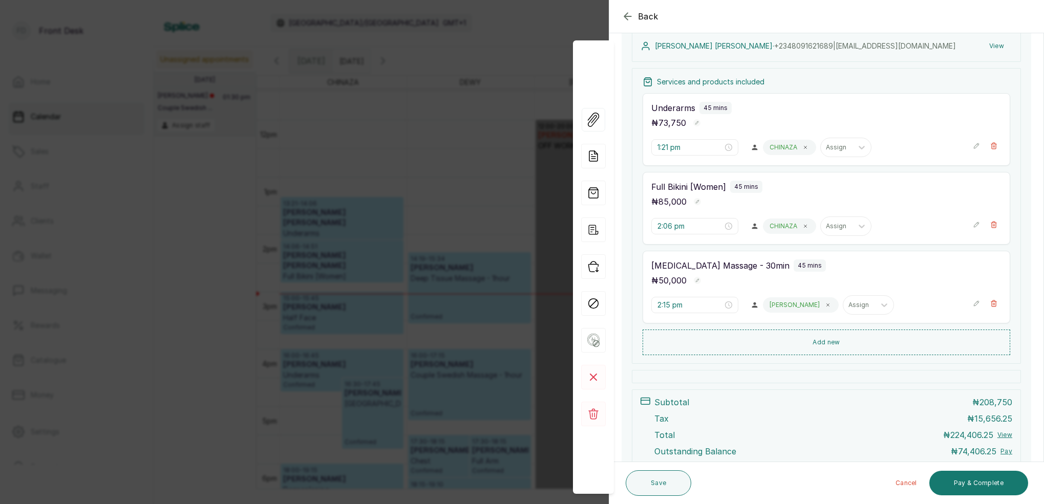
click at [626, 16] on icon "button" at bounding box center [628, 16] width 12 height 12
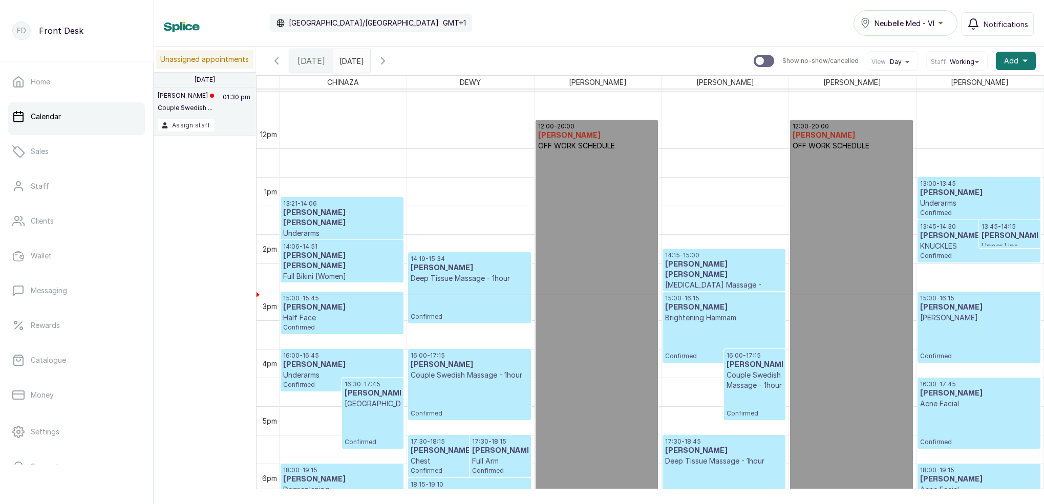
click at [350, 60] on input "[DATE]" at bounding box center [342, 58] width 16 height 17
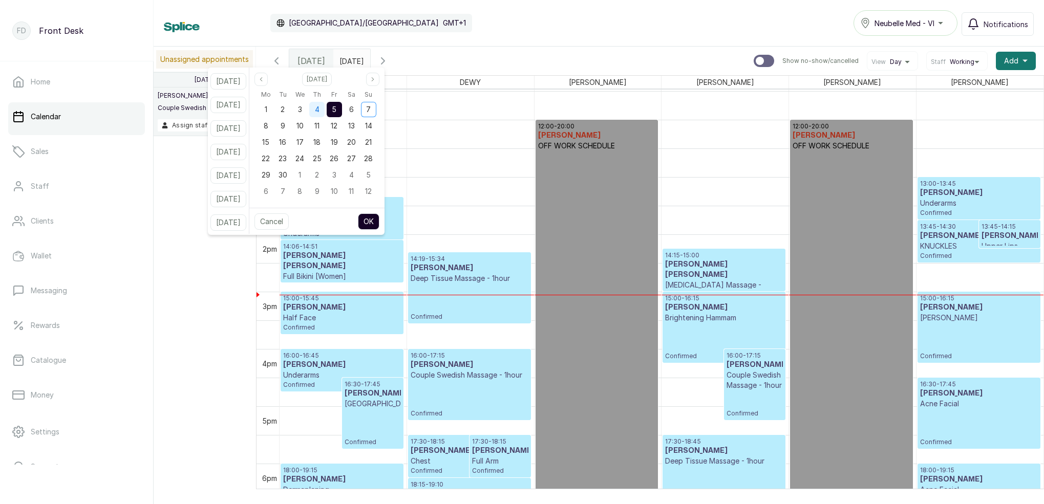
click at [320, 108] on span "4" at bounding box center [317, 109] width 5 height 9
drag, startPoint x: 343, startPoint y: 107, endPoint x: 349, endPoint y: 113, distance: 8.3
click at [342, 107] on div "5" at bounding box center [334, 109] width 15 height 15
click at [379, 218] on button "OK" at bounding box center [369, 222] width 22 height 16
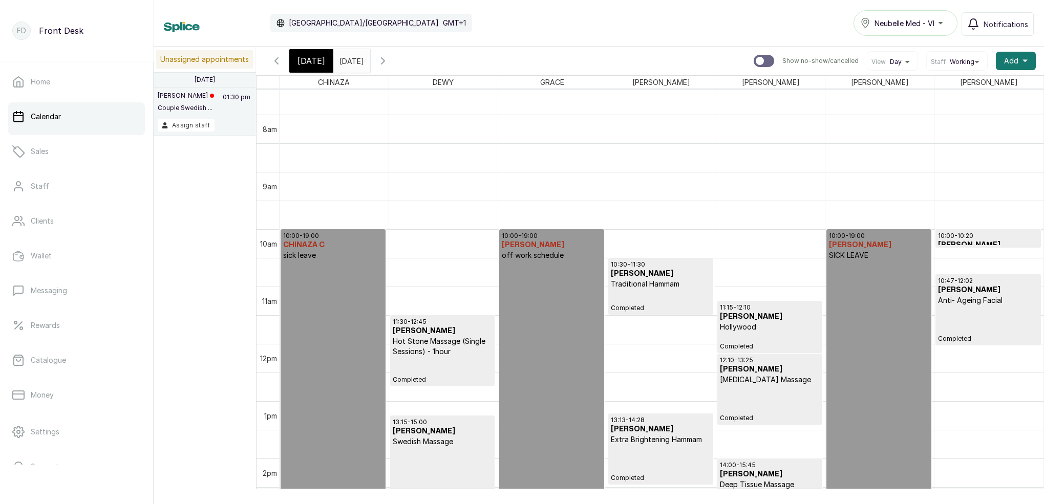
scroll to position [605, 0]
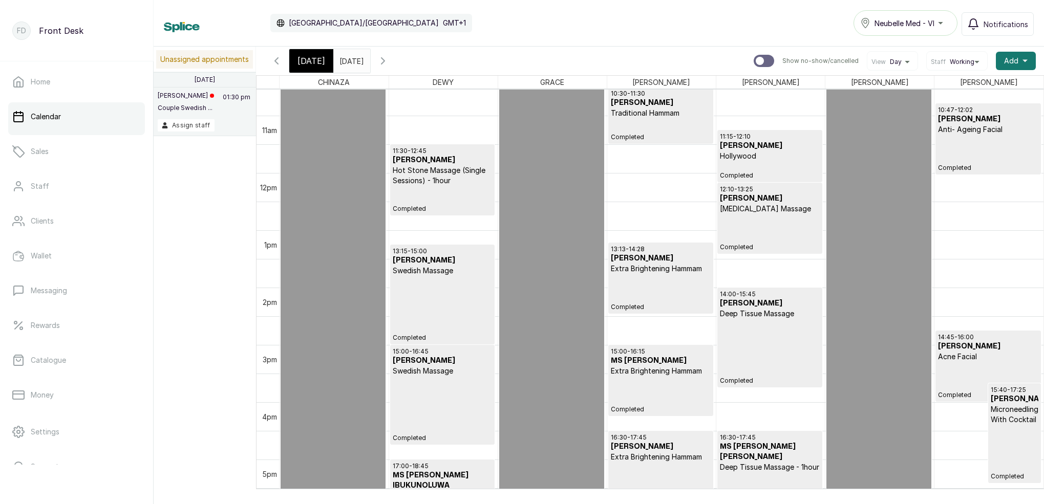
click at [317, 57] on span "[DATE]" at bounding box center [312, 61] width 28 height 12
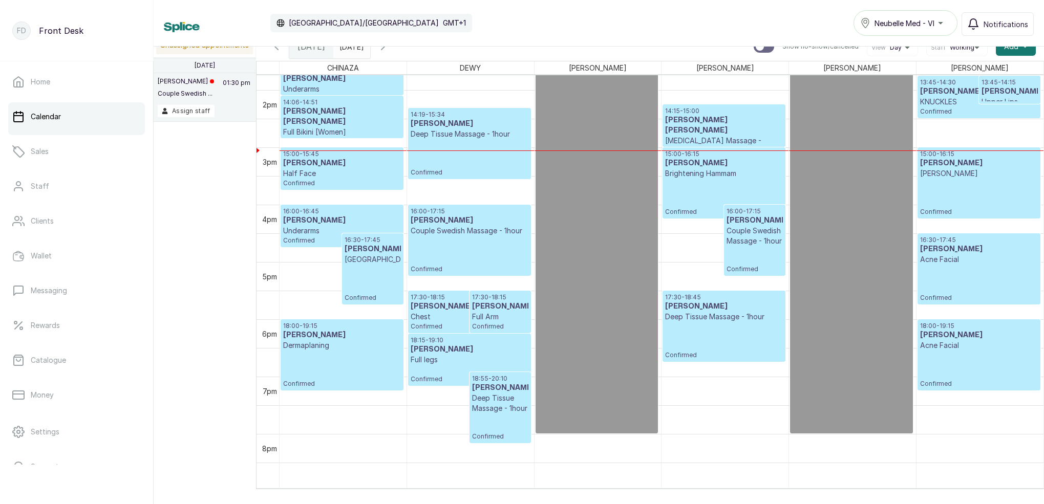
scroll to position [791, 0]
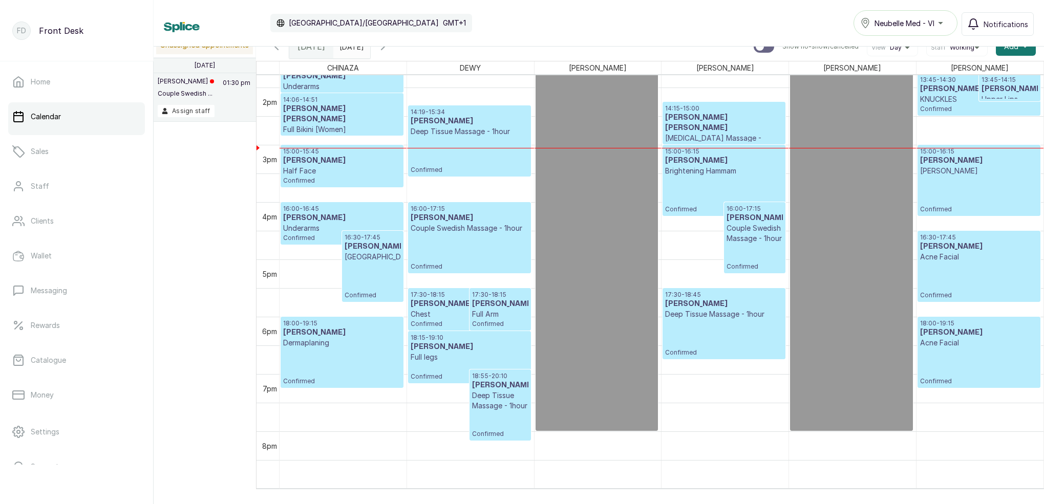
click at [342, 160] on h3 "[PERSON_NAME]" at bounding box center [342, 161] width 118 height 10
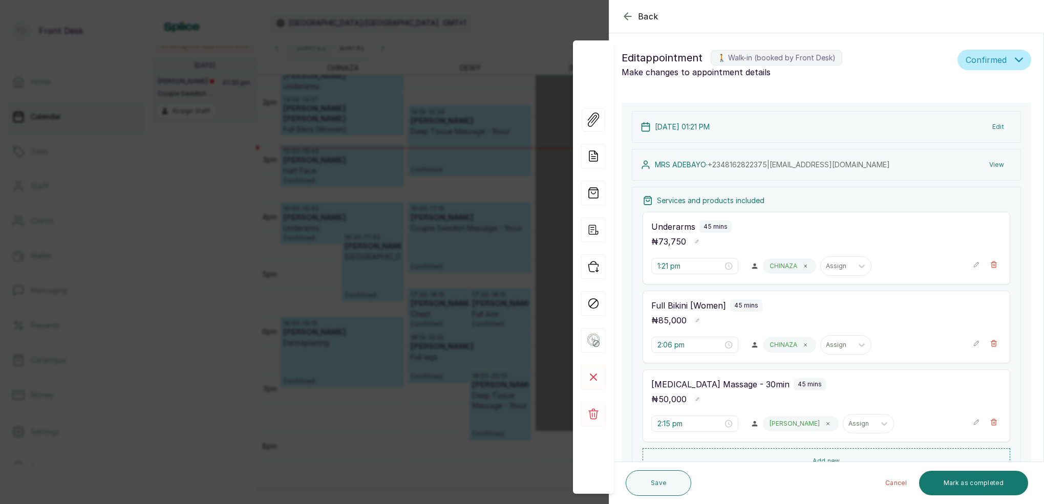
type input "3:00 pm"
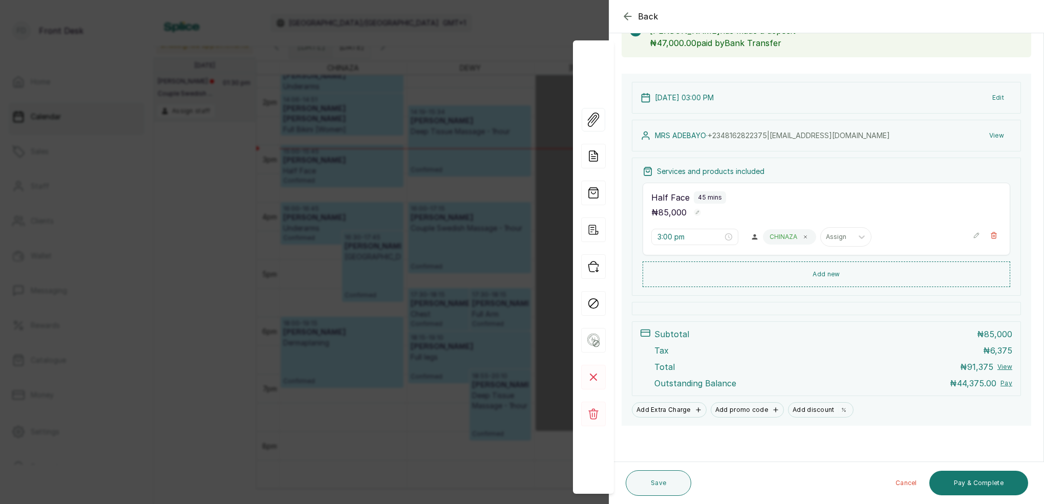
scroll to position [69, 0]
click at [978, 486] on button "Pay & Complete" at bounding box center [979, 483] width 99 height 25
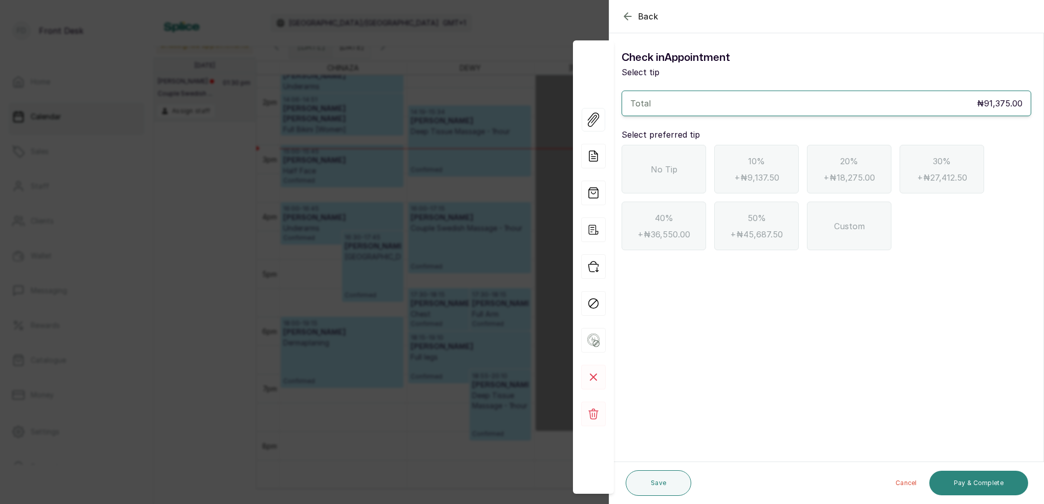
scroll to position [0, 0]
click at [626, 15] on icon "button" at bounding box center [628, 16] width 12 height 12
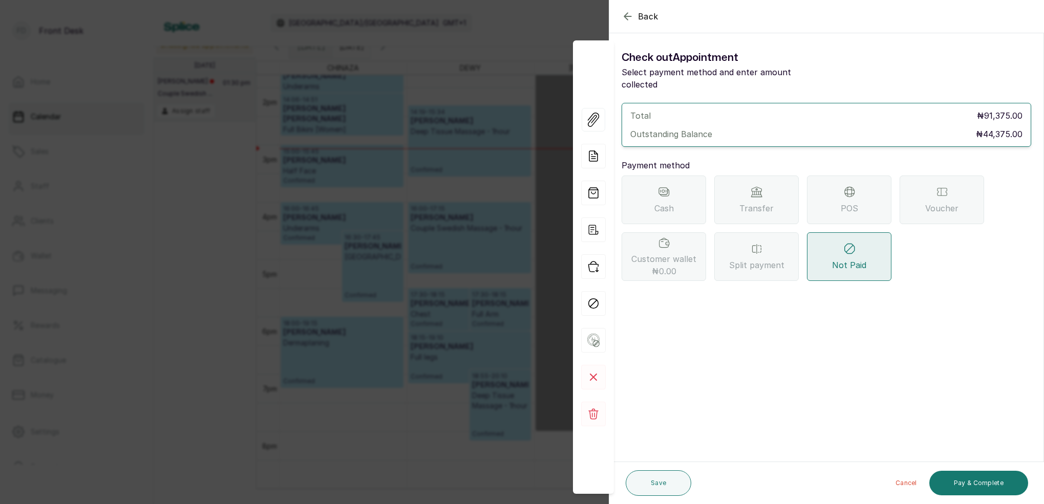
click at [627, 13] on icon "button" at bounding box center [628, 16] width 12 height 12
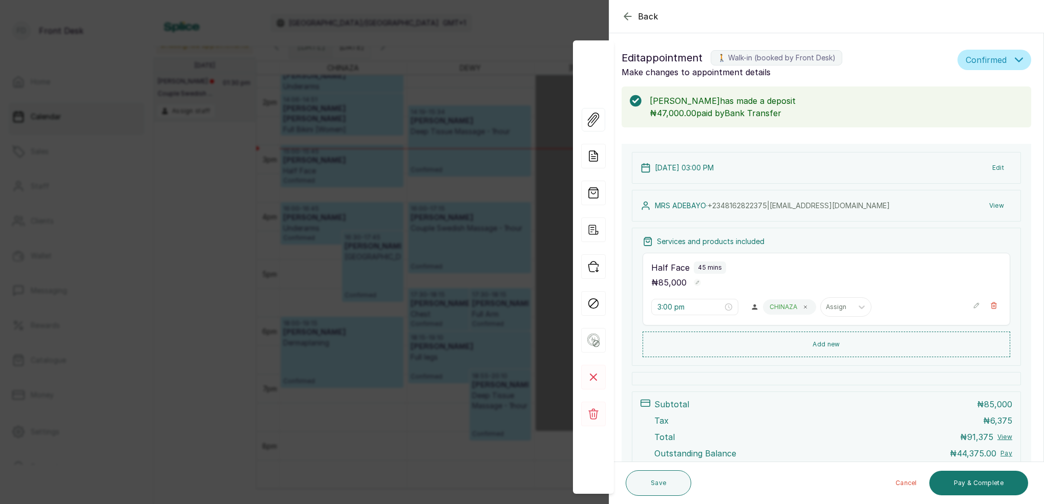
click at [627, 13] on icon "button" at bounding box center [627, 16] width 7 height 7
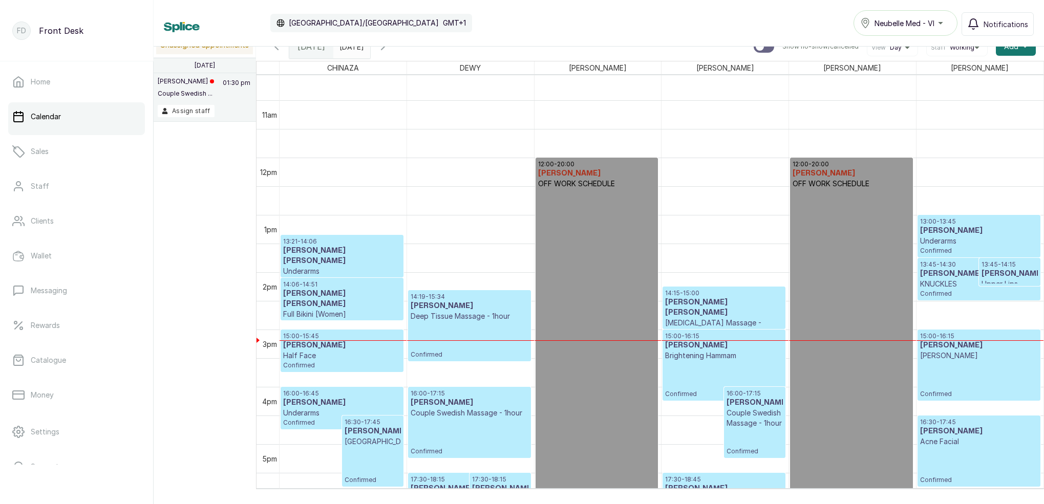
scroll to position [606, 0]
click at [948, 287] on p "KNUCKLES" at bounding box center [979, 284] width 118 height 10
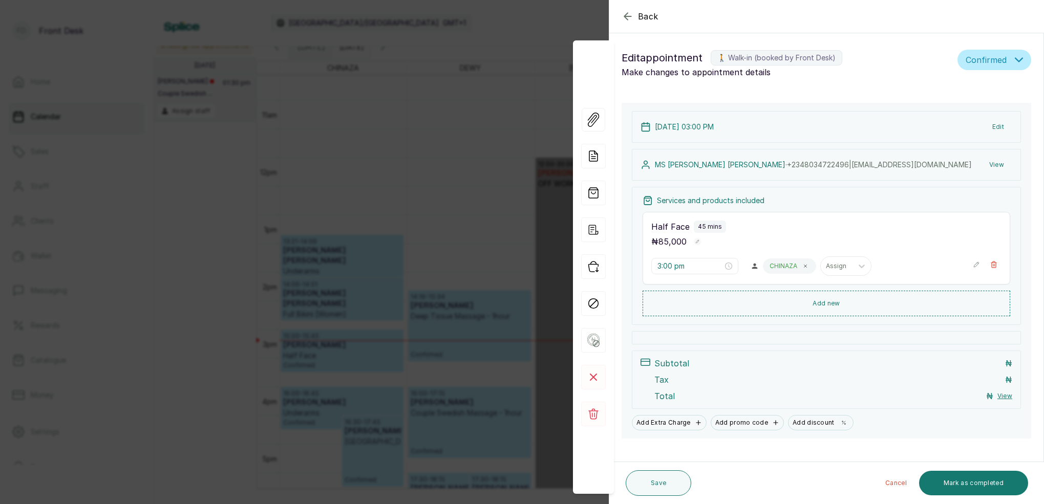
type input "1:00 pm"
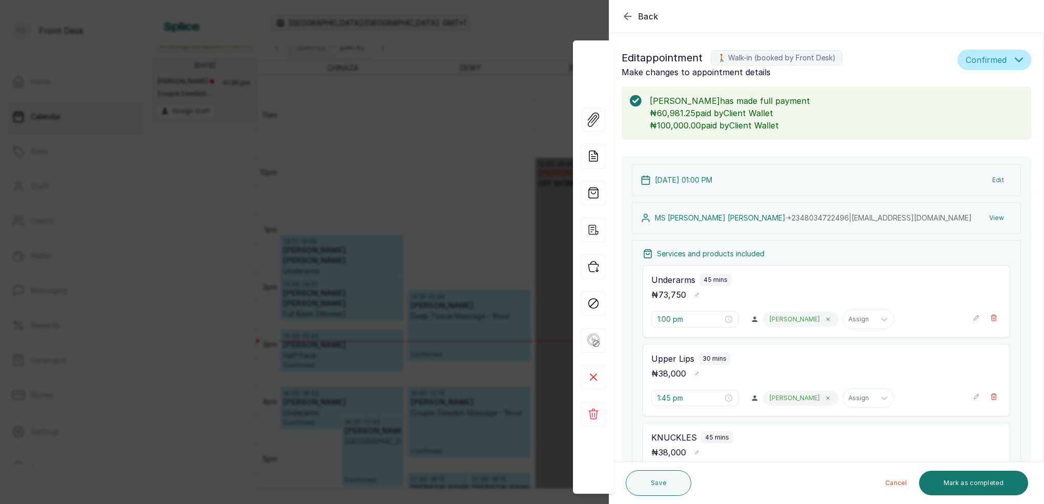
scroll to position [0, 0]
drag, startPoint x: 988, startPoint y: 17, endPoint x: 849, endPoint y: 1, distance: 139.8
click at [999, 489] on button "Mark as completed" at bounding box center [973, 483] width 109 height 25
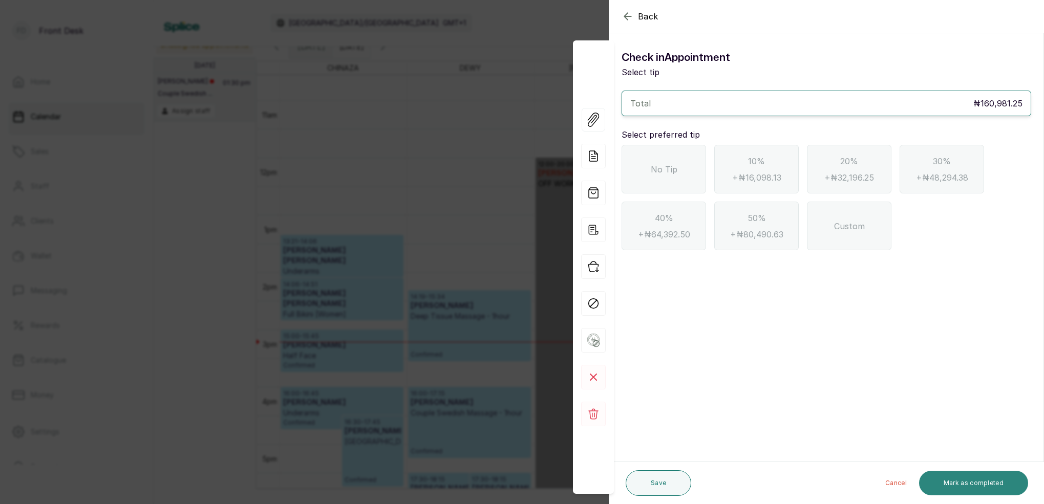
click at [999, 489] on button "Mark as completed" at bounding box center [973, 483] width 109 height 25
drag, startPoint x: 684, startPoint y: 173, endPoint x: 701, endPoint y: 177, distance: 17.9
click at [684, 173] on div "No Tip" at bounding box center [664, 169] width 85 height 49
click at [989, 482] on button "Mark as completed" at bounding box center [973, 483] width 109 height 25
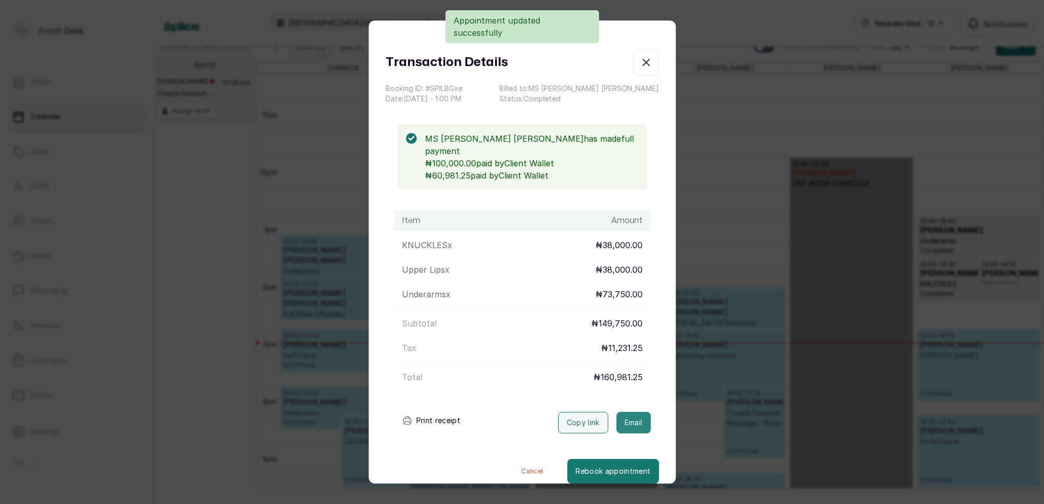
click at [640, 412] on button "Email" at bounding box center [634, 423] width 34 height 22
click at [650, 64] on icon "button" at bounding box center [646, 62] width 12 height 12
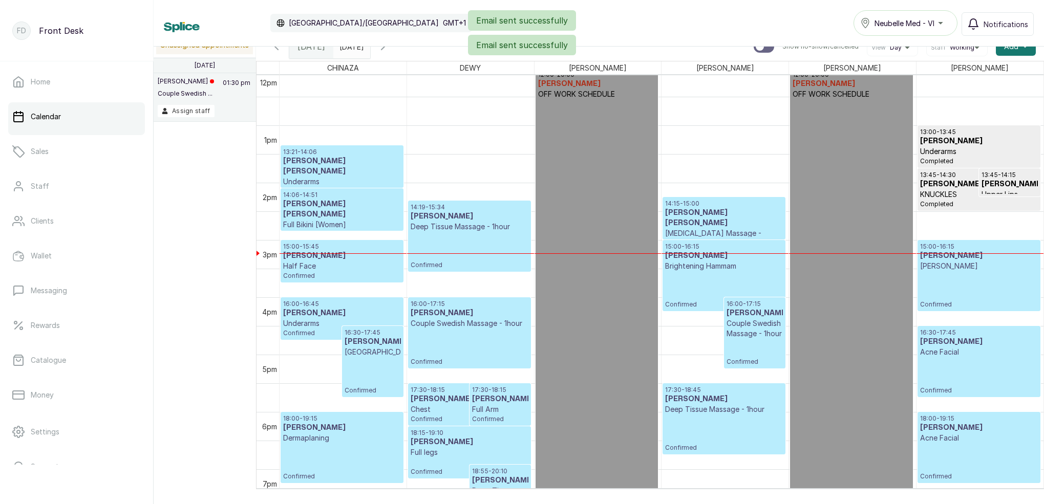
scroll to position [698, 0]
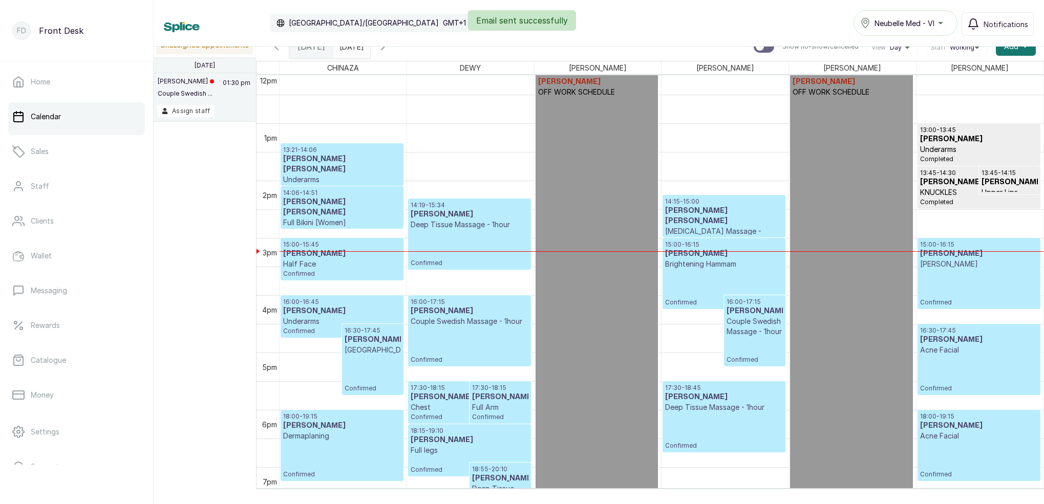
click at [307, 205] on h3 "[PERSON_NAME] [PERSON_NAME]" at bounding box center [342, 207] width 118 height 20
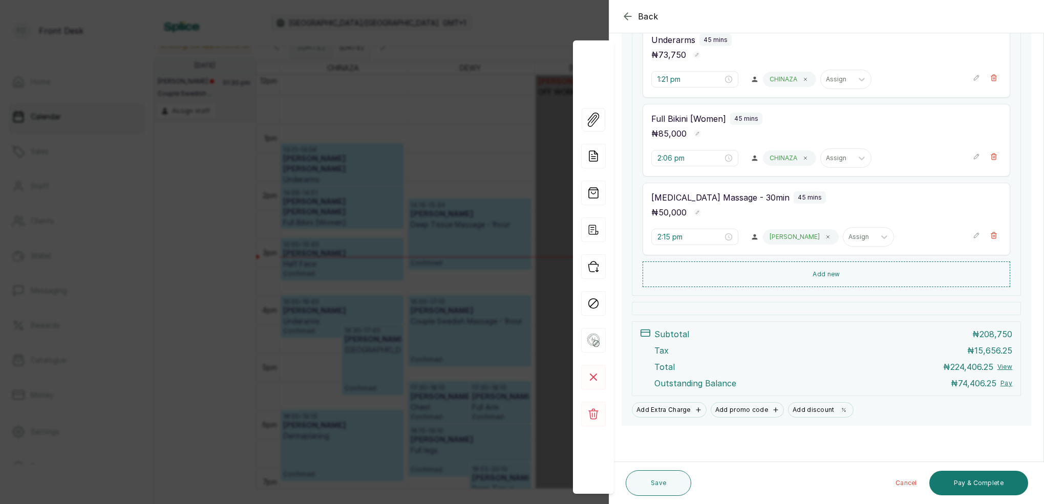
scroll to position [228, 0]
click at [999, 486] on button "Pay & Complete" at bounding box center [979, 483] width 99 height 25
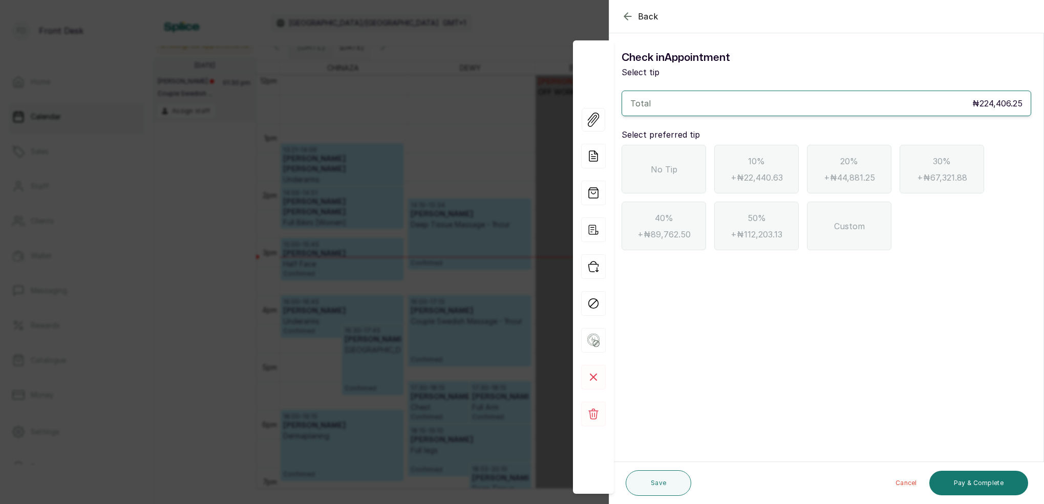
scroll to position [0, 0]
click at [688, 179] on div "No Tip" at bounding box center [664, 169] width 85 height 49
click at [966, 477] on button "Pay & Complete" at bounding box center [979, 483] width 99 height 25
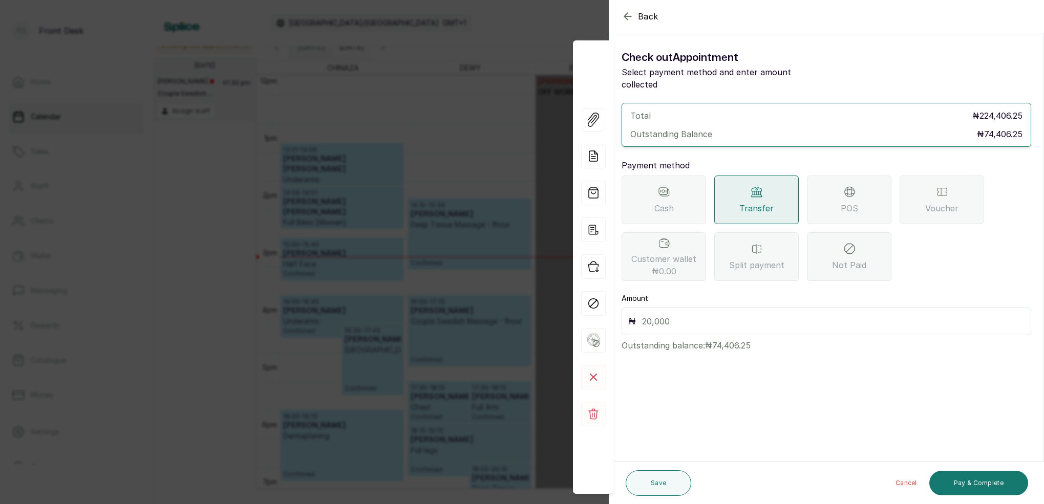
click at [763, 202] on span "Transfer" at bounding box center [757, 208] width 34 height 12
click at [711, 314] on input "text" at bounding box center [833, 321] width 383 height 14
type input "74,406.25"
click at [975, 483] on button "Pay & Complete" at bounding box center [979, 483] width 99 height 25
click at [975, 485] on button "Pay & Complete" at bounding box center [979, 483] width 99 height 25
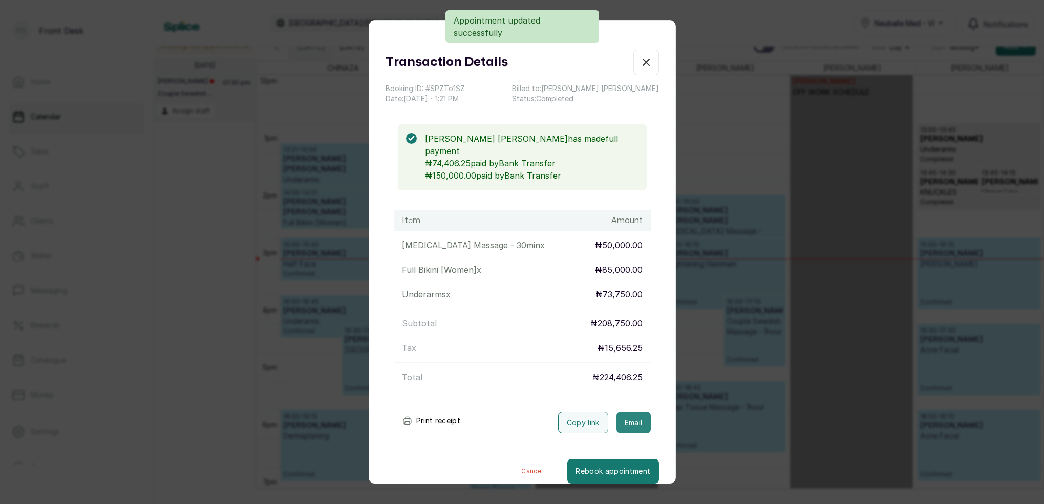
drag, startPoint x: 624, startPoint y: 412, endPoint x: 661, endPoint y: 413, distance: 36.9
click at [624, 412] on button "Email" at bounding box center [634, 423] width 34 height 22
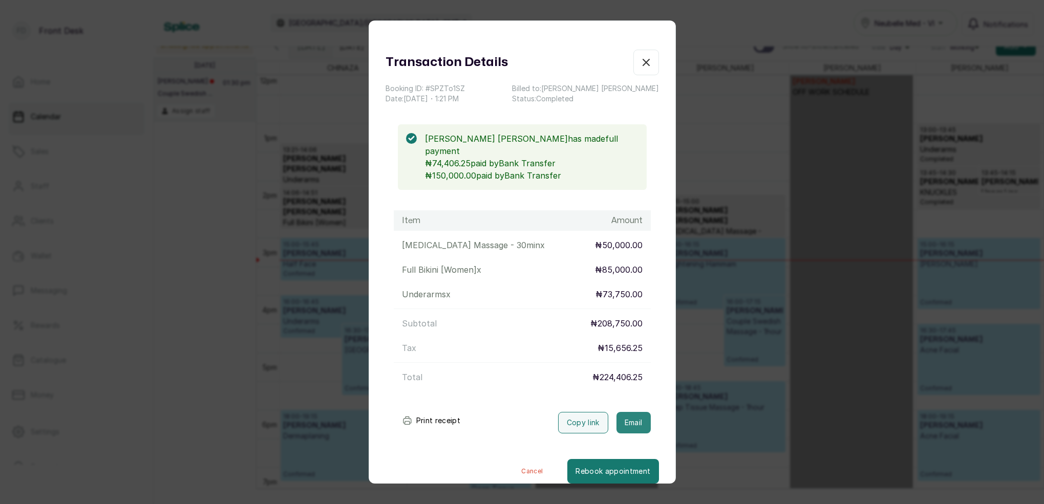
click at [636, 412] on button "Email" at bounding box center [634, 423] width 34 height 22
click at [651, 68] on icon "button" at bounding box center [646, 62] width 12 height 12
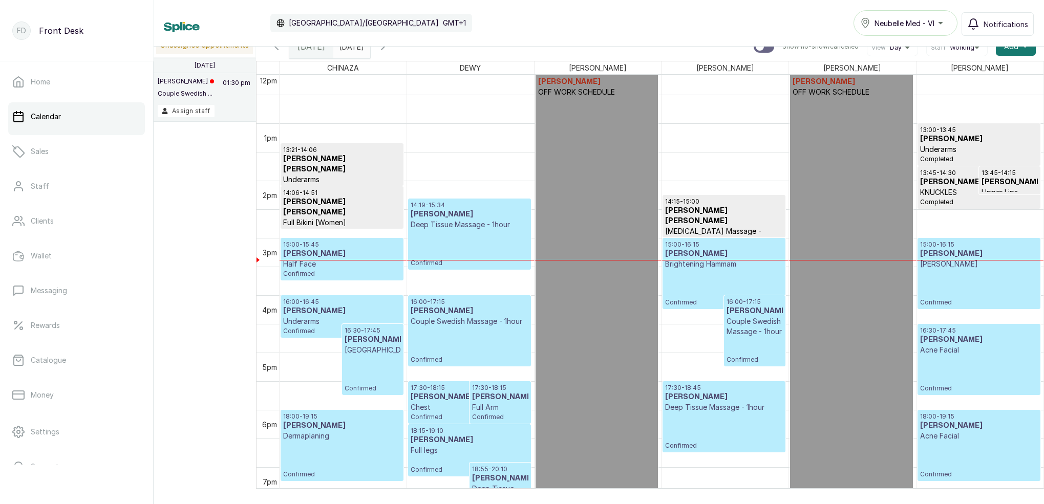
click at [478, 219] on span "14:19 - 15:34 [PERSON_NAME] Deep Tissue Massage - 1hour" at bounding box center [469, 215] width 117 height 29
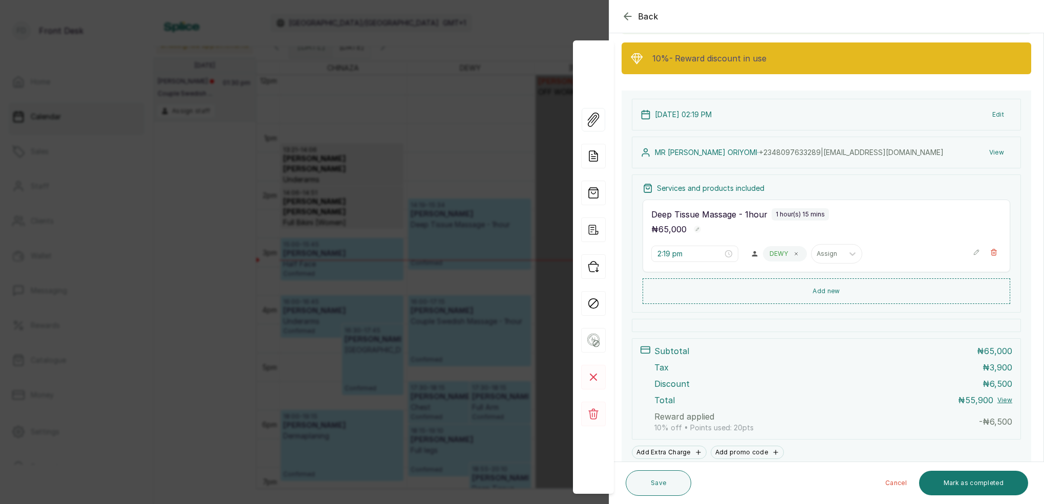
scroll to position [96, 0]
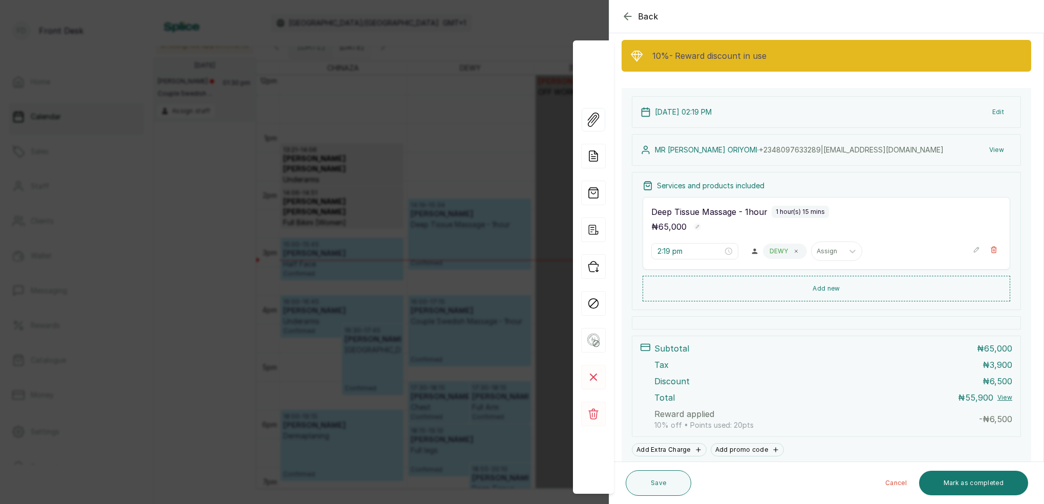
drag, startPoint x: 903, startPoint y: 16, endPoint x: 803, endPoint y: 13, distance: 100.4
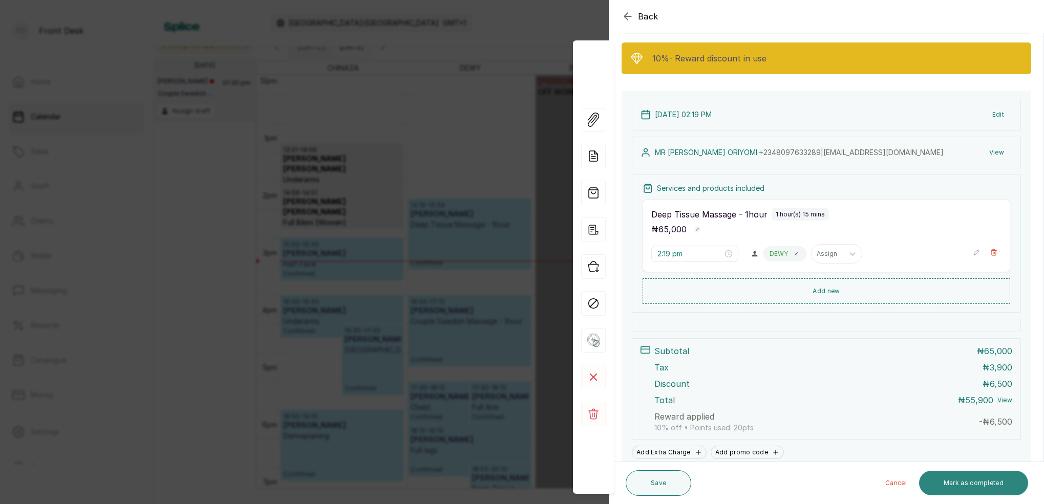
click at [984, 488] on button "Mark as completed" at bounding box center [973, 483] width 109 height 25
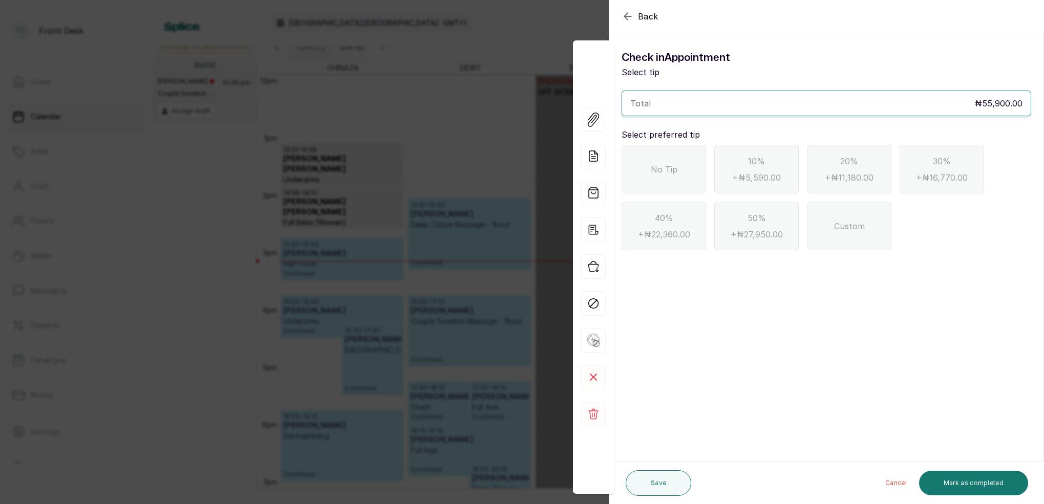
click at [670, 145] on div "No Tip" at bounding box center [664, 169] width 85 height 49
click at [973, 485] on button "Mark as completed" at bounding box center [973, 483] width 109 height 25
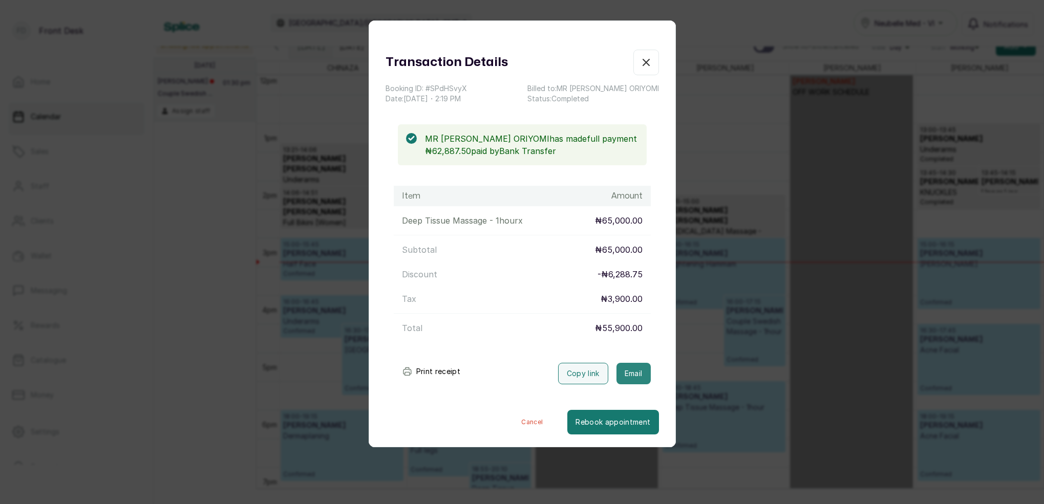
click at [640, 373] on button "Email" at bounding box center [634, 374] width 34 height 22
click at [648, 62] on icon "button" at bounding box center [646, 62] width 12 height 12
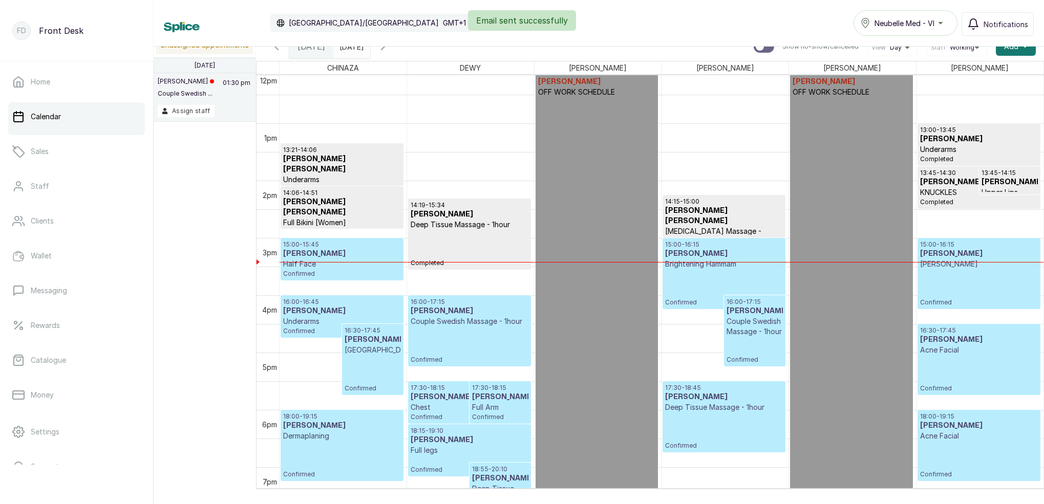
click at [339, 262] on div at bounding box center [343, 262] width 127 height 1
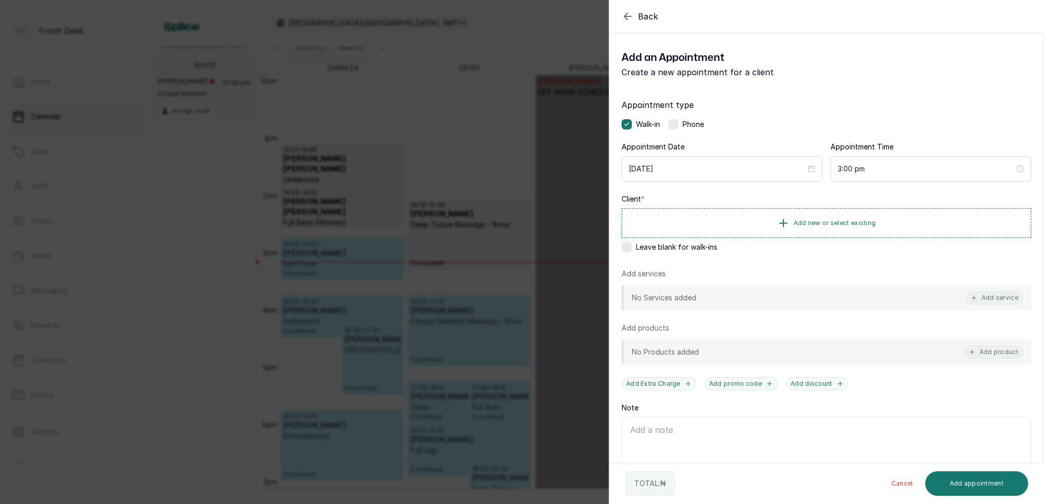
drag, startPoint x: 631, startPoint y: 15, endPoint x: 619, endPoint y: 23, distance: 14.1
click at [631, 15] on icon "button" at bounding box center [628, 16] width 12 height 12
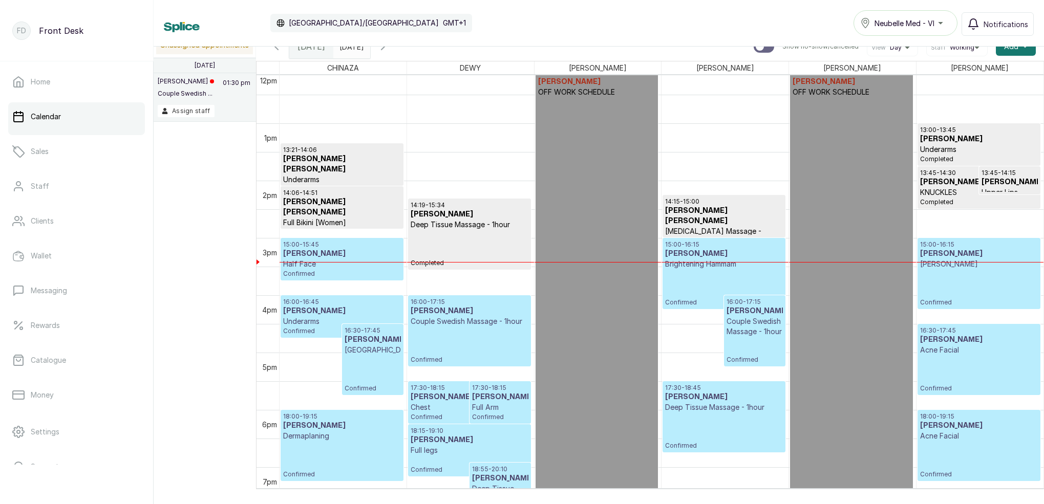
click at [379, 256] on h3 "[PERSON_NAME]" at bounding box center [342, 254] width 118 height 10
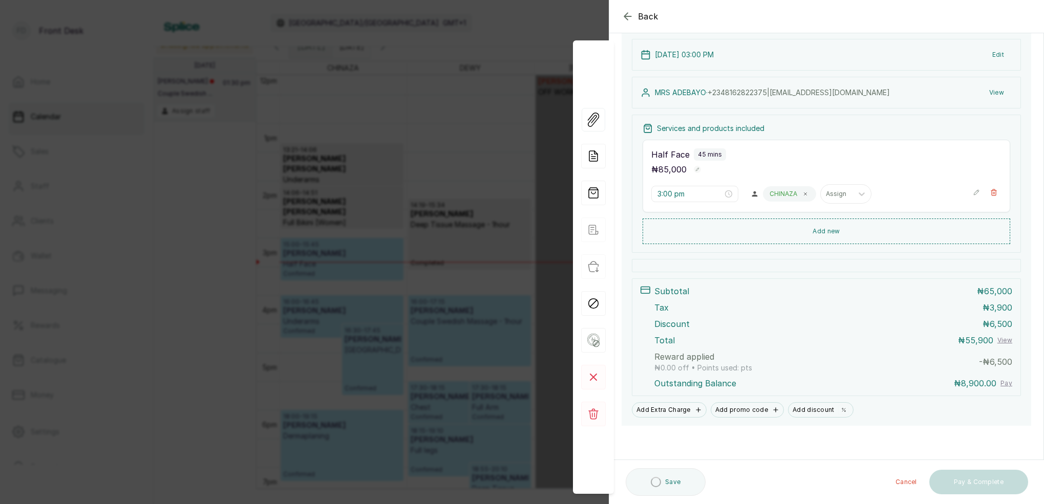
scroll to position [70, 0]
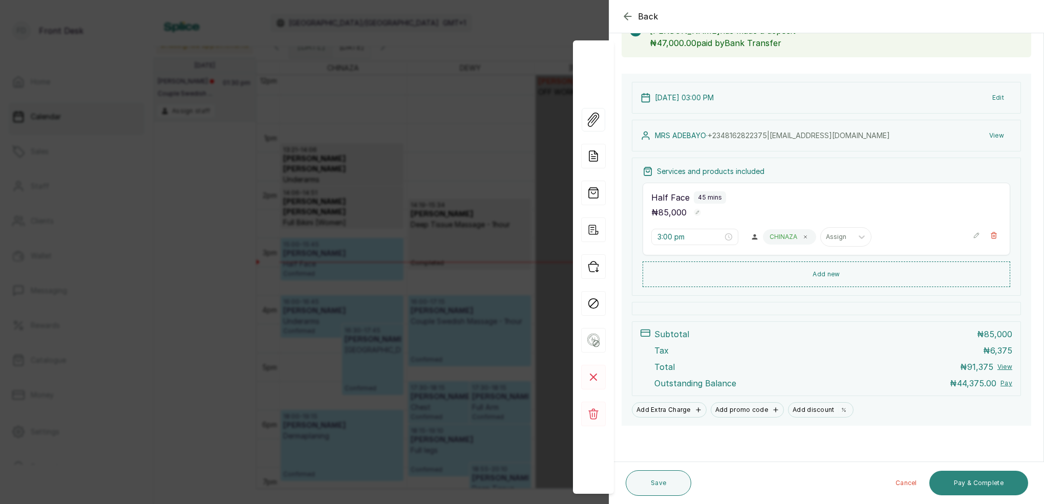
click at [993, 480] on button "Pay & Complete" at bounding box center [979, 483] width 99 height 25
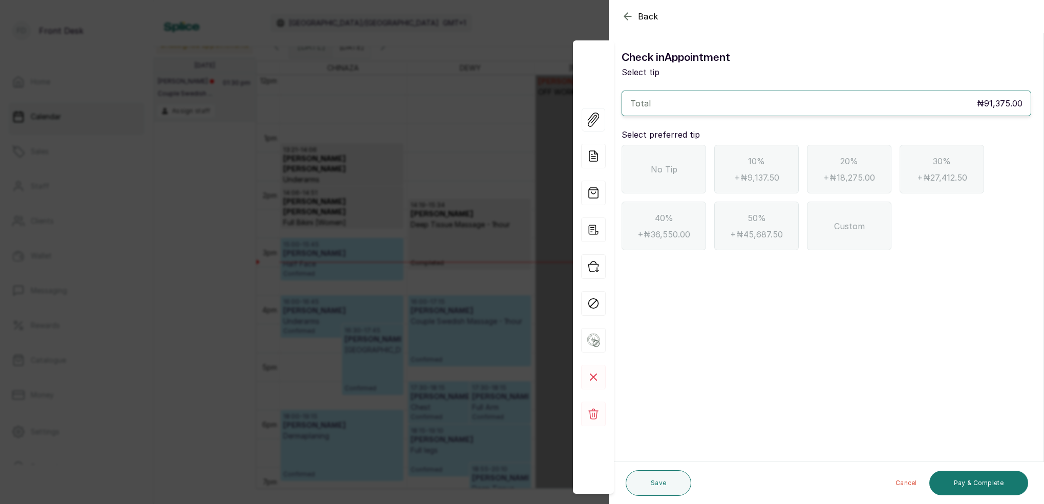
scroll to position [0, 0]
drag, startPoint x: 693, startPoint y: 168, endPoint x: 748, endPoint y: 191, distance: 59.7
click at [693, 168] on div "No Tip" at bounding box center [664, 169] width 85 height 49
click at [984, 486] on button "Pay & Complete" at bounding box center [979, 483] width 99 height 25
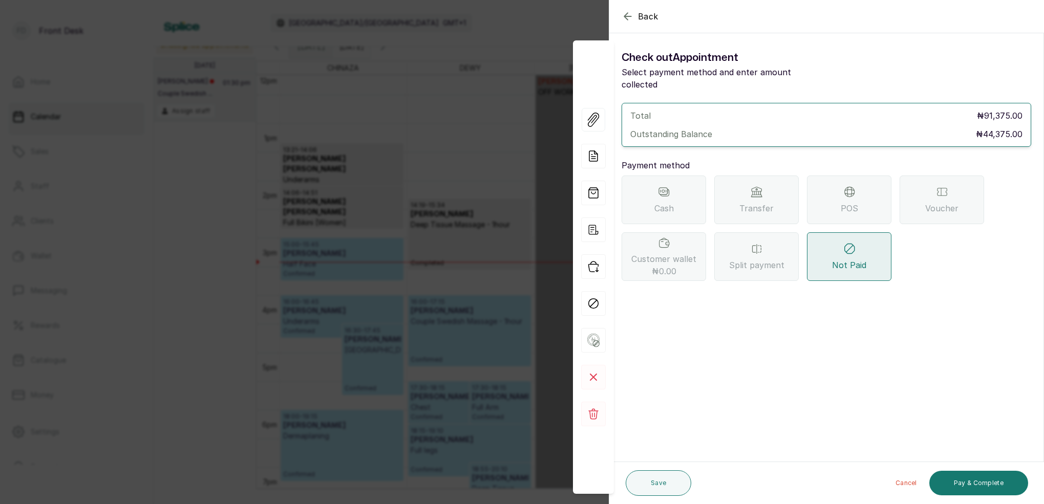
click at [862, 197] on div "POS" at bounding box center [849, 200] width 85 height 49
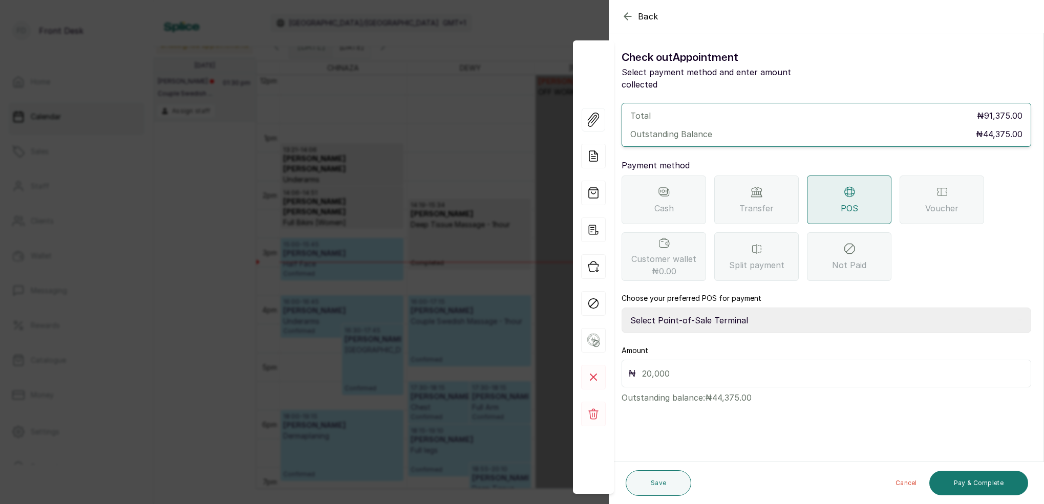
select select "7a4fd382-b2de-4137-8553-2ff33fa7fb29"
click at [678, 367] on input "text" at bounding box center [833, 374] width 383 height 14
type input "44,375"
drag, startPoint x: 662, startPoint y: 481, endPoint x: 925, endPoint y: 480, distance: 263.2
click at [906, 480] on div "Save Cancel Pay & Complete" at bounding box center [826, 483] width 435 height 42
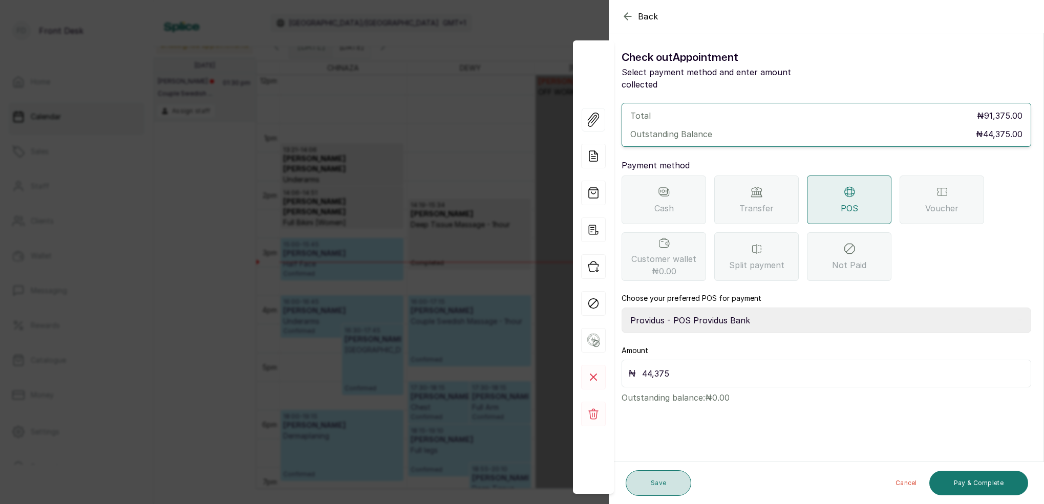
click at [670, 484] on button "Save" at bounding box center [659, 484] width 66 height 26
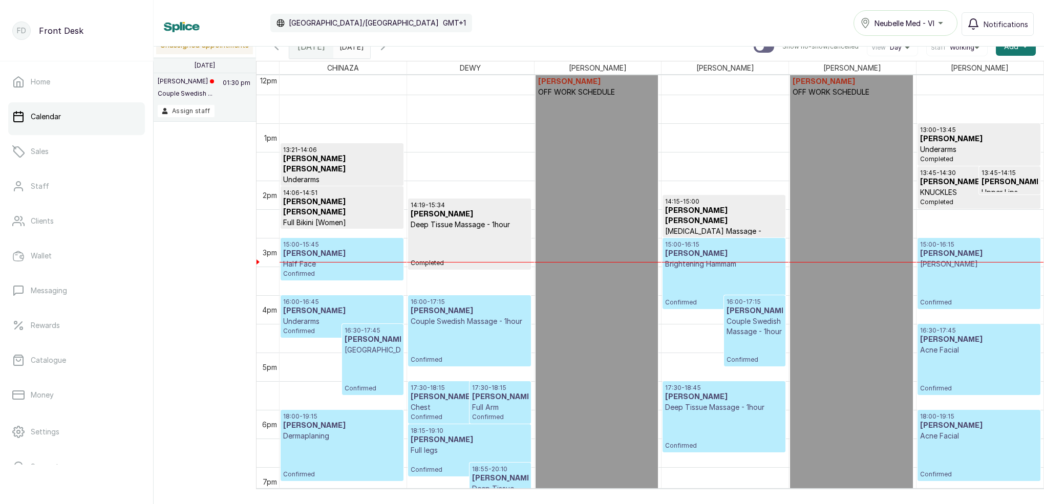
scroll to position [694, 0]
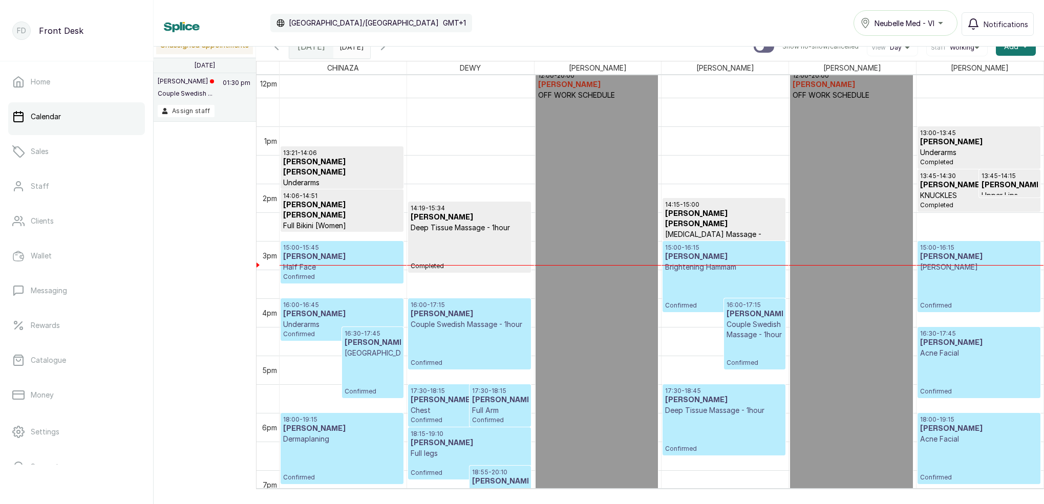
click at [364, 270] on p "Half Face" at bounding box center [342, 267] width 118 height 10
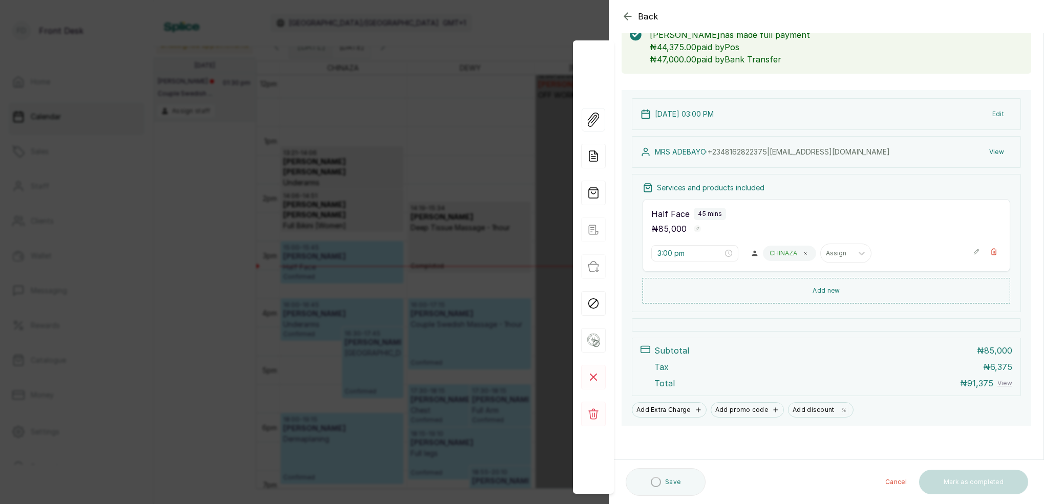
scroll to position [66, 0]
click at [630, 19] on icon "button" at bounding box center [628, 16] width 12 height 12
click at [630, 19] on div "Calendar [GEOGRAPHIC_DATA]/[GEOGRAPHIC_DATA] GMT+1 Neubelle Med - VI Notificati…" at bounding box center [599, 23] width 870 height 26
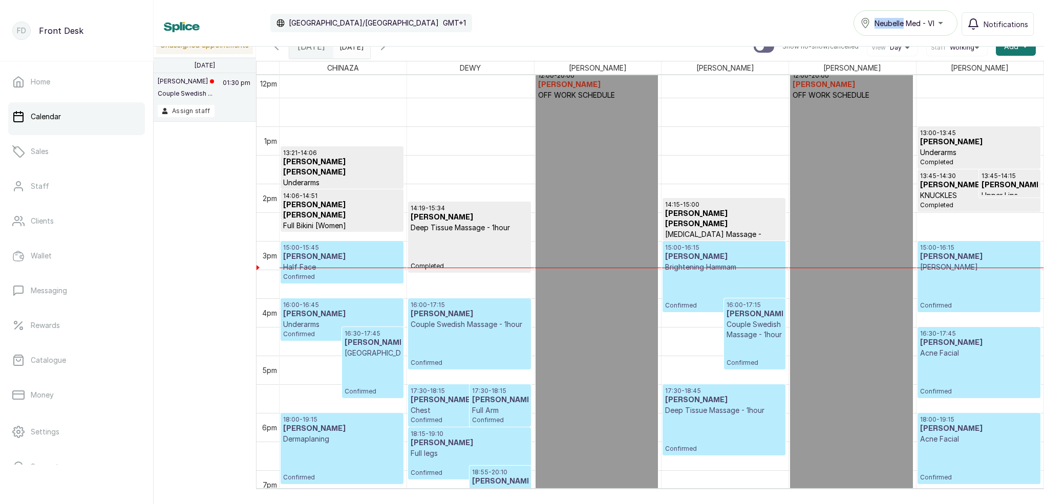
click at [729, 258] on h3 "[PERSON_NAME]" at bounding box center [723, 257] width 117 height 10
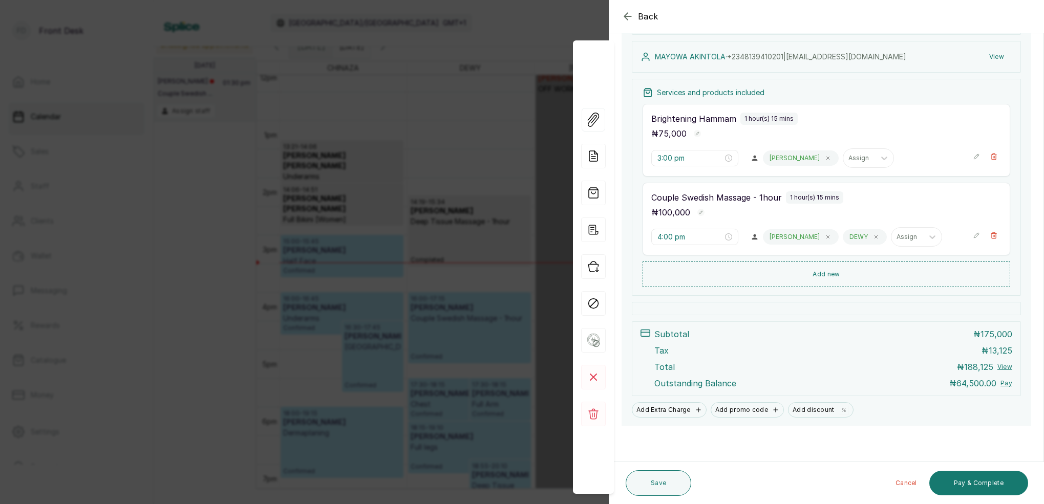
scroll to position [149, 0]
click at [627, 13] on icon "button" at bounding box center [627, 16] width 7 height 7
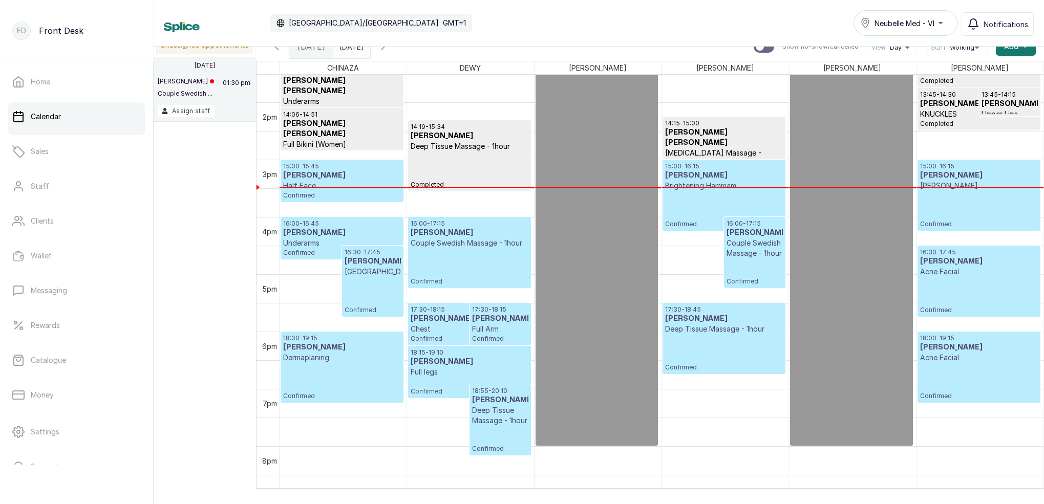
scroll to position [774, 0]
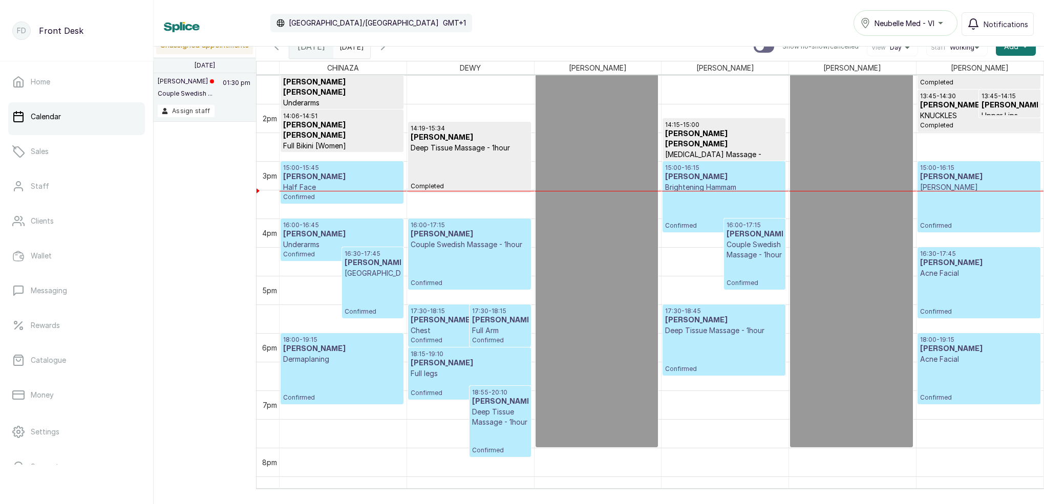
click at [378, 198] on span "Confirmed" at bounding box center [342, 197] width 118 height 8
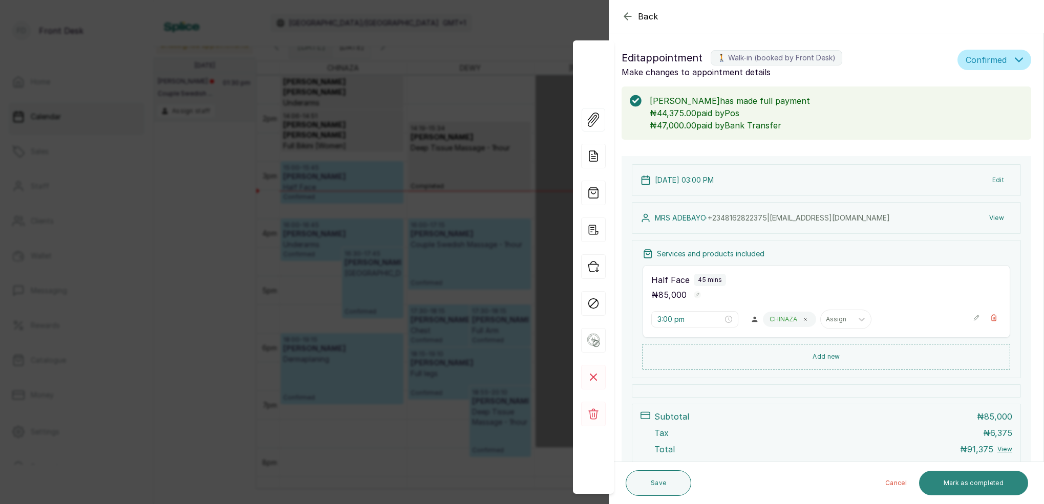
click at [979, 477] on button "Mark as completed" at bounding box center [973, 483] width 109 height 25
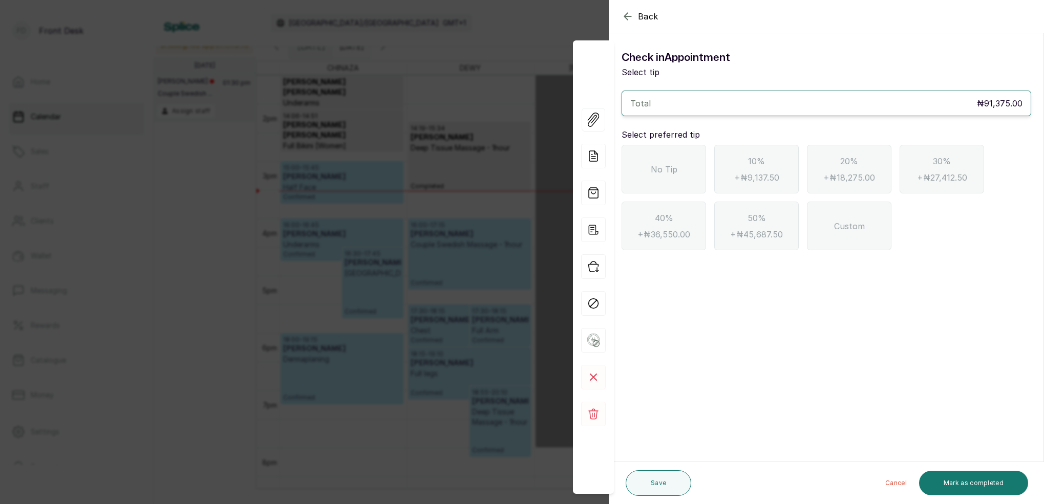
click at [667, 173] on span "No Tip" at bounding box center [664, 169] width 27 height 12
click at [973, 482] on button "Mark as completed" at bounding box center [973, 483] width 109 height 25
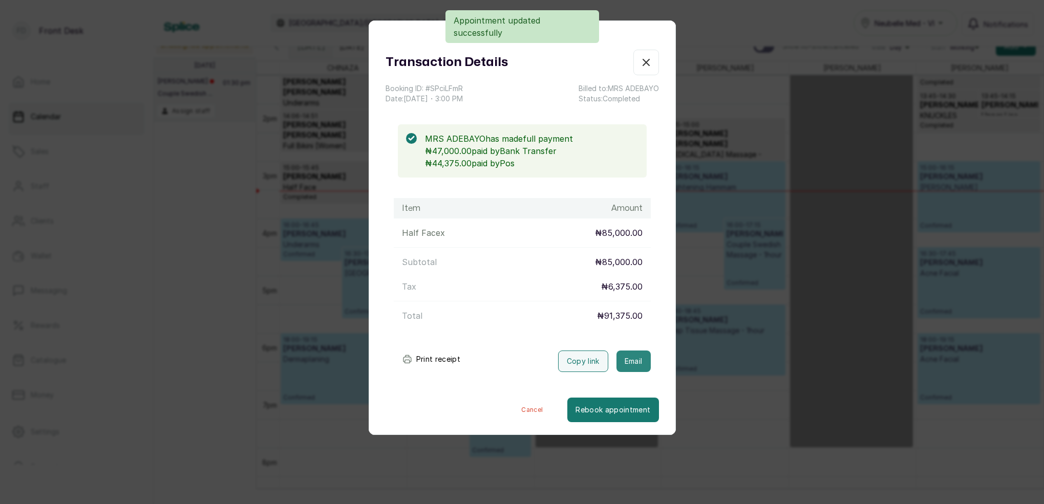
click at [637, 361] on button "Email" at bounding box center [634, 362] width 34 height 22
click at [645, 62] on icon "button" at bounding box center [646, 62] width 6 height 6
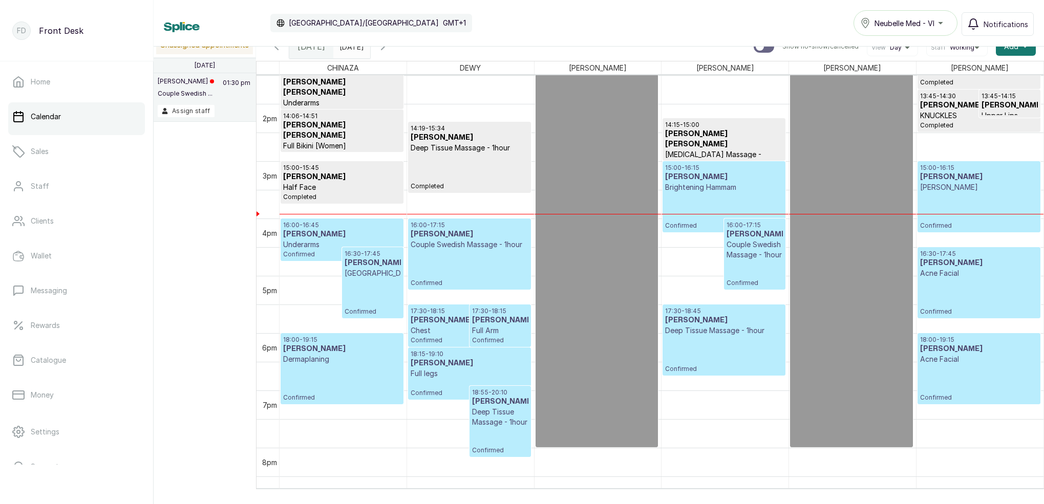
click at [963, 183] on p "[PERSON_NAME]" at bounding box center [979, 187] width 118 height 10
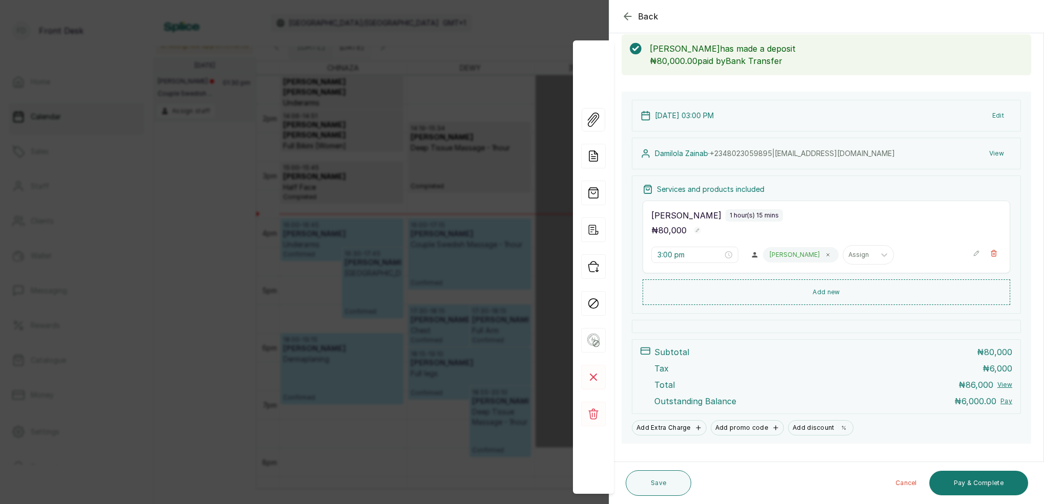
scroll to position [70, 0]
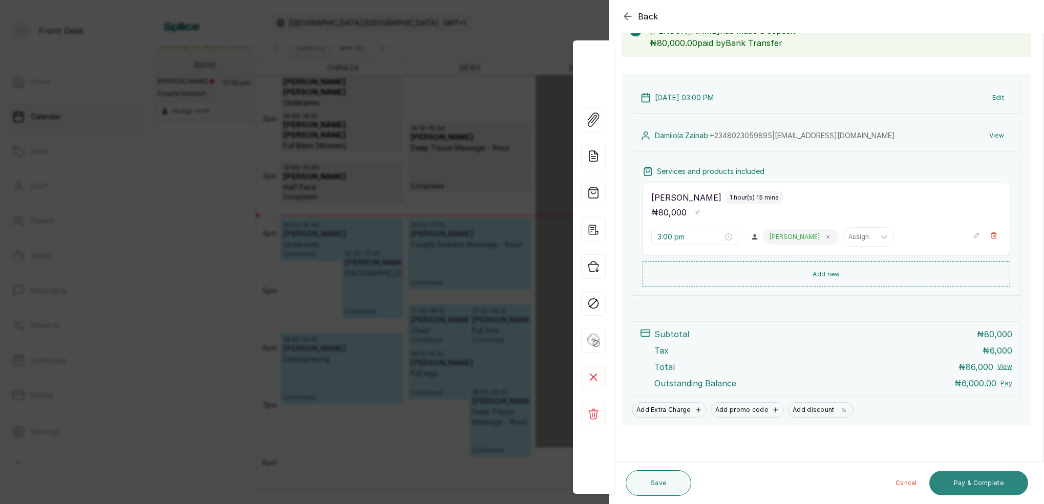
click at [992, 481] on button "Pay & Complete" at bounding box center [979, 483] width 99 height 25
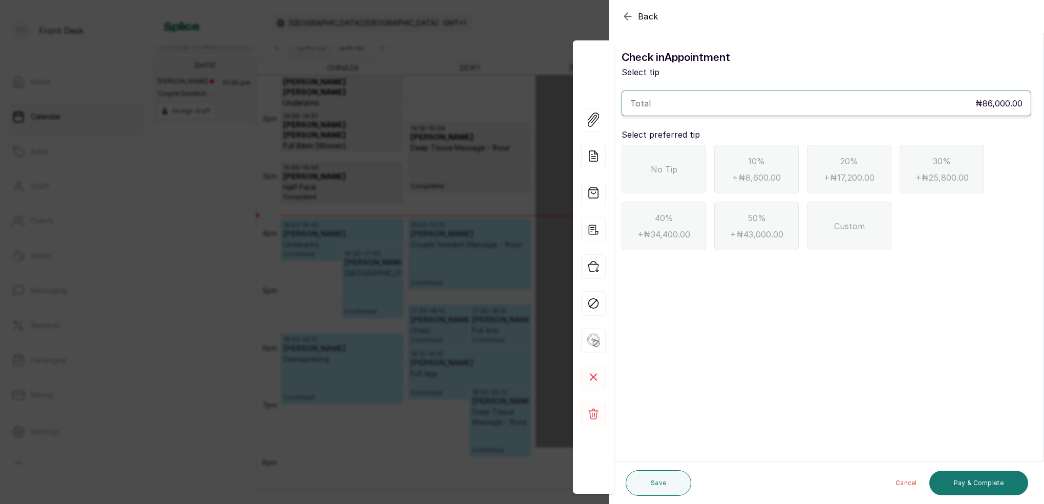
click at [673, 163] on span "No Tip" at bounding box center [664, 169] width 27 height 12
click at [968, 487] on button "Pay & Complete" at bounding box center [979, 483] width 99 height 25
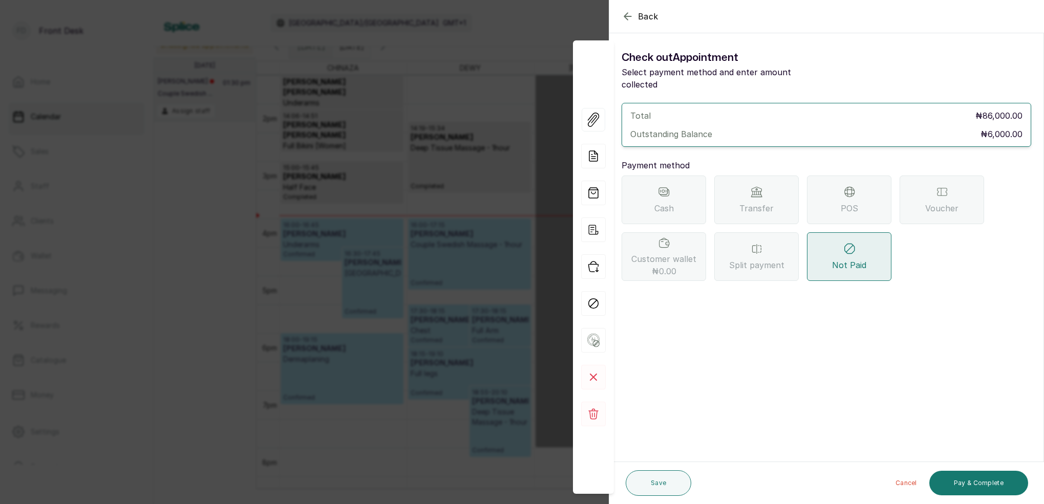
click at [770, 182] on div "Transfer" at bounding box center [756, 200] width 85 height 49
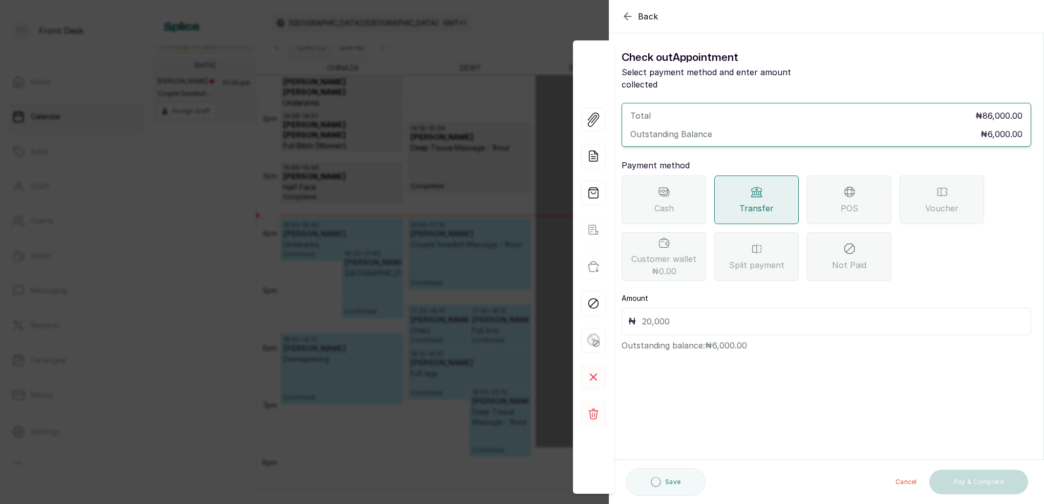
click at [738, 314] on input "text" at bounding box center [833, 321] width 383 height 14
type input "6,000"
click at [985, 489] on button "Pay & Complete" at bounding box center [979, 483] width 99 height 25
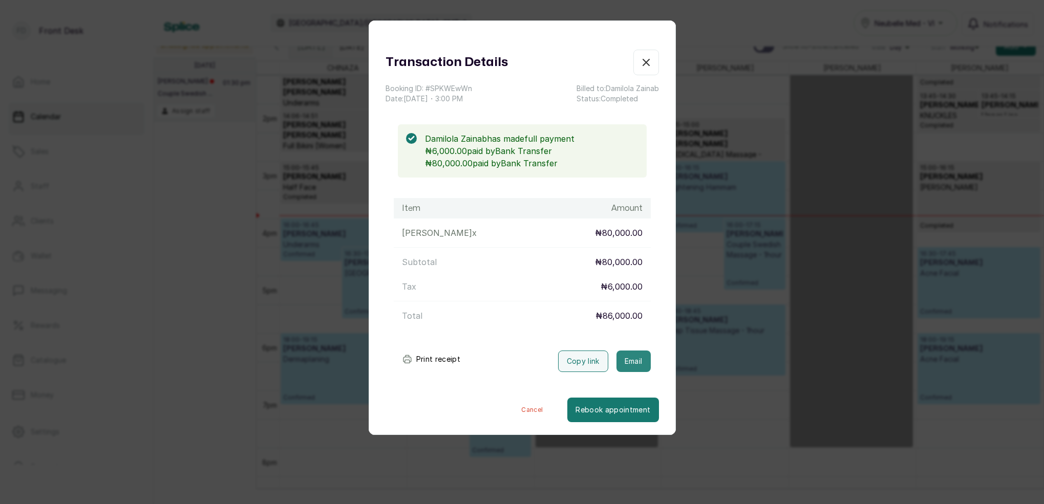
click at [637, 357] on button "Email" at bounding box center [634, 362] width 34 height 22
click at [821, 134] on div "Transaction Details Booking ID: # SPKWEwWn Date: [DATE] ・ 3:00 PM Billed to: Da…" at bounding box center [522, 252] width 1044 height 504
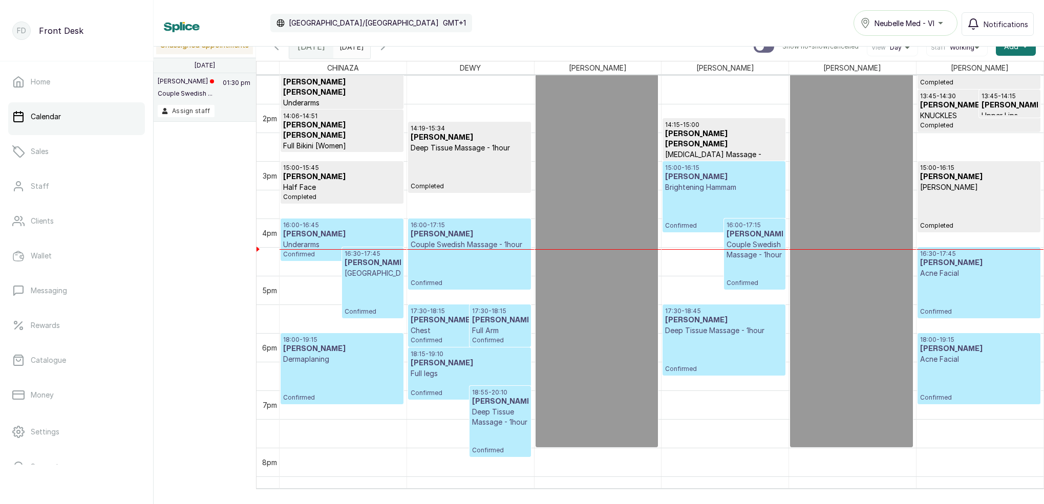
click at [348, 47] on input "[DATE]" at bounding box center [342, 43] width 16 height 17
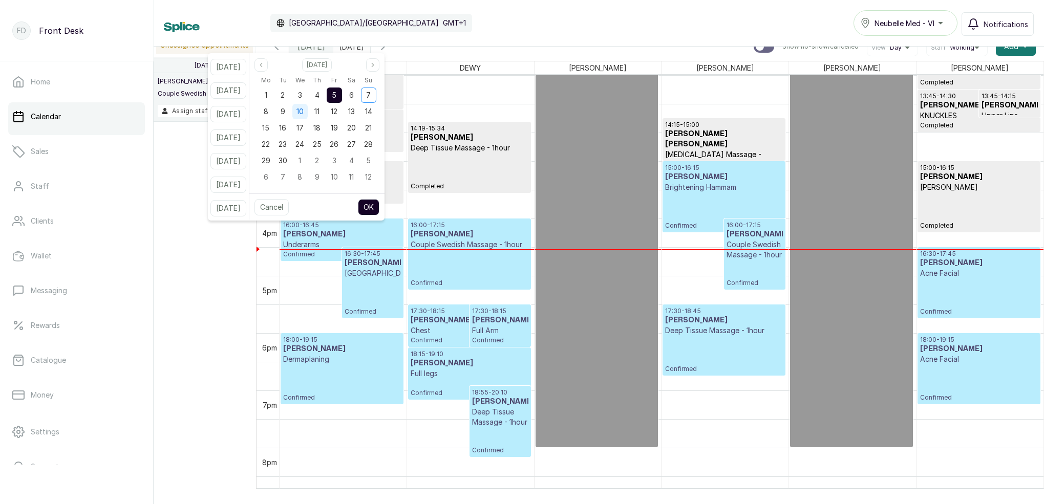
click at [308, 111] on div "10" at bounding box center [299, 111] width 15 height 15
click at [379, 209] on button "OK" at bounding box center [369, 207] width 22 height 16
type input "[DATE]"
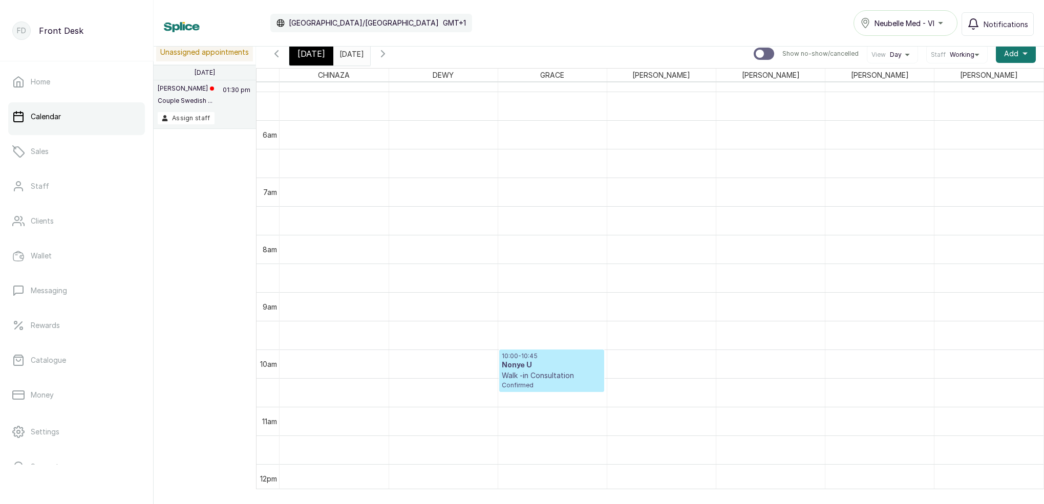
scroll to position [550, 0]
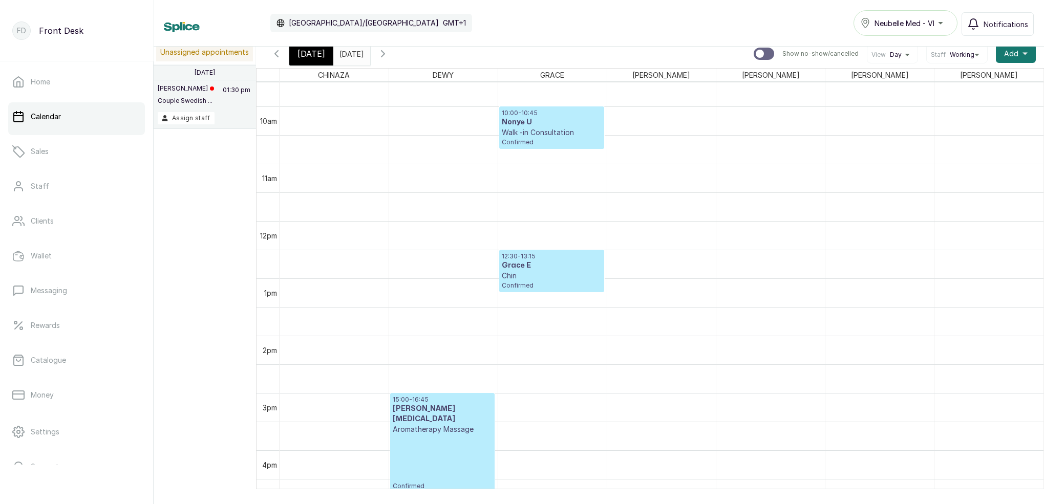
click at [308, 51] on span "[DATE]" at bounding box center [312, 54] width 28 height 12
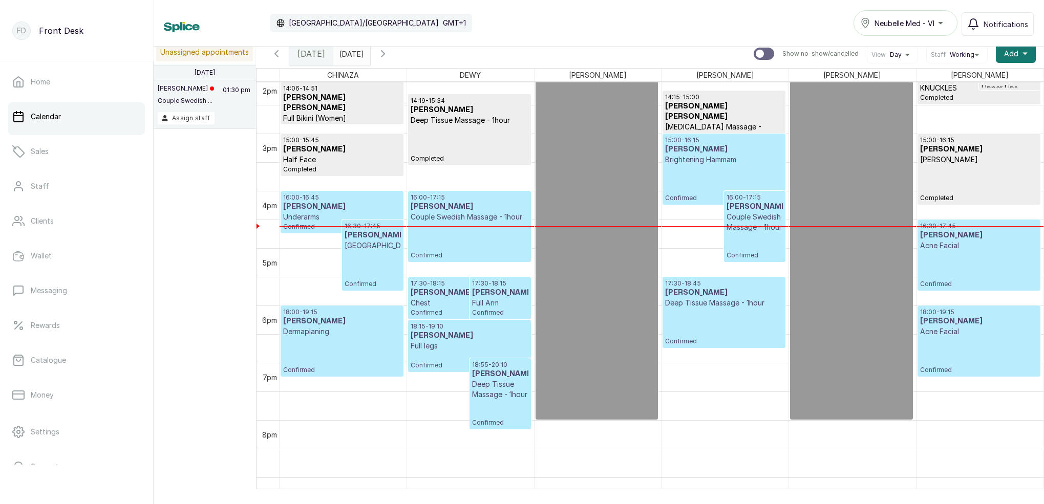
scroll to position [820, 0]
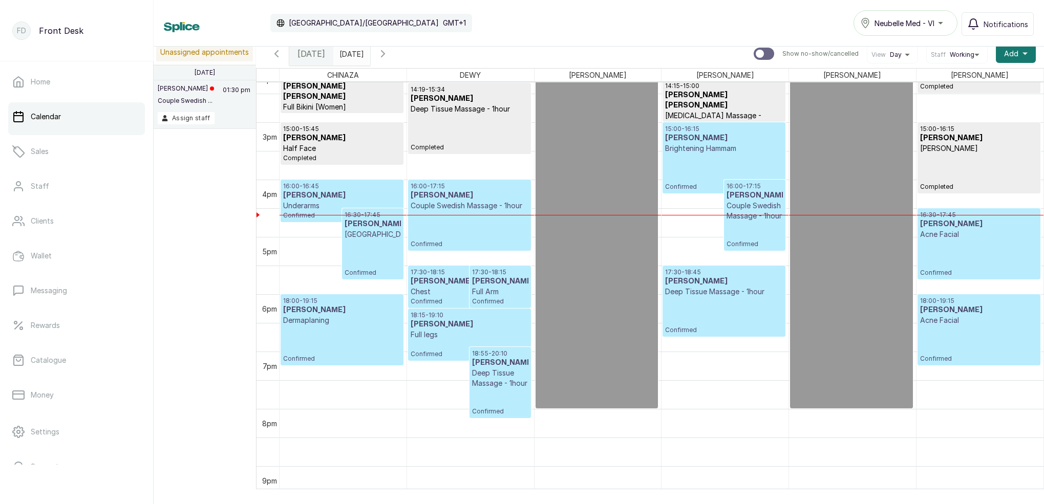
click at [951, 184] on span "Completed" at bounding box center [979, 187] width 118 height 8
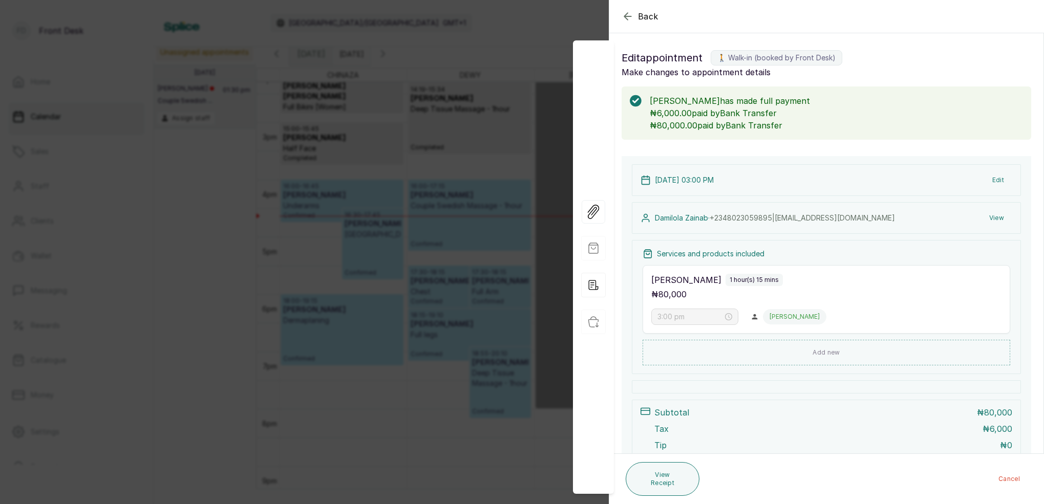
scroll to position [2, 0]
click at [628, 17] on icon "button" at bounding box center [628, 16] width 12 height 12
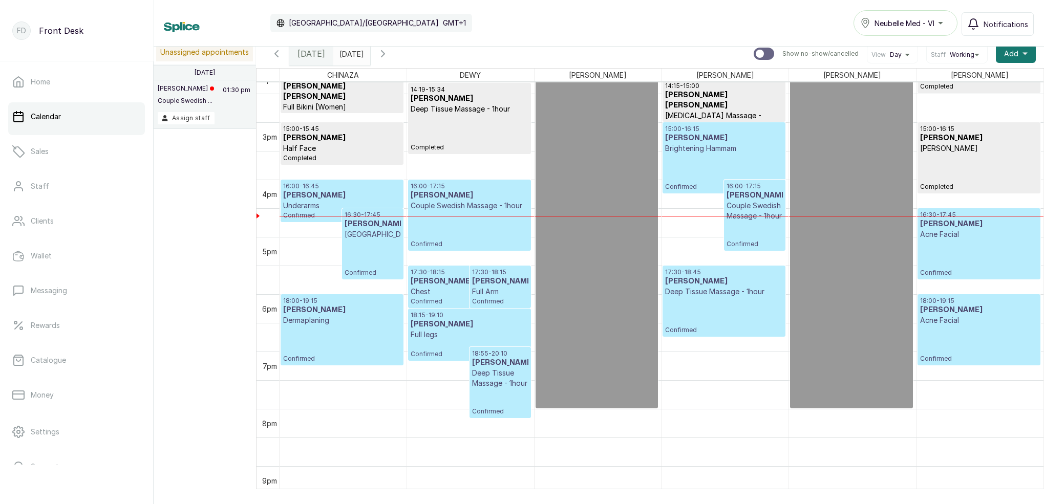
click at [628, 17] on div "Calendar [GEOGRAPHIC_DATA]/[GEOGRAPHIC_DATA] GMT+1 Neubelle Med - VI Notificati…" at bounding box center [599, 23] width 870 height 26
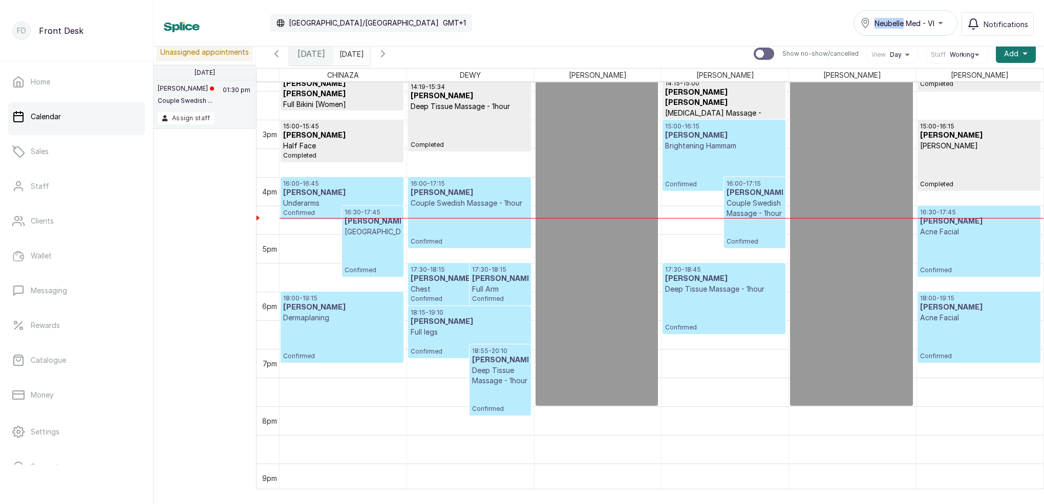
scroll to position [824, 0]
click at [353, 258] on div "16:30 - 17:45 [PERSON_NAME] HOLLYWOOD Confirmed" at bounding box center [373, 240] width 56 height 66
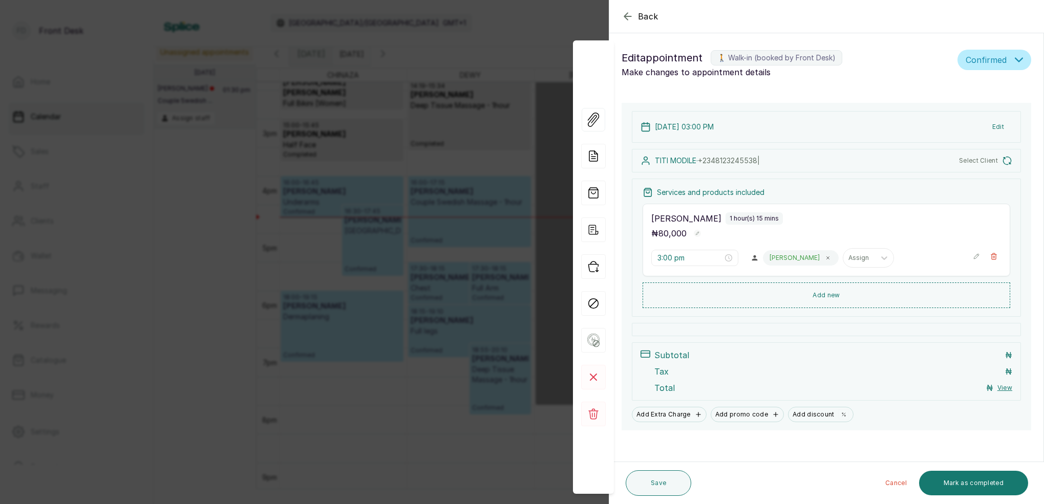
type input "4:00 pm"
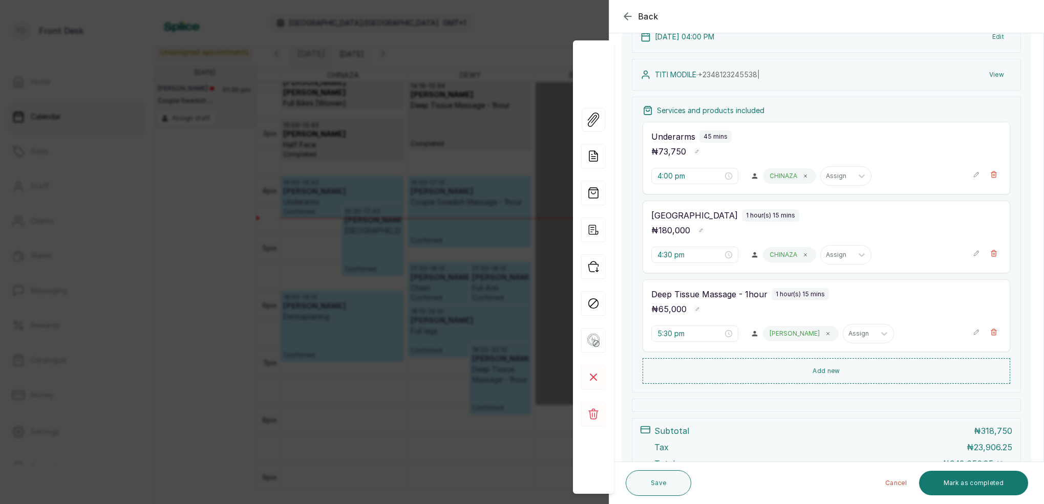
scroll to position [132, 0]
click at [625, 18] on icon "button" at bounding box center [628, 16] width 12 height 12
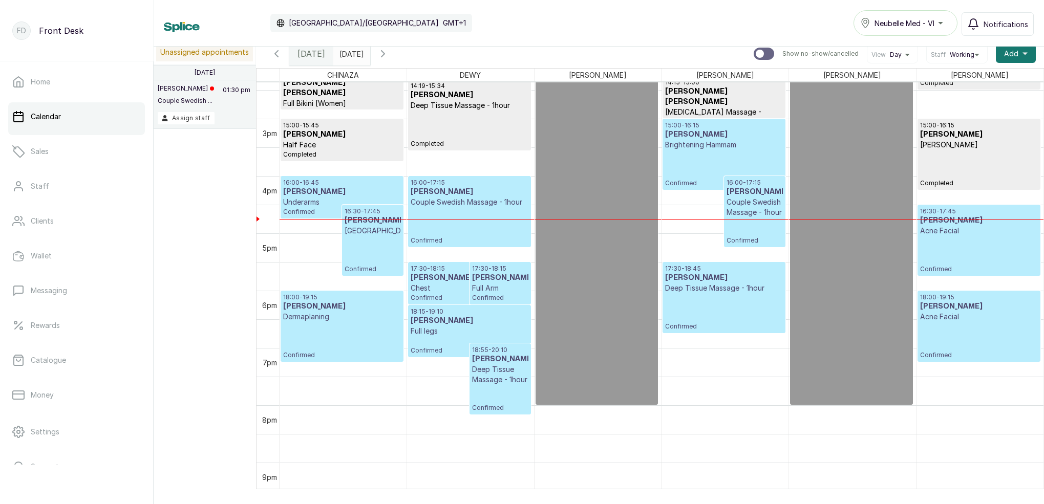
click at [702, 295] on div "17:30 - 18:45 TITI MODILE Deep Tissue Massage - 1hour Confirmed" at bounding box center [723, 298] width 117 height 66
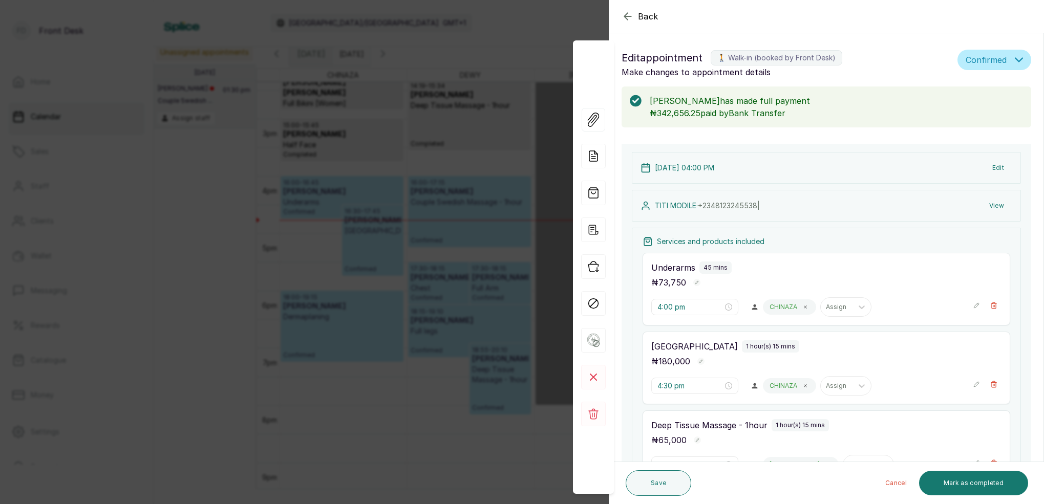
scroll to position [0, 0]
click at [631, 18] on icon "button" at bounding box center [628, 16] width 12 height 12
click at [631, 18] on div "Calendar [GEOGRAPHIC_DATA]/[GEOGRAPHIC_DATA] GMT+1 Neubelle Med - VI Notificati…" at bounding box center [599, 23] width 870 height 26
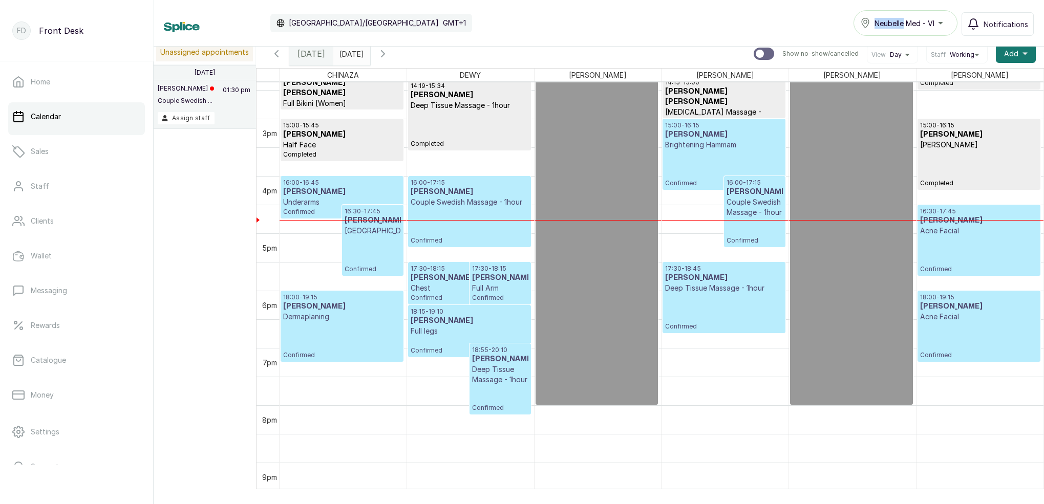
scroll to position [828, 0]
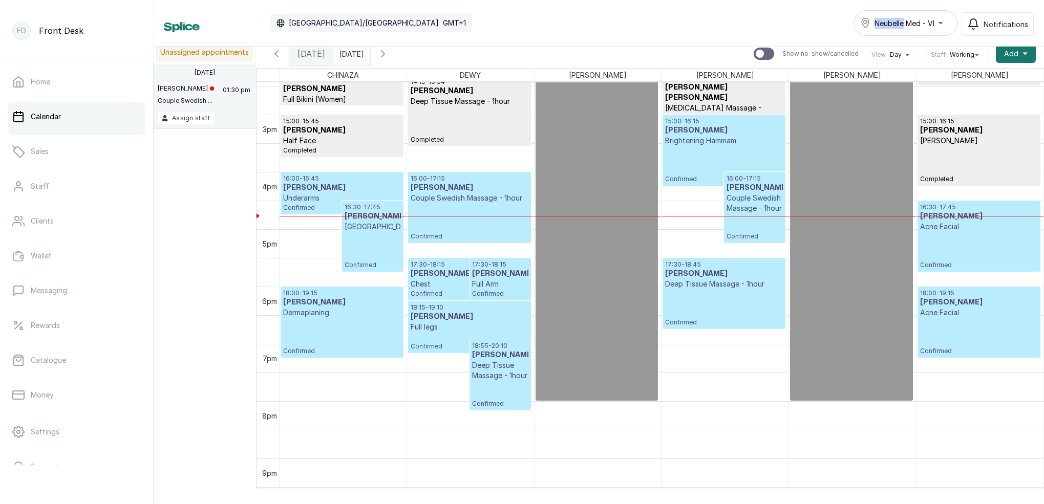
click at [968, 259] on div "16:30 - 17:45 [PERSON_NAME] Acne Facial Confirmed" at bounding box center [979, 236] width 118 height 66
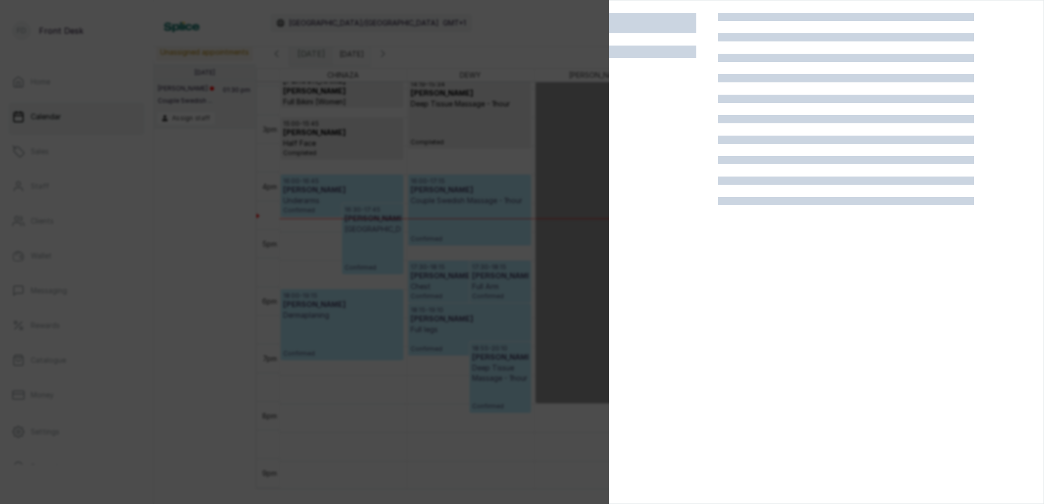
scroll to position [826, 0]
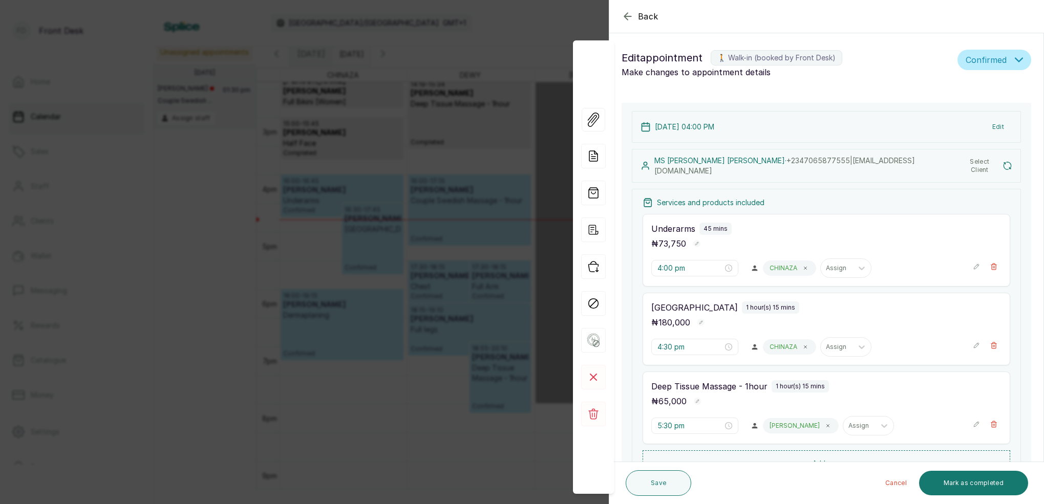
type input "4:30 pm"
